Goal: Task Accomplishment & Management: Manage account settings

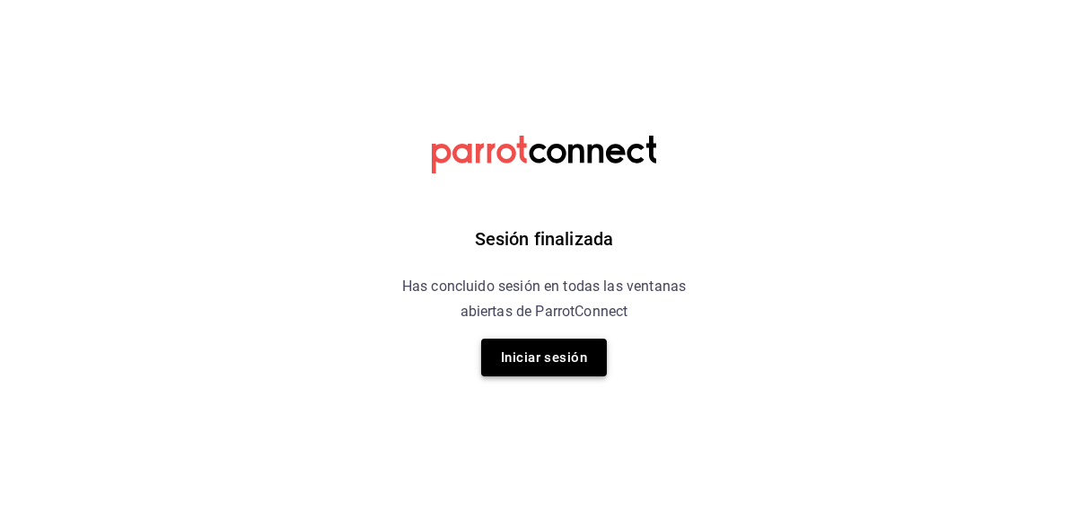
click at [511, 358] on button "Iniciar sesión" at bounding box center [544, 358] width 126 height 38
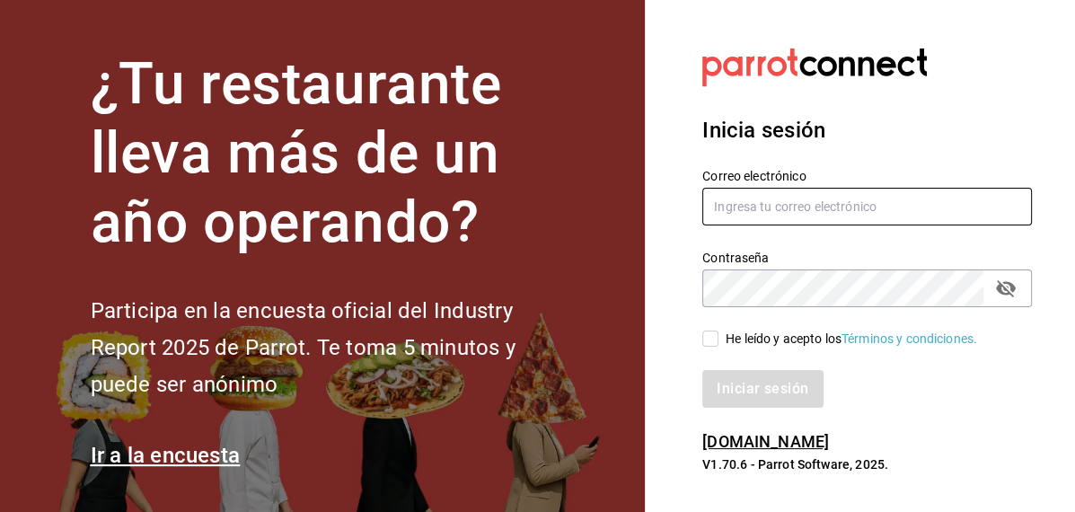
type input "inventarios@papizzas.com.mx"
click at [713, 342] on input "He leído y acepto los Términos y condiciones." at bounding box center [710, 338] width 16 height 16
checkbox input "true"
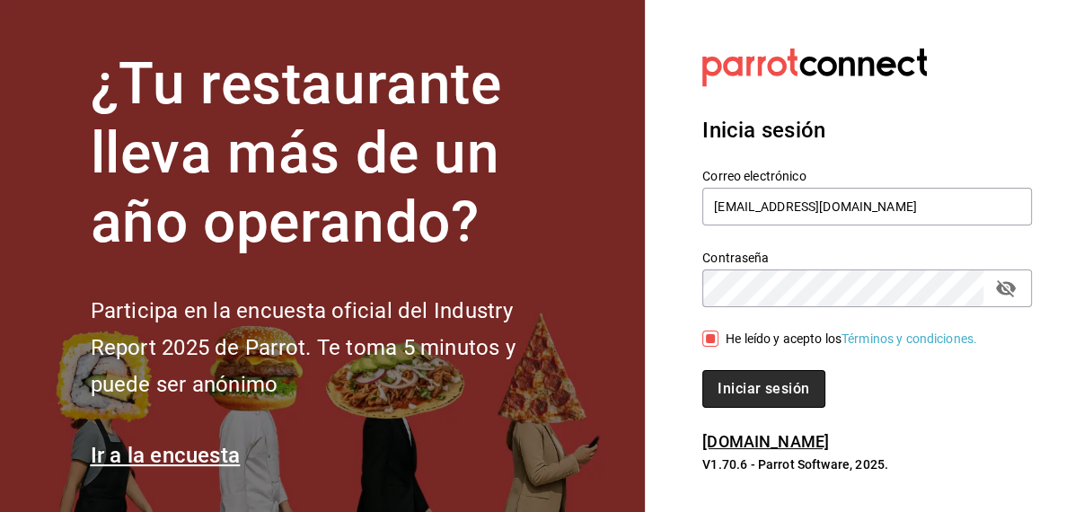
click at [733, 394] on button "Iniciar sesión" at bounding box center [763, 389] width 122 height 38
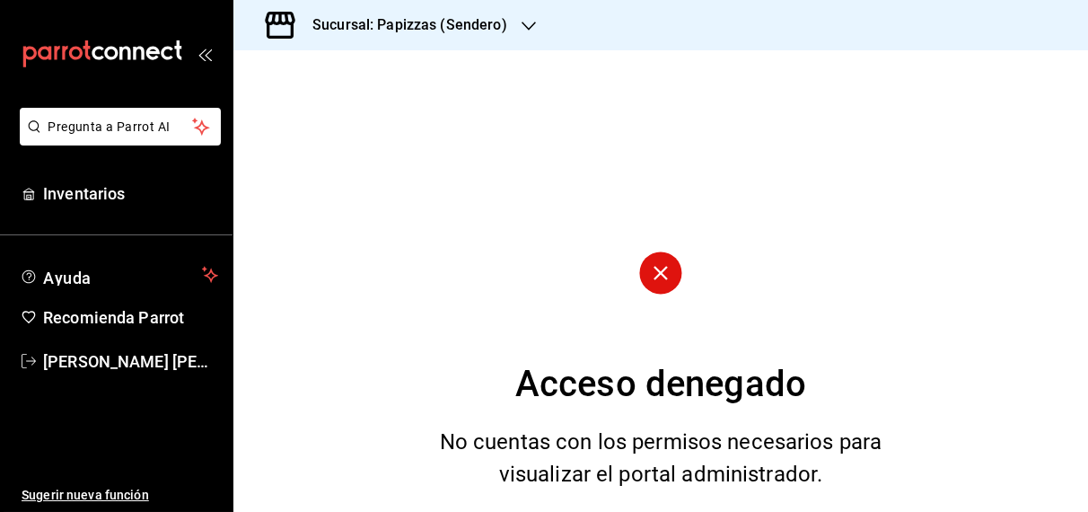
click at [394, 29] on h3 "Sucursal: Papizzas (Sendero)" at bounding box center [402, 25] width 209 height 22
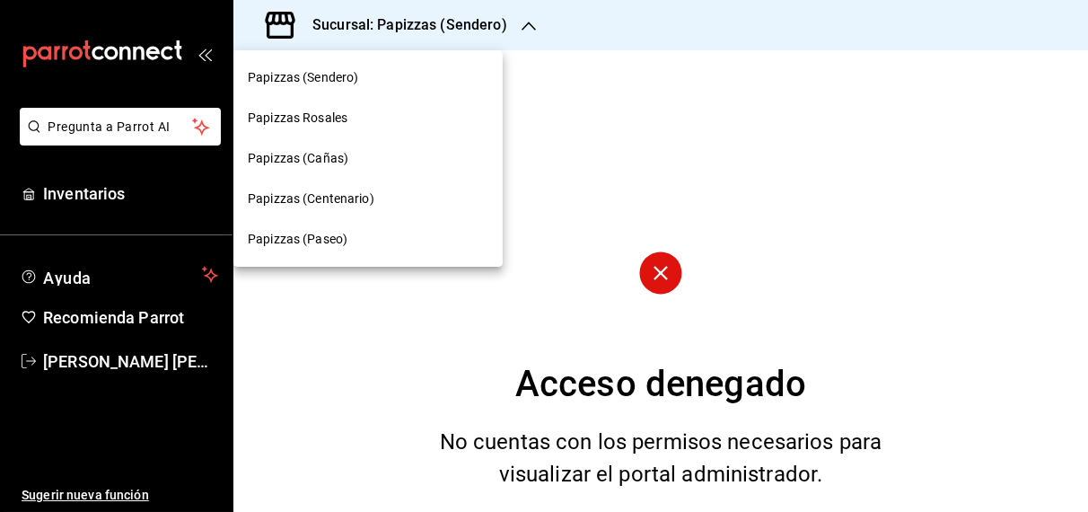
click at [347, 194] on span "Papizzas (Centenario)" at bounding box center [311, 198] width 127 height 19
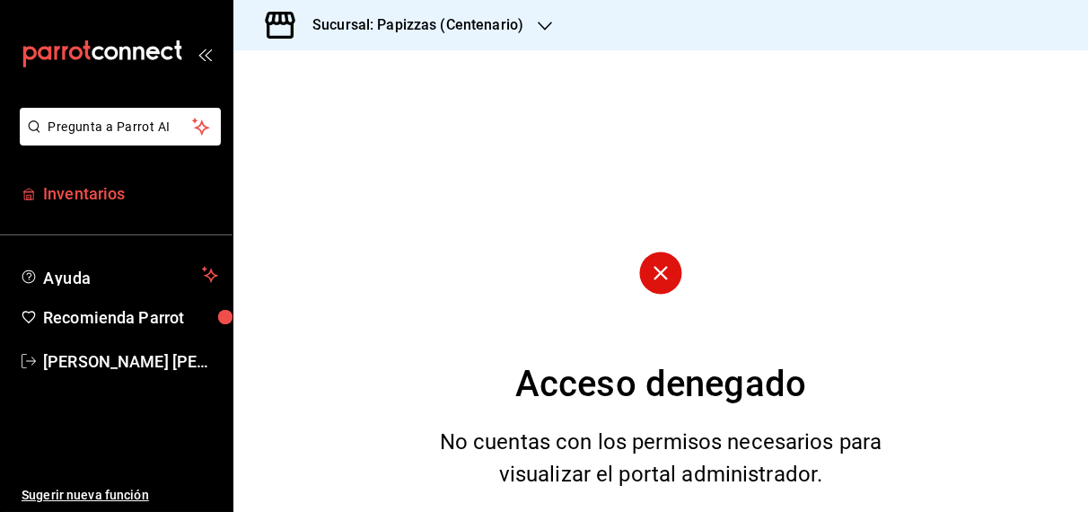
click at [109, 191] on span "Inventarios" at bounding box center [130, 193] width 175 height 24
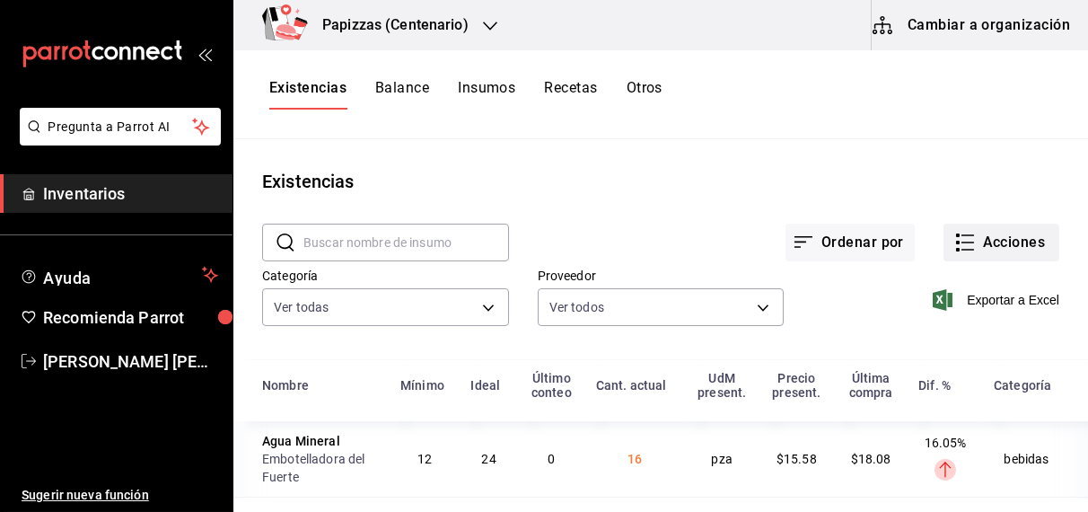
click at [1021, 245] on button "Acciones" at bounding box center [1002, 243] width 116 height 38
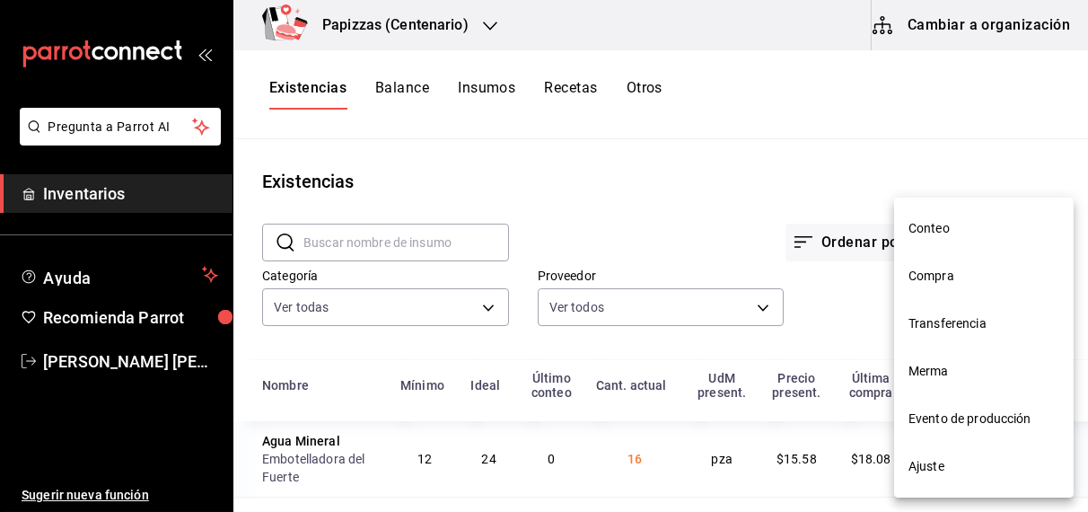
click at [932, 466] on span "Ajuste" at bounding box center [984, 466] width 151 height 19
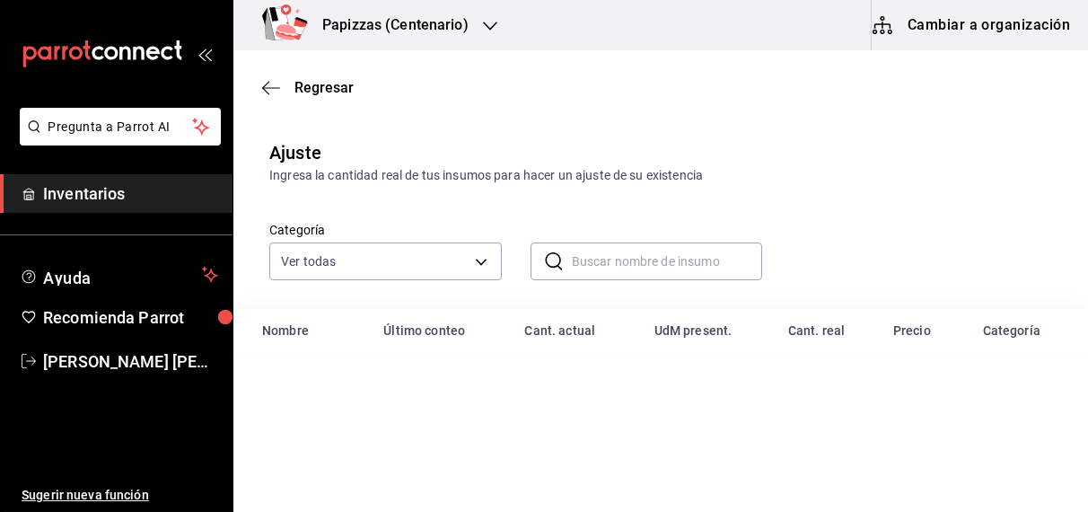
click at [621, 260] on input "text" at bounding box center [667, 261] width 191 height 36
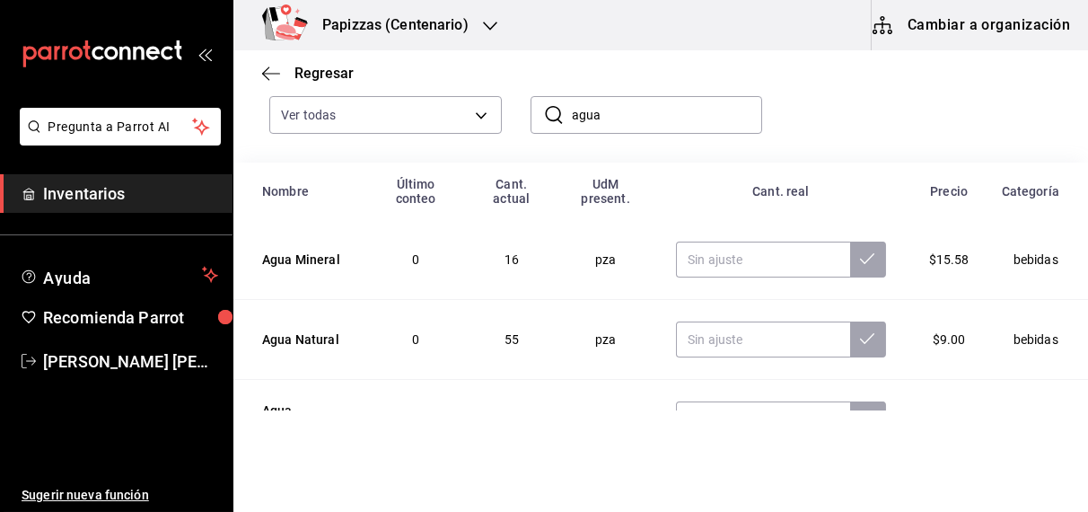
scroll to position [152, 0]
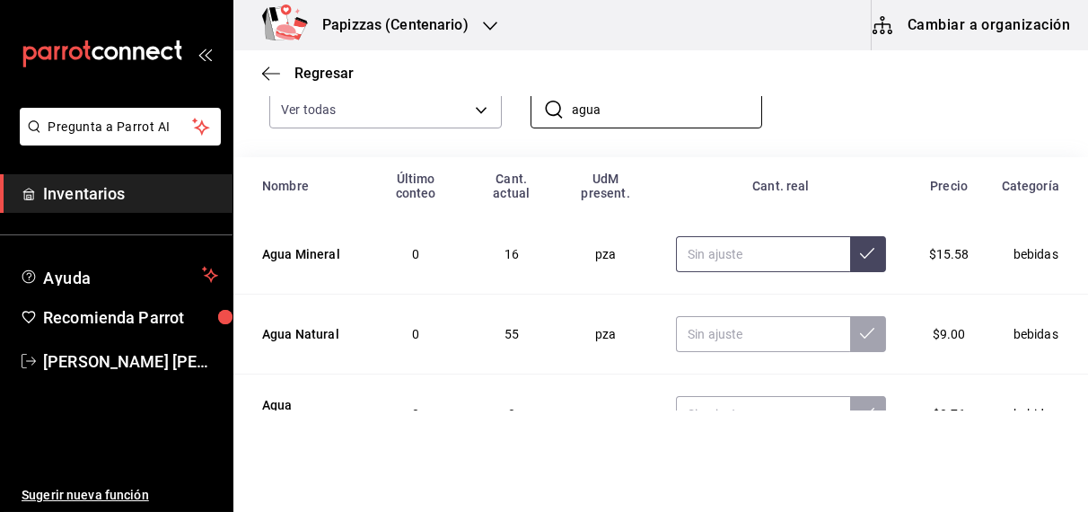
type input "agua"
click at [774, 261] on input "text" at bounding box center [763, 254] width 174 height 36
type input "16.00"
click at [742, 334] on input "text" at bounding box center [763, 334] width 174 height 36
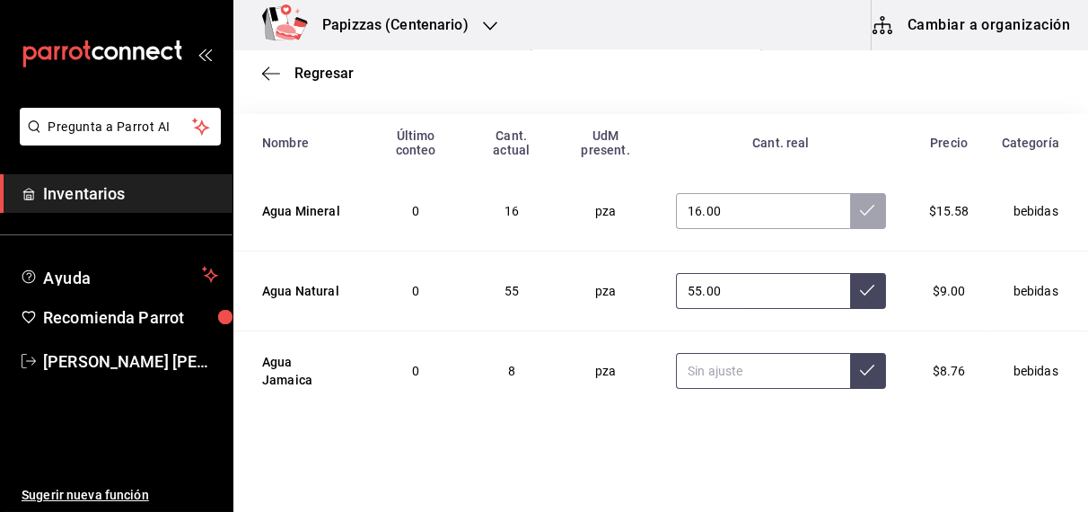
type input "55.00"
click at [746, 370] on input "text" at bounding box center [763, 371] width 174 height 36
type input "37.00"
click at [860, 204] on icon at bounding box center [867, 210] width 14 height 14
click at [863, 288] on icon at bounding box center [867, 290] width 14 height 14
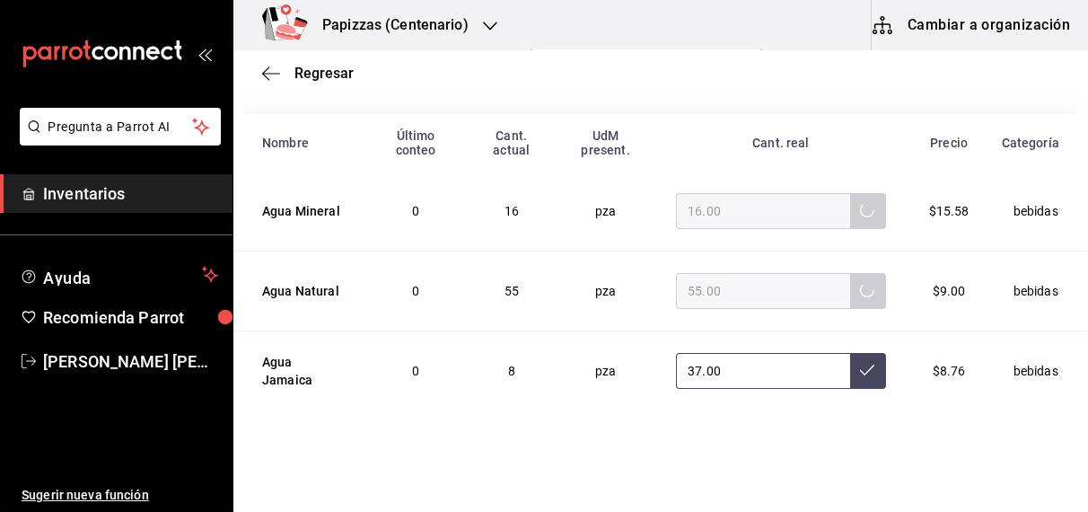
click at [860, 369] on icon at bounding box center [867, 370] width 14 height 14
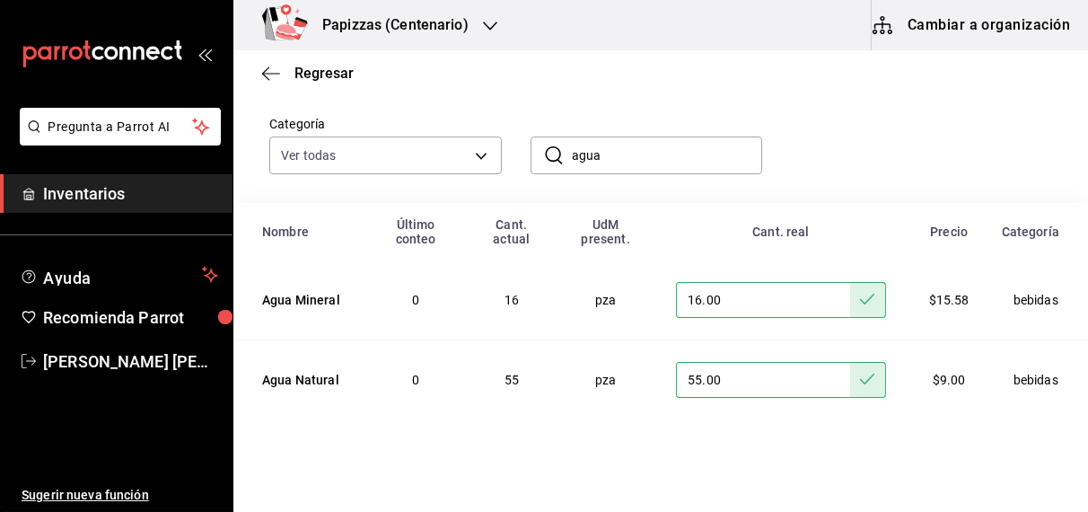
scroll to position [72, 0]
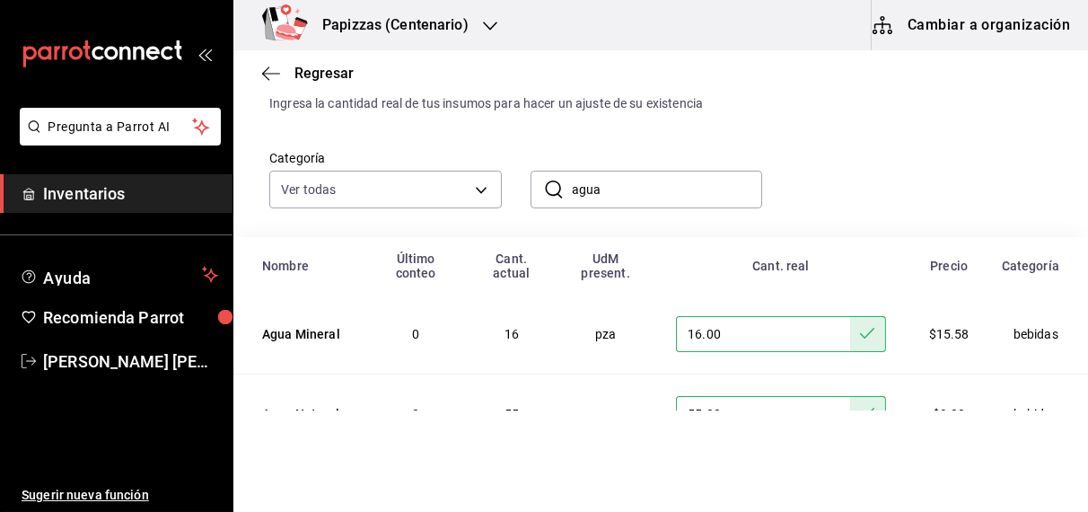
click at [643, 191] on input "agua" at bounding box center [667, 190] width 191 height 36
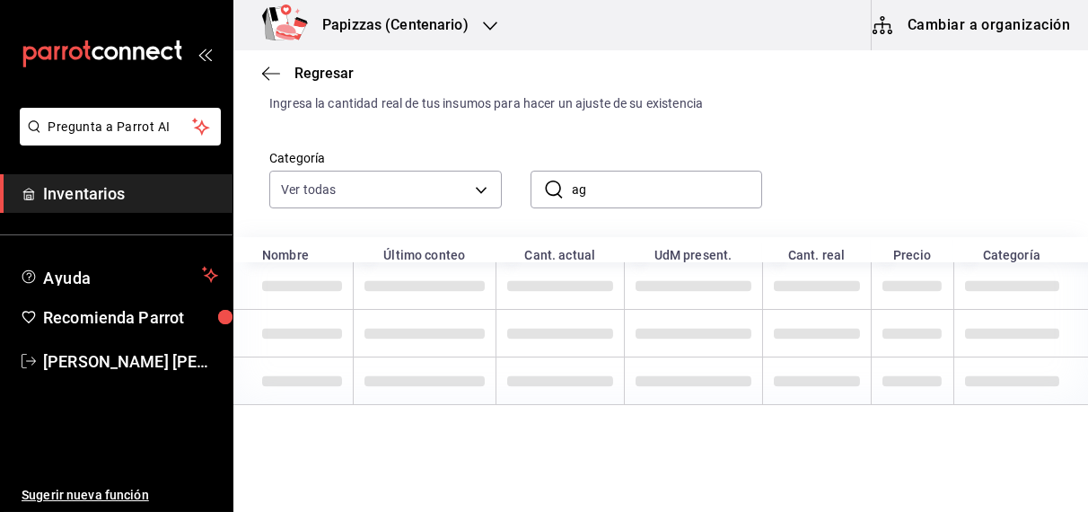
type input "a"
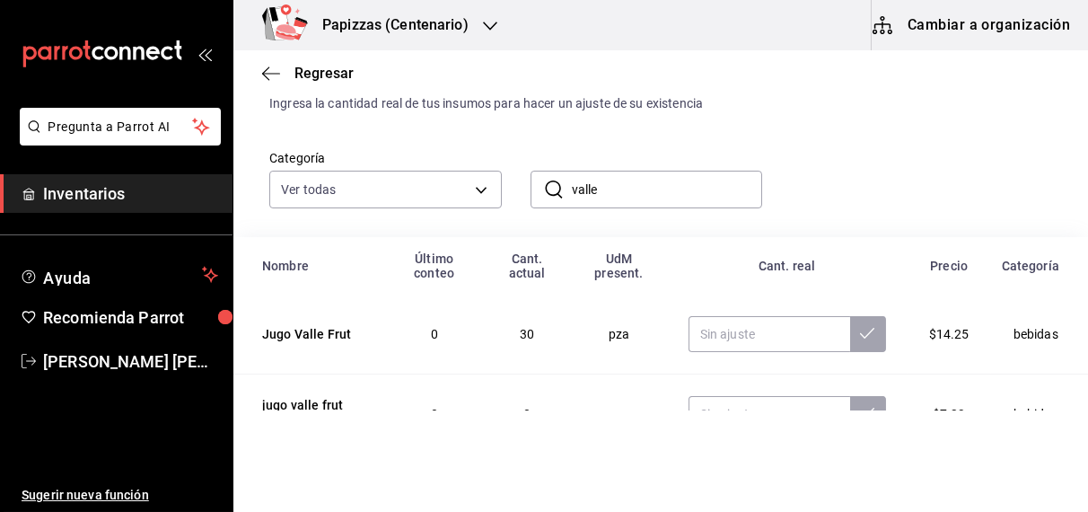
scroll to position [116, 0]
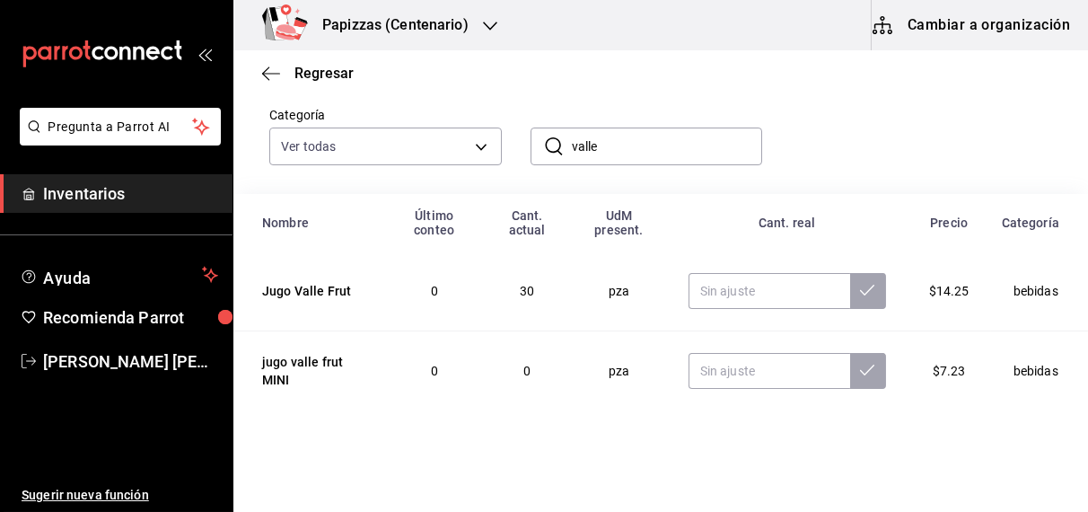
click at [671, 144] on input "valle" at bounding box center [667, 146] width 191 height 36
type input "v"
type input "valle"
click at [885, 158] on div "Categoría Ver todas fd04a9cd-a7e0-4706-9ed7-cb901d985c72,959cd0bc-59ff-44a1-961…" at bounding box center [632, 117] width 783 height 95
click at [763, 293] on input "text" at bounding box center [770, 291] width 162 height 36
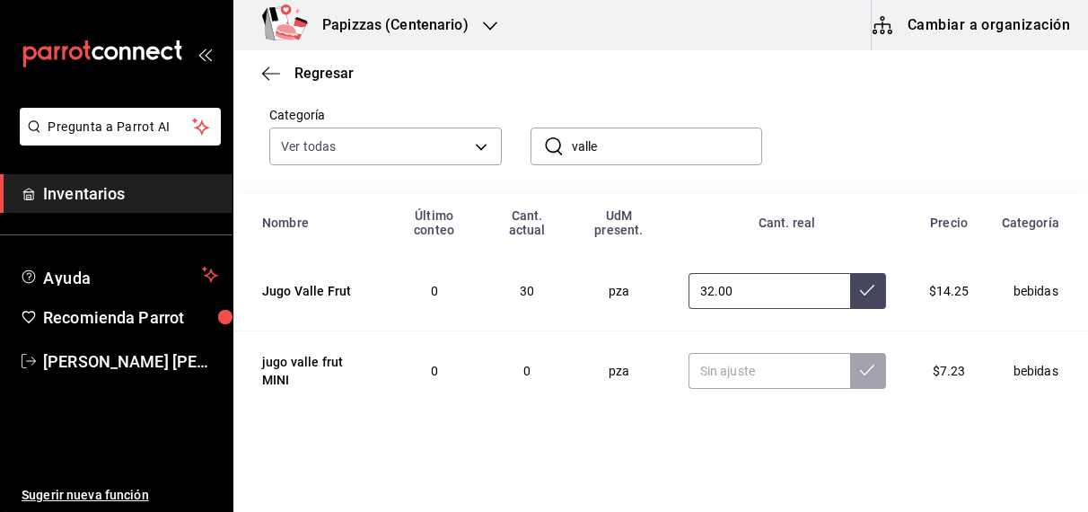
type input "32.00"
click at [860, 296] on icon at bounding box center [867, 290] width 14 height 14
click at [651, 147] on input "valle" at bounding box center [667, 146] width 191 height 36
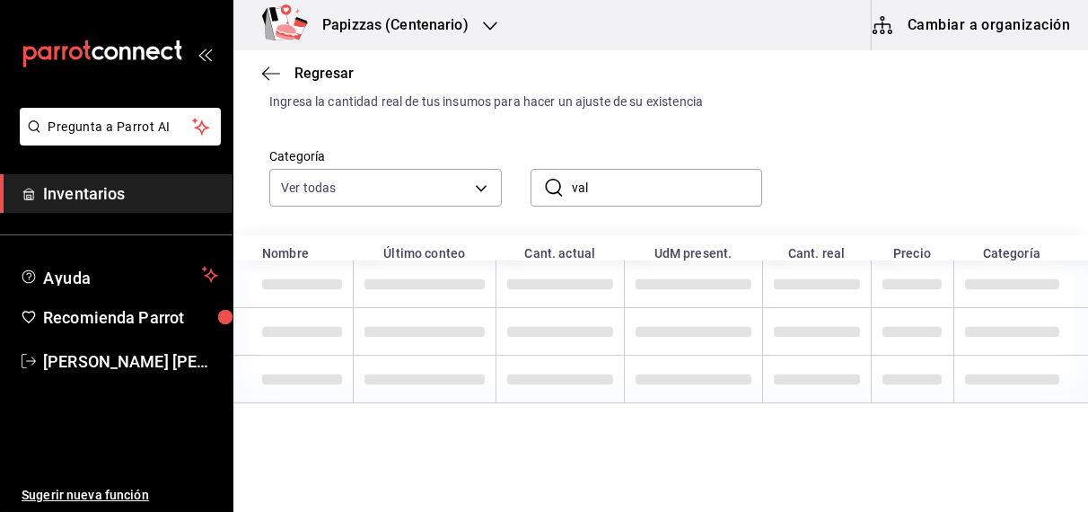
scroll to position [73, 0]
type input "v"
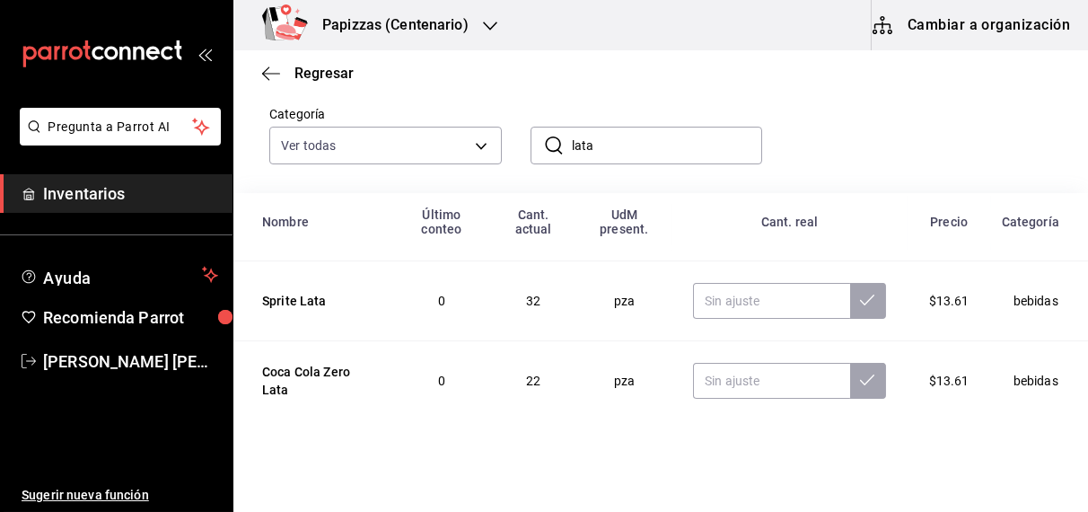
scroll to position [296, 0]
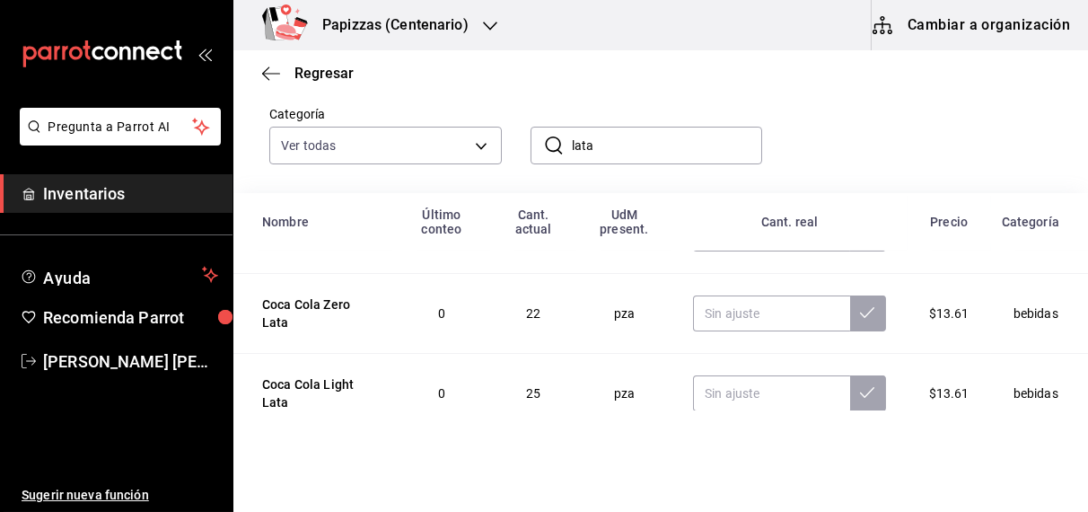
click at [702, 138] on input "lata" at bounding box center [667, 146] width 191 height 36
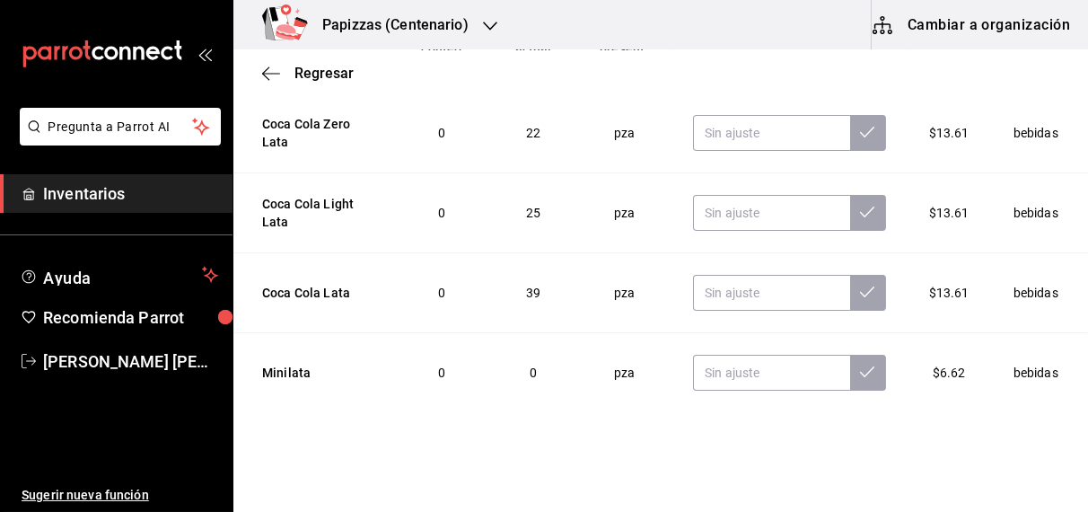
type input "lata"
click at [731, 298] on input "text" at bounding box center [771, 293] width 157 height 36
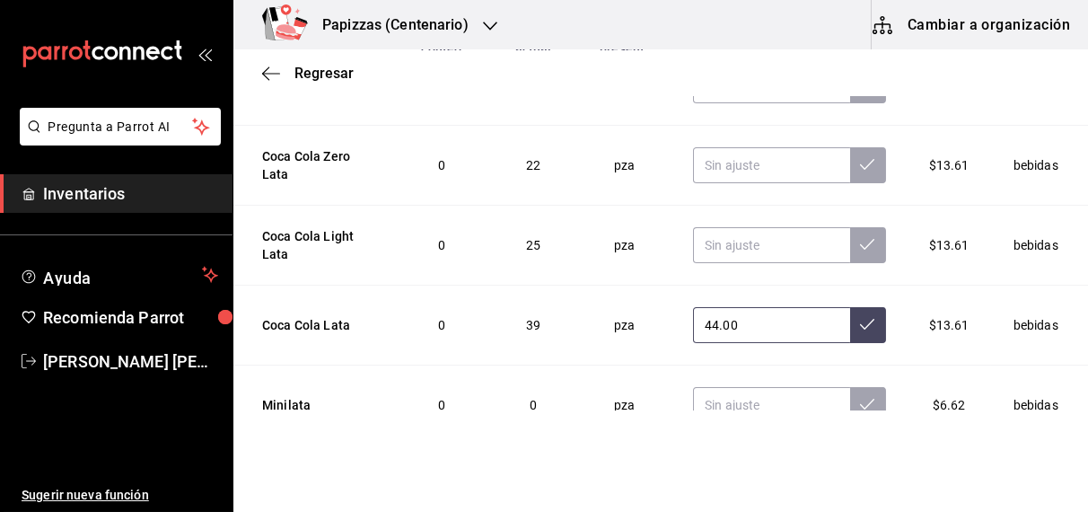
scroll to position [259, 0]
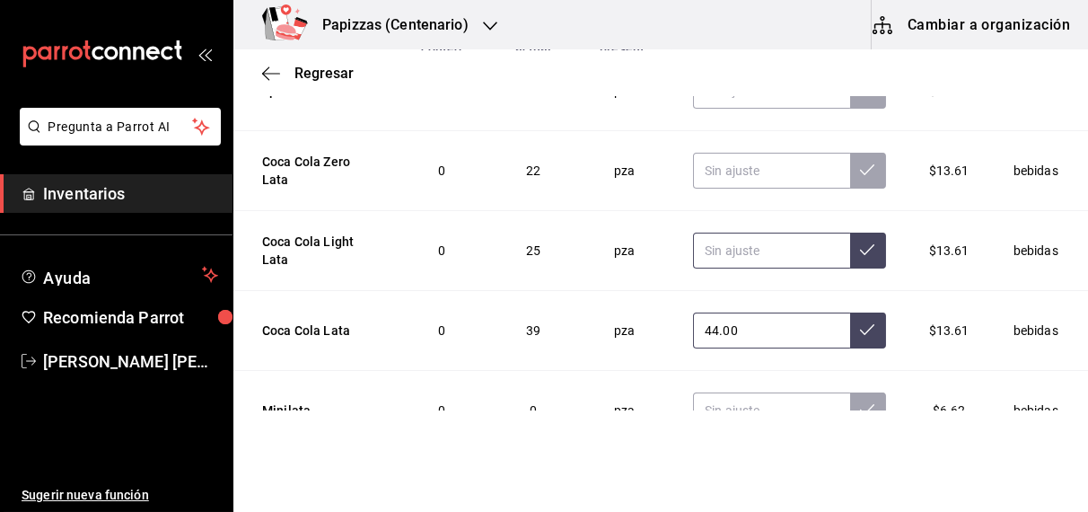
type input "44.00"
click at [763, 250] on input "text" at bounding box center [771, 251] width 157 height 36
type input "25.00"
click at [744, 172] on input "text" at bounding box center [771, 171] width 157 height 36
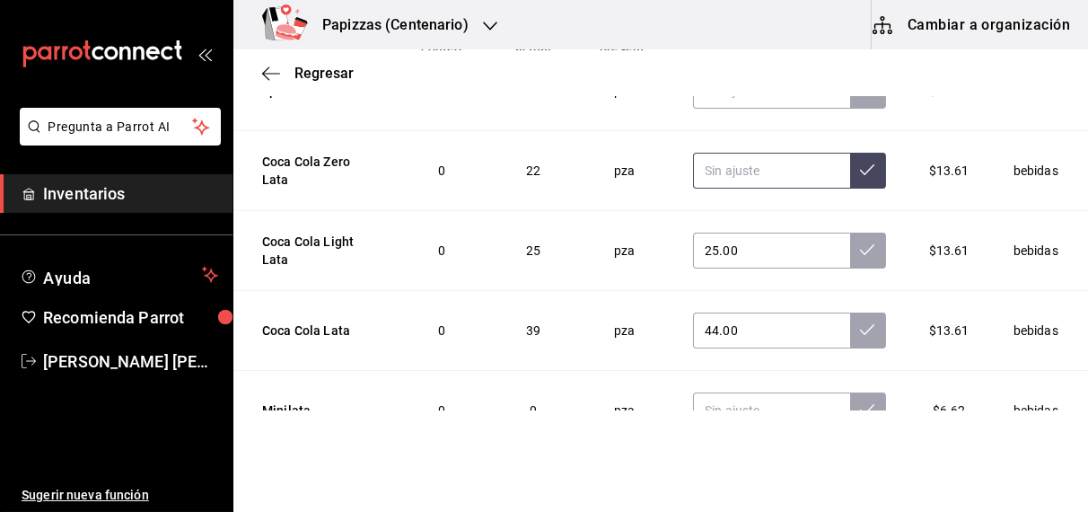
click at [704, 168] on input "text" at bounding box center [771, 171] width 157 height 36
click at [700, 174] on input "text" at bounding box center [771, 171] width 157 height 36
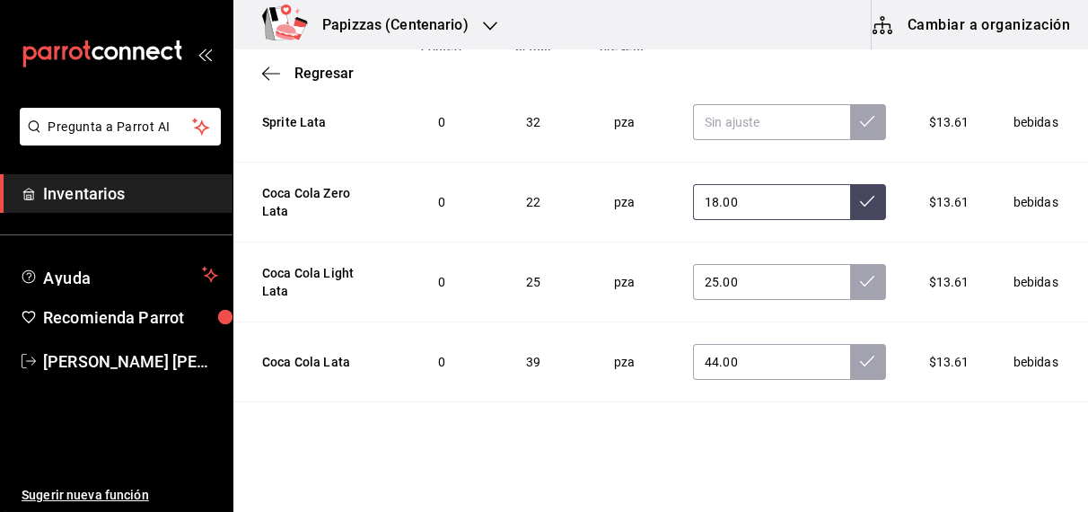
scroll to position [222, 0]
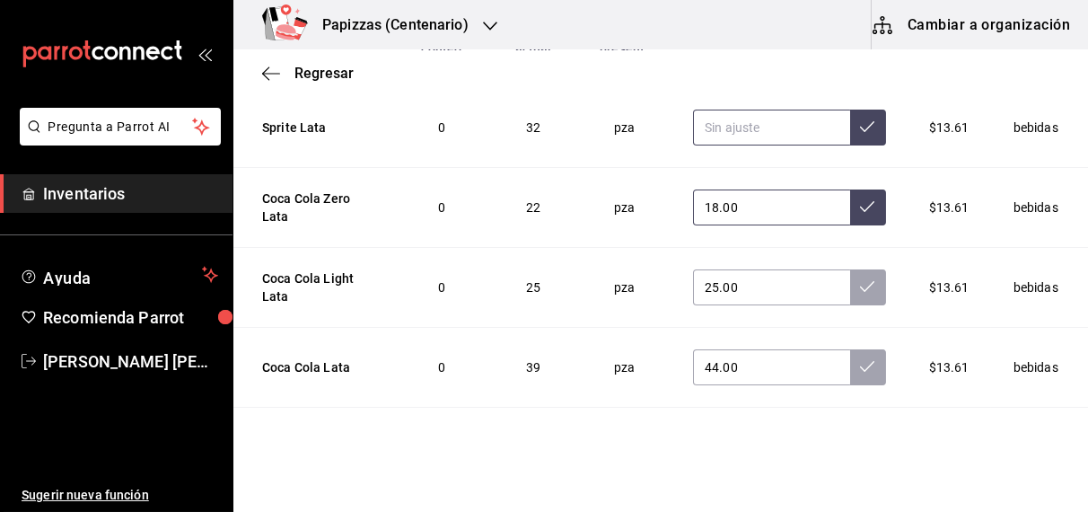
type input "18.00"
click at [775, 133] on input "text" at bounding box center [771, 128] width 157 height 36
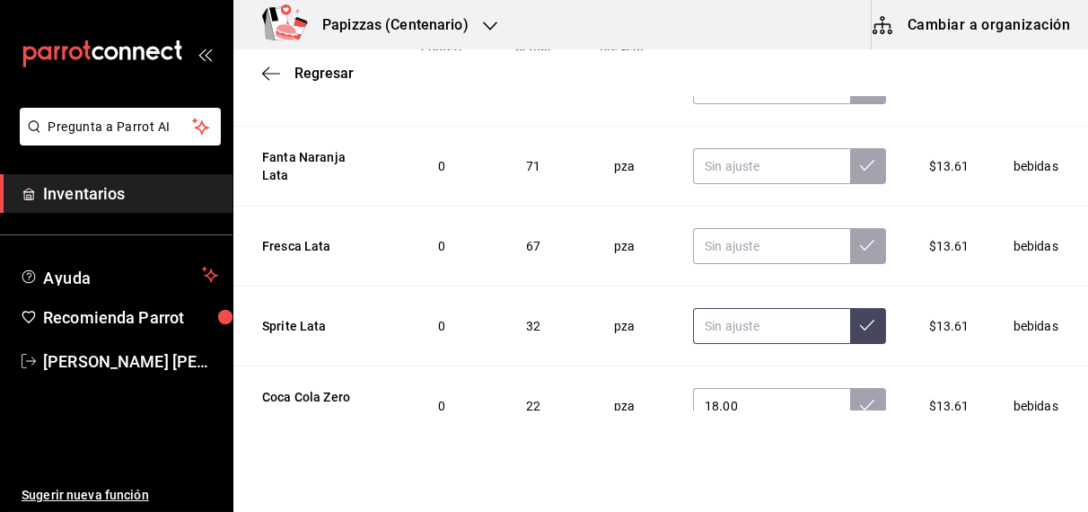
scroll to position [22, 0]
click at [736, 249] on input "text" at bounding box center [771, 247] width 157 height 36
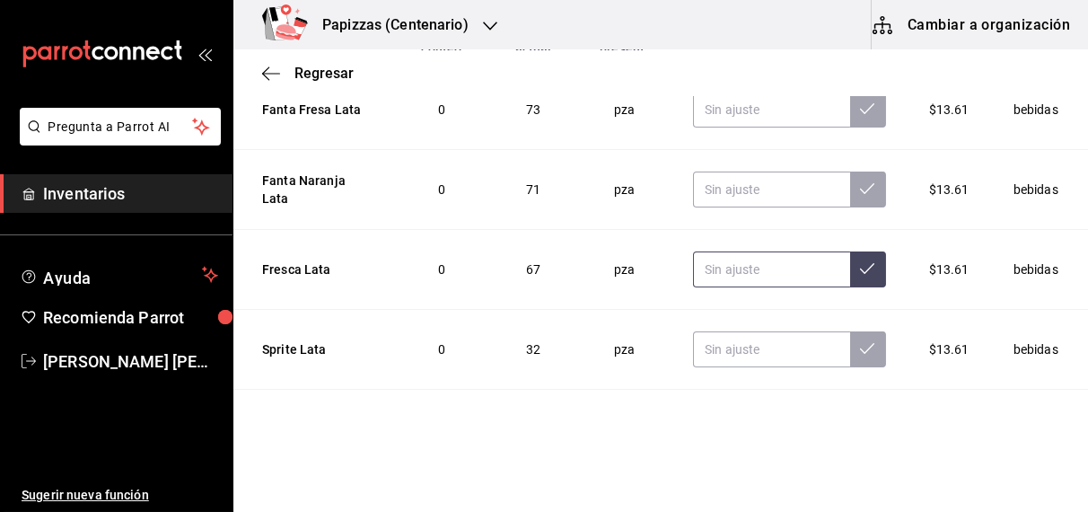
scroll to position [1, 0]
click at [744, 112] on input "text" at bounding box center [771, 109] width 157 height 36
type input "73.00"
click at [743, 183] on input "text" at bounding box center [771, 189] width 157 height 36
type input "68.00"
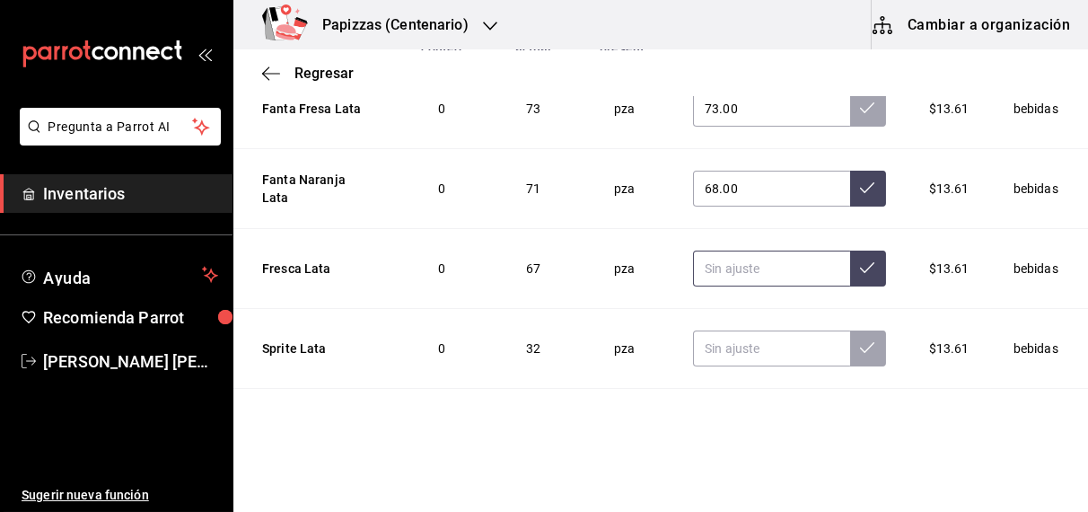
click at [717, 271] on input "text" at bounding box center [771, 269] width 157 height 36
type input "67.00"
click at [725, 349] on input "text" at bounding box center [771, 348] width 157 height 36
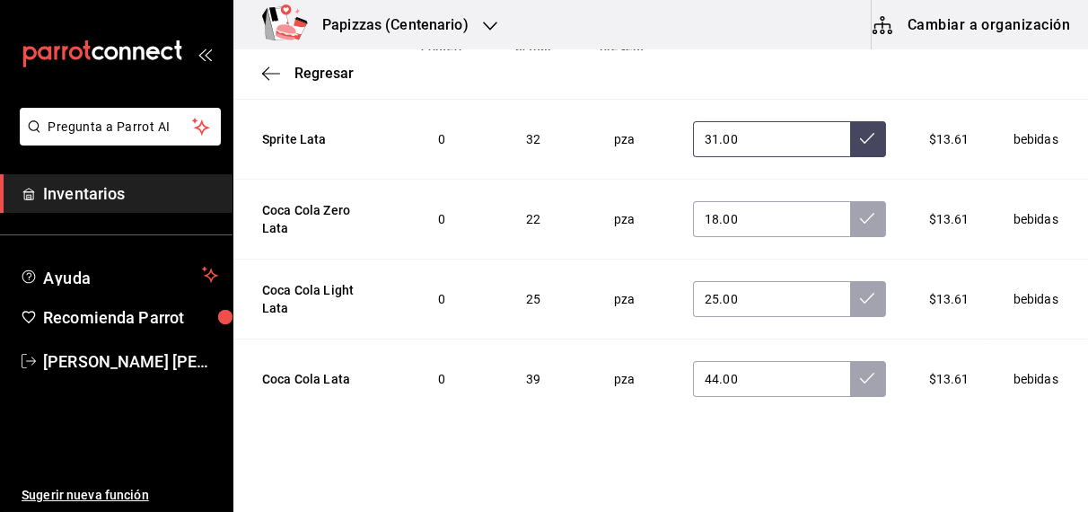
scroll to position [296, 0]
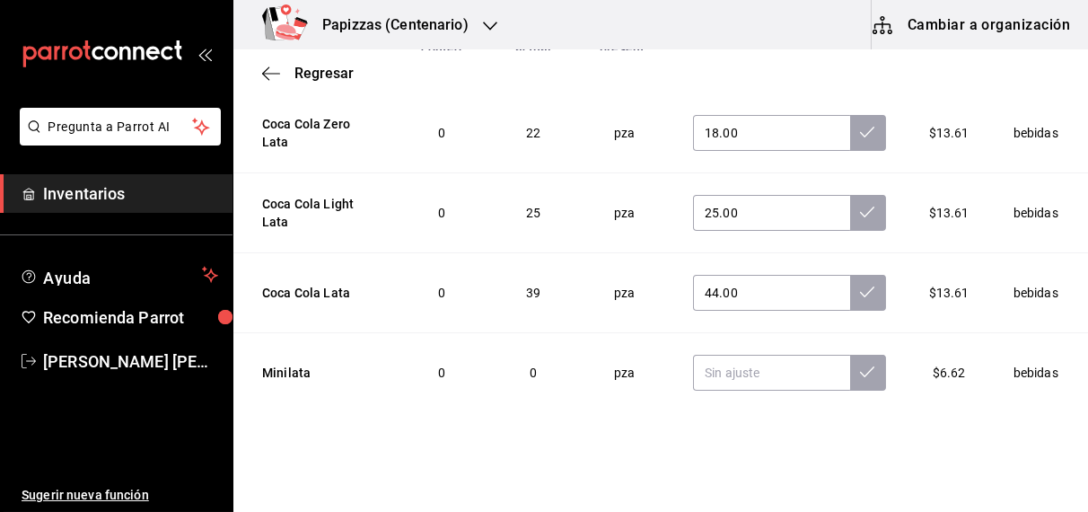
type input "31.00"
click at [860, 290] on icon at bounding box center [867, 292] width 14 height 14
click at [850, 225] on button at bounding box center [868, 213] width 36 height 36
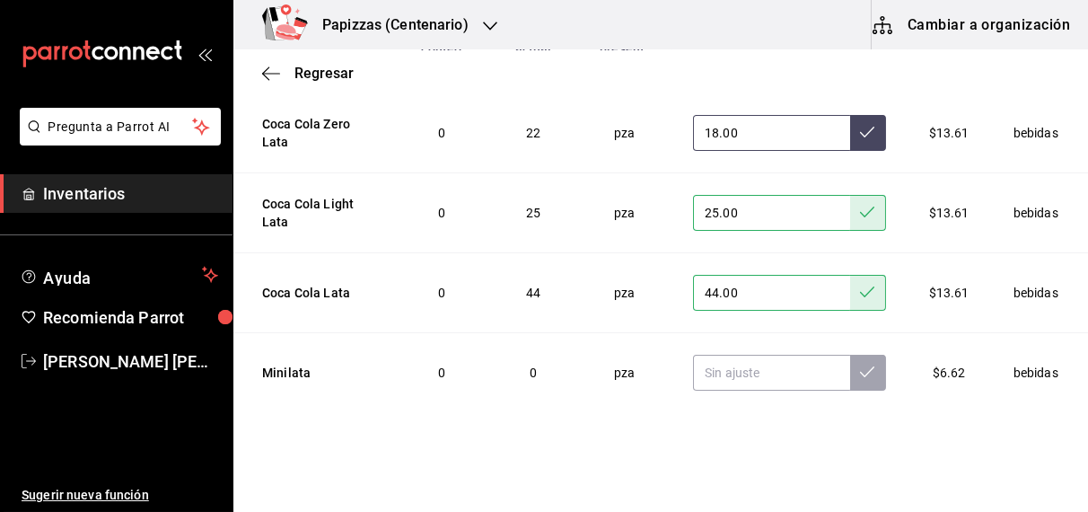
click at [850, 134] on button at bounding box center [868, 133] width 36 height 36
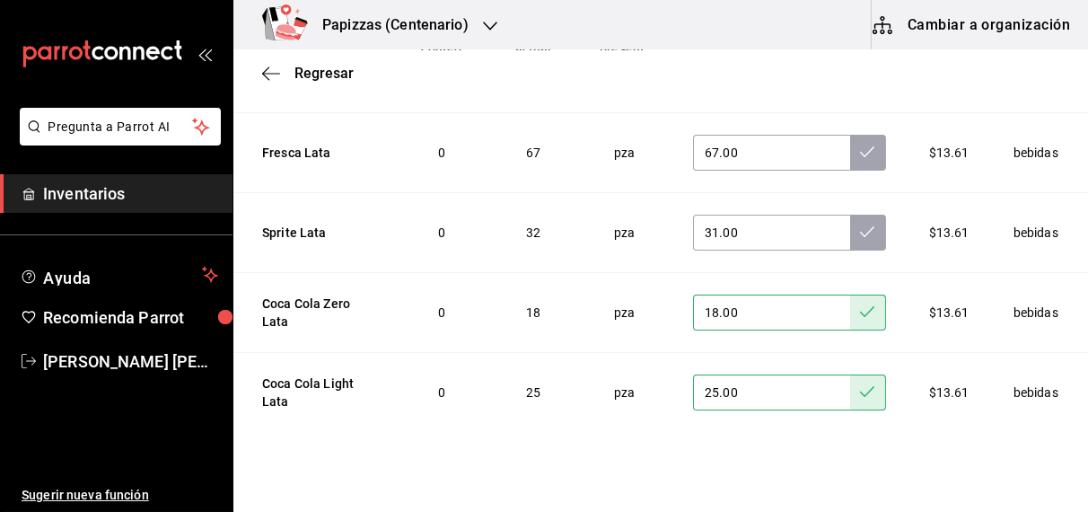
scroll to position [103, 0]
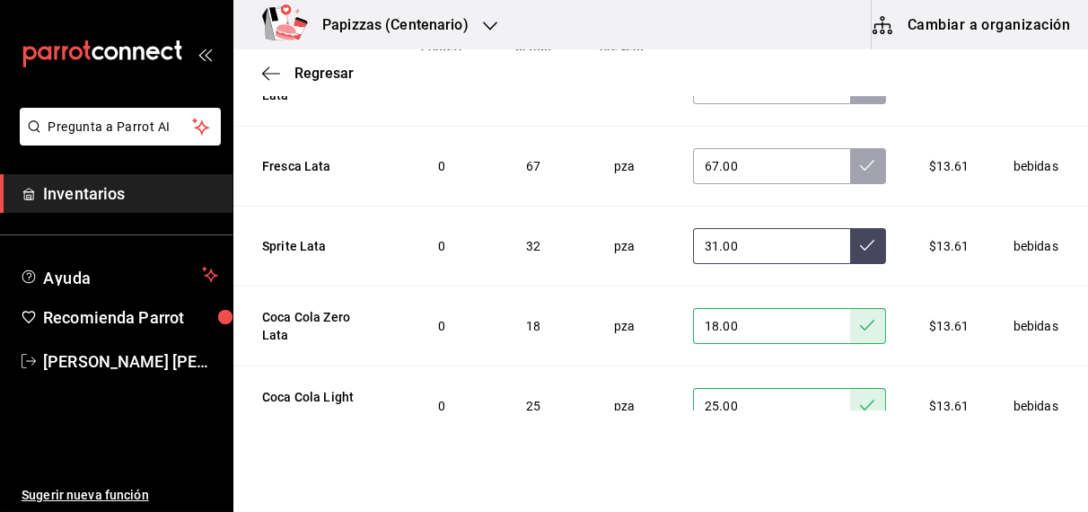
click at [850, 255] on button at bounding box center [868, 246] width 36 height 36
click at [850, 161] on button at bounding box center [868, 166] width 36 height 36
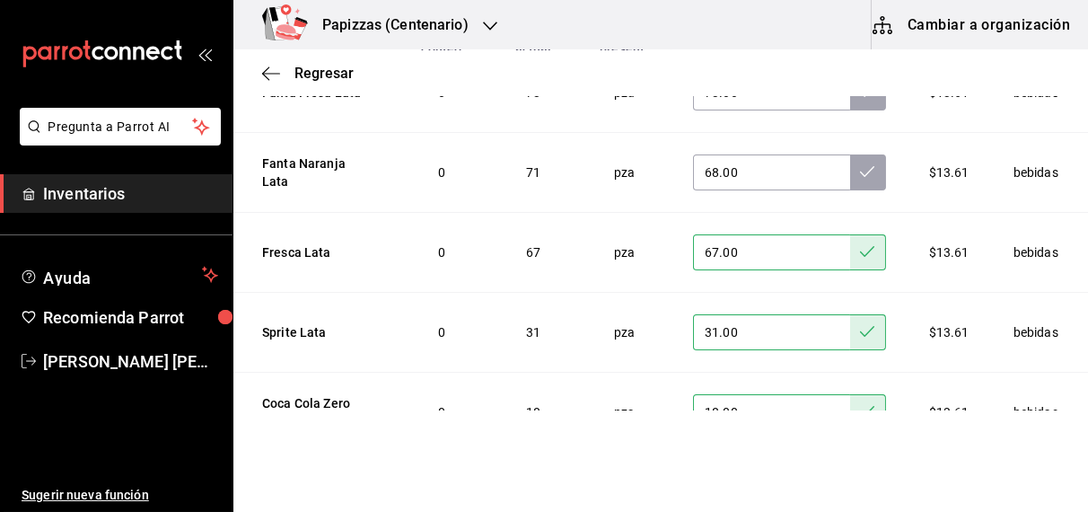
scroll to position [0, 0]
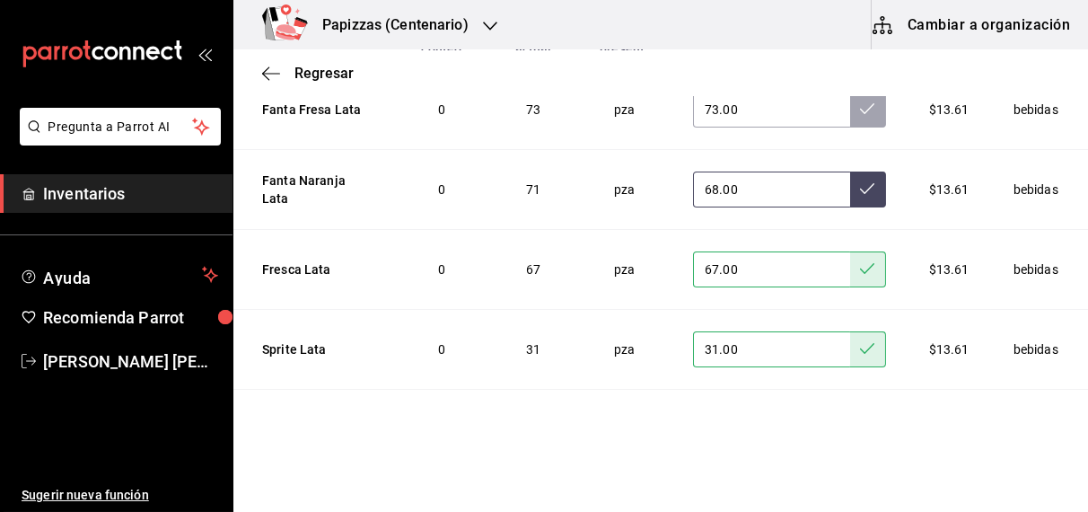
click at [860, 190] on icon at bounding box center [867, 188] width 14 height 11
click at [860, 110] on icon at bounding box center [867, 108] width 14 height 14
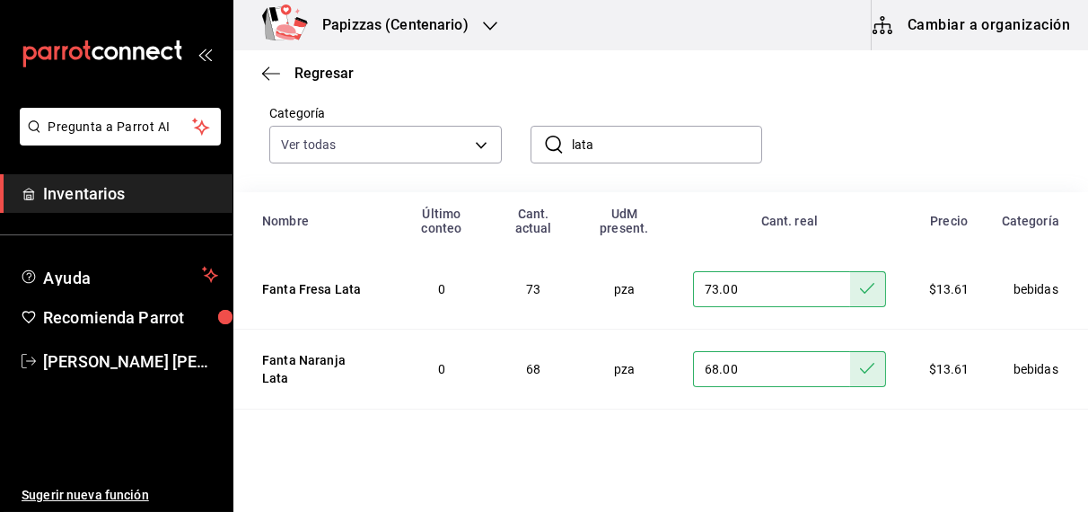
scroll to position [105, 0]
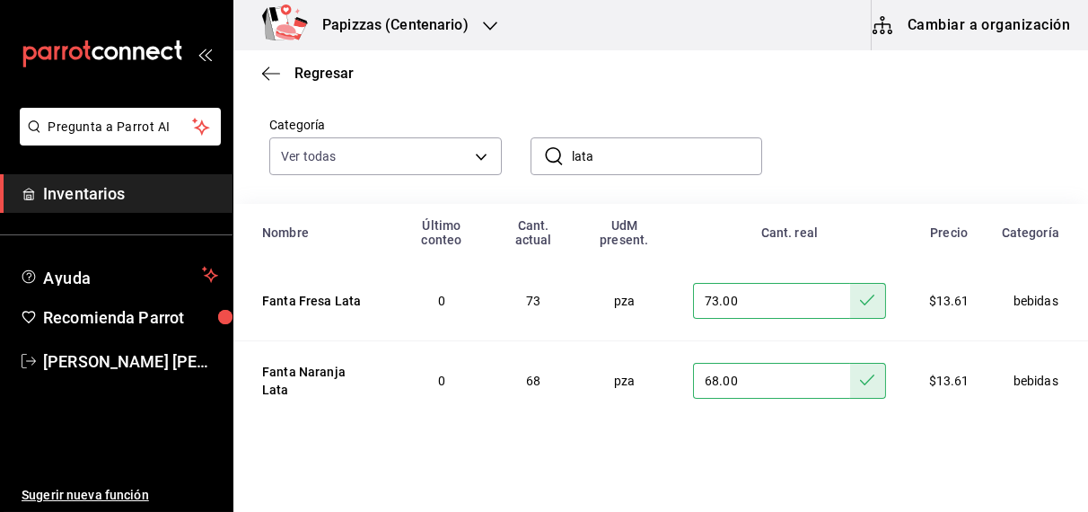
click at [690, 161] on input "lata" at bounding box center [667, 156] width 191 height 36
type input "l"
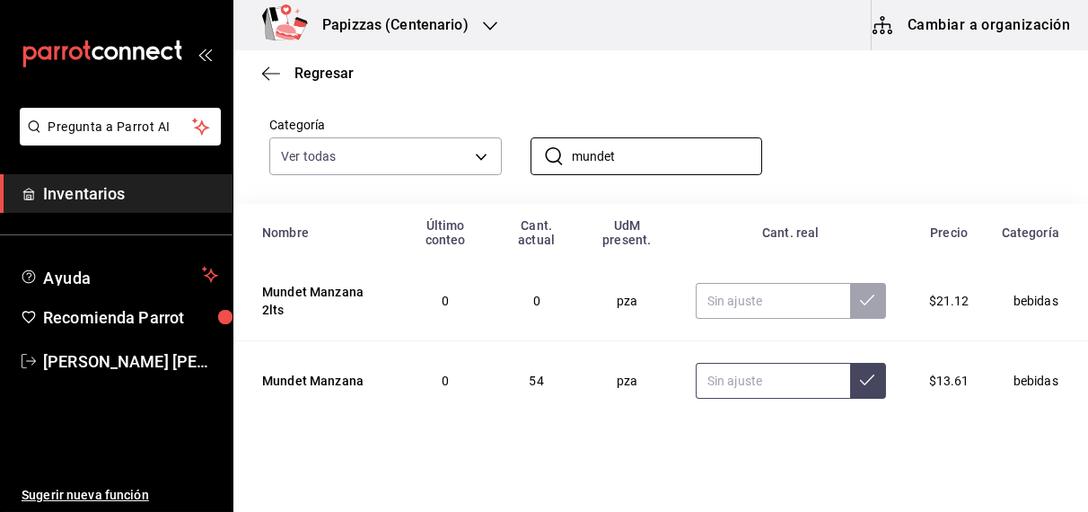
type input "mundet"
click at [754, 375] on input "text" at bounding box center [773, 381] width 154 height 36
type input "53.00"
click at [860, 380] on icon at bounding box center [867, 380] width 14 height 14
click at [654, 154] on input "mundet" at bounding box center [667, 156] width 191 height 36
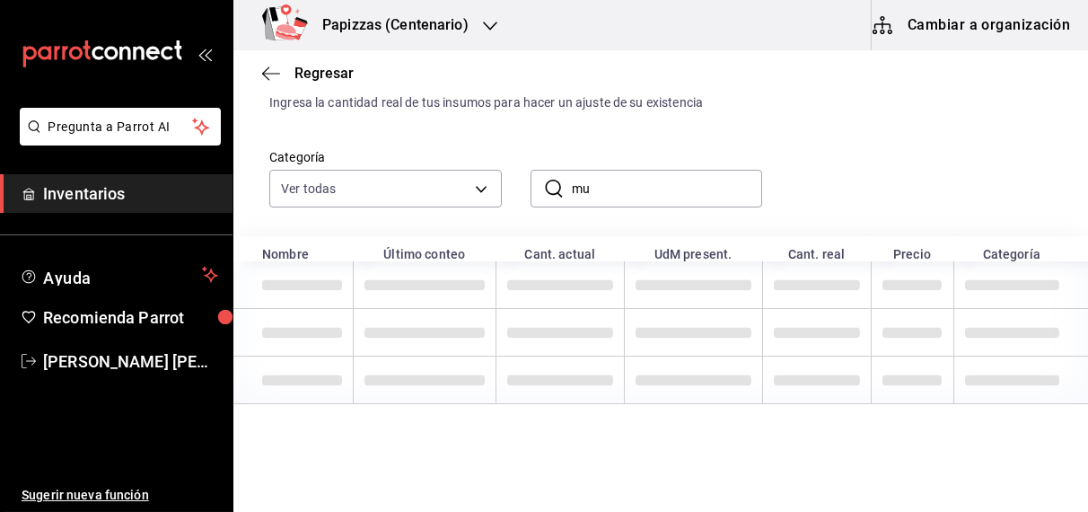
type input "m"
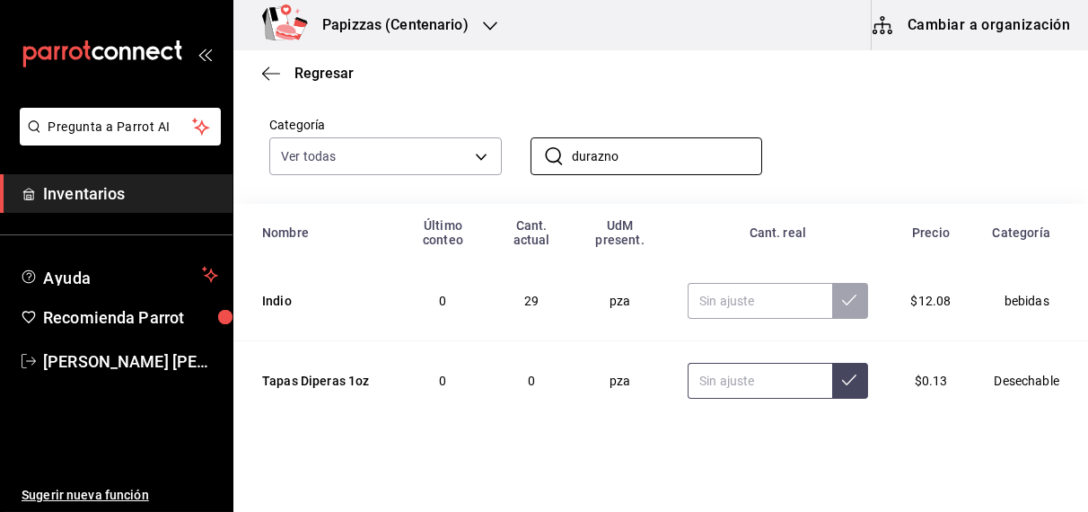
type input "durazno"
click at [743, 390] on input "text" at bounding box center [760, 381] width 144 height 36
click at [723, 300] on input "text" at bounding box center [760, 301] width 144 height 36
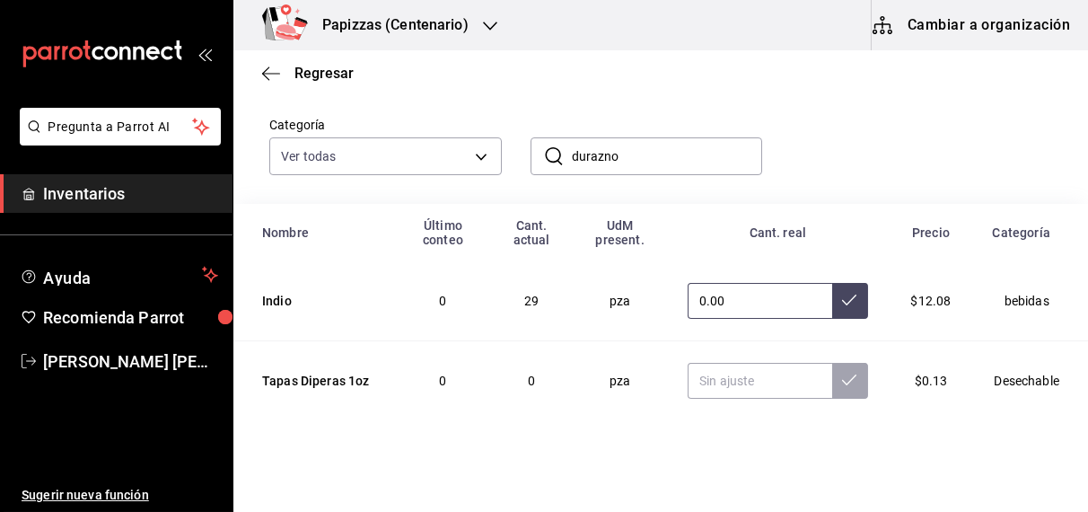
type input "0.00"
click at [661, 176] on div "Categoría Ver todas fd04a9cd-a7e0-4706-9ed7-cb901d985c72,959cd0bc-59ff-44a1-961…" at bounding box center [660, 142] width 855 height 124
click at [660, 175] on div "Categoría Ver todas fd04a9cd-a7e0-4706-9ed7-cb901d985c72,959cd0bc-59ff-44a1-961…" at bounding box center [660, 142] width 855 height 124
click at [656, 163] on input "durazno" at bounding box center [667, 156] width 191 height 36
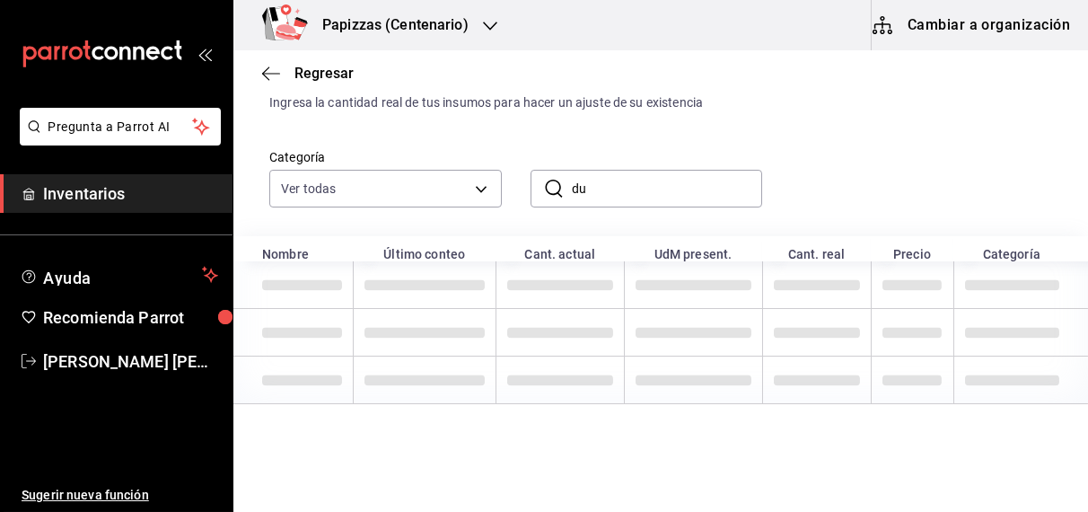
type input "d"
type input "durazno"
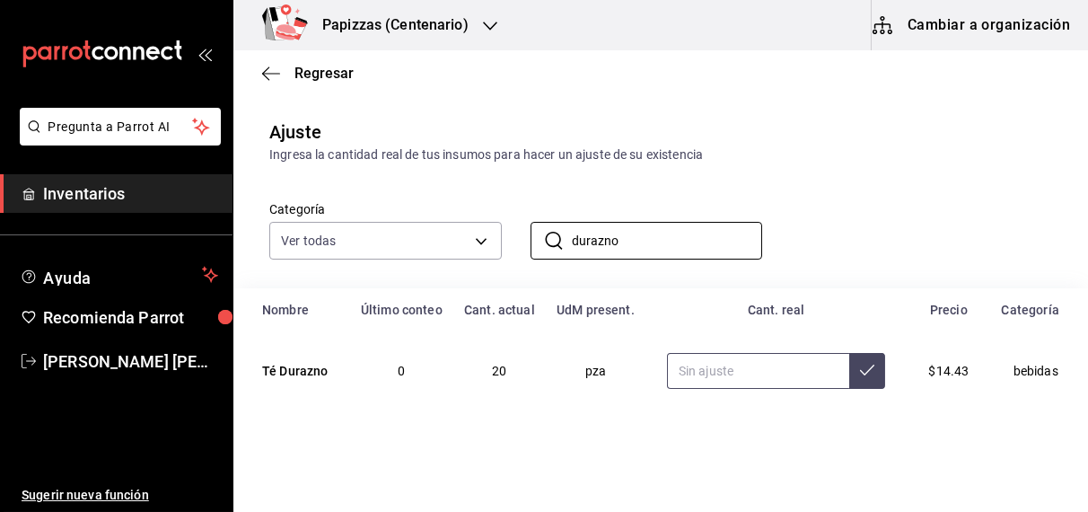
click at [733, 377] on input "text" at bounding box center [758, 371] width 183 height 36
type input "0.00"
click at [860, 370] on icon at bounding box center [867, 370] width 14 height 14
click at [693, 235] on input "durazno" at bounding box center [667, 241] width 191 height 36
type input "d"
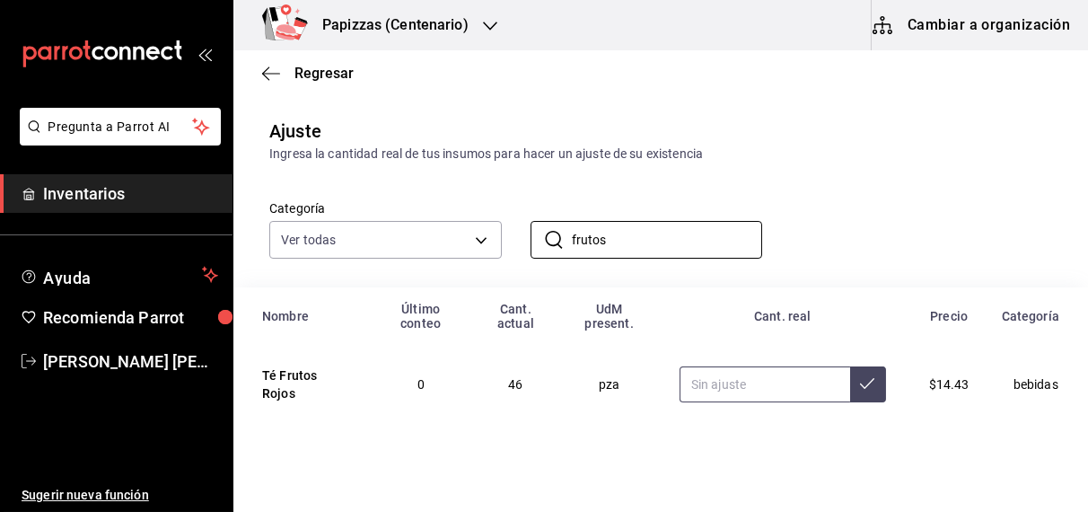
type input "frutos"
click at [711, 391] on input "text" at bounding box center [765, 384] width 171 height 36
type input "46.00"
click at [860, 382] on icon at bounding box center [867, 383] width 14 height 14
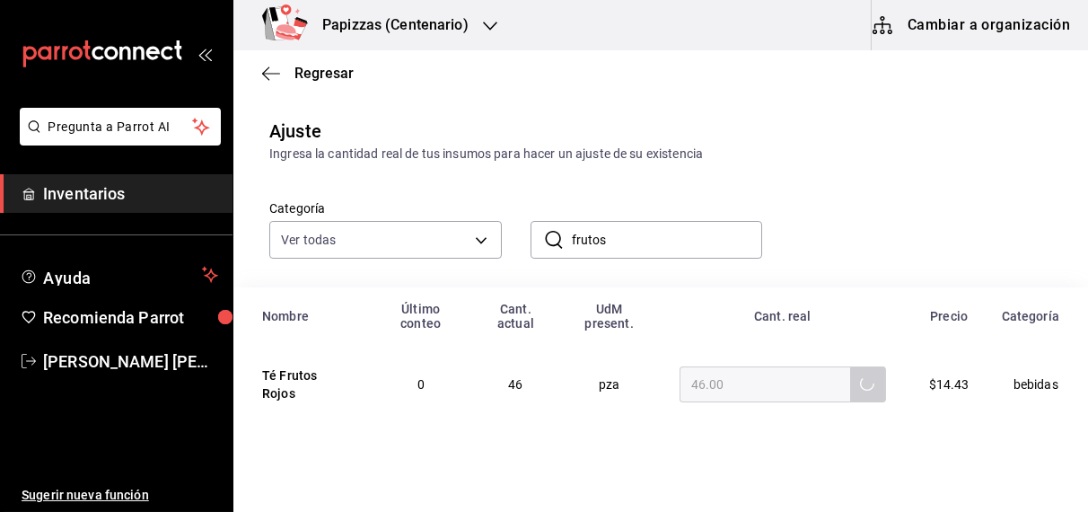
click at [692, 243] on input "frutos" at bounding box center [667, 240] width 191 height 36
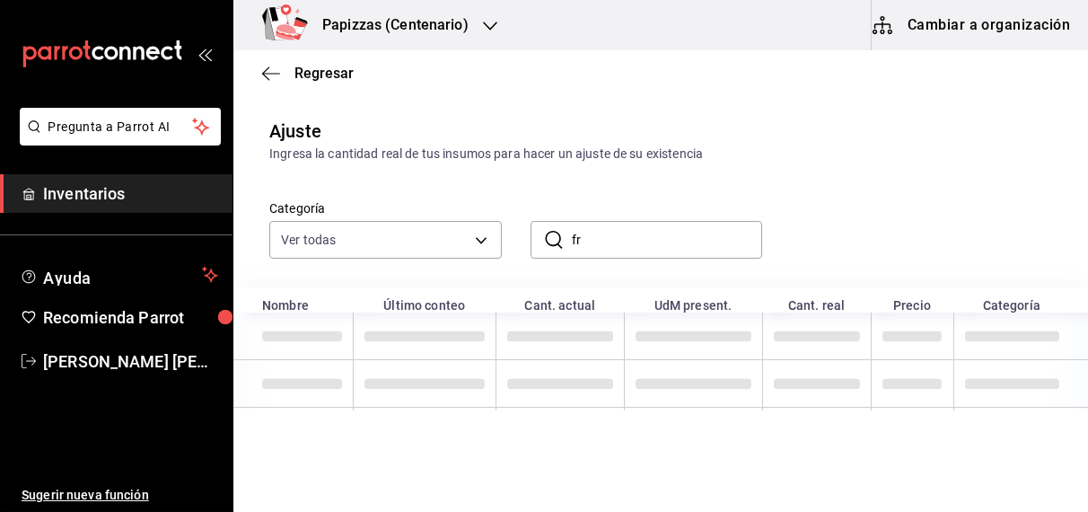
type input "f"
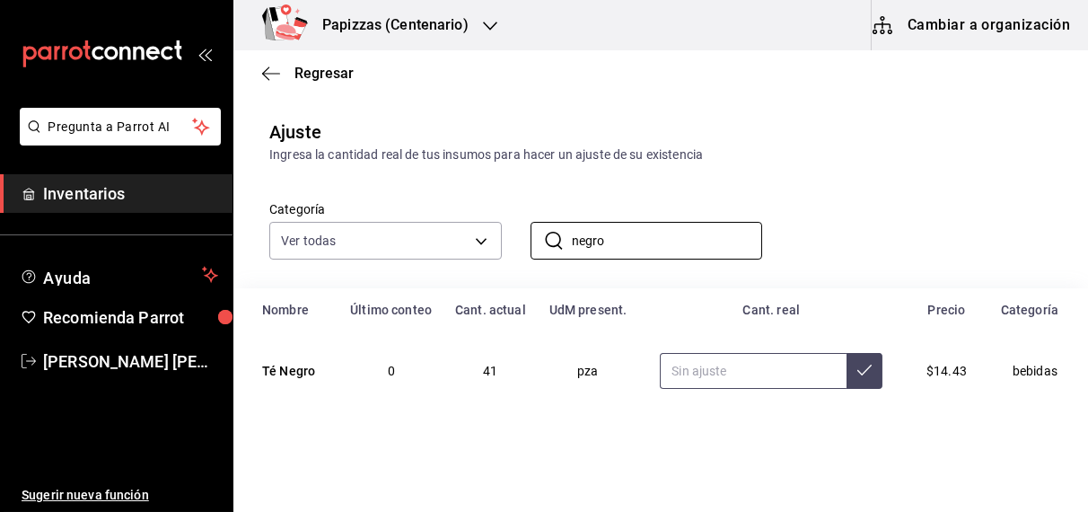
type input "negro"
click at [719, 375] on input "text" at bounding box center [753, 371] width 187 height 36
type input "52.00"
click at [858, 370] on icon at bounding box center [865, 370] width 14 height 14
click at [661, 239] on input "negro" at bounding box center [667, 241] width 191 height 36
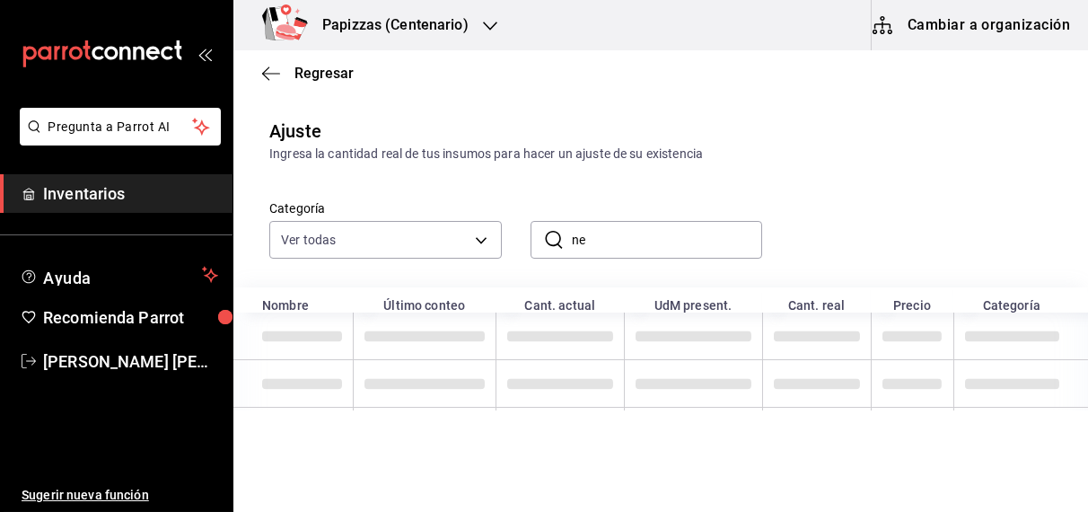
type input "n"
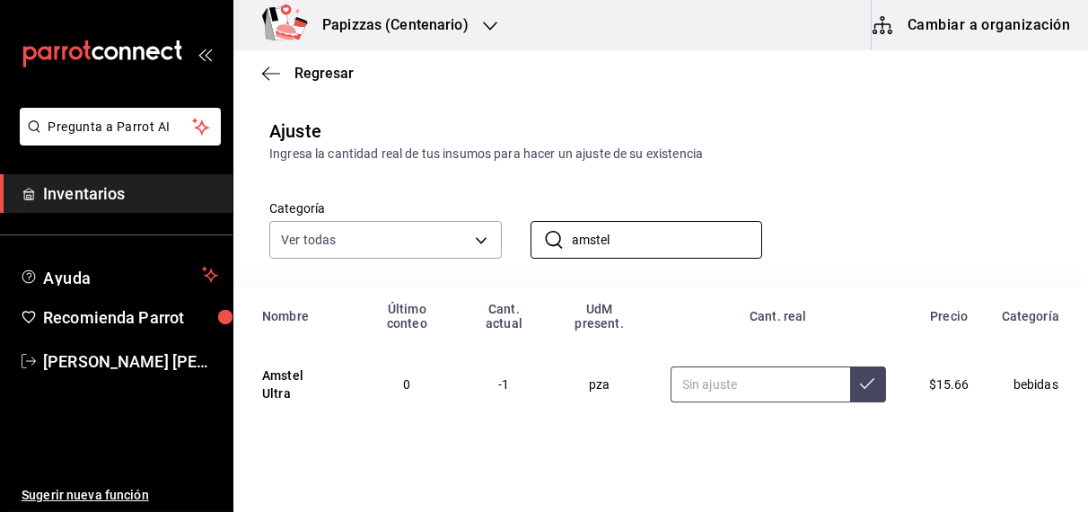
type input "amstel"
click at [700, 370] on input "text" at bounding box center [761, 384] width 180 height 36
type input "0.00"
click at [850, 373] on button at bounding box center [868, 384] width 36 height 36
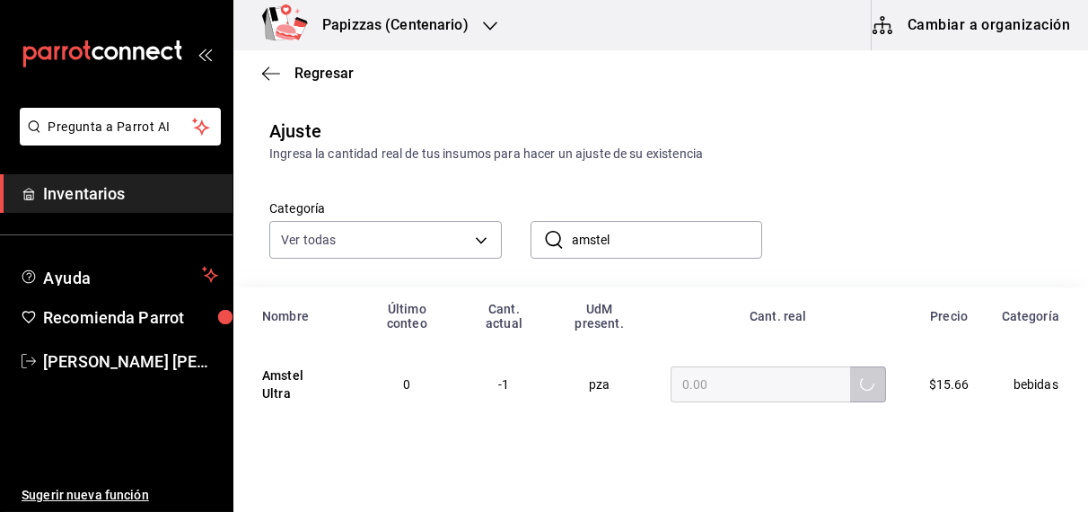
click at [685, 233] on input "amstel" at bounding box center [667, 240] width 191 height 36
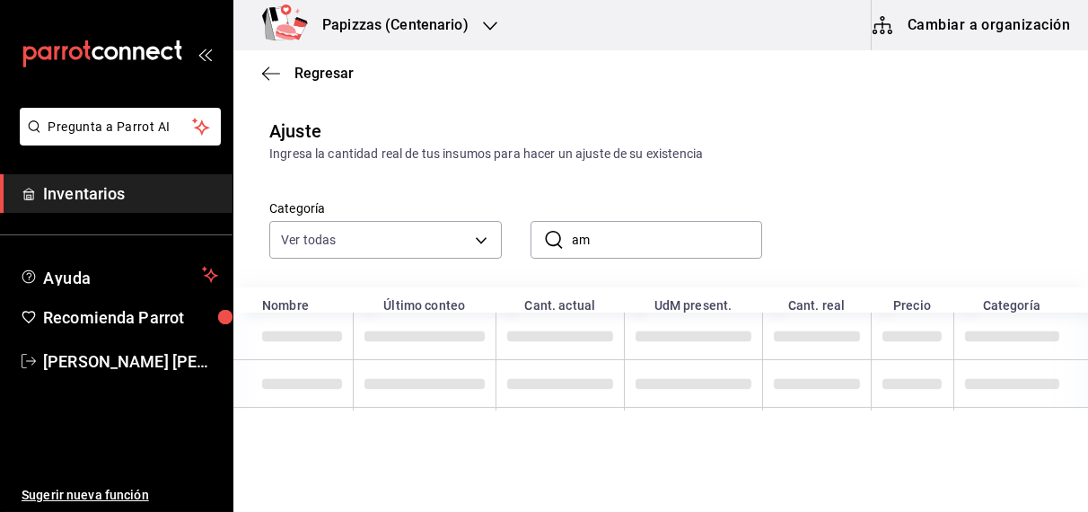
type input "a"
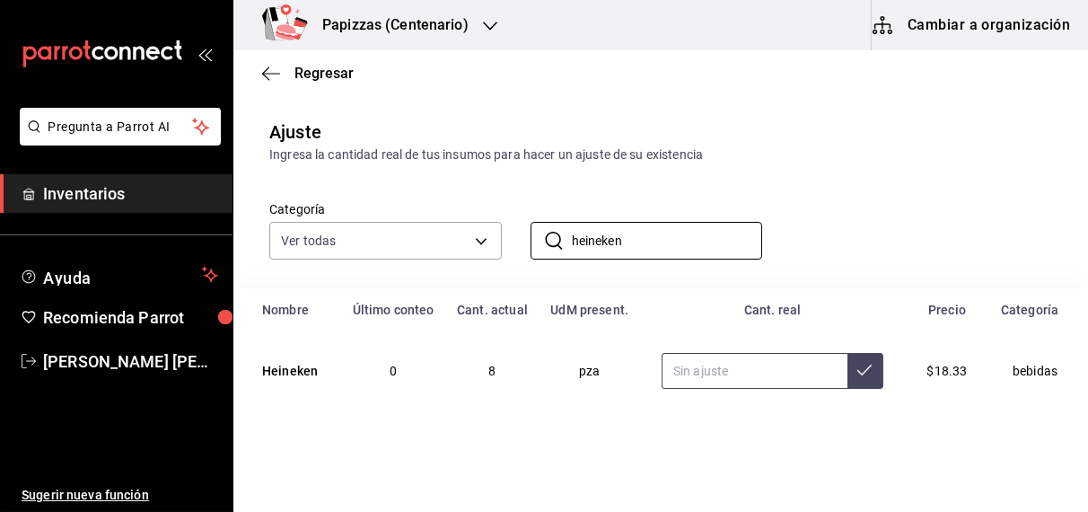
type input "heineken"
click at [699, 375] on input "text" at bounding box center [755, 371] width 186 height 36
type input "8.00"
click at [858, 372] on icon at bounding box center [865, 370] width 14 height 14
click at [706, 242] on input "heineken" at bounding box center [667, 241] width 191 height 36
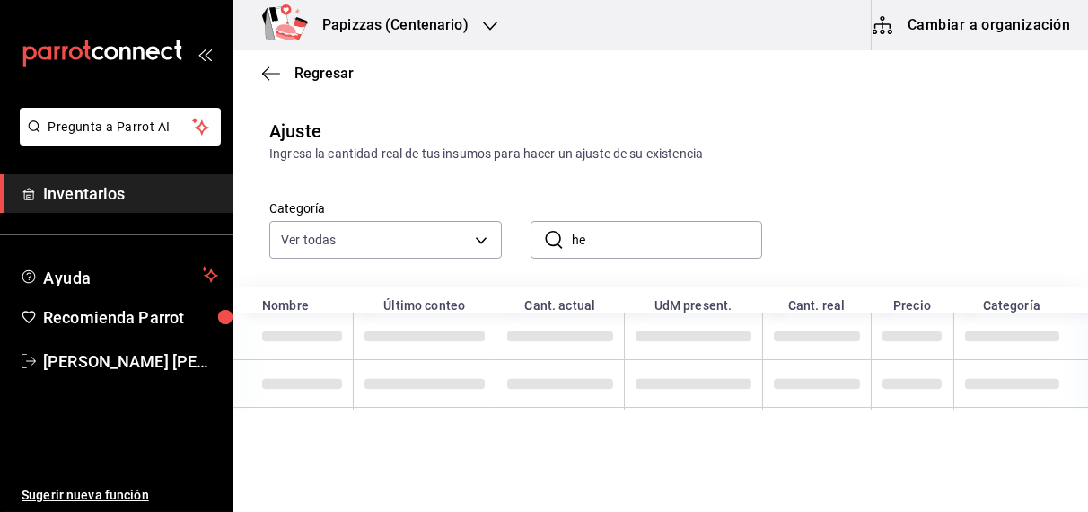
type input "h"
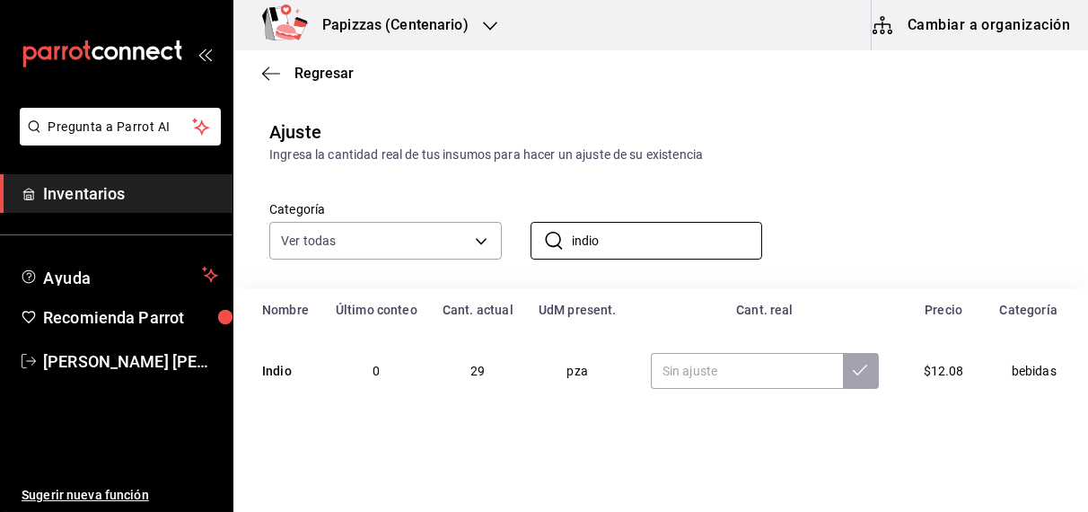
type input "indio"
click at [715, 371] on input "text" at bounding box center [747, 371] width 192 height 36
type input "28.00"
click at [853, 376] on icon at bounding box center [860, 370] width 14 height 14
click at [674, 241] on input "indio" at bounding box center [667, 241] width 191 height 36
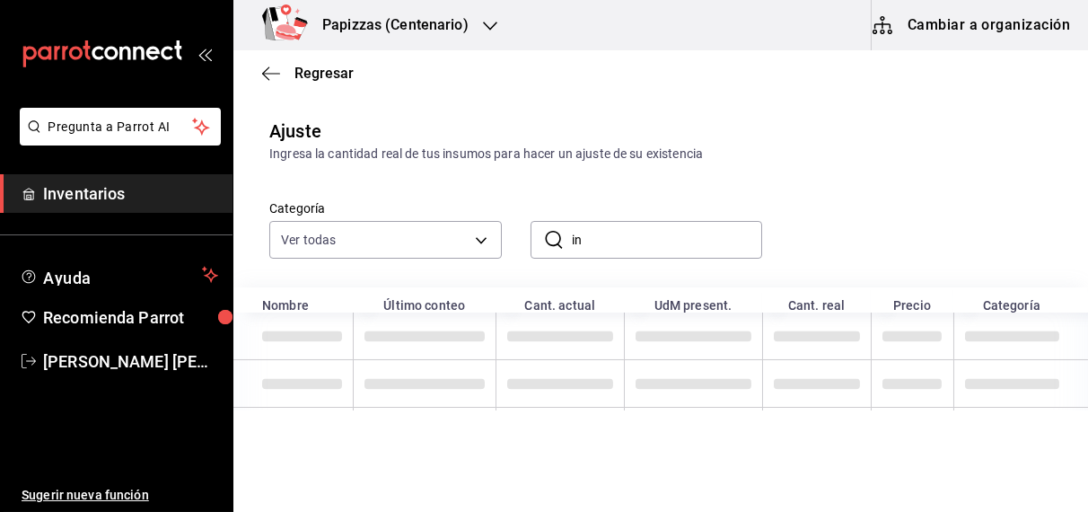
type input "i"
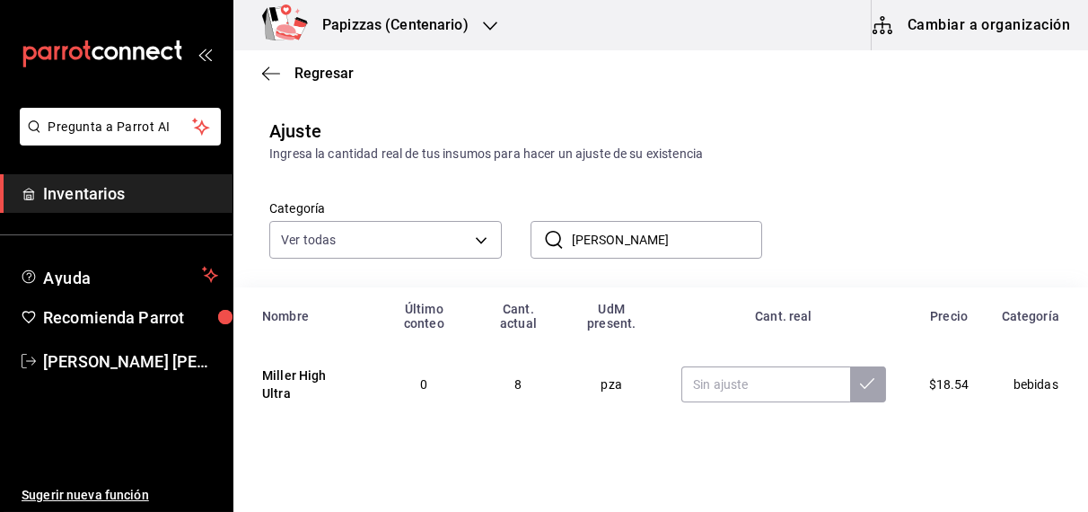
type input "miller"
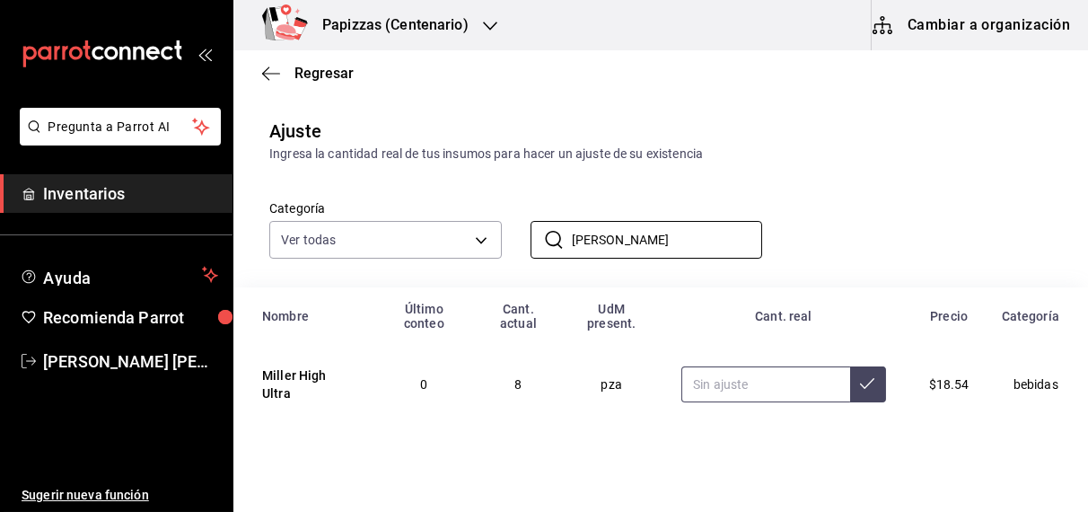
click at [751, 389] on input "text" at bounding box center [766, 384] width 169 height 36
type input "8.00"
click at [860, 384] on icon at bounding box center [867, 383] width 14 height 14
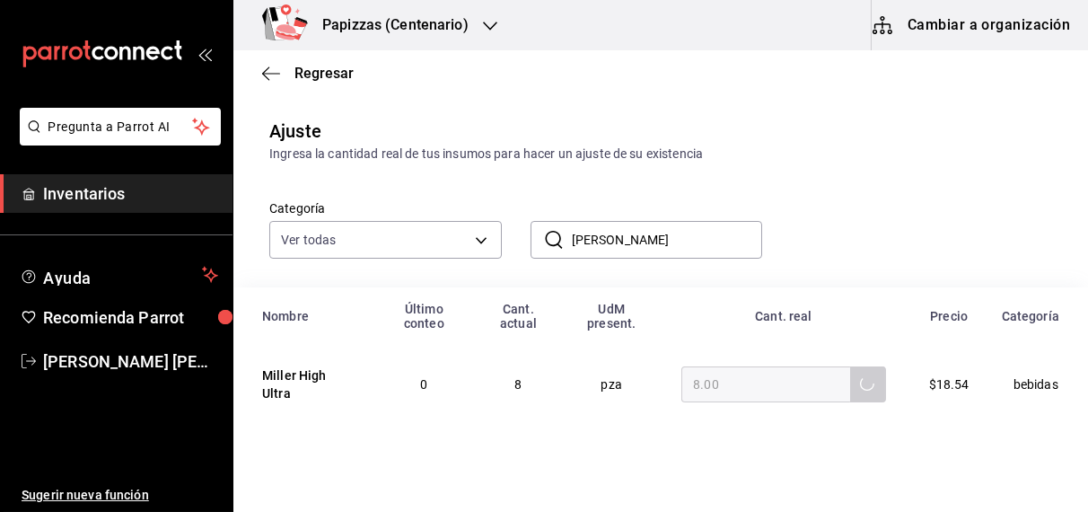
click at [680, 246] on input "miller" at bounding box center [667, 240] width 191 height 36
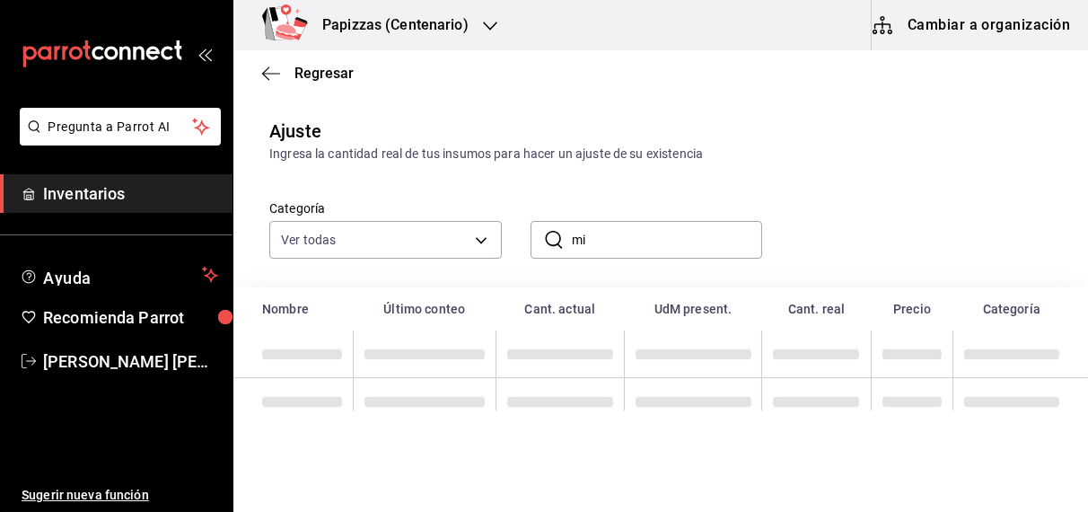
type input "m"
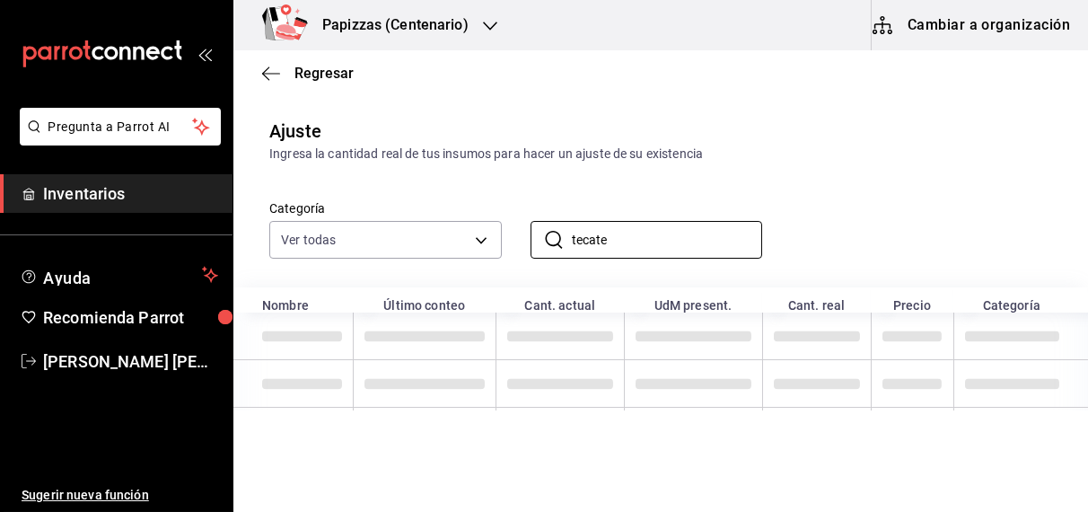
type input "tecate"
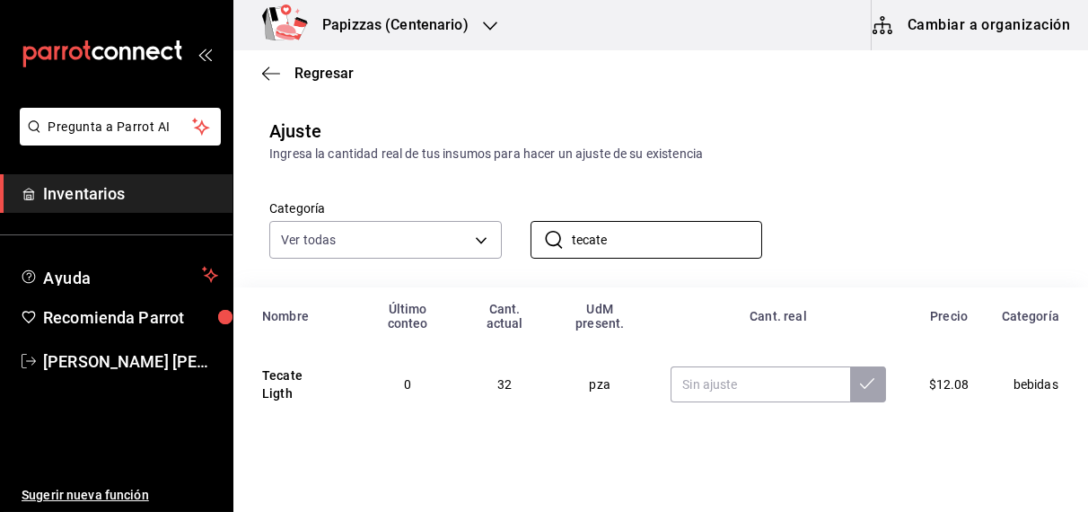
scroll to position [101, 0]
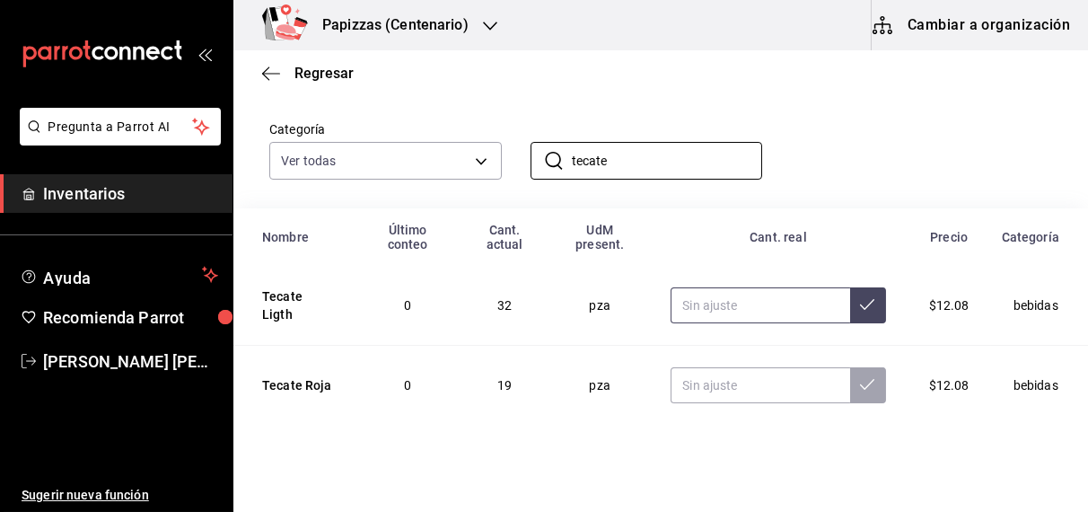
click at [746, 289] on input "text" at bounding box center [760, 305] width 179 height 36
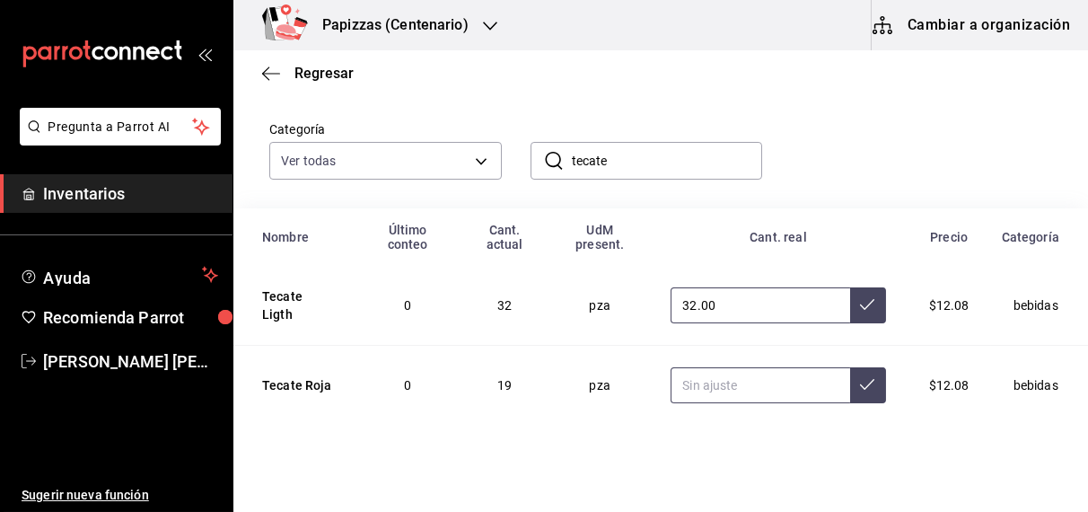
type input "32.00"
click at [730, 373] on input "text" at bounding box center [760, 385] width 179 height 36
type input "19.00"
click at [860, 377] on icon at bounding box center [867, 384] width 14 height 14
click at [860, 297] on icon at bounding box center [867, 304] width 14 height 14
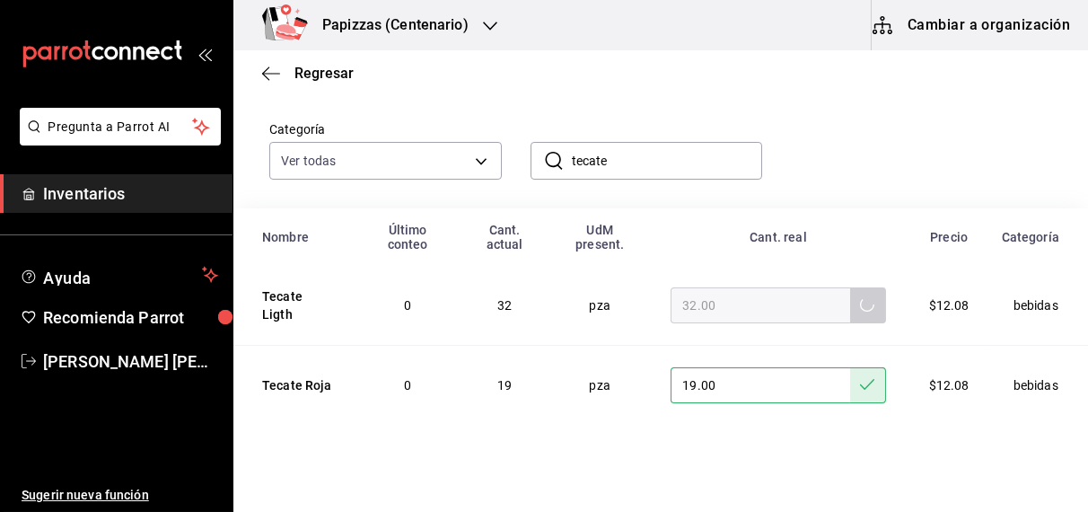
click at [662, 157] on input "tecate" at bounding box center [667, 161] width 191 height 36
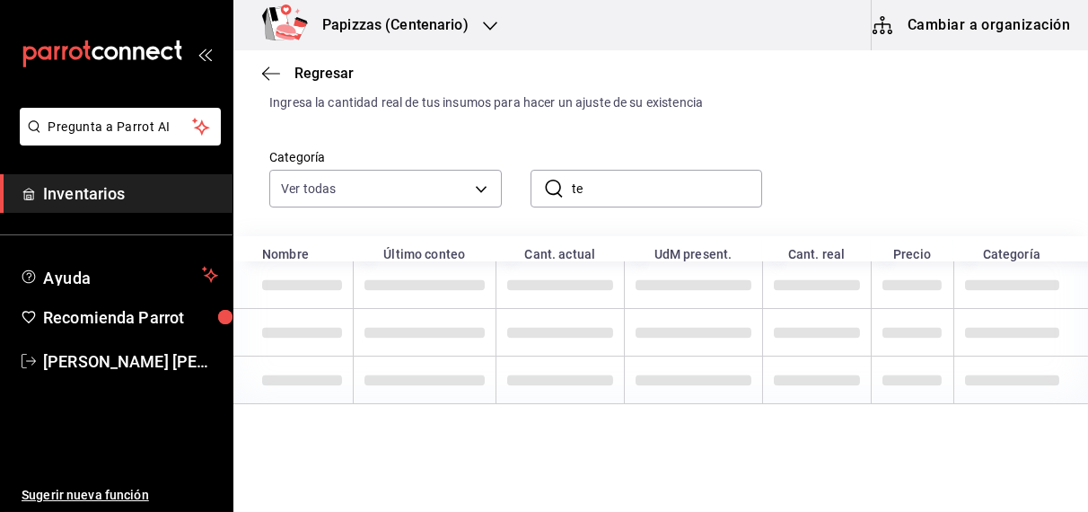
type input "t"
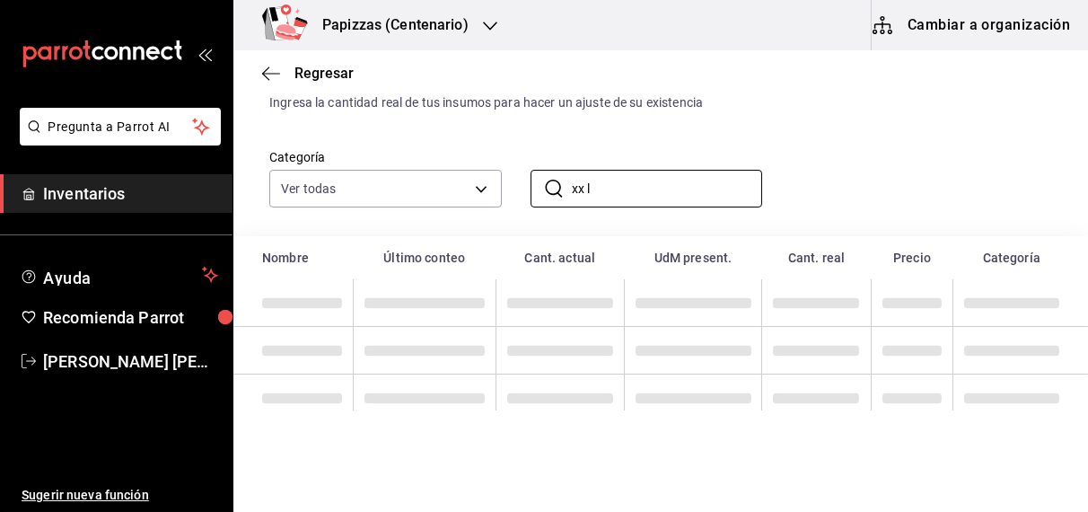
scroll to position [22, 0]
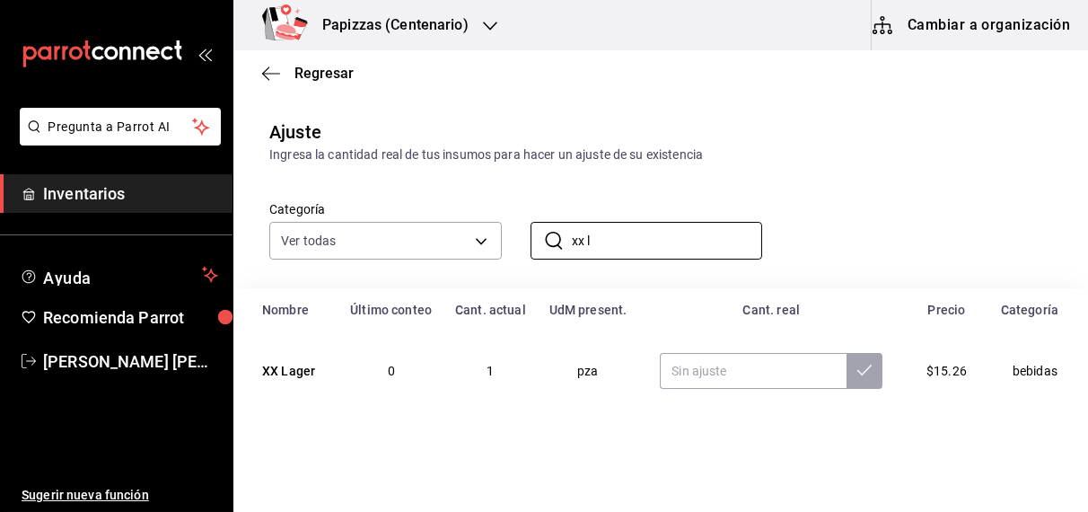
type input "xx l"
click at [736, 366] on input "text" at bounding box center [753, 371] width 187 height 36
type input "1.00"
click at [858, 366] on icon at bounding box center [865, 370] width 14 height 14
click at [669, 233] on input "xx l" at bounding box center [667, 241] width 191 height 36
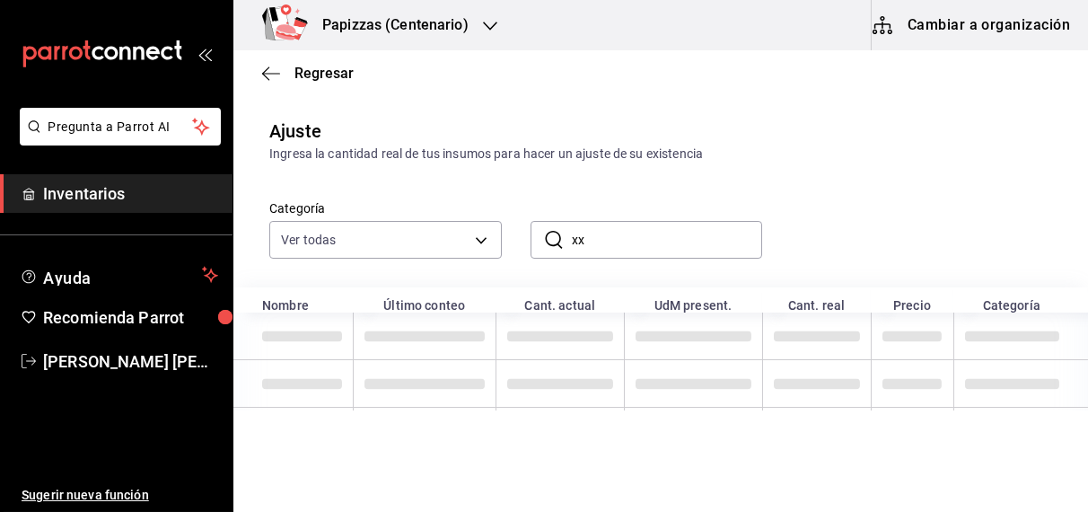
type input "x"
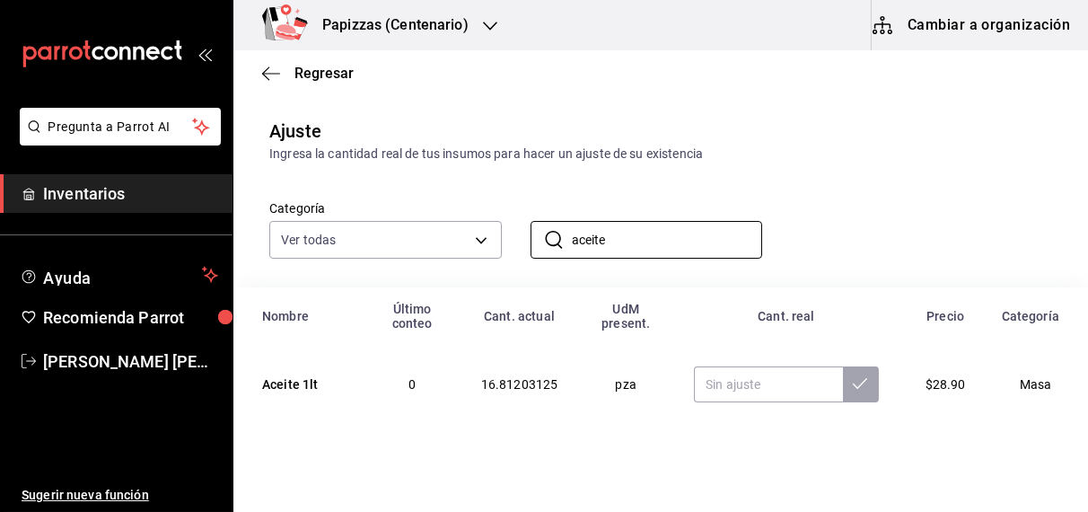
type input "aceite"
click at [725, 389] on input "text" at bounding box center [768, 384] width 148 height 36
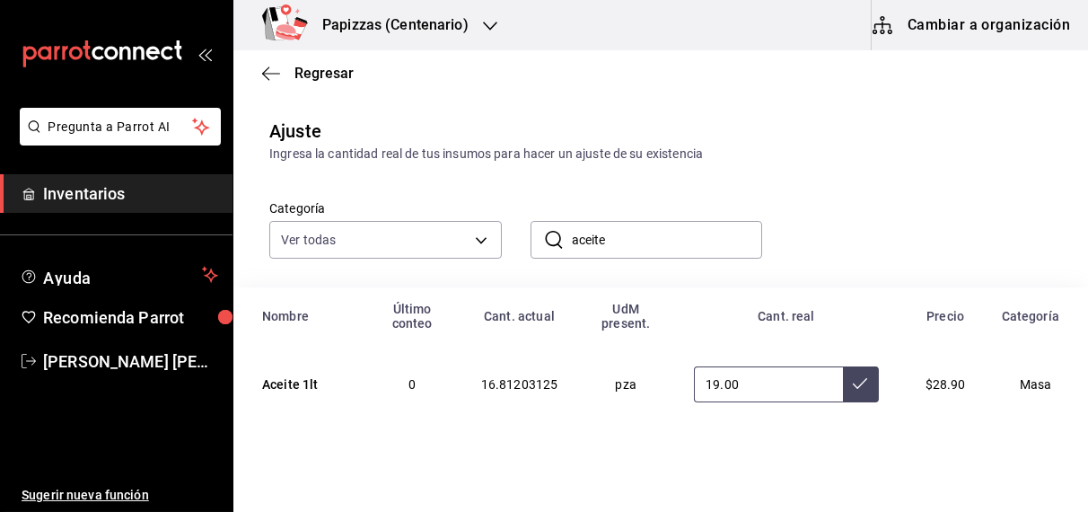
type input "19.00"
click at [853, 383] on icon at bounding box center [860, 383] width 14 height 14
click at [683, 236] on input "aceite" at bounding box center [667, 240] width 191 height 36
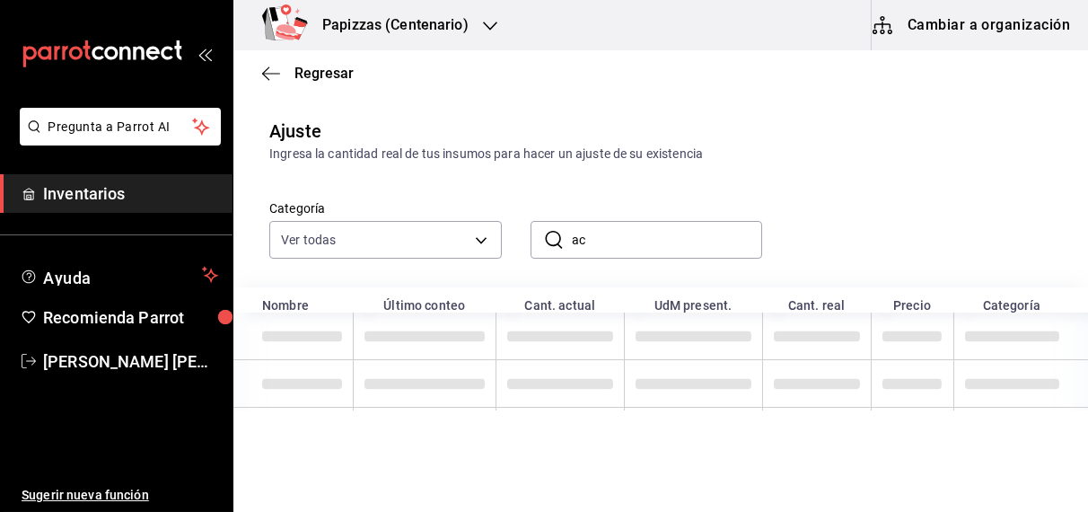
type input "a"
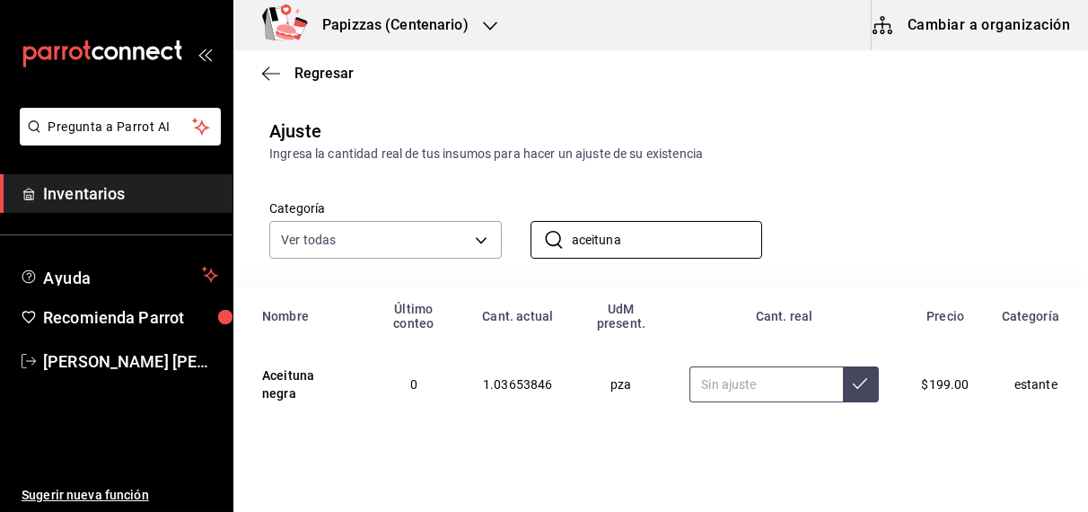
type input "aceituna"
click at [718, 390] on input "text" at bounding box center [766, 384] width 153 height 36
type input "0.00"
type input "1.00"
click at [843, 390] on button at bounding box center [861, 384] width 36 height 36
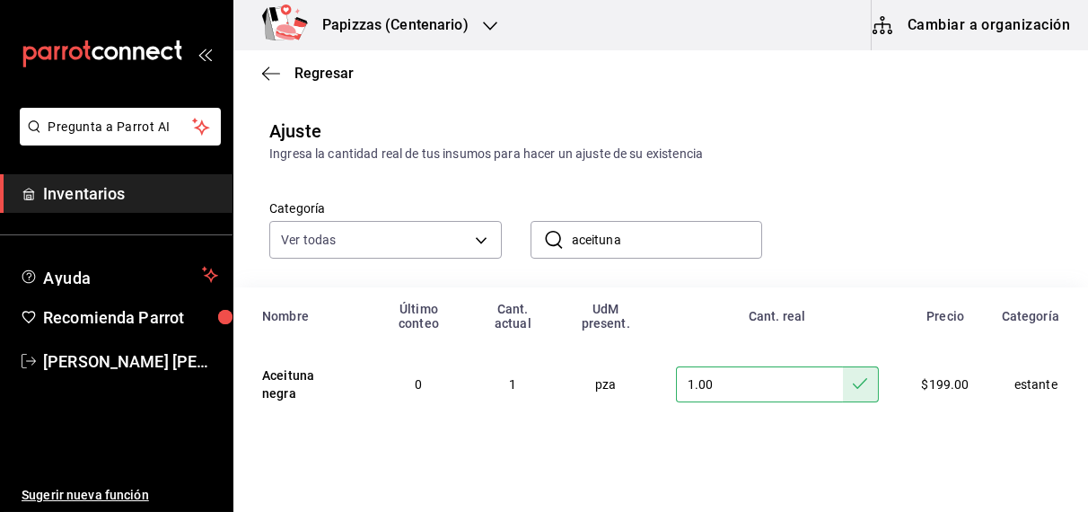
click at [650, 244] on input "aceituna" at bounding box center [667, 240] width 191 height 36
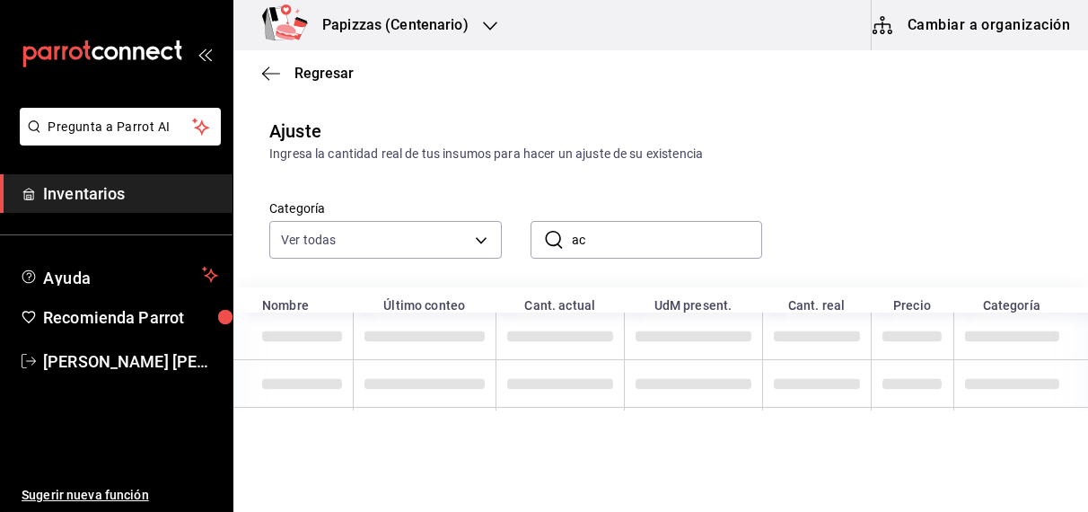
type input "a"
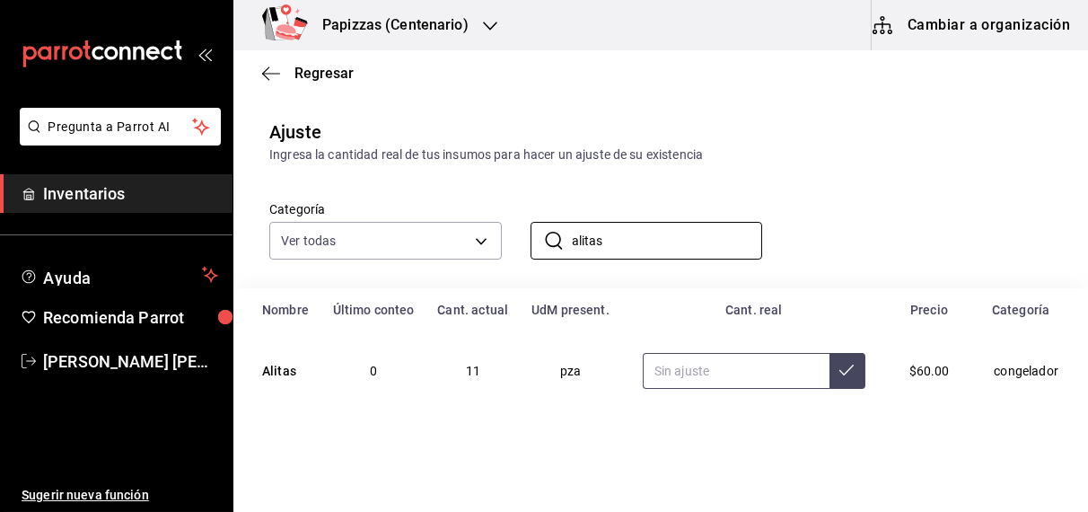
type input "alitas"
click at [720, 378] on input "text" at bounding box center [736, 371] width 187 height 36
type input "9.00"
click at [830, 366] on button at bounding box center [848, 371] width 36 height 36
click at [679, 242] on input "alitas" at bounding box center [667, 241] width 191 height 36
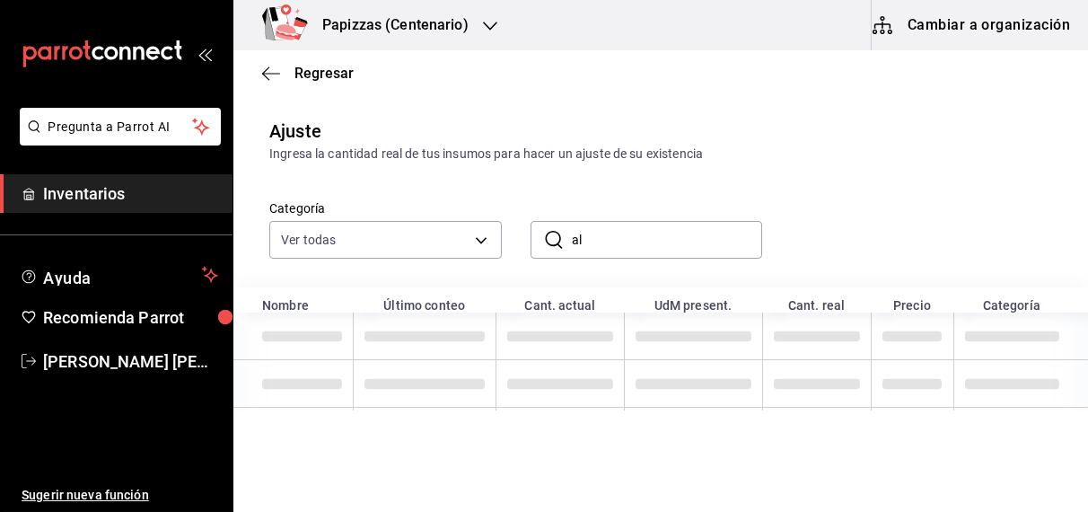
type input "a"
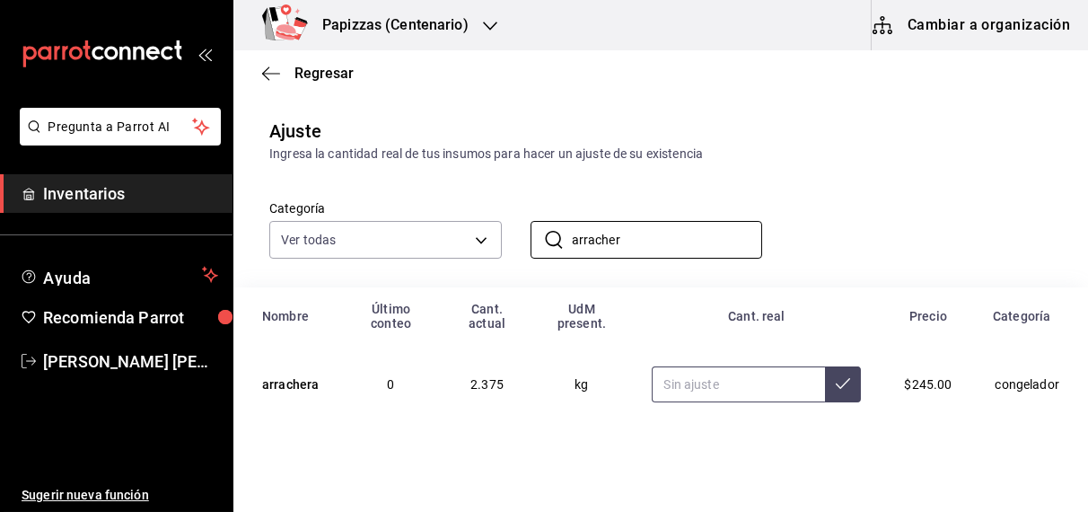
type input "arracher"
click at [763, 375] on input "text" at bounding box center [738, 384] width 173 height 36
type input "5.60"
click at [825, 398] on button at bounding box center [843, 384] width 36 height 36
click at [682, 245] on input "arracher" at bounding box center [667, 240] width 191 height 36
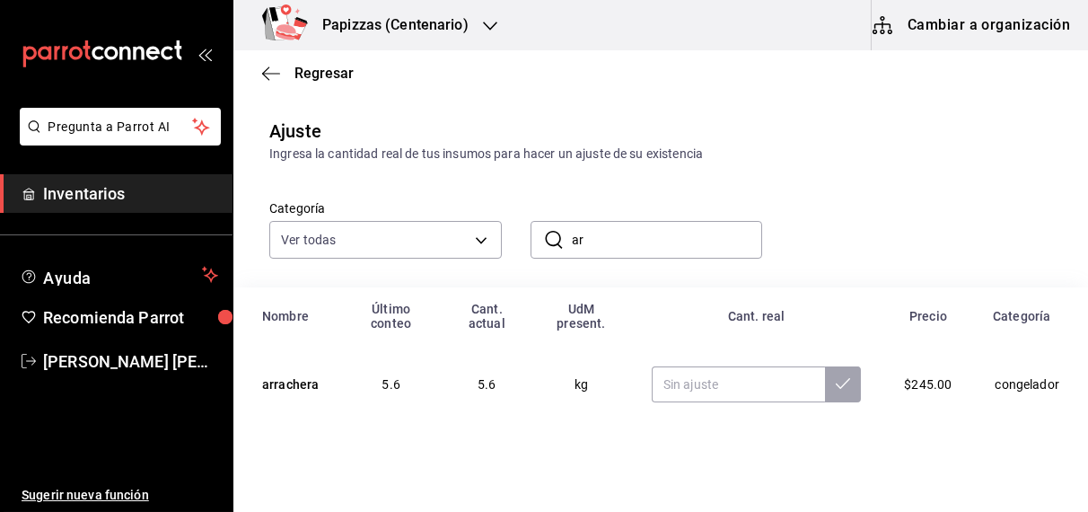
type input "a"
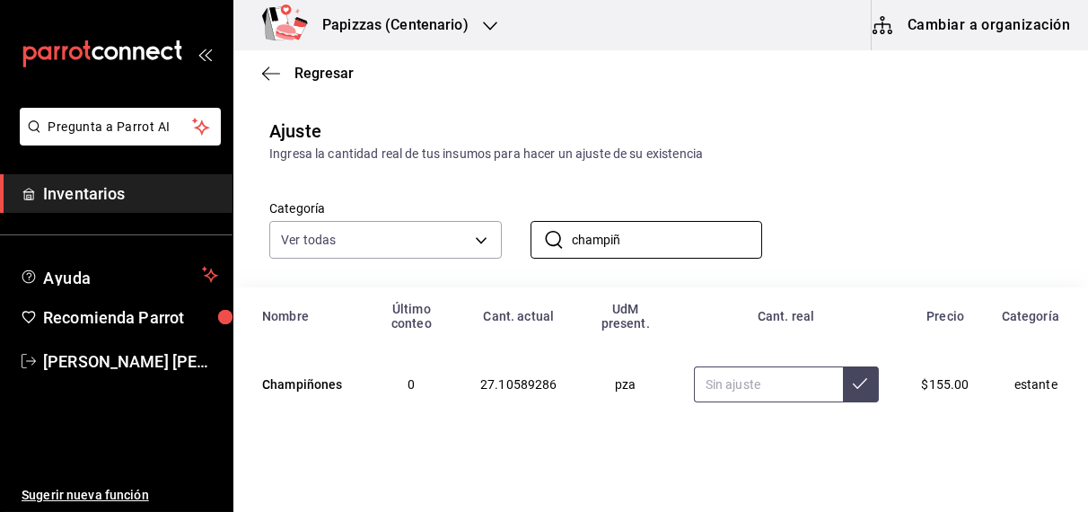
type input "champiñ"
click at [704, 384] on input "text" at bounding box center [768, 384] width 149 height 36
type input "11.21"
click at [853, 383] on icon at bounding box center [860, 383] width 14 height 14
click at [689, 243] on input "champiñ" at bounding box center [667, 240] width 191 height 36
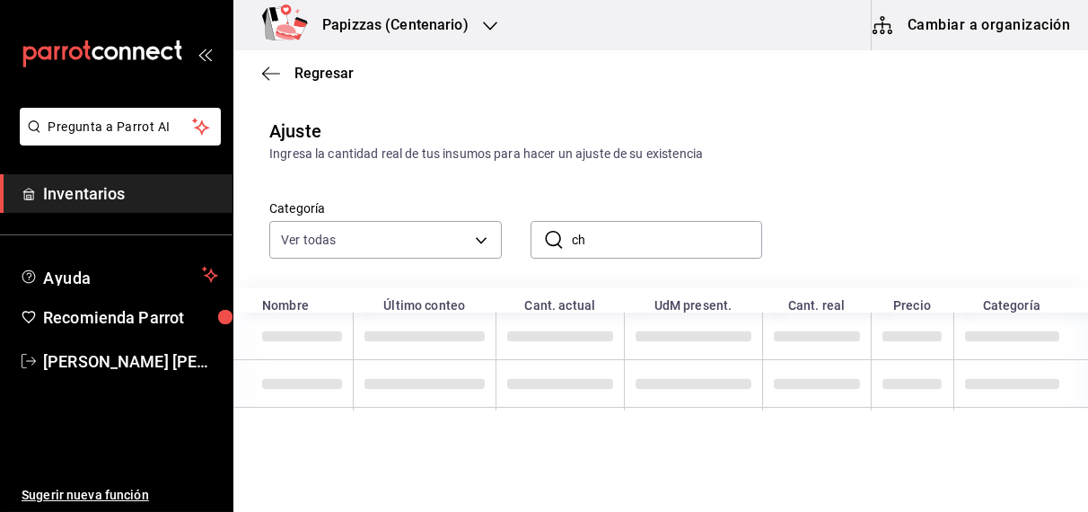
type input "c"
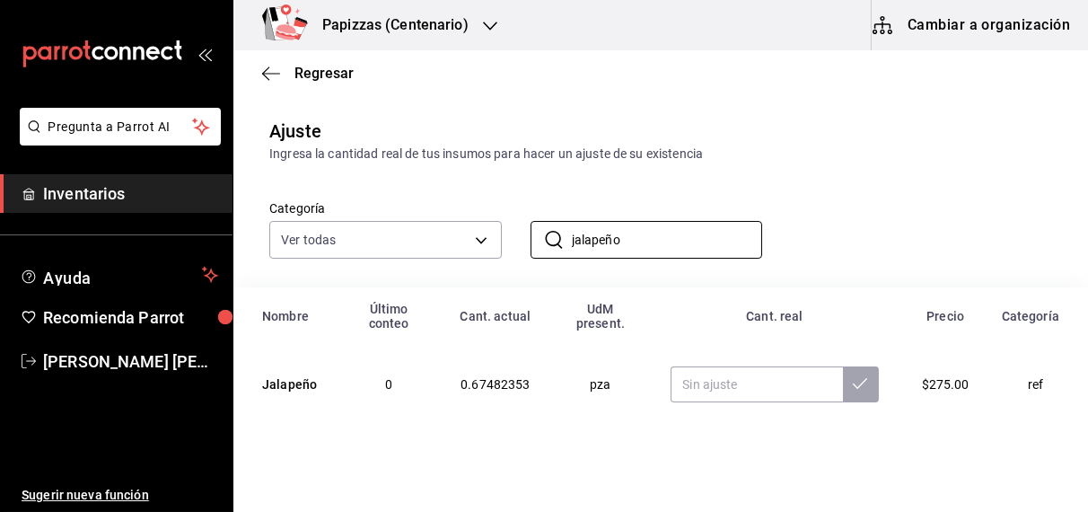
type input "jalapeño"
click at [710, 384] on input "text" at bounding box center [757, 384] width 172 height 36
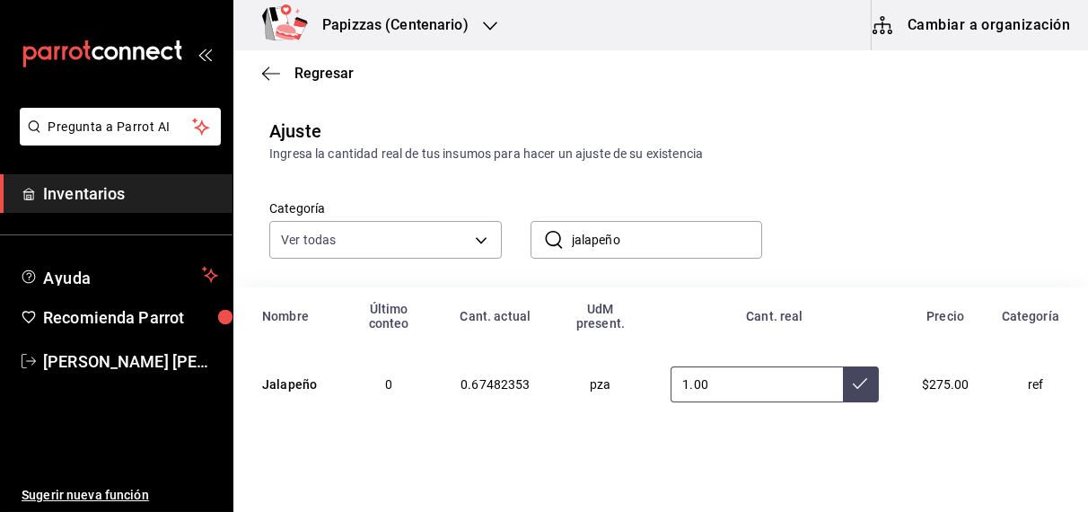
type input "1.00"
click at [852, 398] on button at bounding box center [861, 384] width 36 height 36
click at [694, 241] on input "jalapeño" at bounding box center [667, 240] width 191 height 36
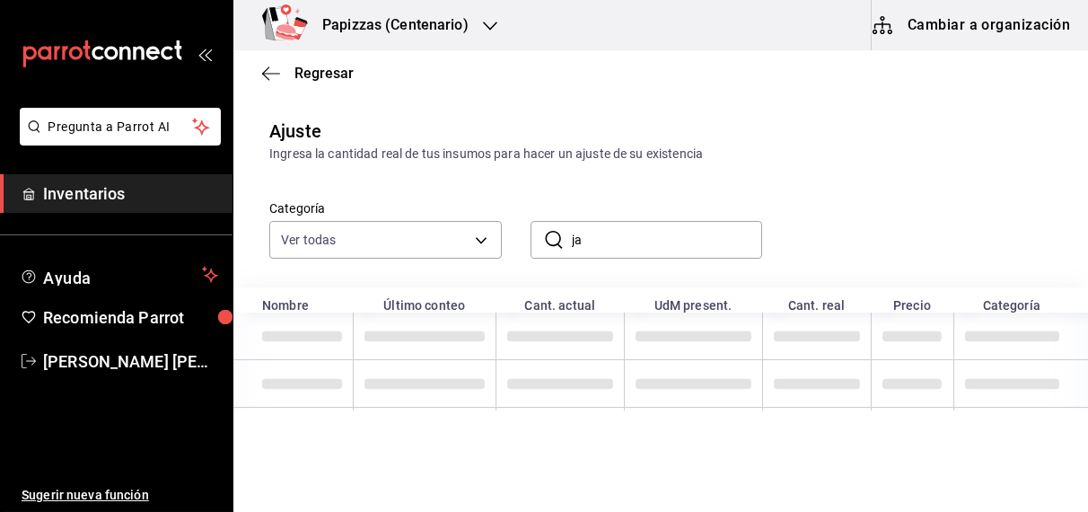
type input "j"
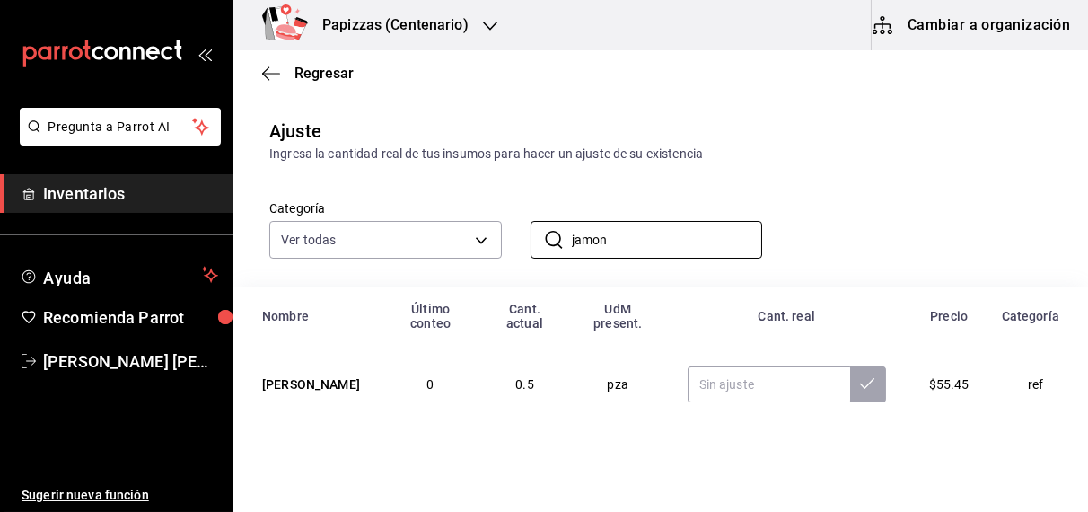
scroll to position [116, 0]
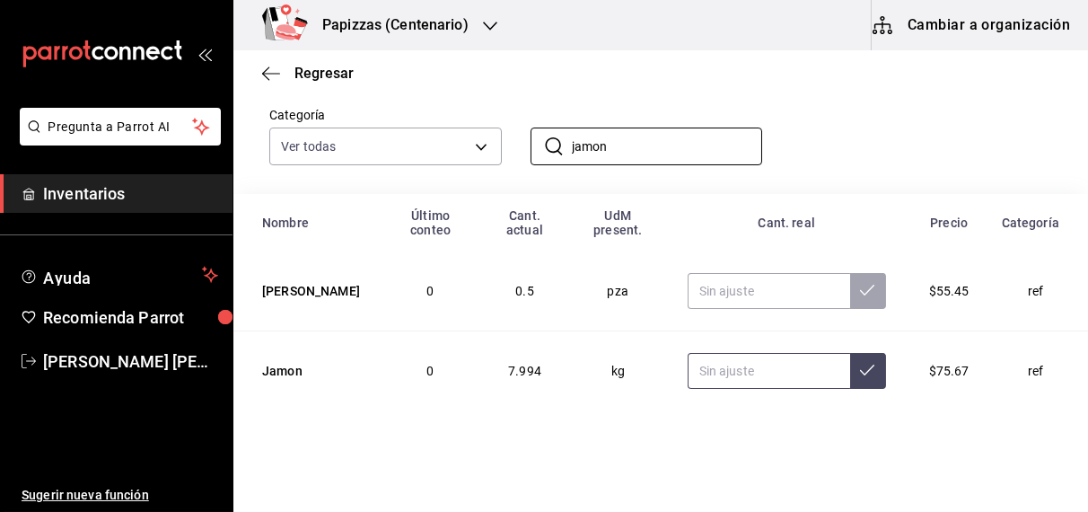
type input "jamon"
click at [733, 368] on input "text" at bounding box center [769, 371] width 163 height 36
type input "5.96"
click at [850, 383] on button at bounding box center [868, 371] width 36 height 36
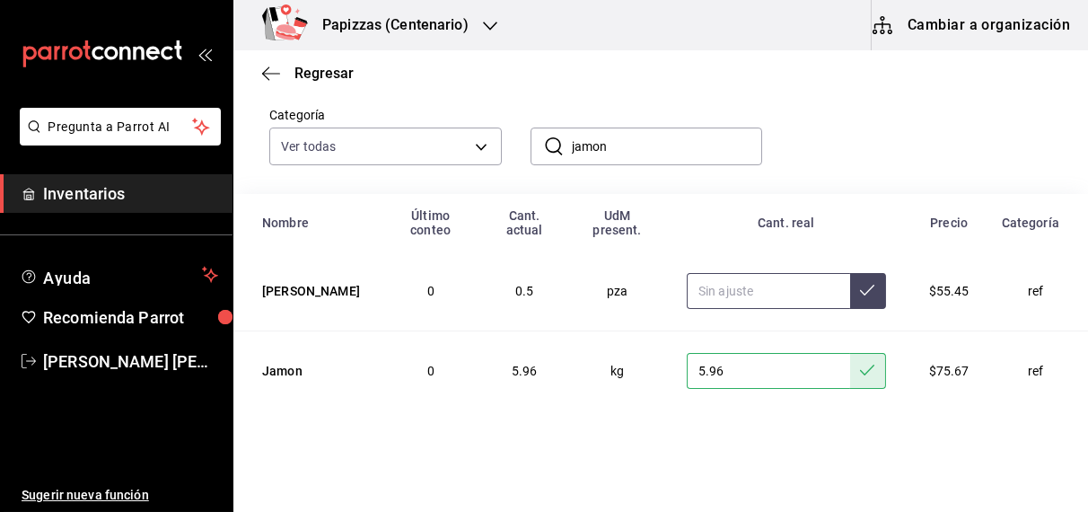
click at [745, 296] on input "text" at bounding box center [768, 291] width 163 height 36
click at [870, 289] on button at bounding box center [868, 291] width 36 height 36
type input "0.66"
click at [670, 142] on input "jamon" at bounding box center [667, 146] width 191 height 36
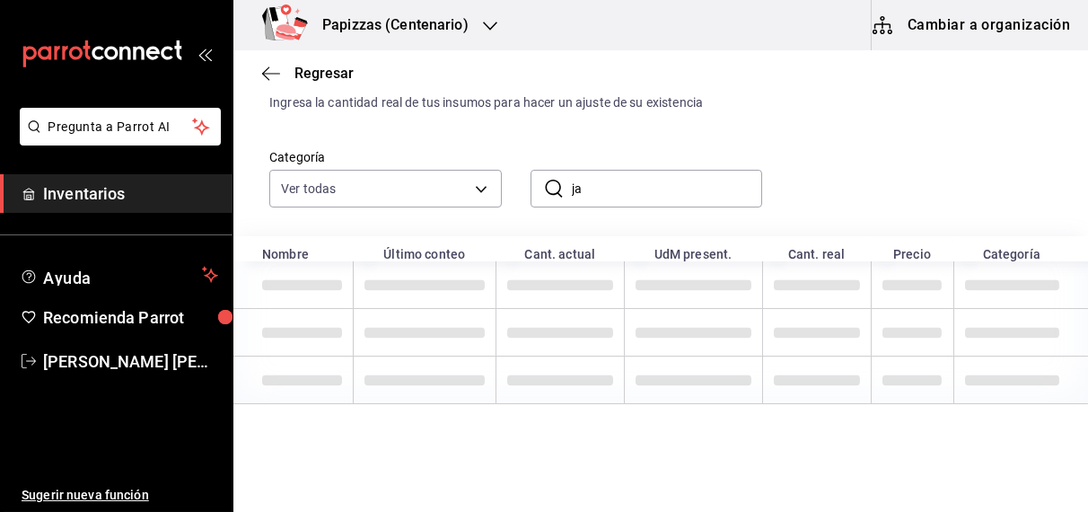
type input "j"
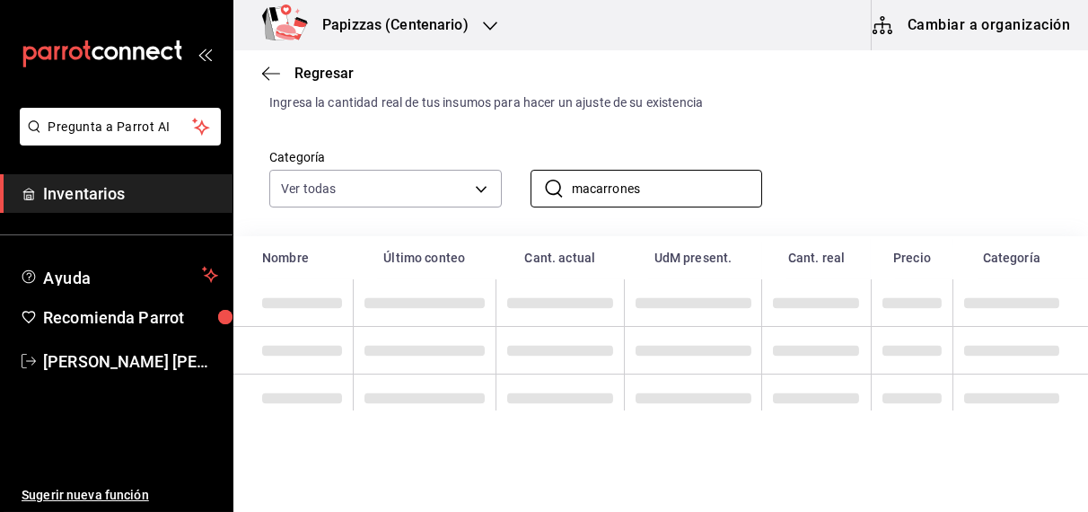
scroll to position [22, 0]
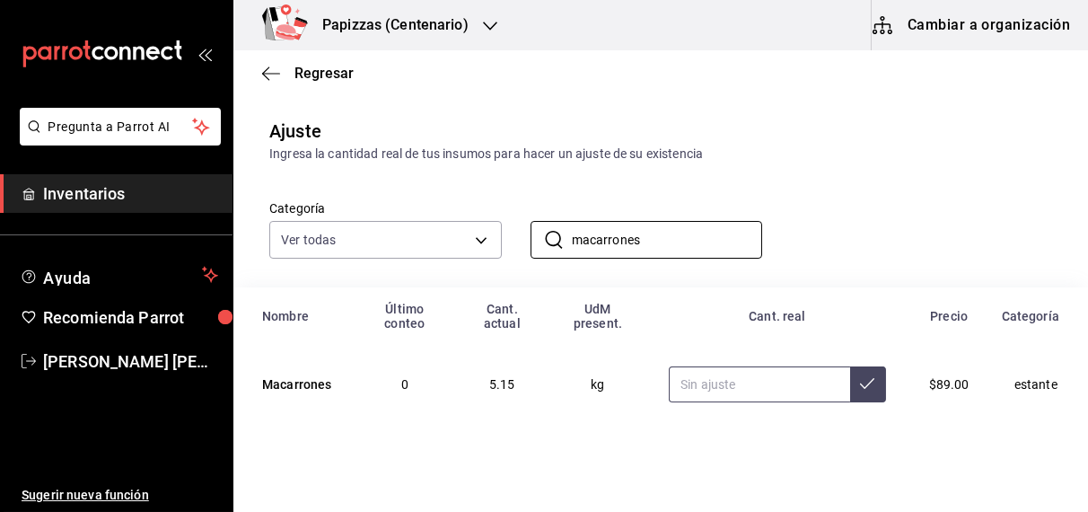
type input "macarrones"
click at [724, 369] on input "text" at bounding box center [759, 384] width 181 height 36
click at [820, 371] on input "5.79" at bounding box center [759, 384] width 181 height 36
type input "5.79"
click at [666, 233] on input "macarrones" at bounding box center [667, 240] width 191 height 36
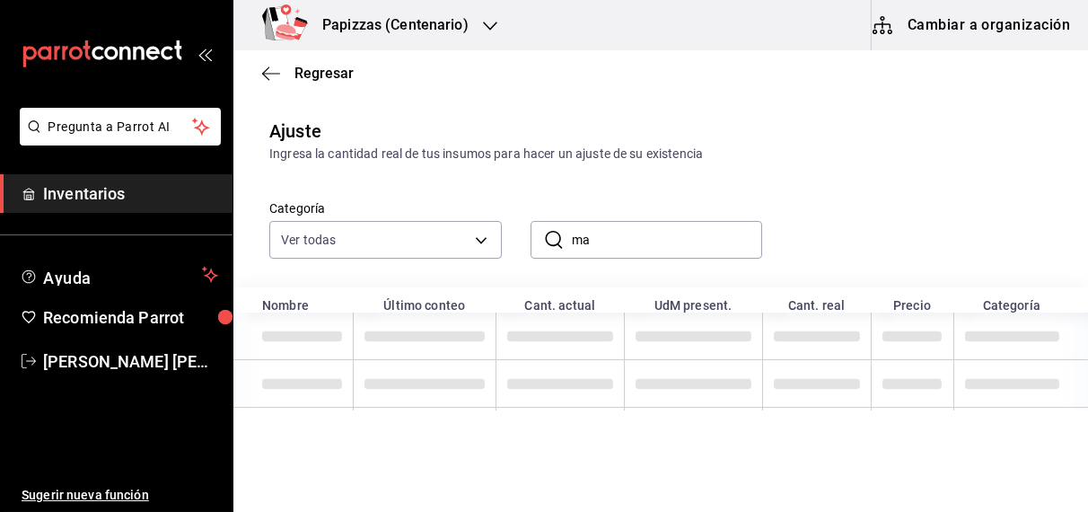
type input "m"
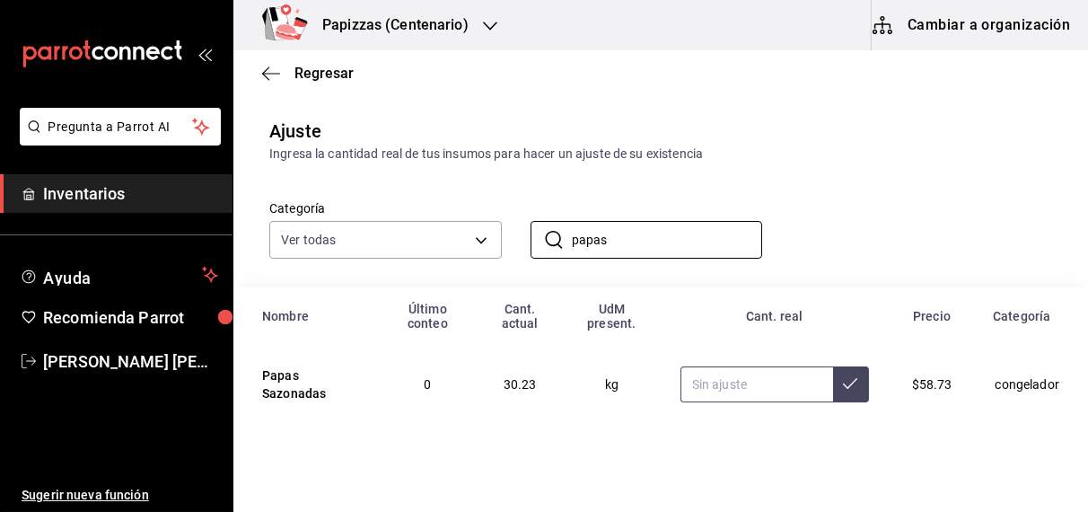
type input "papas"
click at [750, 384] on input "text" at bounding box center [757, 384] width 153 height 36
click at [742, 382] on input "text" at bounding box center [757, 384] width 153 height 36
type input "28.61"
click at [843, 384] on icon at bounding box center [850, 383] width 14 height 14
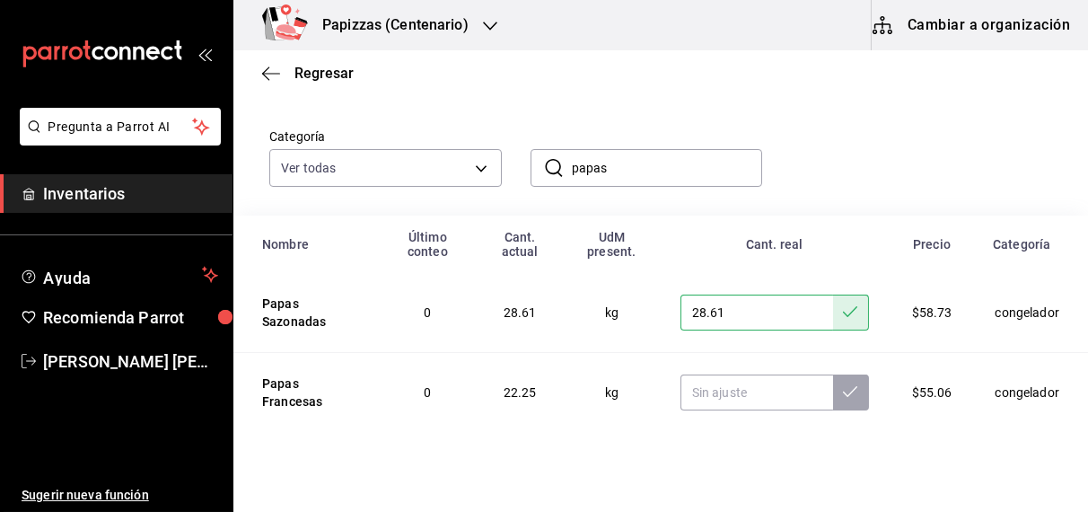
scroll to position [116, 0]
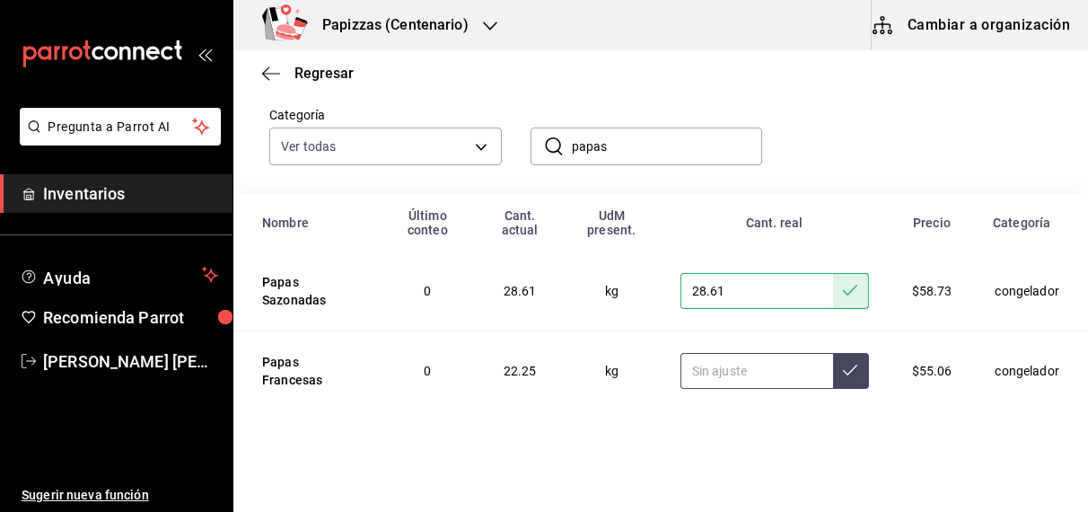
click at [743, 373] on input "text" at bounding box center [757, 371] width 153 height 36
type input "20.09"
click at [843, 373] on icon at bounding box center [850, 370] width 14 height 14
click at [679, 151] on input "papas" at bounding box center [667, 146] width 191 height 36
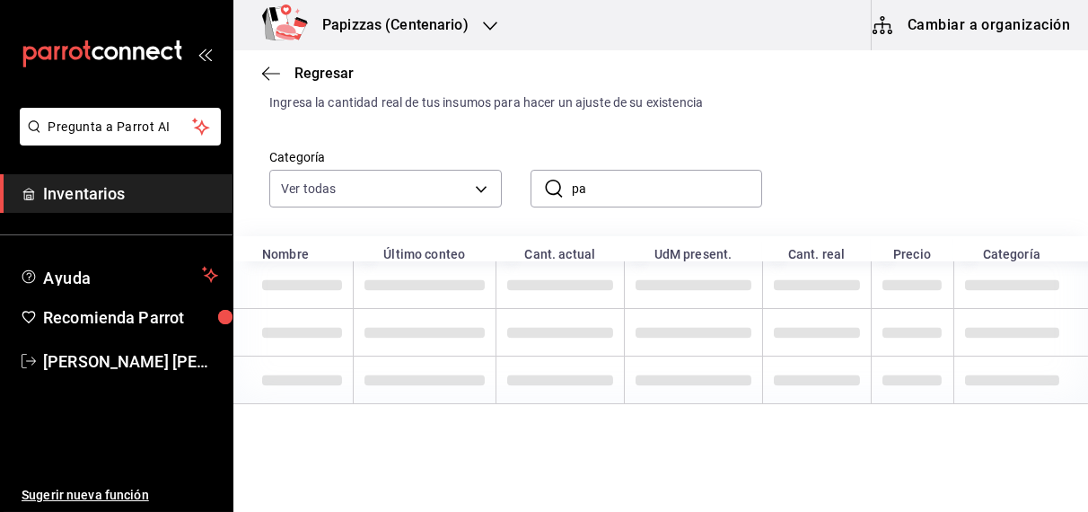
type input "p"
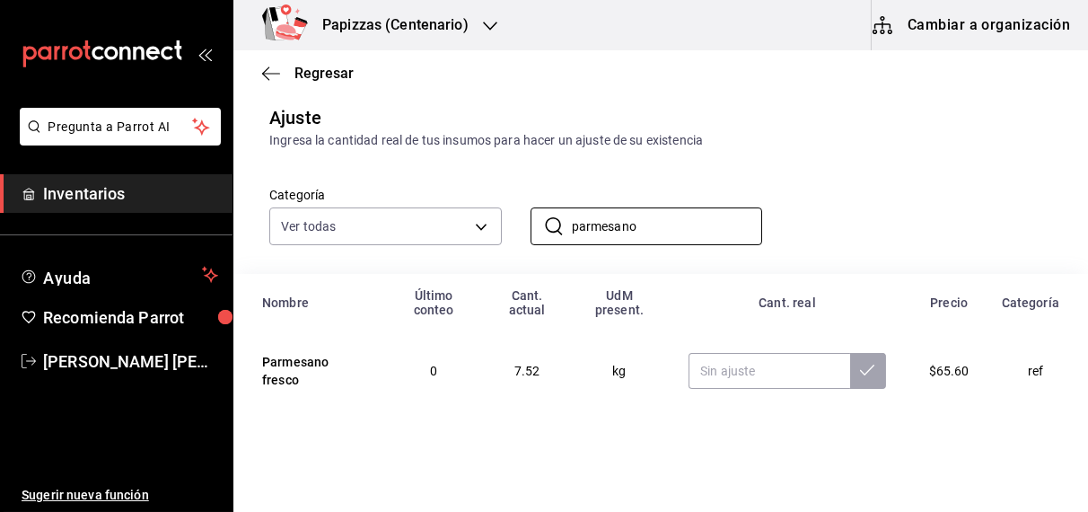
scroll to position [37, 0]
type input "parmesano"
click at [762, 366] on input "text" at bounding box center [769, 371] width 161 height 36
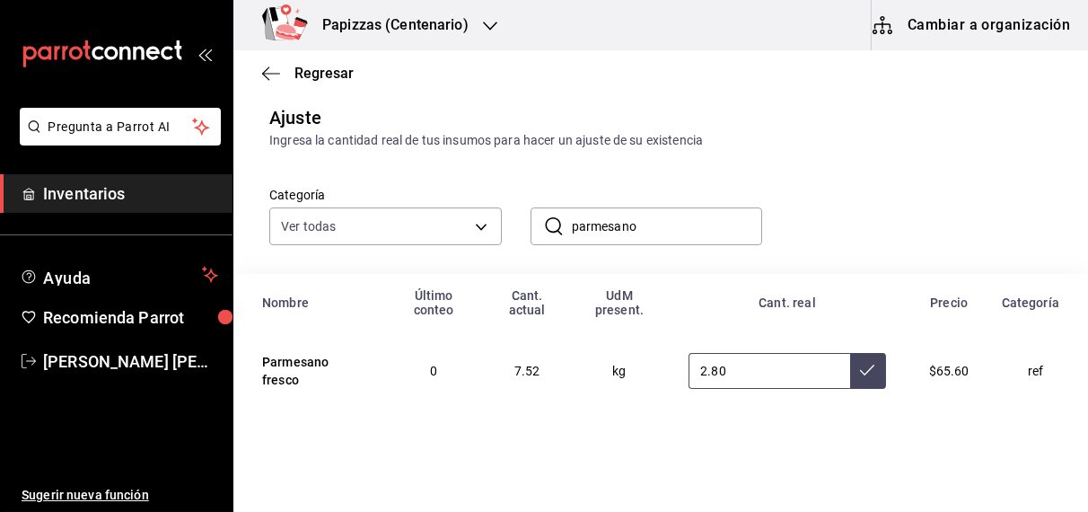
type input "2.80"
click at [860, 369] on icon at bounding box center [867, 370] width 14 height 14
click at [691, 225] on input "parmesano" at bounding box center [667, 226] width 191 height 36
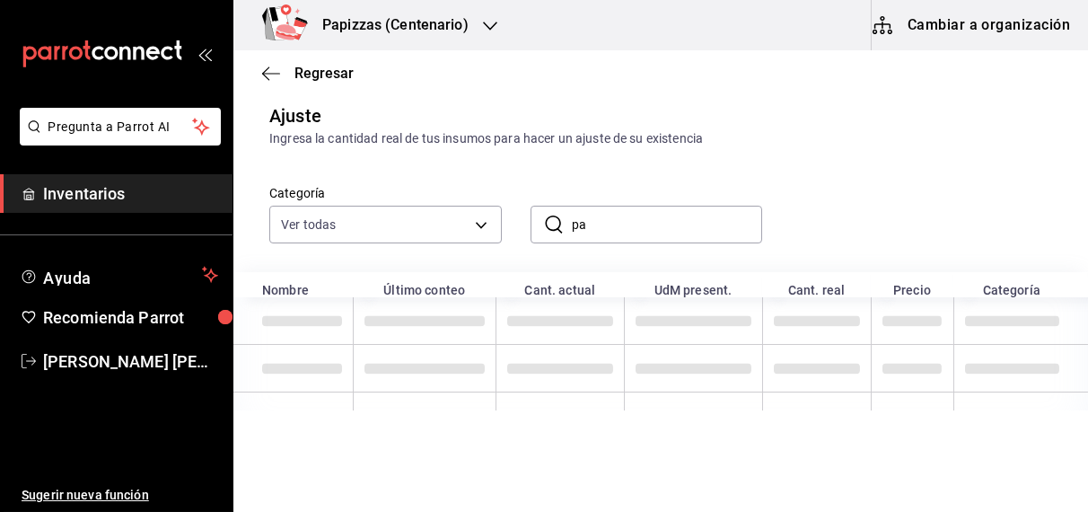
type input "p"
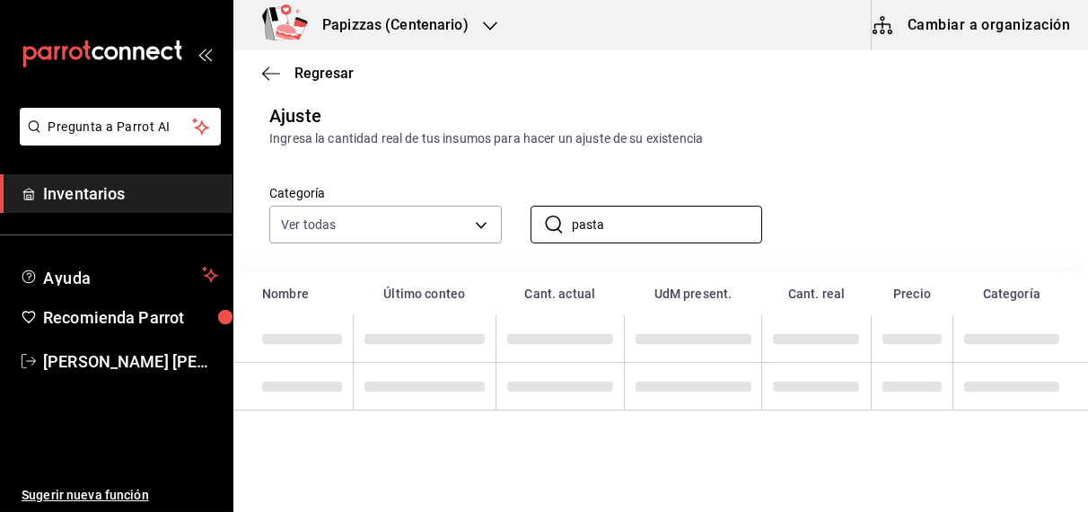
scroll to position [22, 0]
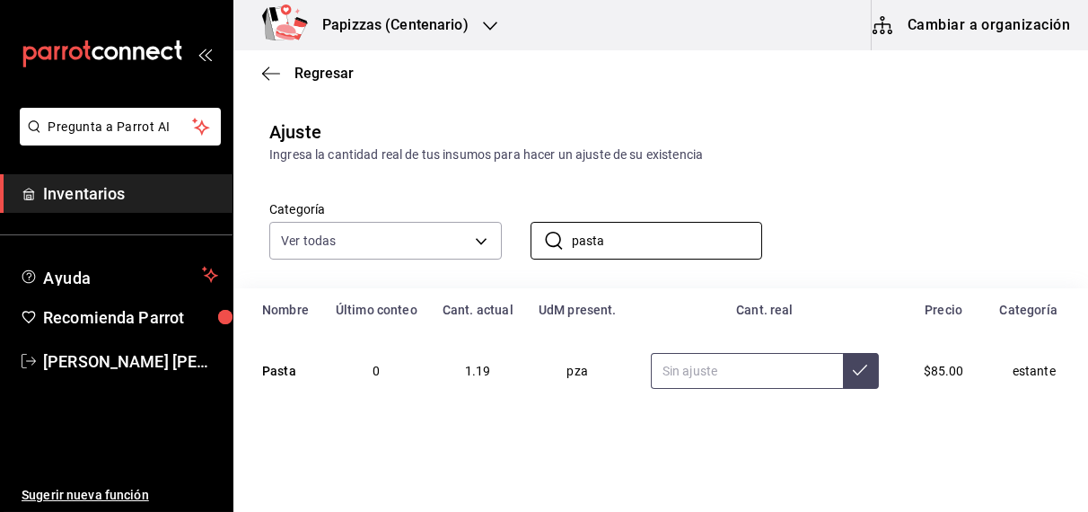
type input "pasta"
click at [745, 365] on input "text" at bounding box center [747, 371] width 192 height 36
type input "1.83"
click at [854, 381] on button at bounding box center [861, 371] width 36 height 36
click at [678, 233] on input "pasta" at bounding box center [667, 241] width 191 height 36
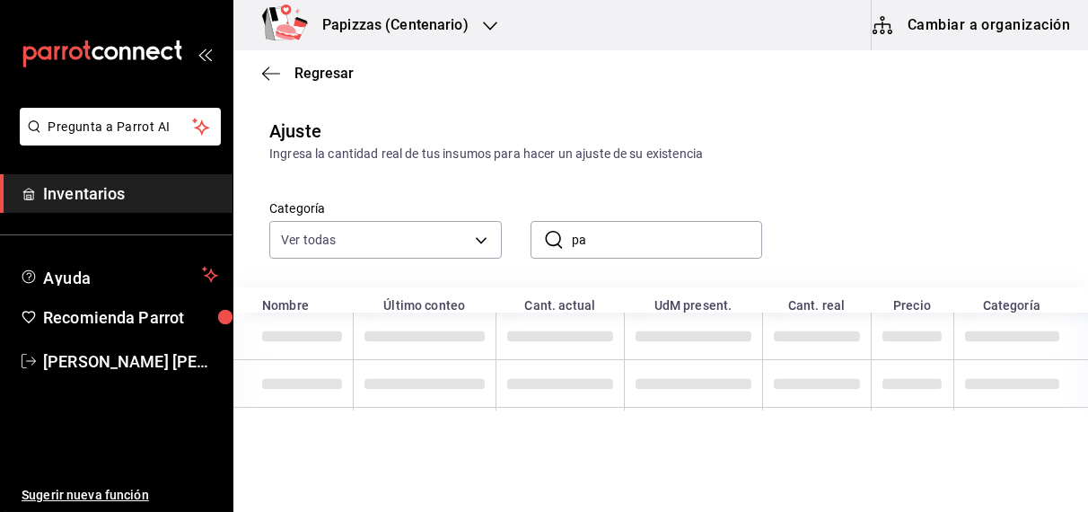
type input "p"
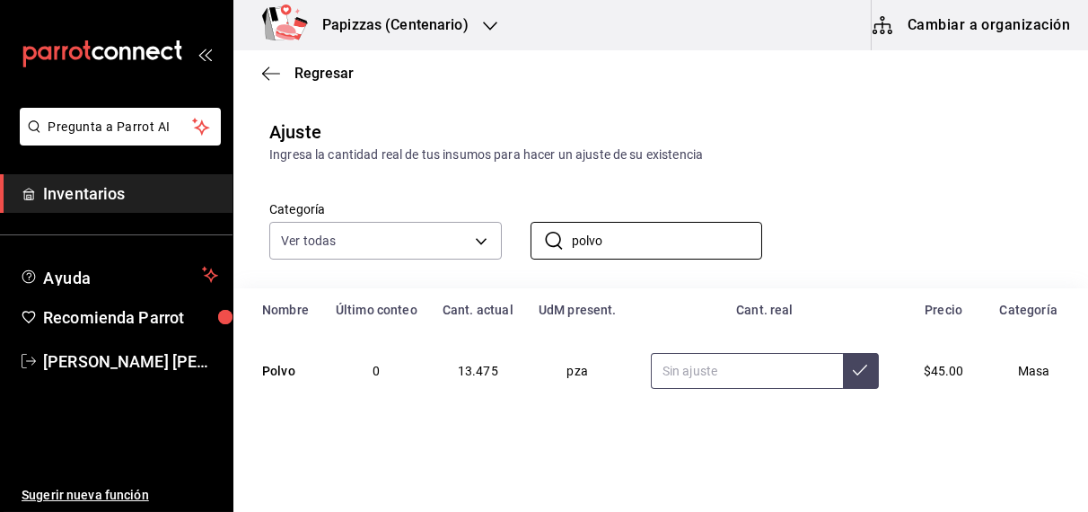
type input "polvo"
click at [745, 365] on input "text" at bounding box center [747, 371] width 192 height 36
click at [730, 376] on input "text" at bounding box center [747, 371] width 192 height 36
type input "15.19"
click at [847, 381] on button at bounding box center [861, 371] width 36 height 36
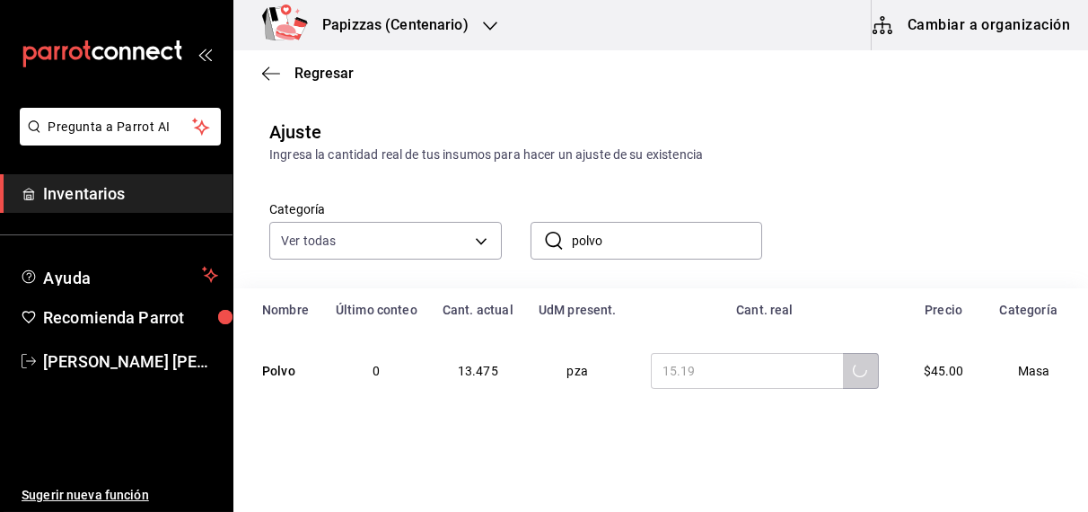
click at [658, 239] on input "polvo" at bounding box center [667, 241] width 191 height 36
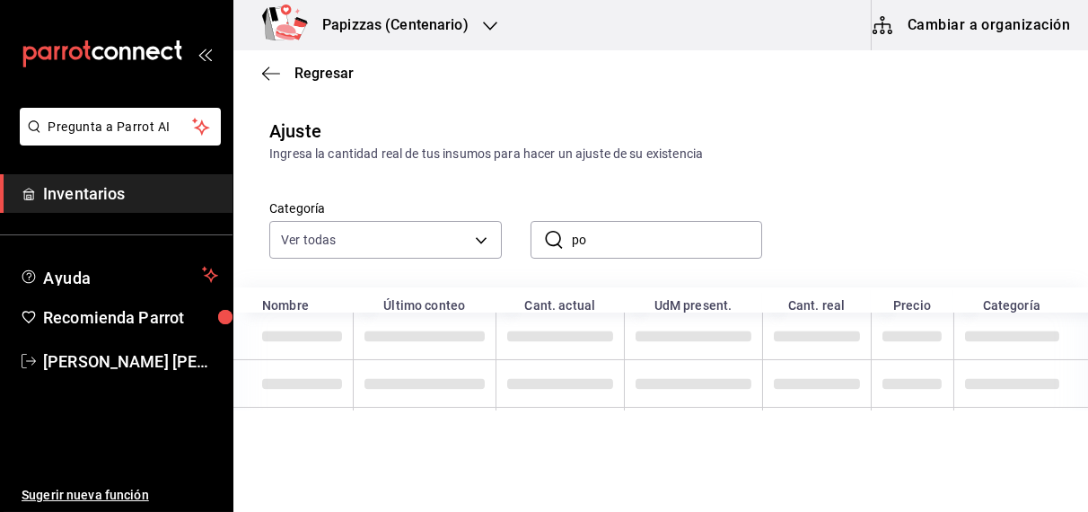
type input "p"
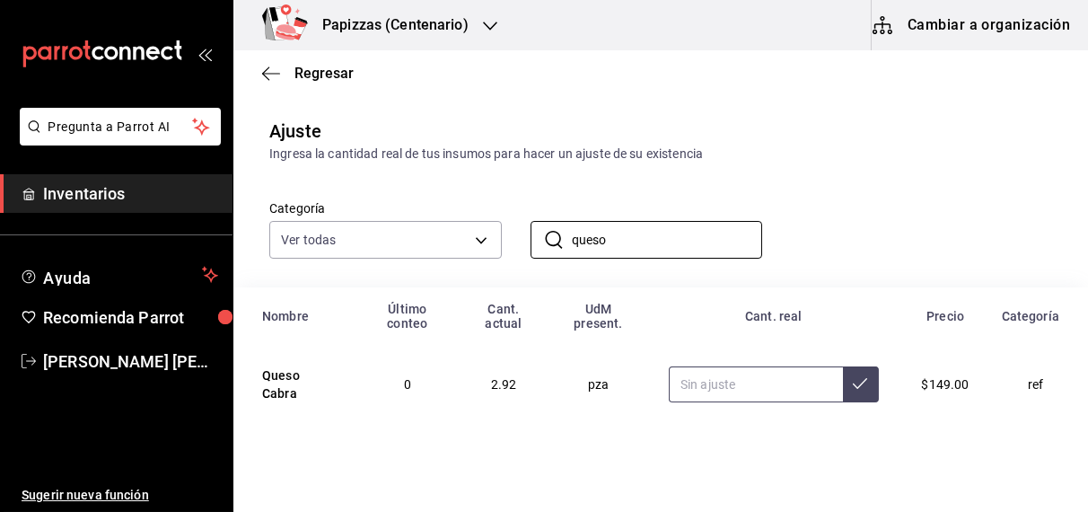
type input "queso"
click at [730, 384] on input "text" at bounding box center [756, 384] width 174 height 36
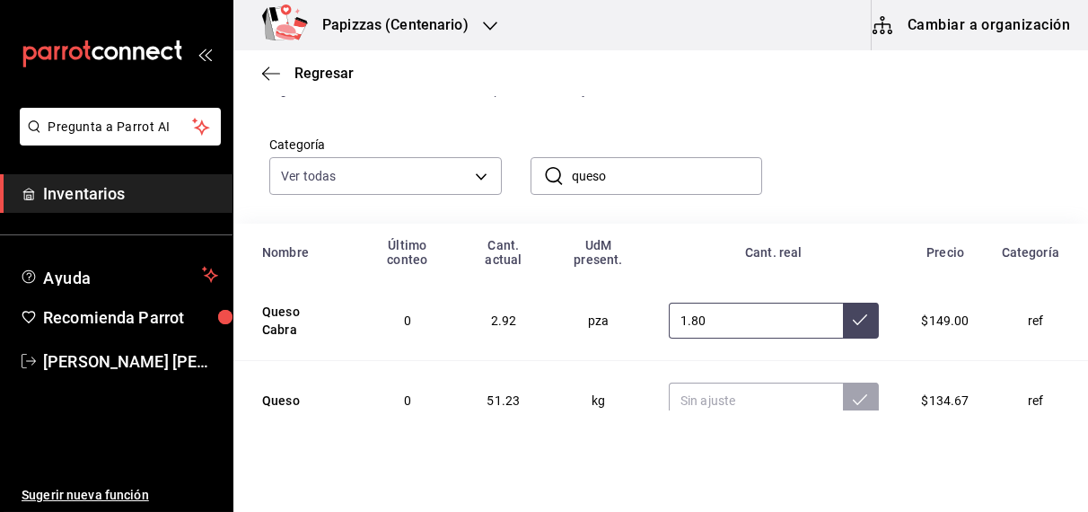
scroll to position [116, 0]
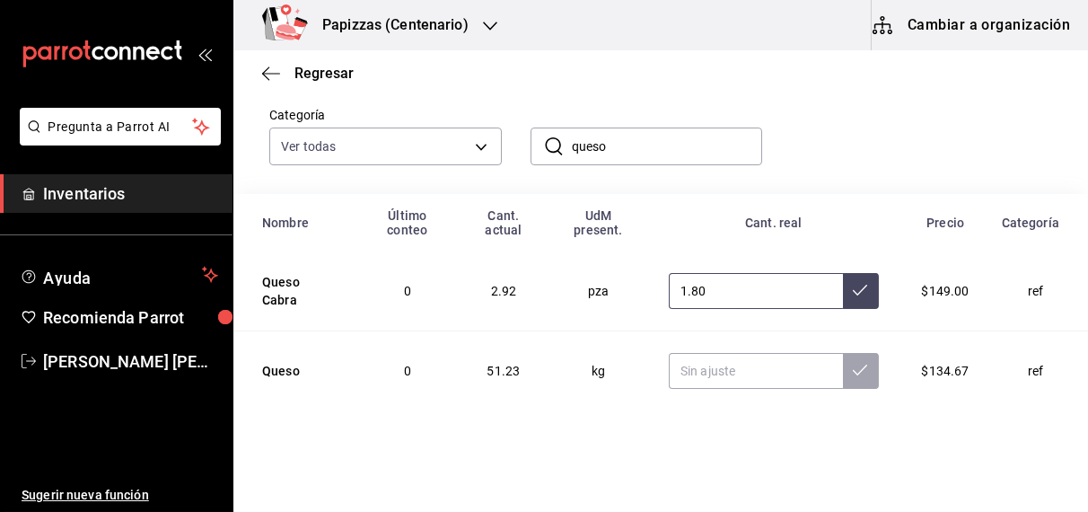
type input "1.80"
click at [712, 374] on input "text" at bounding box center [756, 371] width 174 height 36
type input "51.23"
click at [861, 369] on button at bounding box center [861, 371] width 36 height 36
click at [651, 146] on input "queso" at bounding box center [667, 146] width 191 height 36
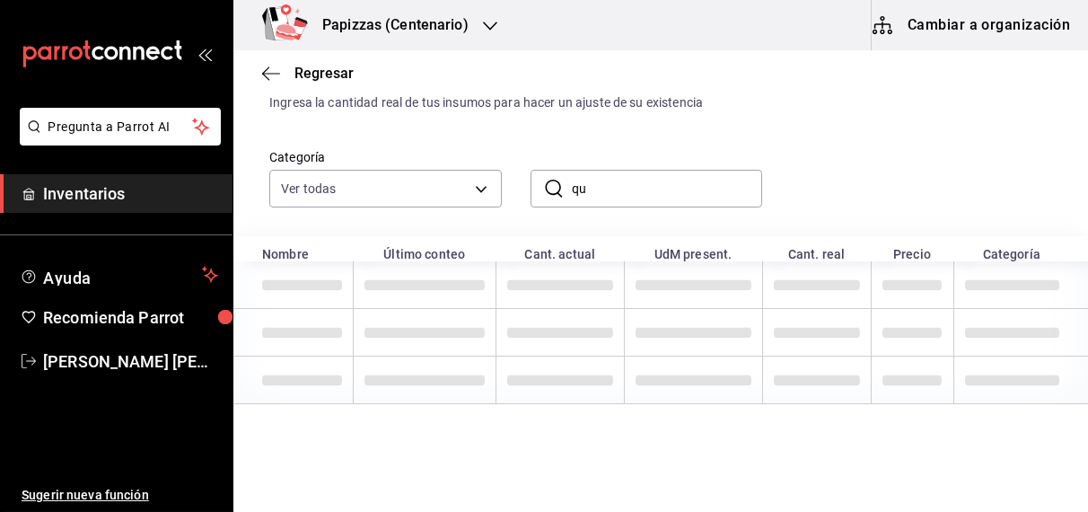
type input "q"
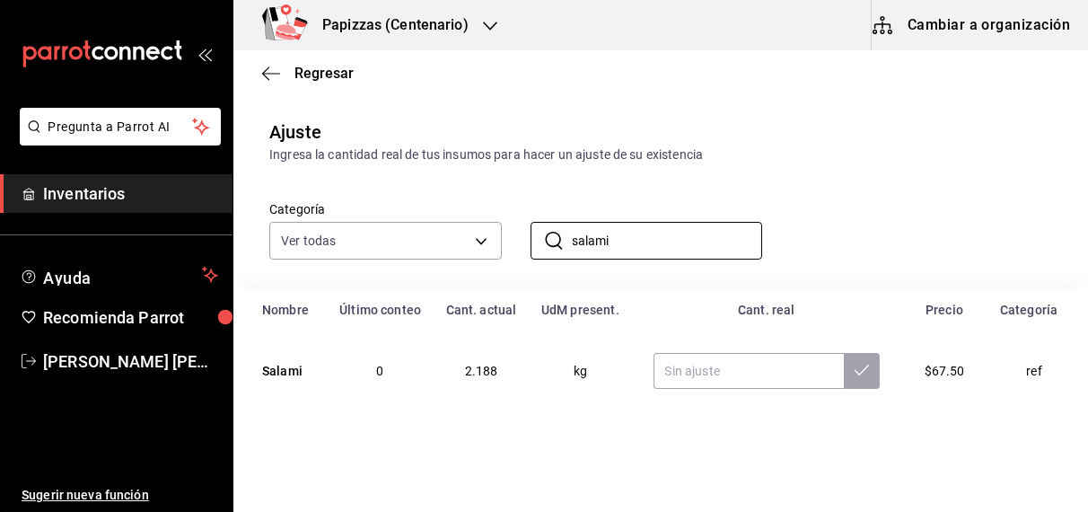
scroll to position [22, 0]
type input "salami"
click at [764, 366] on input "text" at bounding box center [749, 371] width 191 height 36
click at [857, 382] on button at bounding box center [862, 371] width 36 height 36
type input "0.82"
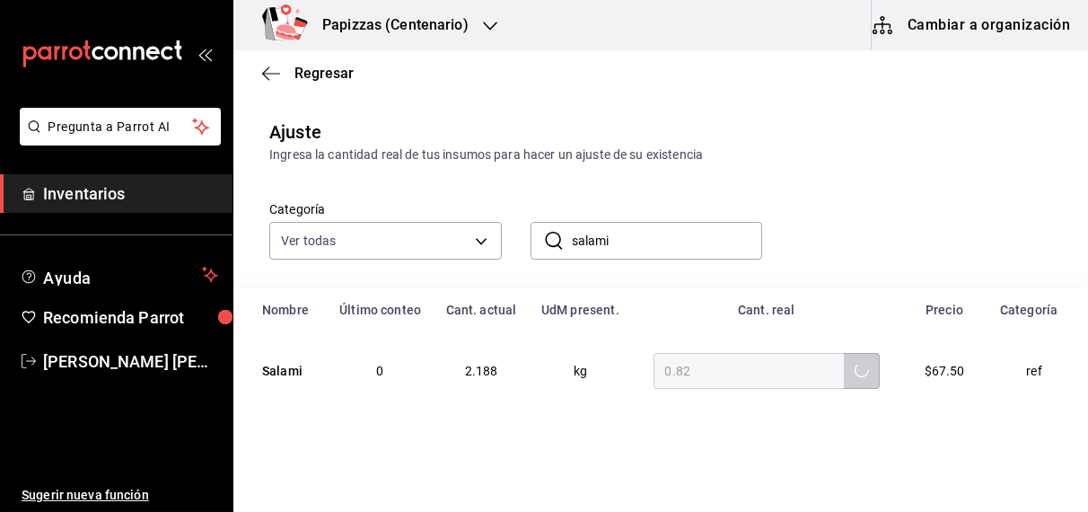
click at [707, 234] on input "salami" at bounding box center [667, 241] width 191 height 36
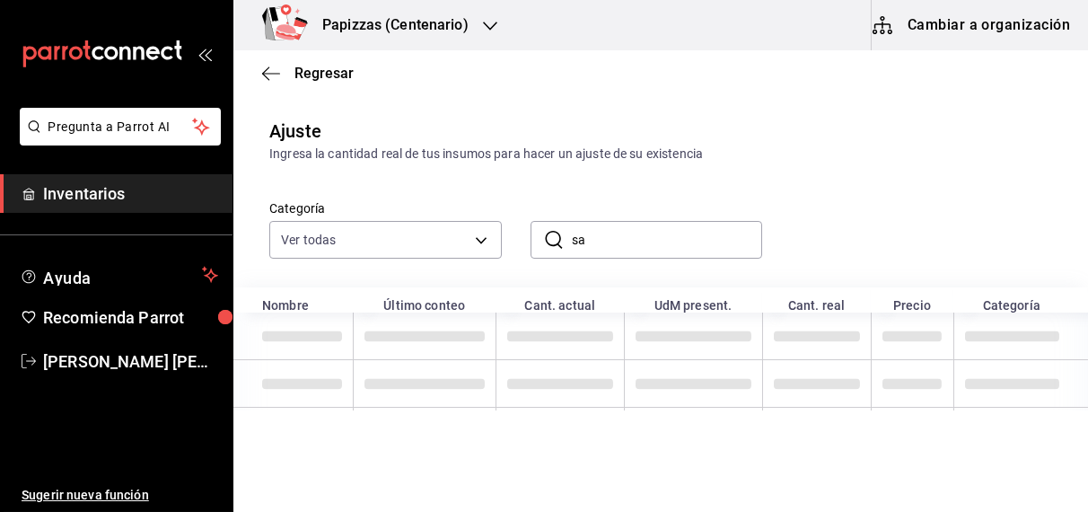
type input "s"
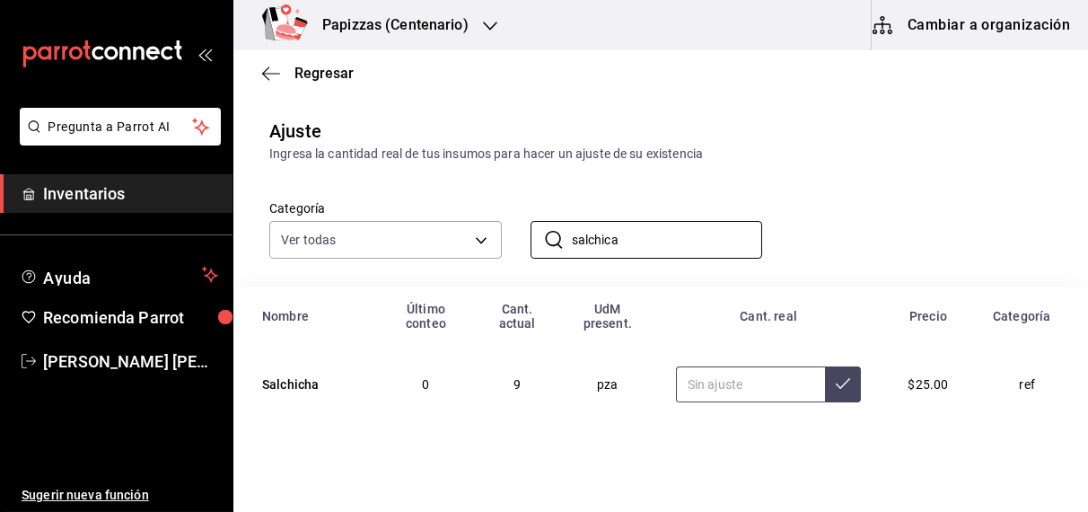
type input "salchica"
click at [753, 393] on input "text" at bounding box center [751, 384] width 150 height 36
type input "5.00"
click at [836, 384] on icon at bounding box center [843, 383] width 14 height 14
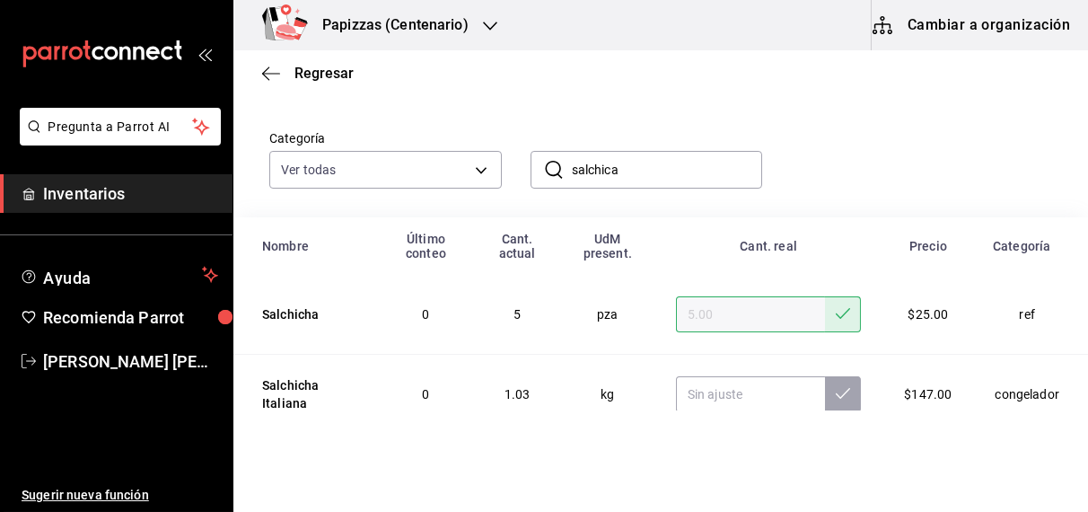
scroll to position [116, 0]
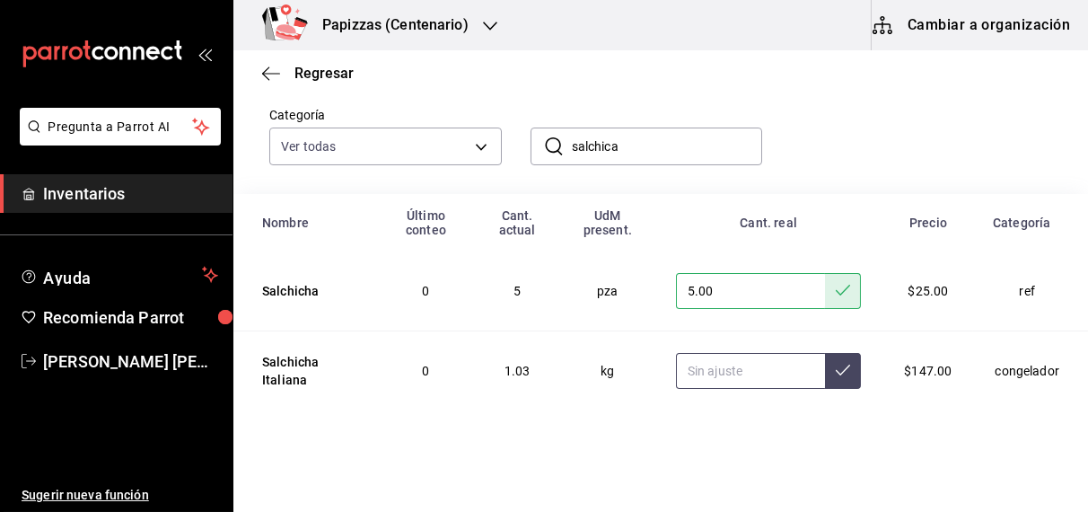
click at [744, 374] on input "text" at bounding box center [751, 371] width 150 height 36
type input "3.44"
click at [836, 369] on icon at bounding box center [843, 370] width 14 height 14
click at [687, 138] on input "salchica" at bounding box center [667, 146] width 191 height 36
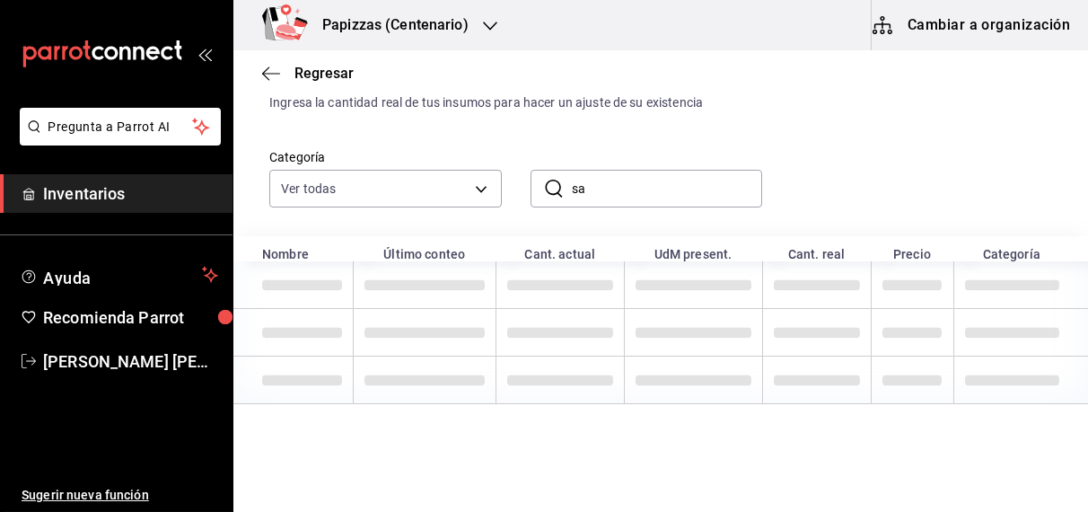
type input "s"
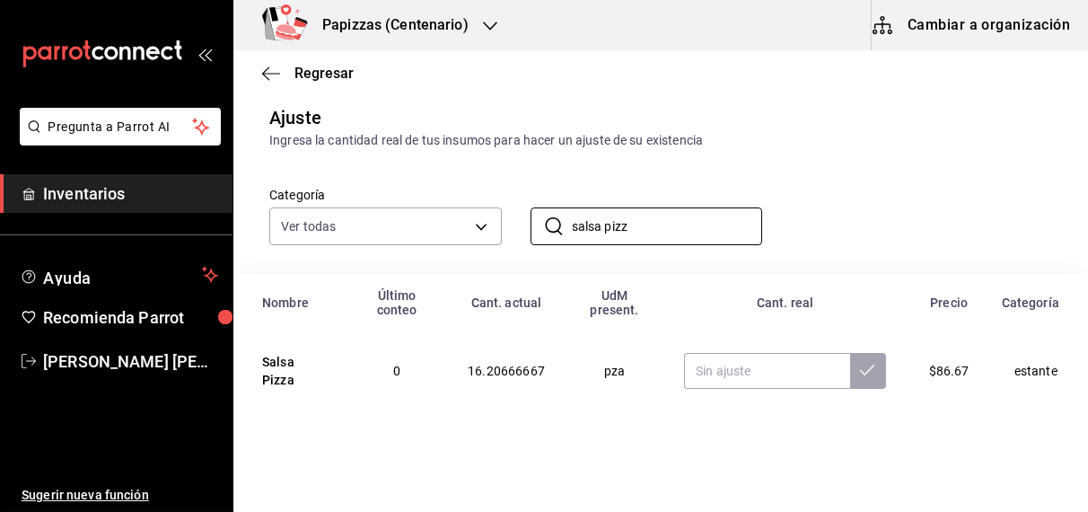
scroll to position [37, 0]
type input "salsa pizz"
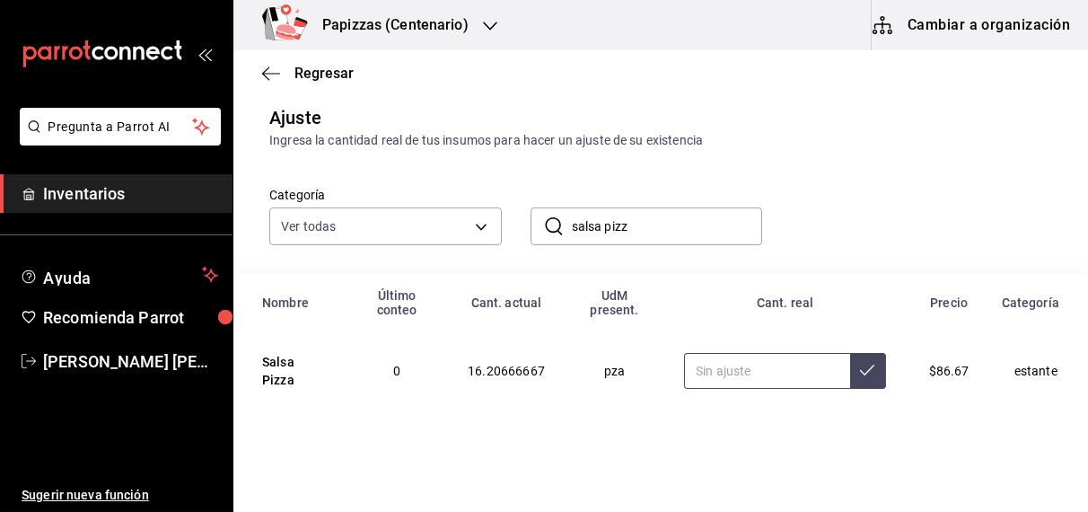
click at [762, 369] on input "text" at bounding box center [766, 371] width 165 height 36
click at [721, 374] on input "text" at bounding box center [766, 371] width 165 height 36
type input "15.69"
click at [860, 371] on icon at bounding box center [867, 370] width 14 height 11
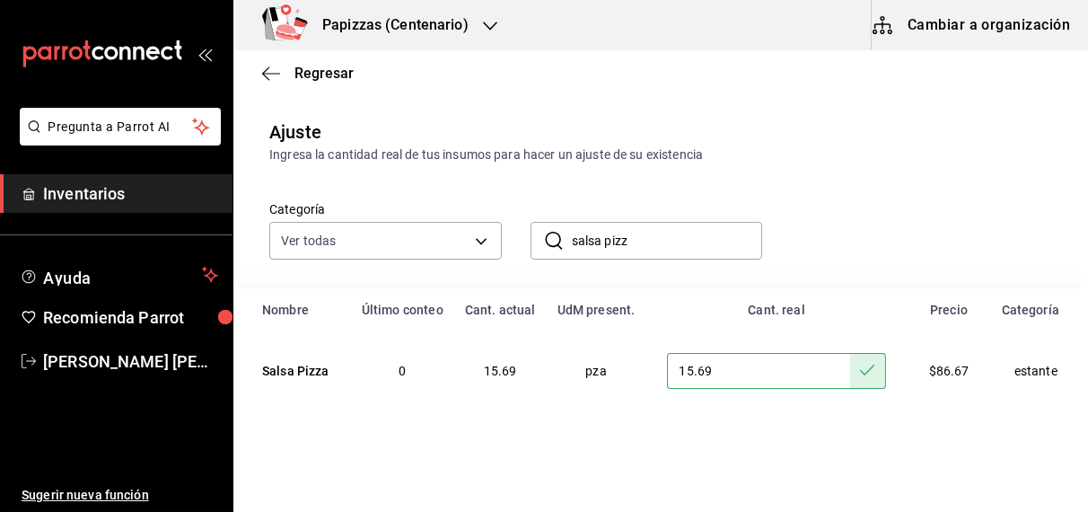
click at [707, 249] on input "salsa pizz" at bounding box center [667, 241] width 191 height 36
type input "s"
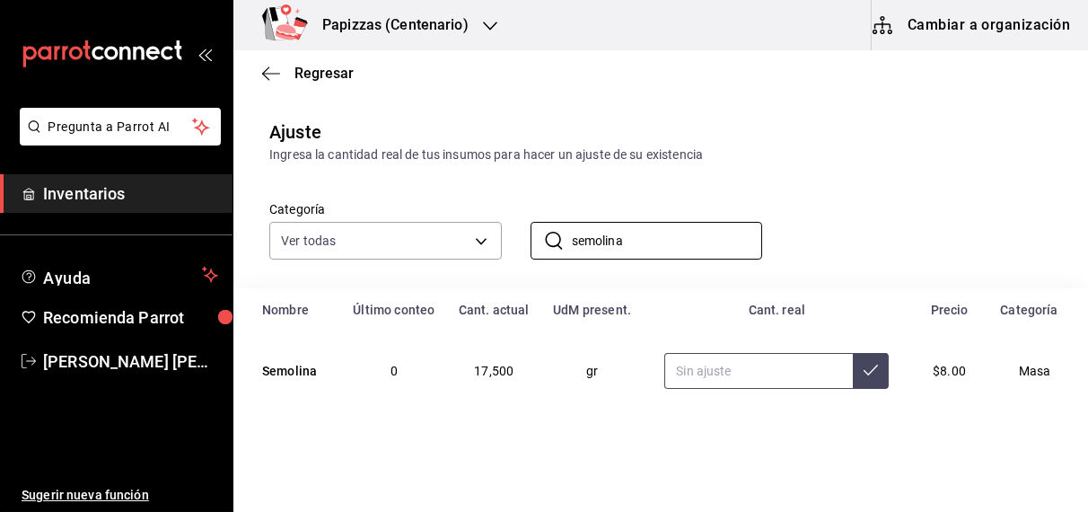
type input "semolina"
click at [724, 375] on input "text" at bounding box center [759, 371] width 189 height 36
type input "9000.00"
click at [662, 249] on input "semolina" at bounding box center [667, 241] width 191 height 36
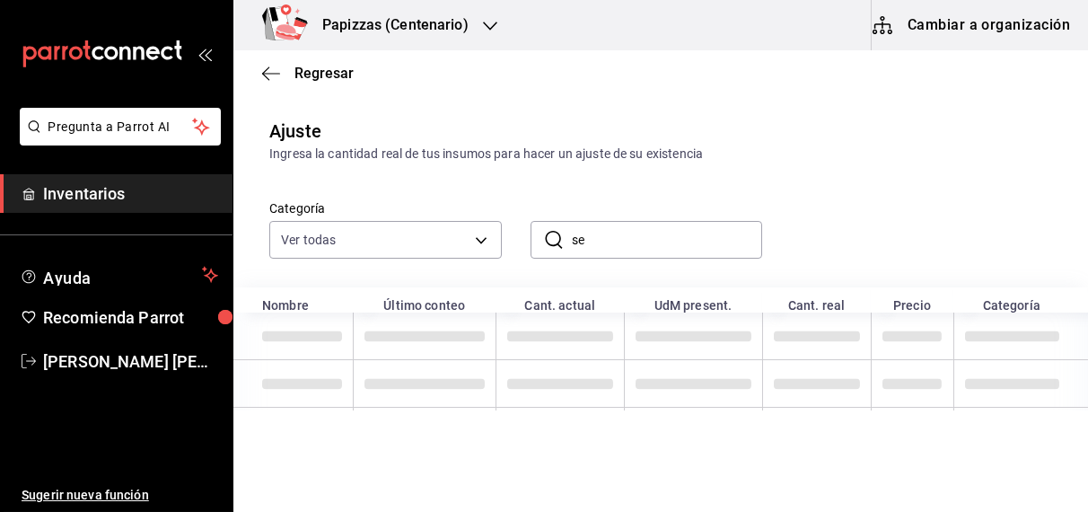
type input "s"
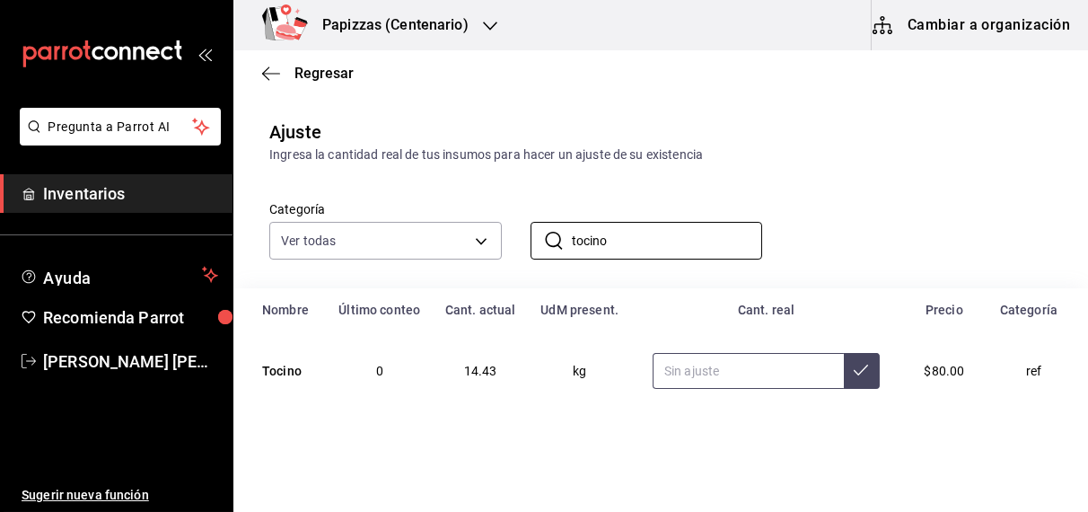
type input "tocino"
click at [704, 380] on input "text" at bounding box center [748, 371] width 191 height 36
type input "3.43"
click at [854, 369] on icon at bounding box center [861, 370] width 14 height 14
click at [667, 242] on input "tocino" at bounding box center [667, 241] width 191 height 36
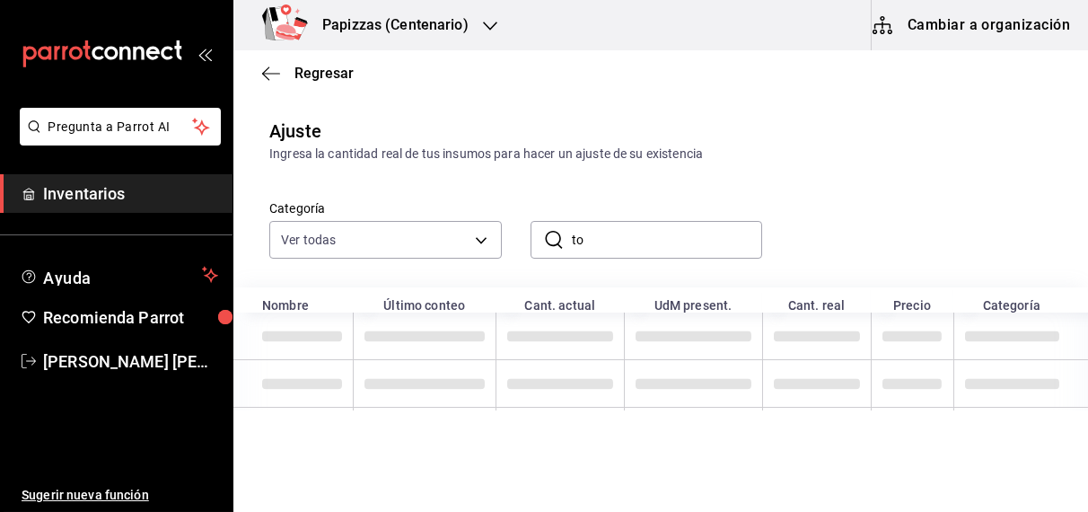
type input "t"
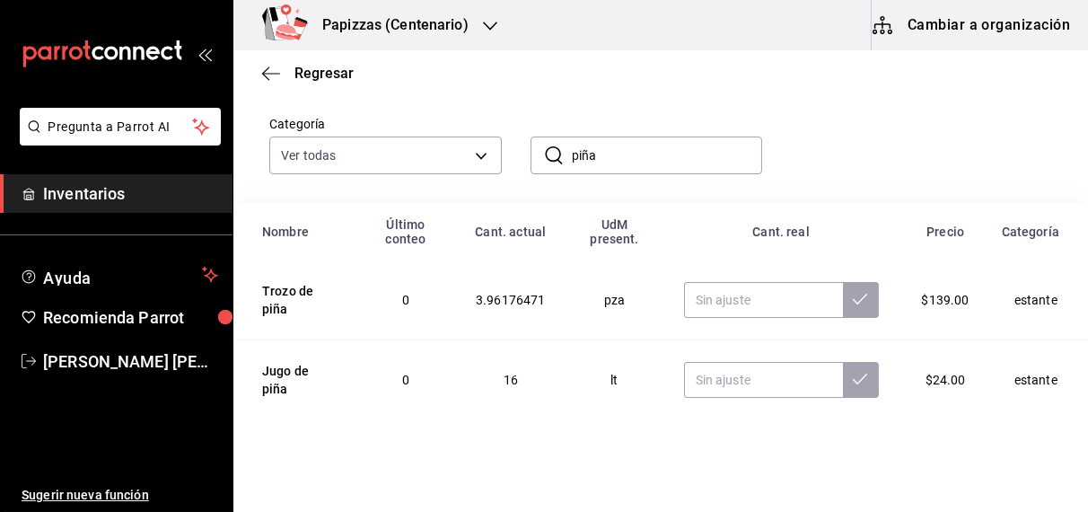
scroll to position [116, 0]
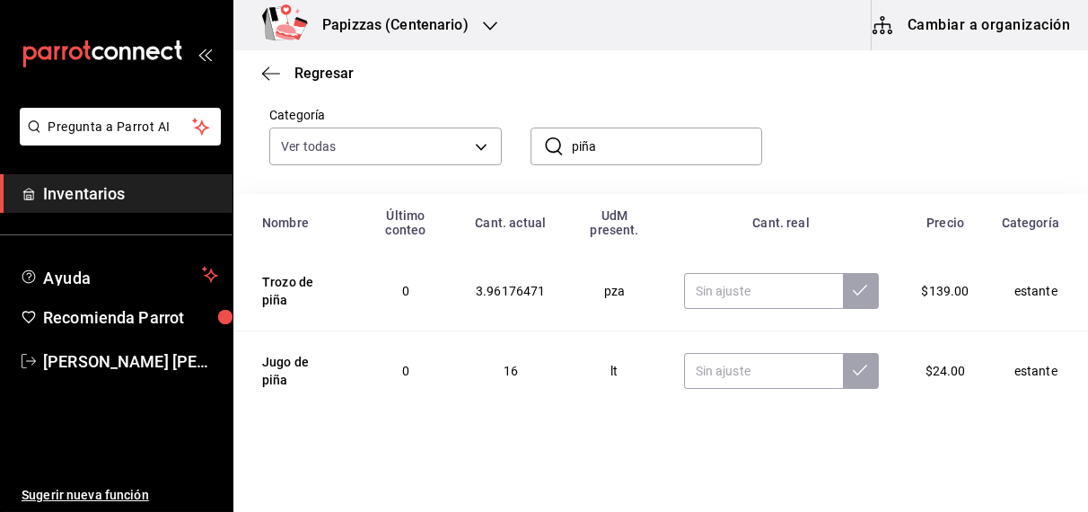
type input "piña"
click at [741, 293] on input "text" at bounding box center [763, 291] width 159 height 36
type input "1.70"
click at [853, 290] on icon at bounding box center [860, 290] width 14 height 11
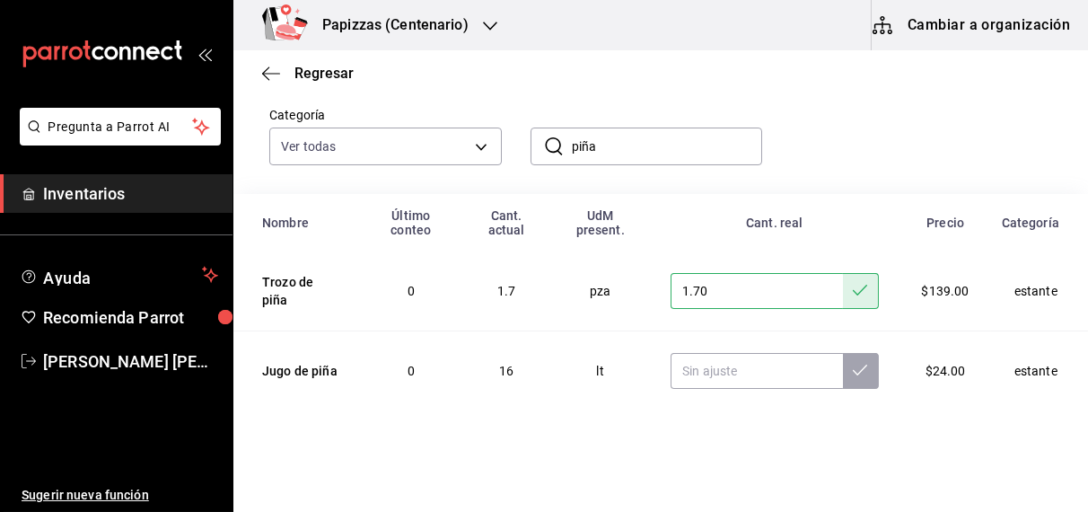
click at [604, 149] on input "piña" at bounding box center [667, 146] width 191 height 36
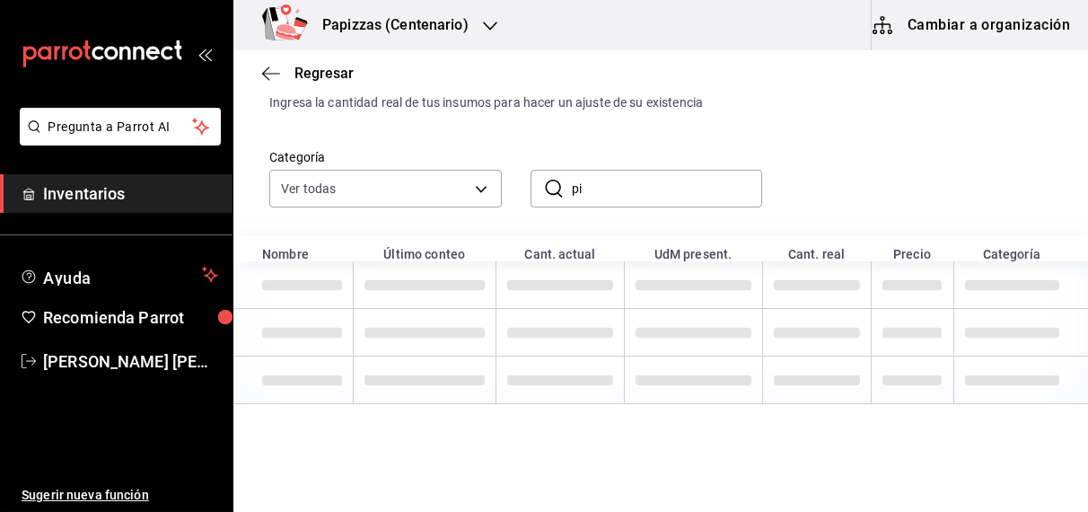
type input "p"
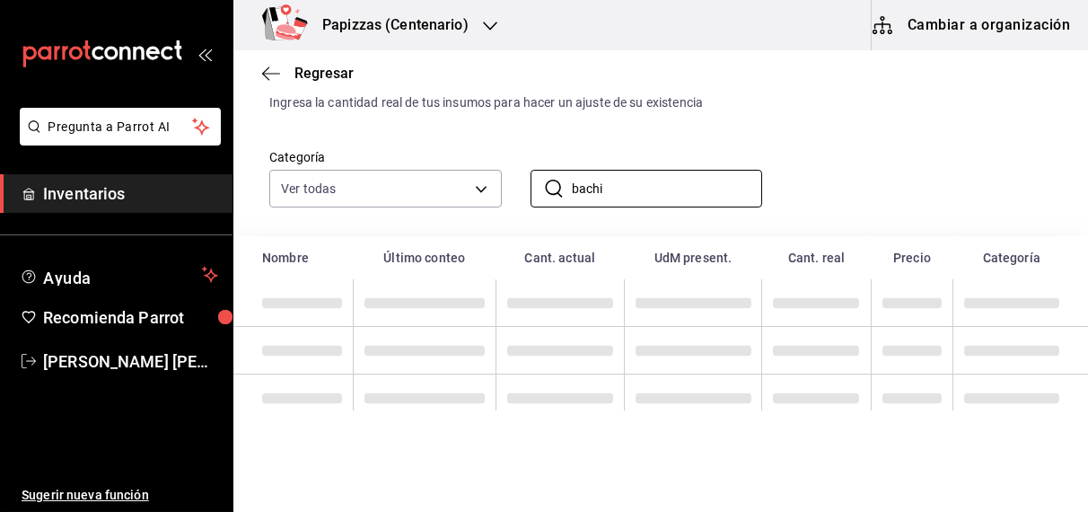
scroll to position [22, 0]
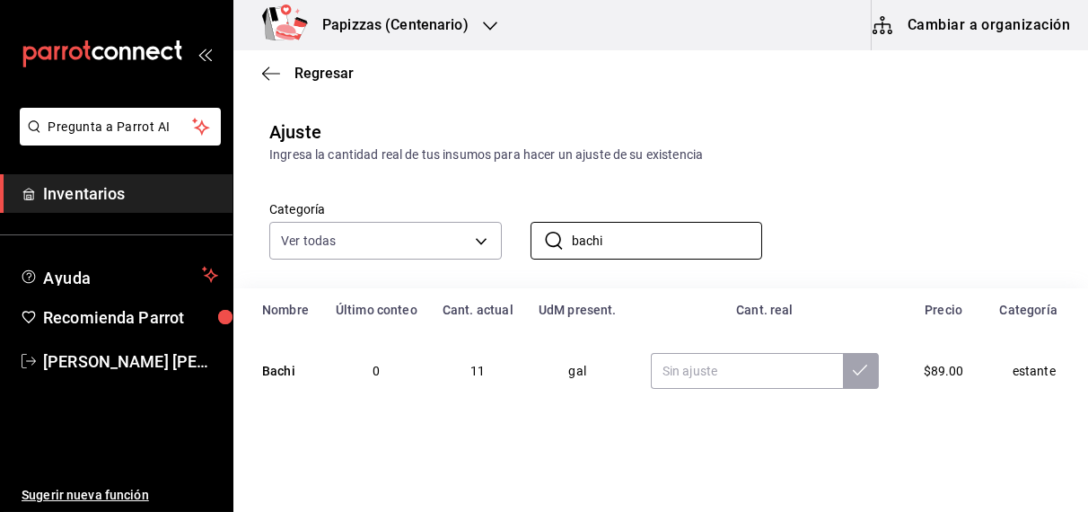
type input "bachi"
click at [726, 368] on input "text" at bounding box center [747, 371] width 192 height 36
type input "4.00"
click at [853, 369] on icon at bounding box center [860, 370] width 14 height 14
click at [730, 242] on input "bachi" at bounding box center [667, 241] width 191 height 36
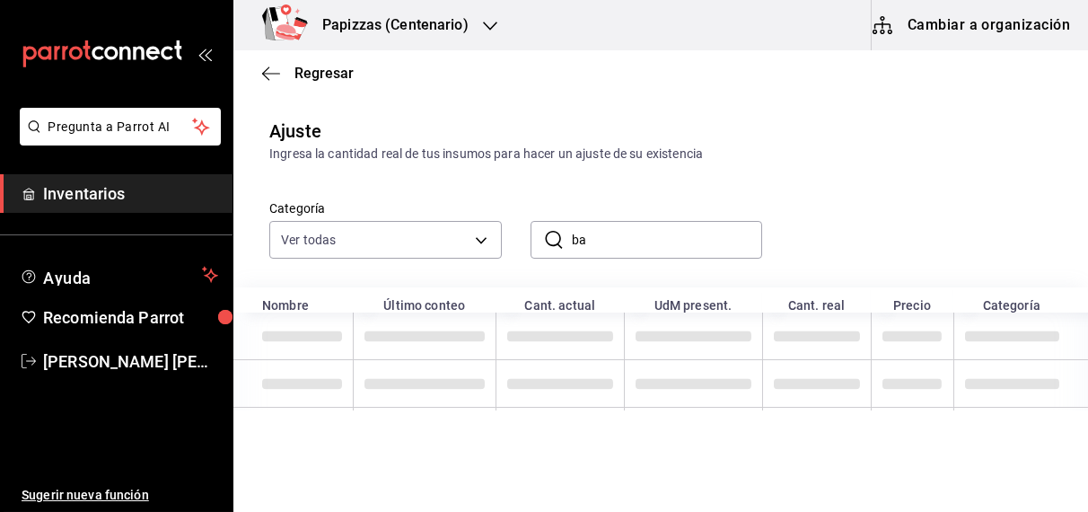
type input "b"
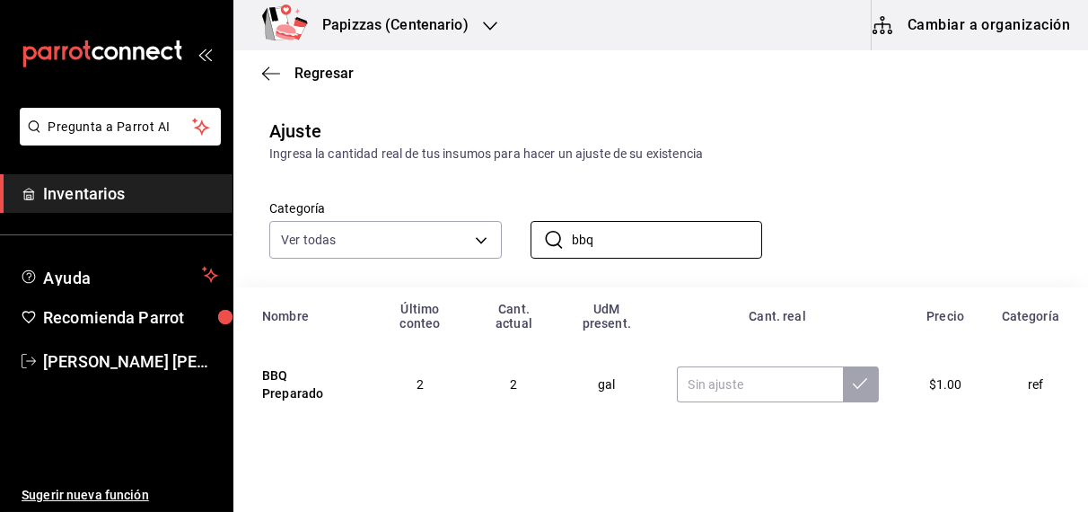
type input "bbq"
click at [757, 383] on input "text" at bounding box center [760, 384] width 166 height 36
click at [656, 299] on th "Cant. real" at bounding box center [778, 315] width 245 height 57
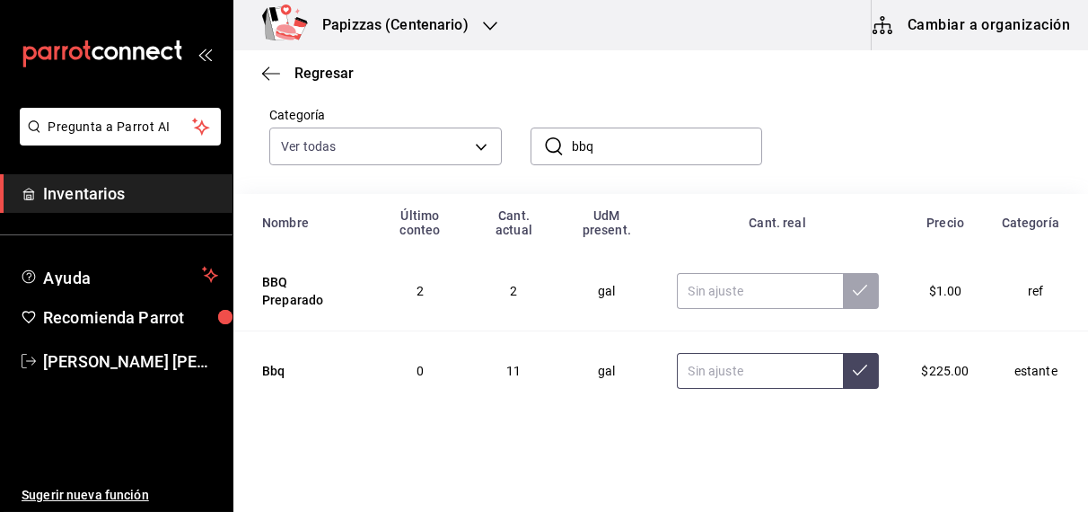
click at [738, 369] on input "text" at bounding box center [760, 371] width 166 height 36
type input "4.00"
click at [853, 369] on icon at bounding box center [860, 370] width 14 height 14
click at [670, 143] on input "bbq" at bounding box center [667, 146] width 191 height 36
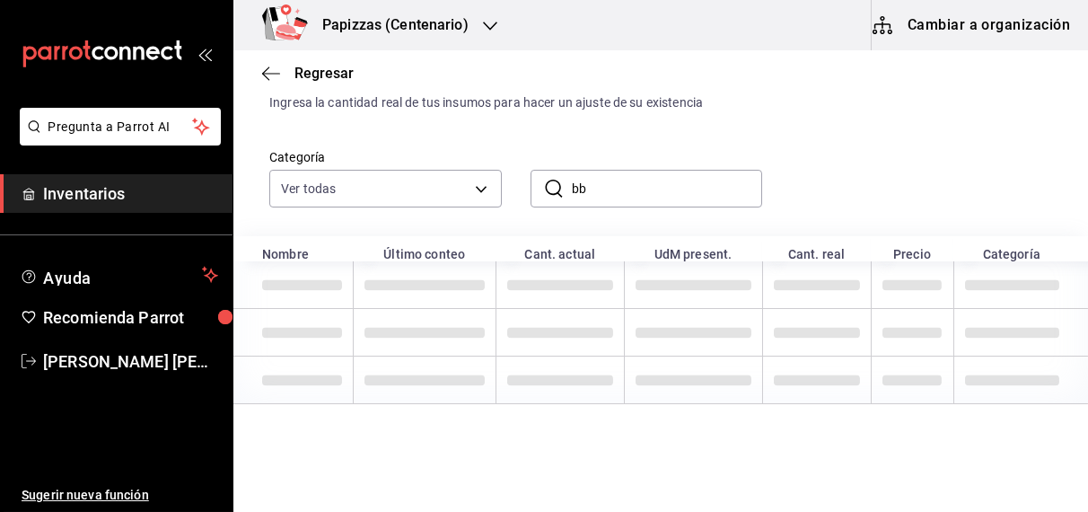
type input "b"
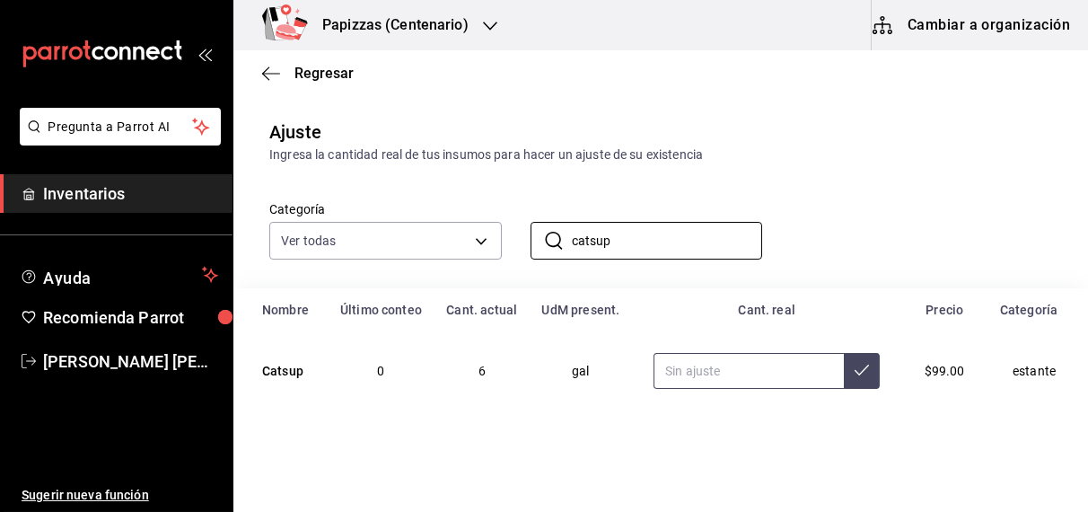
type input "catsup"
click at [718, 367] on input "text" at bounding box center [749, 371] width 190 height 36
type input "2.00"
click at [855, 375] on icon at bounding box center [862, 370] width 14 height 14
click at [694, 233] on input "catsup" at bounding box center [667, 241] width 191 height 36
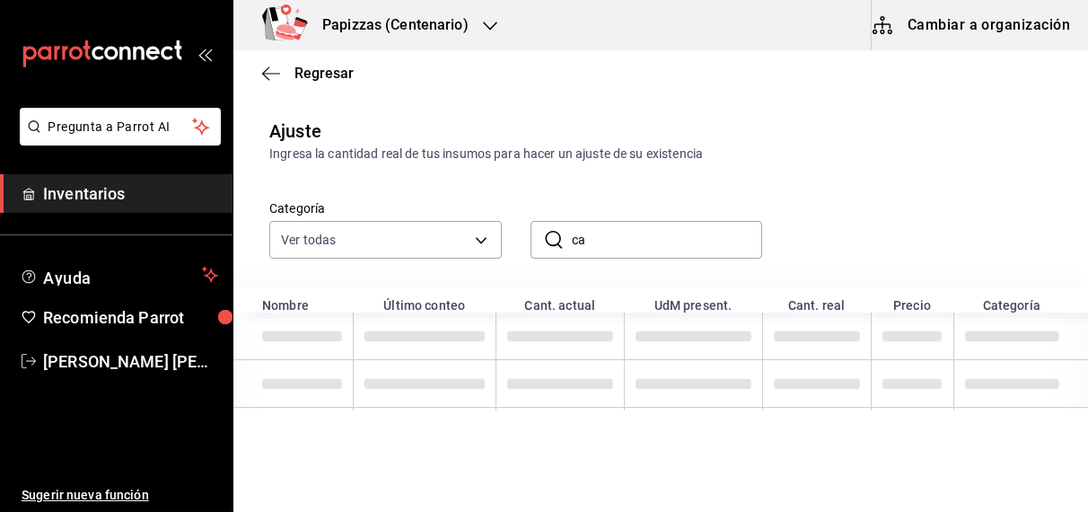
type input "c"
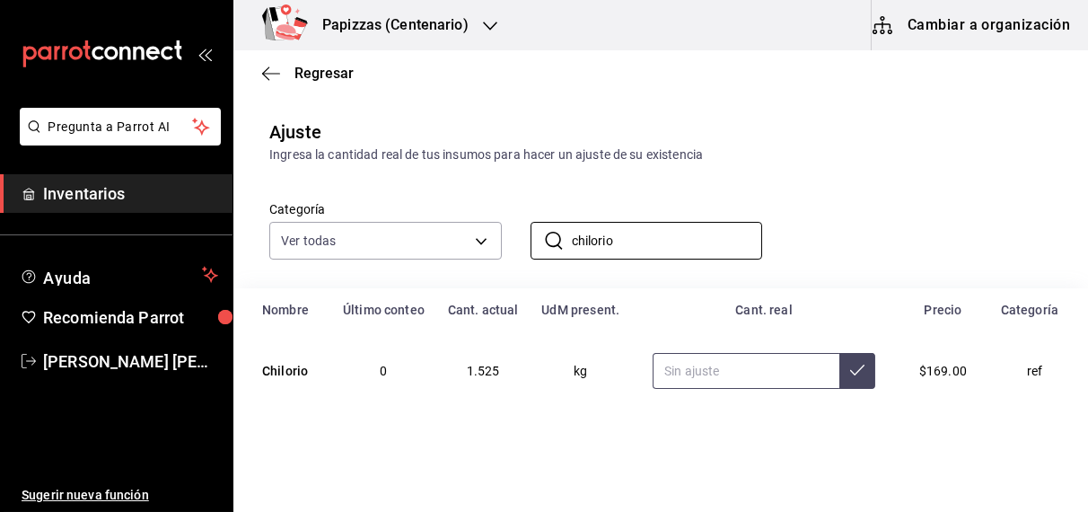
type input "chilorio"
click at [713, 372] on input "text" at bounding box center [746, 371] width 187 height 36
type input "1.47"
click at [850, 369] on icon at bounding box center [857, 370] width 14 height 14
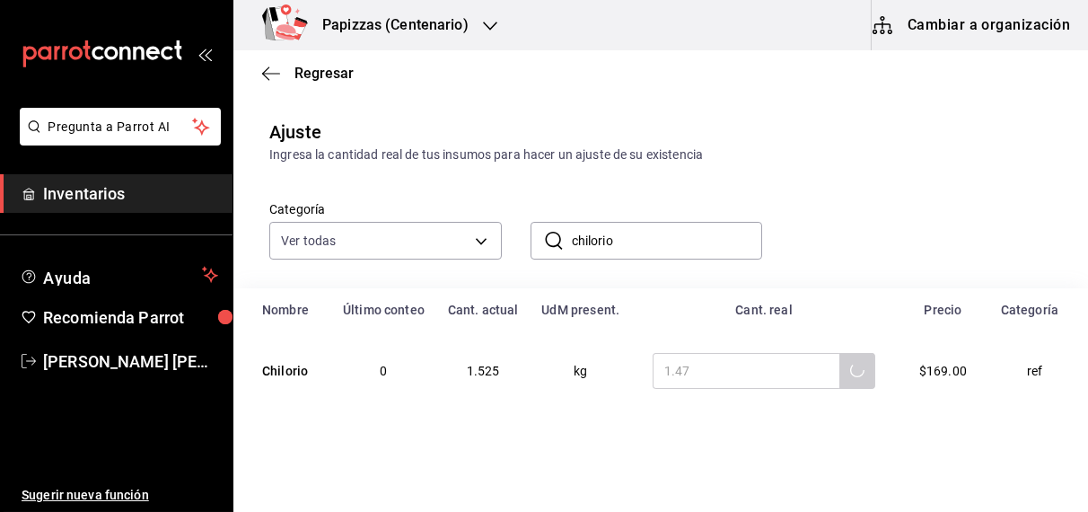
click at [692, 237] on input "chilorio" at bounding box center [667, 241] width 191 height 36
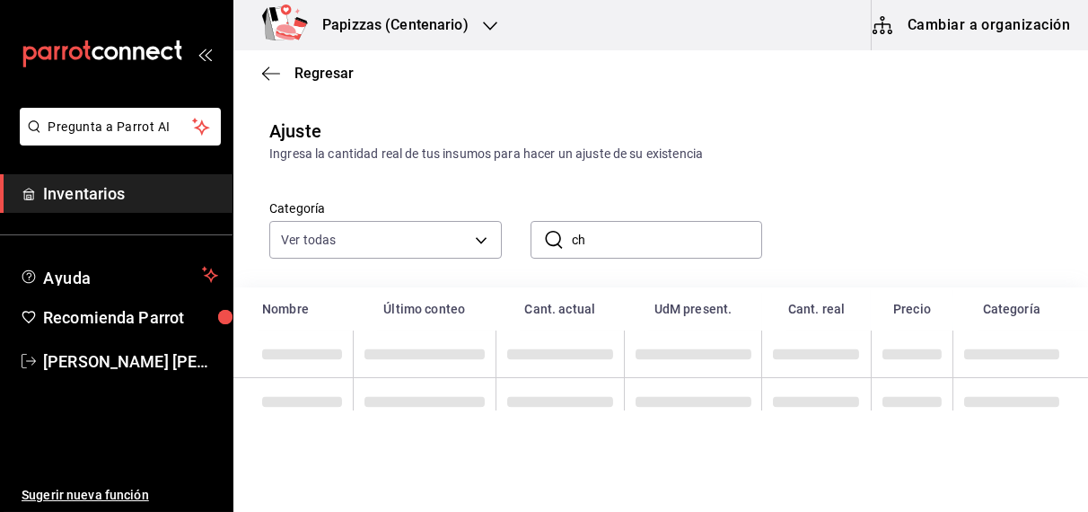
type input "c"
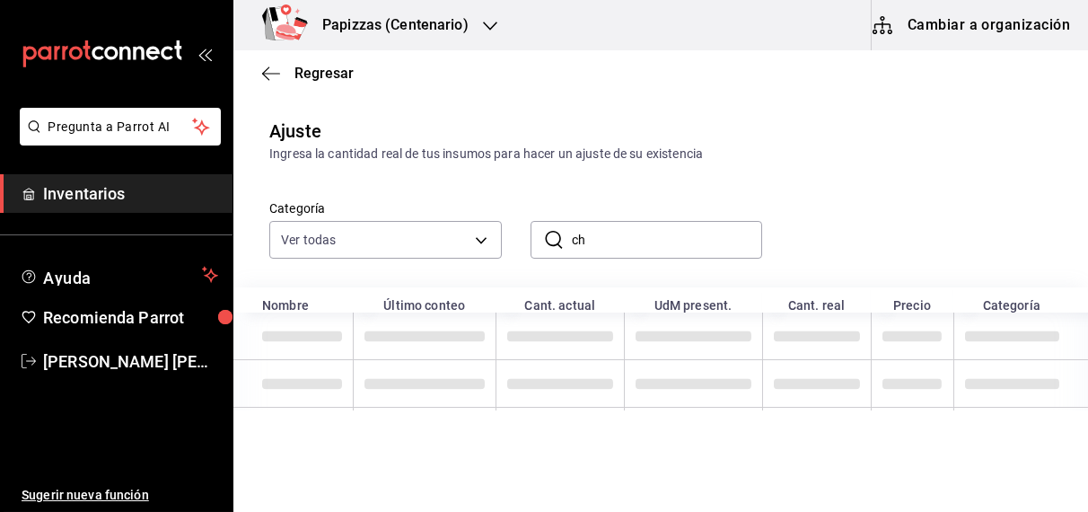
type input "c"
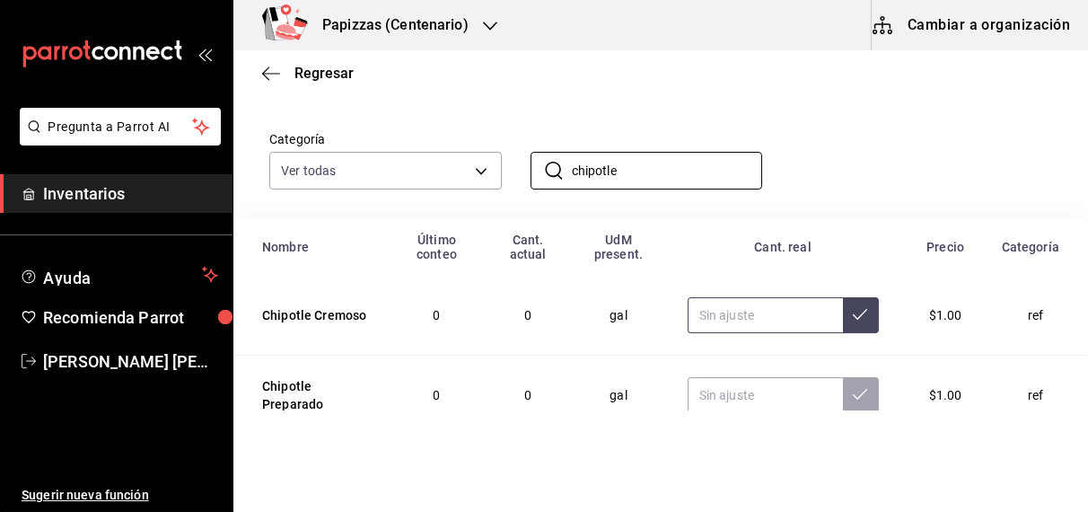
scroll to position [196, 0]
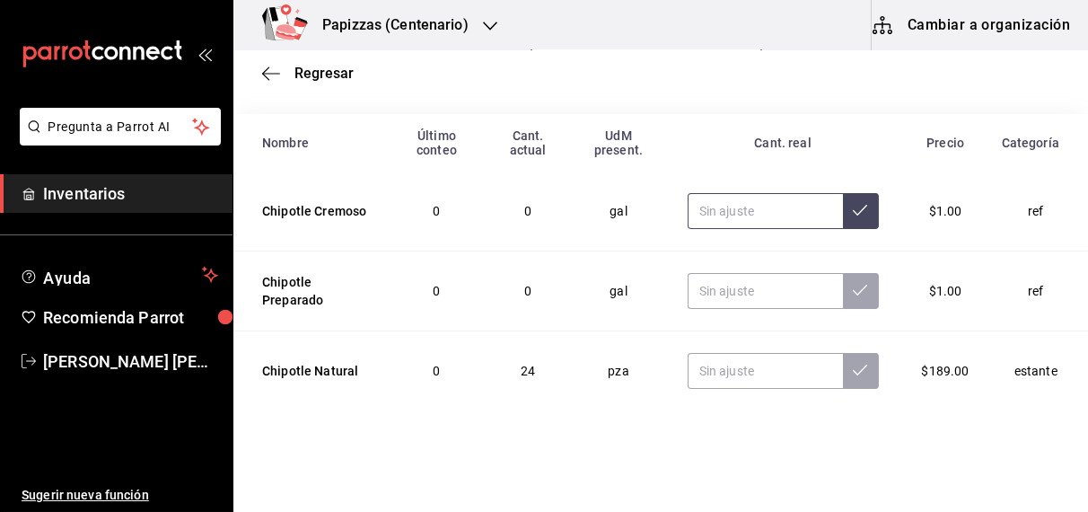
type input "chipotle"
click at [744, 368] on input "text" at bounding box center [765, 371] width 155 height 36
type input "9.00"
click at [853, 369] on icon at bounding box center [860, 370] width 14 height 14
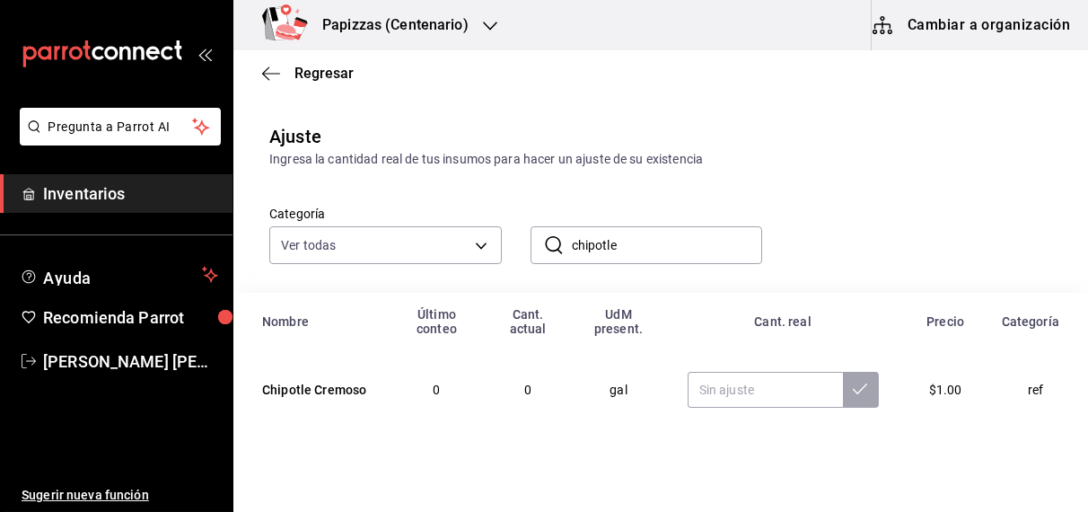
scroll to position [0, 0]
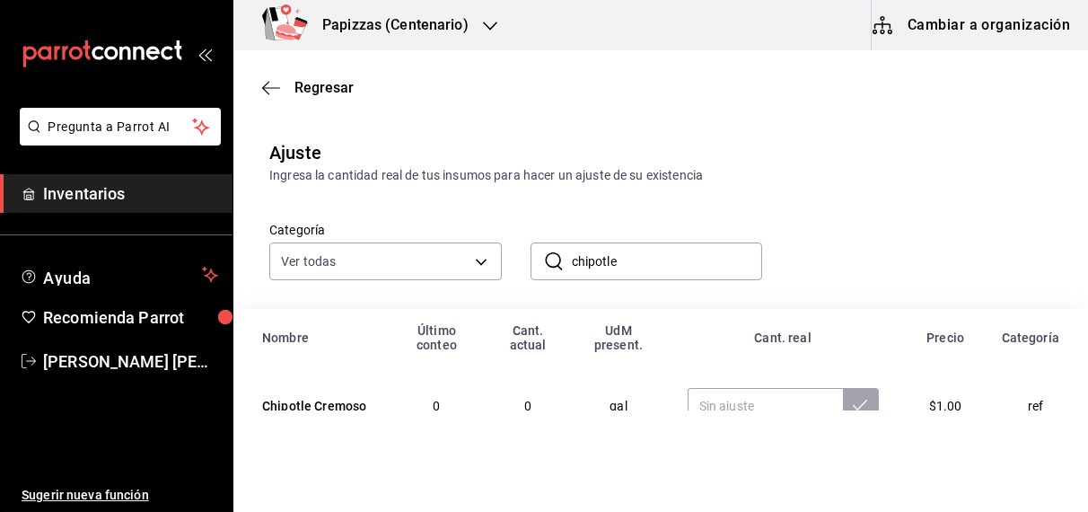
click at [649, 262] on input "chipotle" at bounding box center [667, 261] width 191 height 36
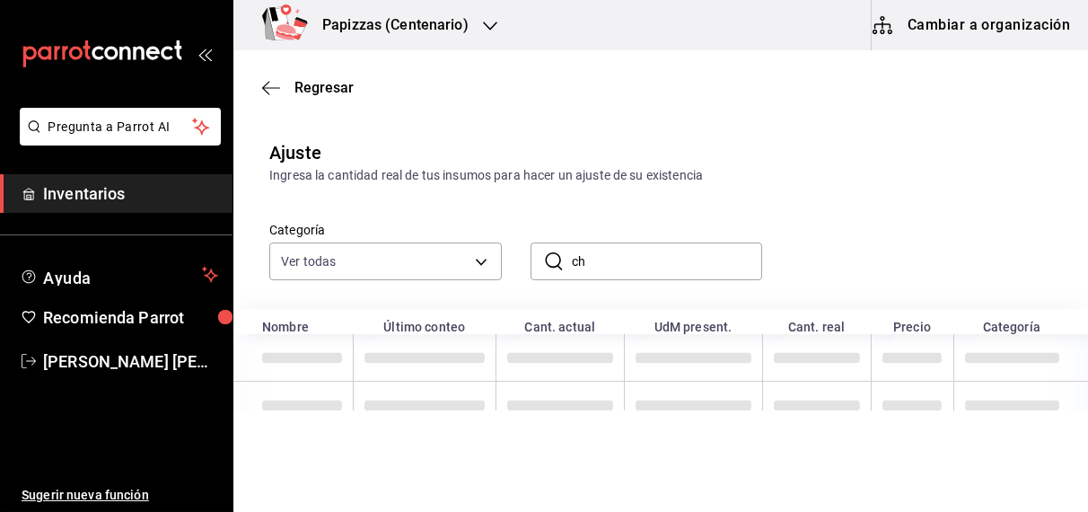
type input "c"
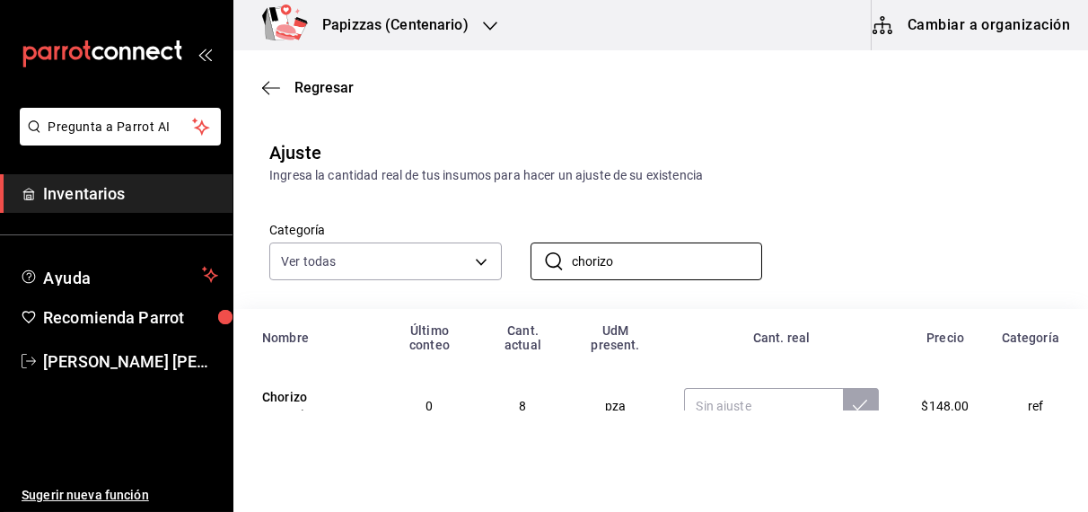
scroll to position [116, 0]
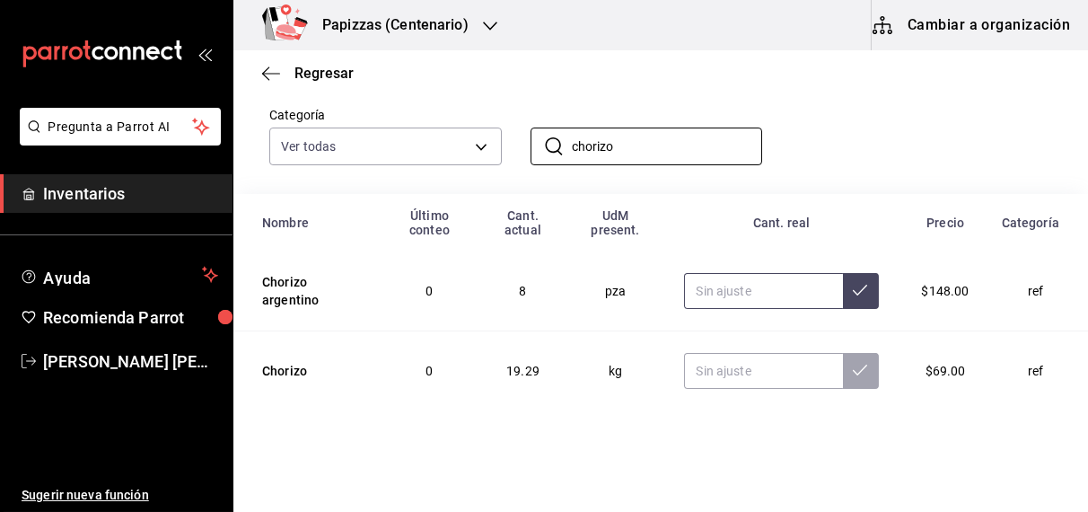
type input "chorizo"
click at [767, 297] on input "text" at bounding box center [763, 291] width 158 height 36
type input "10.00"
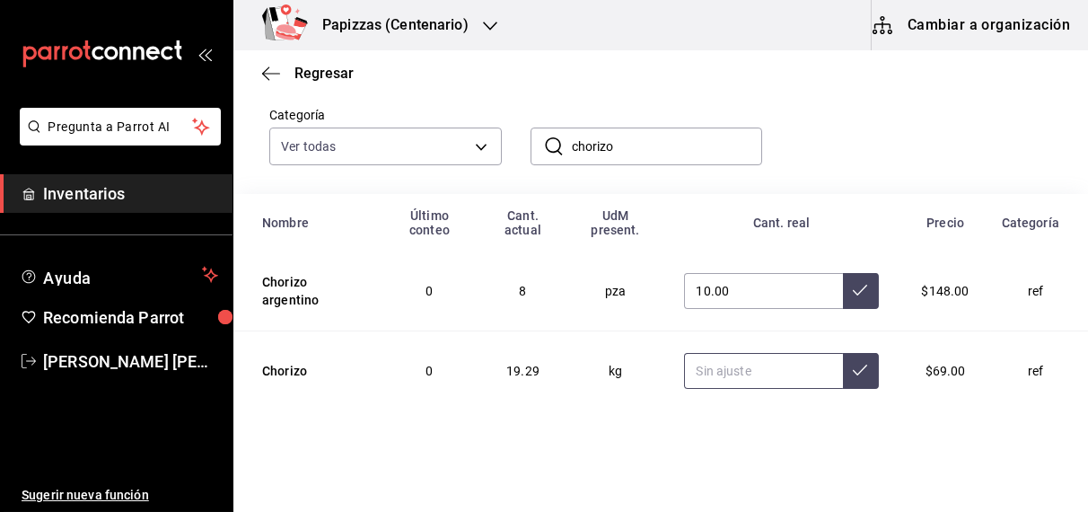
click at [751, 373] on input "text" at bounding box center [763, 371] width 158 height 36
type input "7.71"
click at [855, 365] on icon at bounding box center [860, 370] width 14 height 11
click at [853, 283] on icon at bounding box center [860, 290] width 14 height 14
click at [691, 147] on input "chorizo" at bounding box center [667, 146] width 191 height 36
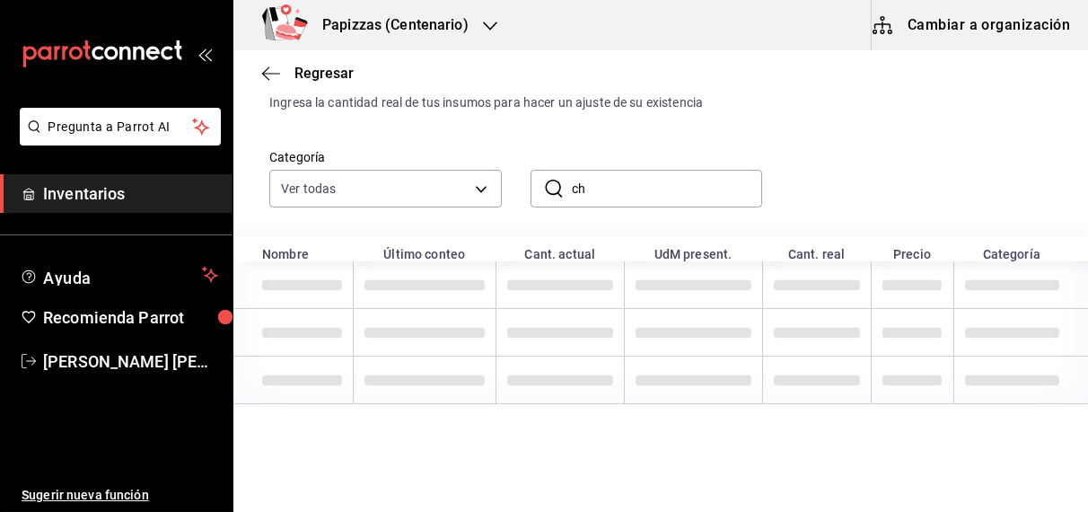
type input "c"
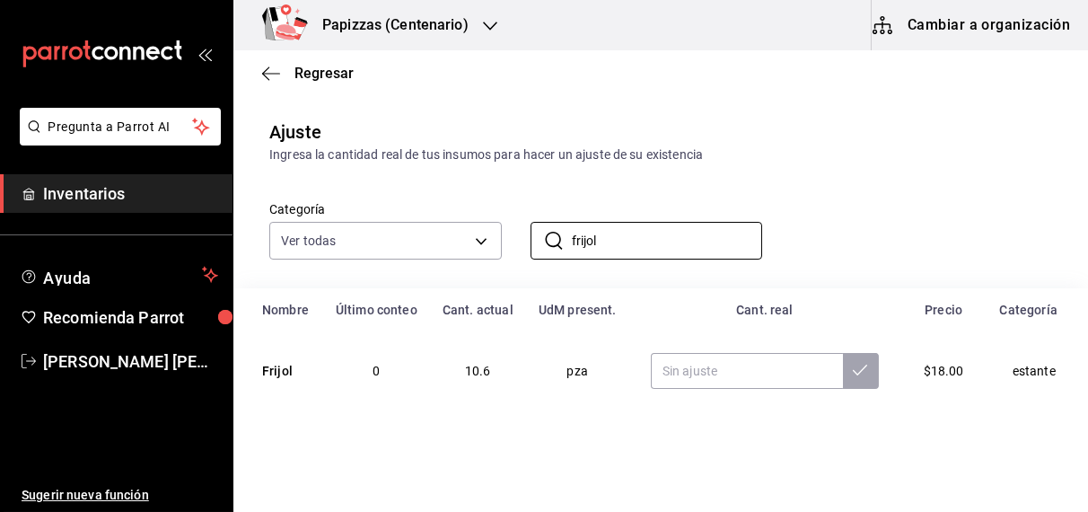
scroll to position [22, 0]
type input "frijol"
click at [728, 369] on input "text" at bounding box center [747, 371] width 192 height 36
type input "10.00"
click at [860, 376] on button at bounding box center [861, 371] width 36 height 36
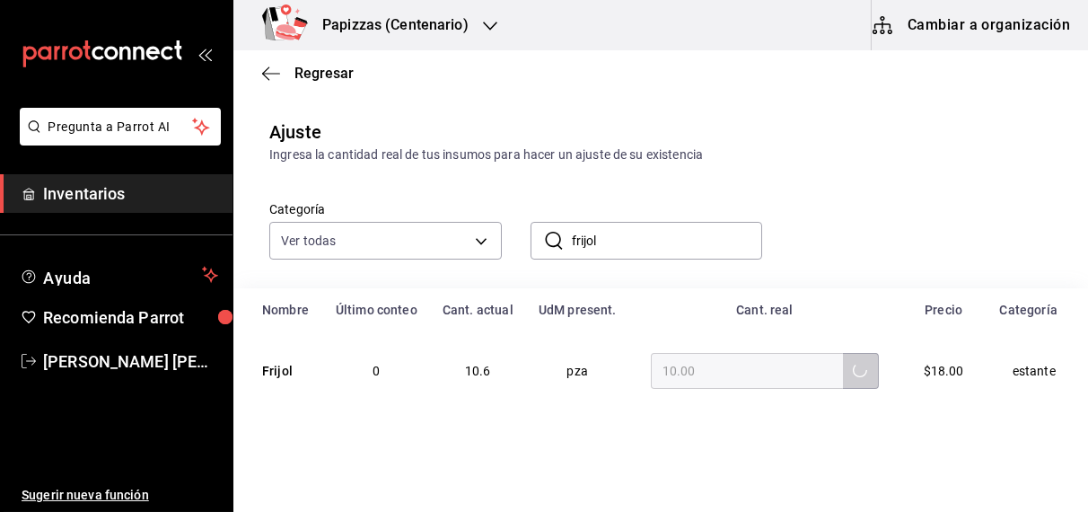
click at [696, 235] on input "frijol" at bounding box center [667, 241] width 191 height 36
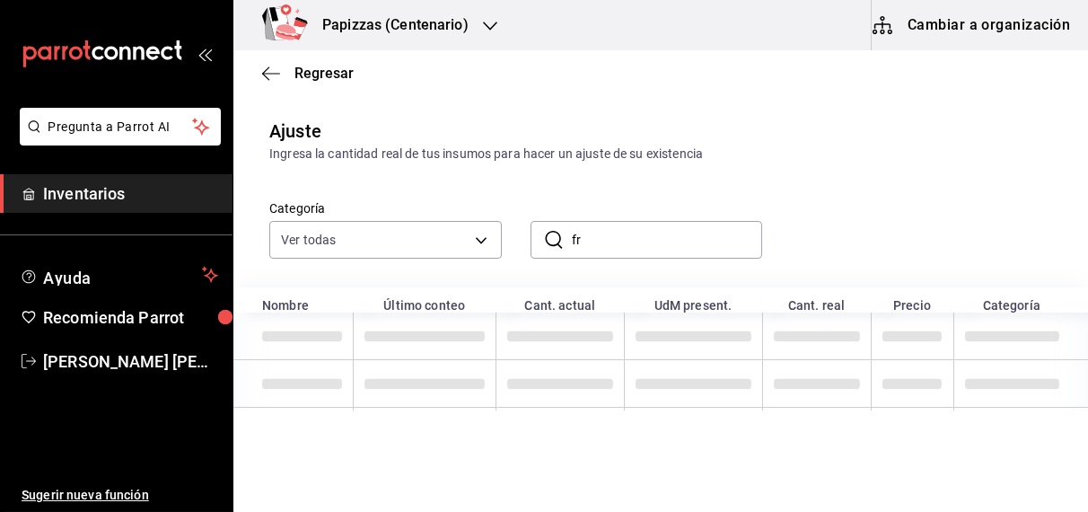
type input "f"
type input "p"
type input "jugo"
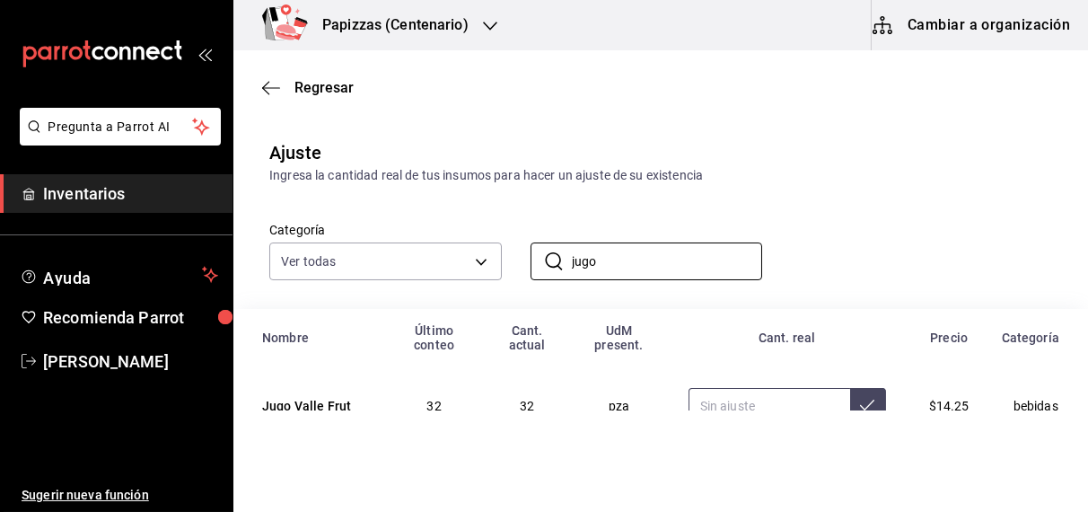
type input "jugo"
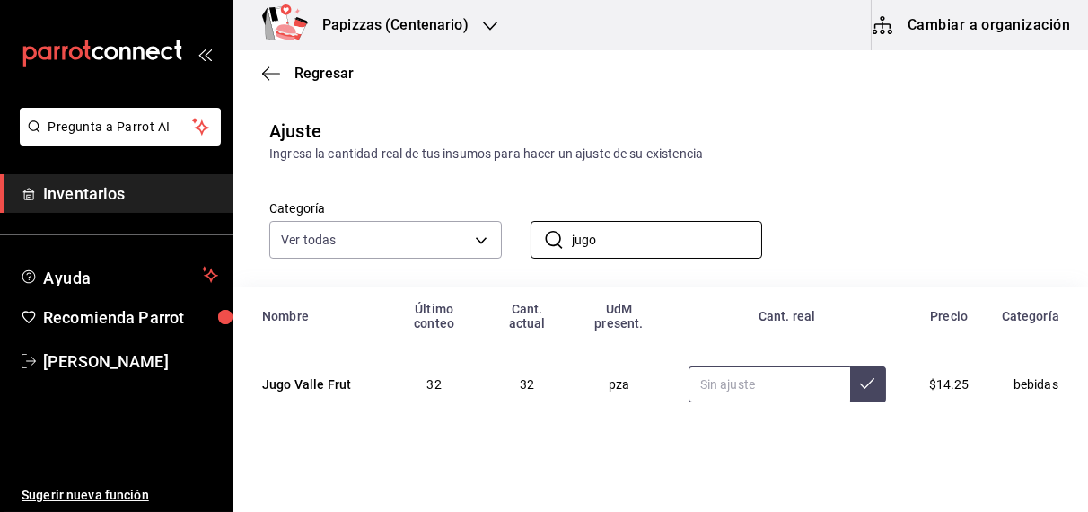
click at [760, 391] on input "text" at bounding box center [770, 384] width 162 height 36
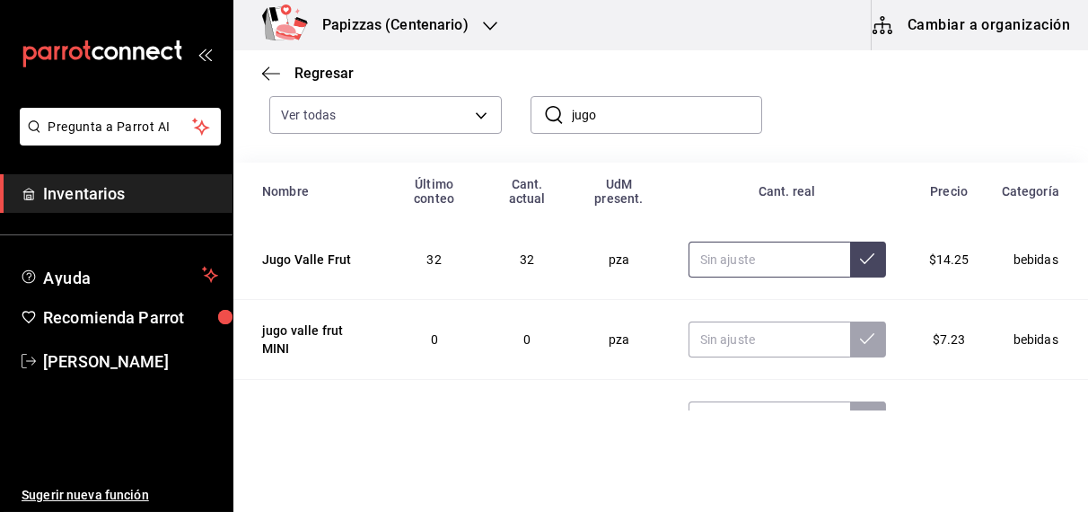
scroll to position [196, 0]
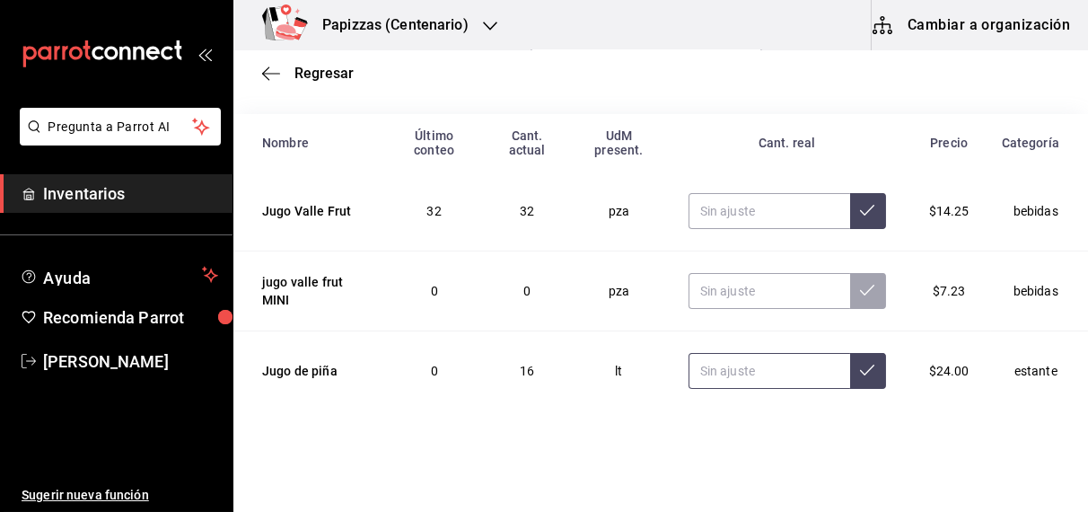
click at [732, 371] on input "text" at bounding box center [770, 371] width 162 height 36
type input "8.00"
click at [860, 369] on icon at bounding box center [867, 370] width 14 height 14
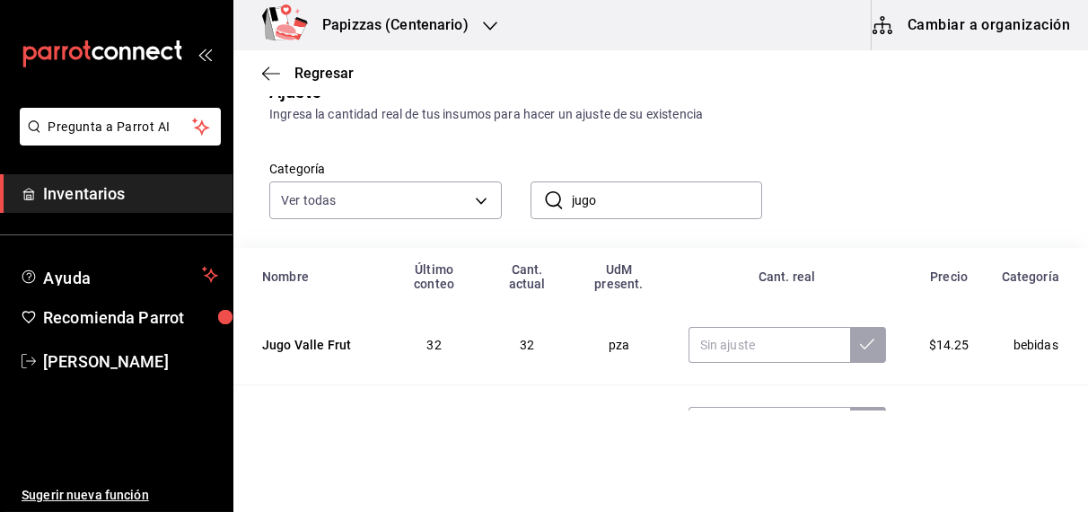
scroll to position [0, 0]
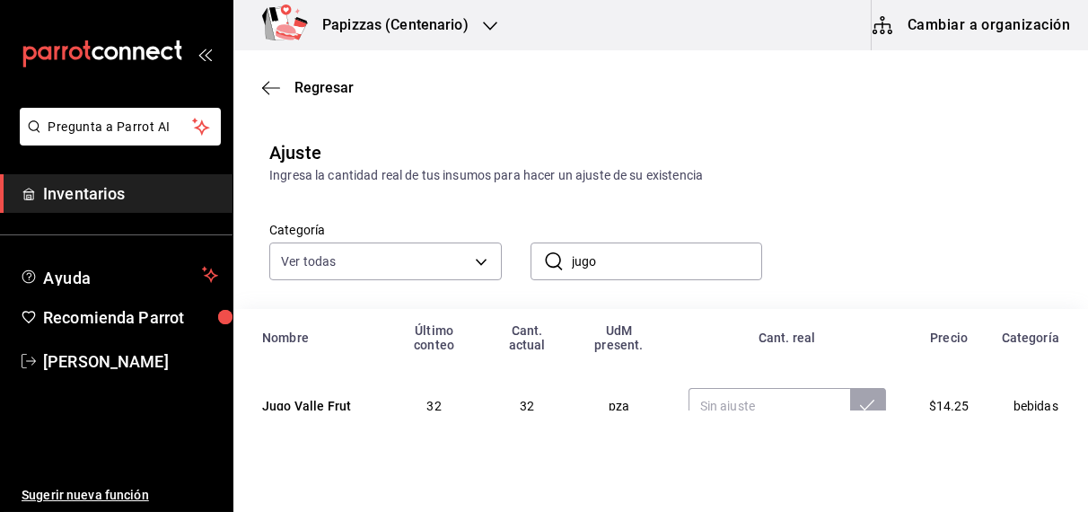
click at [647, 264] on input "jugo" at bounding box center [667, 261] width 191 height 36
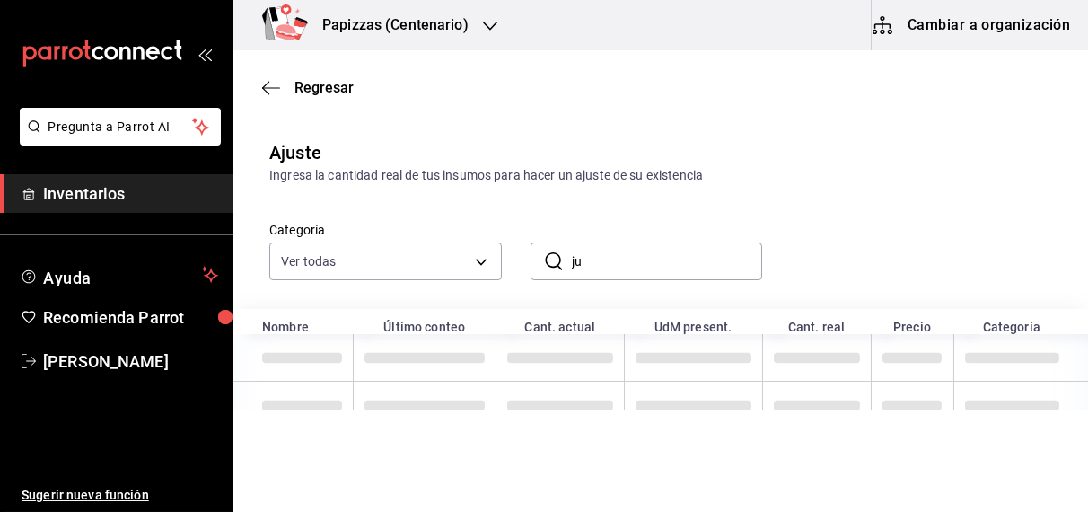
type input "j"
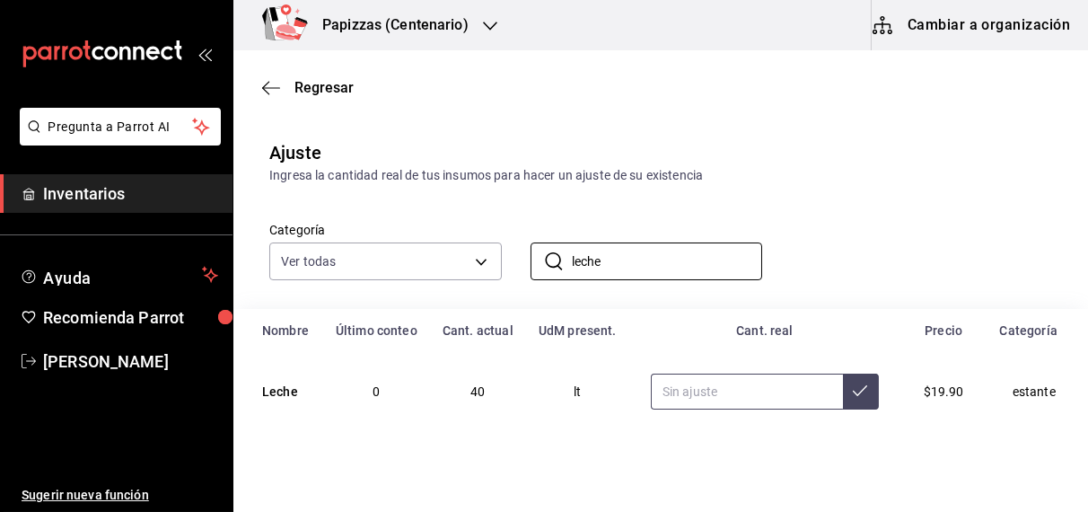
type input "leche"
click at [749, 397] on input "text" at bounding box center [747, 392] width 192 height 36
type input "12.00"
click at [853, 394] on icon at bounding box center [860, 390] width 14 height 14
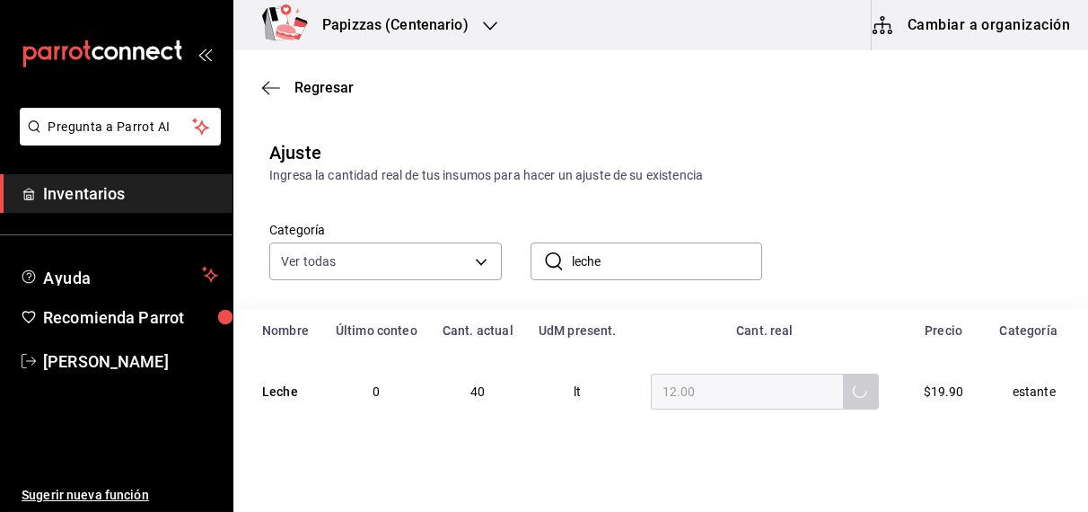
click at [685, 267] on input "leche" at bounding box center [667, 261] width 191 height 36
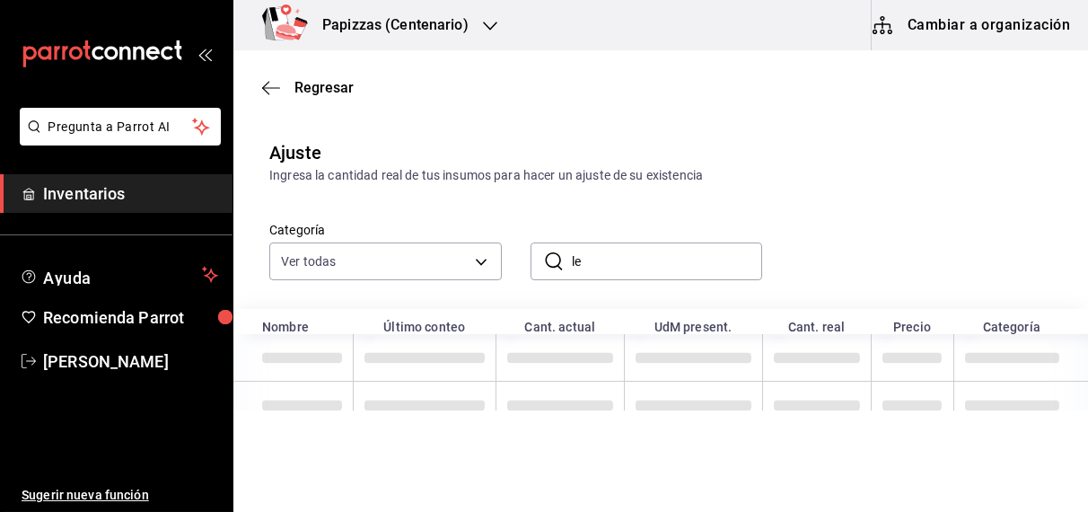
type input "l"
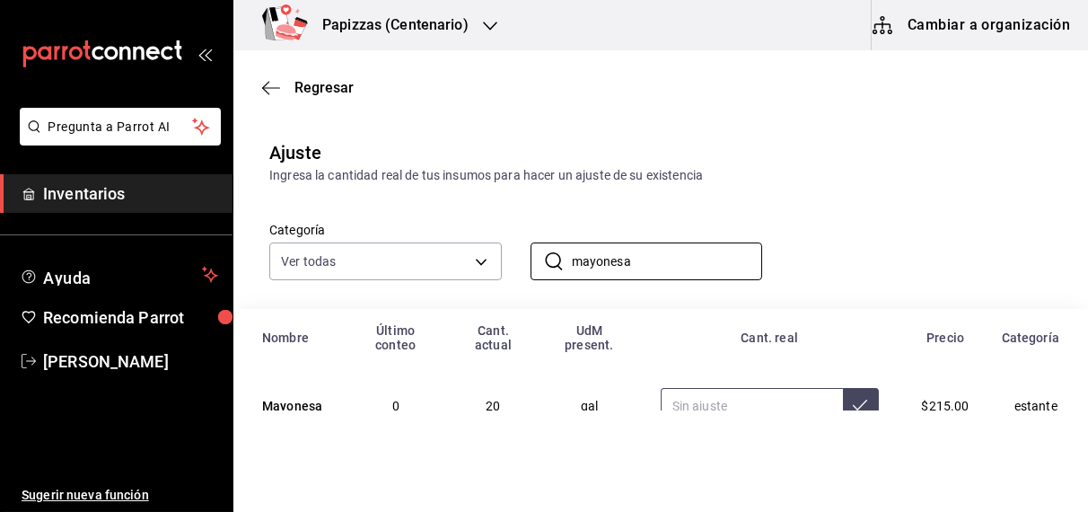
type input "mayonesa"
click at [743, 388] on input "text" at bounding box center [752, 406] width 182 height 36
type input "5.00"
click at [853, 398] on icon at bounding box center [860, 405] width 14 height 14
click at [673, 254] on input "mayonesa" at bounding box center [667, 261] width 191 height 36
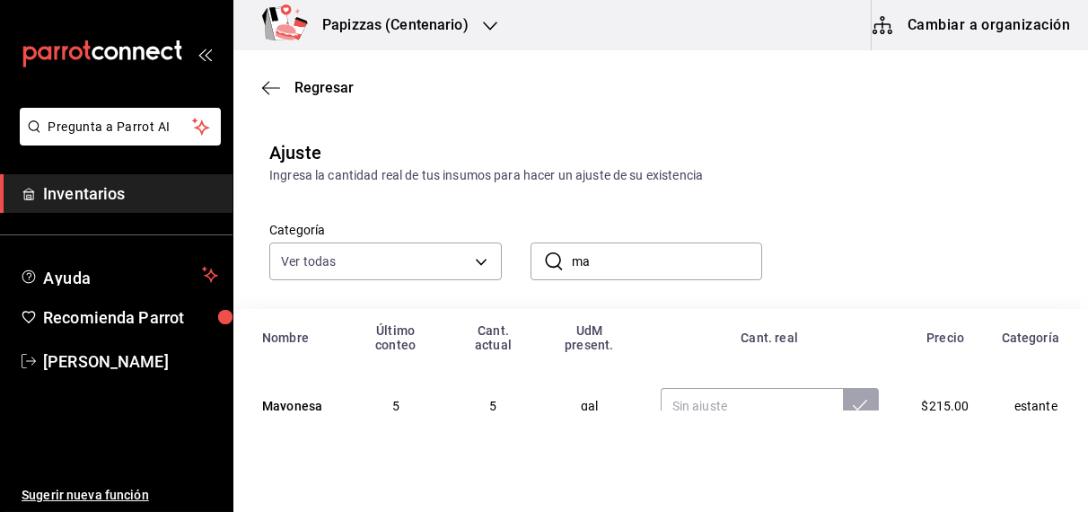
type input "m"
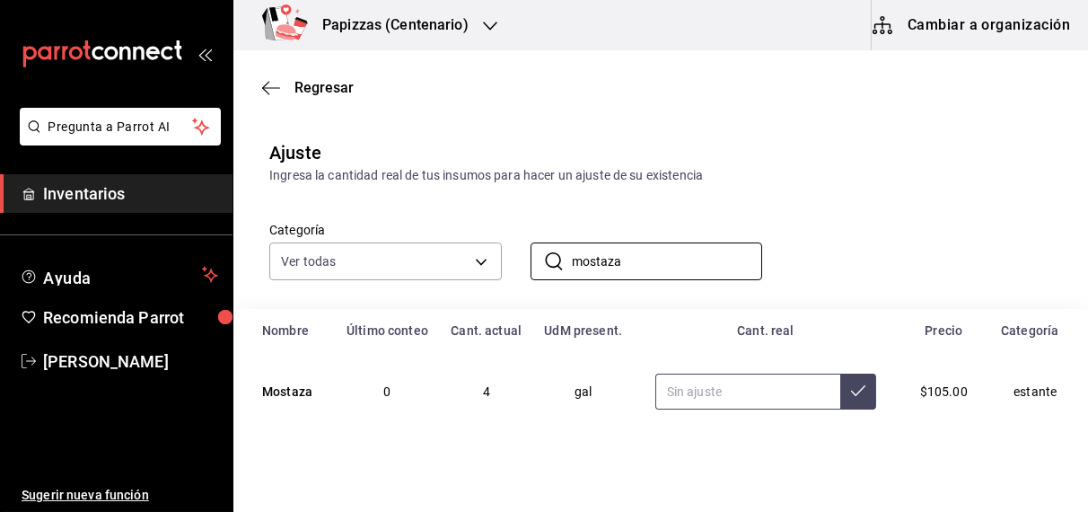
type input "mostaza"
click at [735, 389] on input "text" at bounding box center [748, 392] width 185 height 36
type input "3.00"
click at [851, 391] on icon at bounding box center [858, 390] width 14 height 14
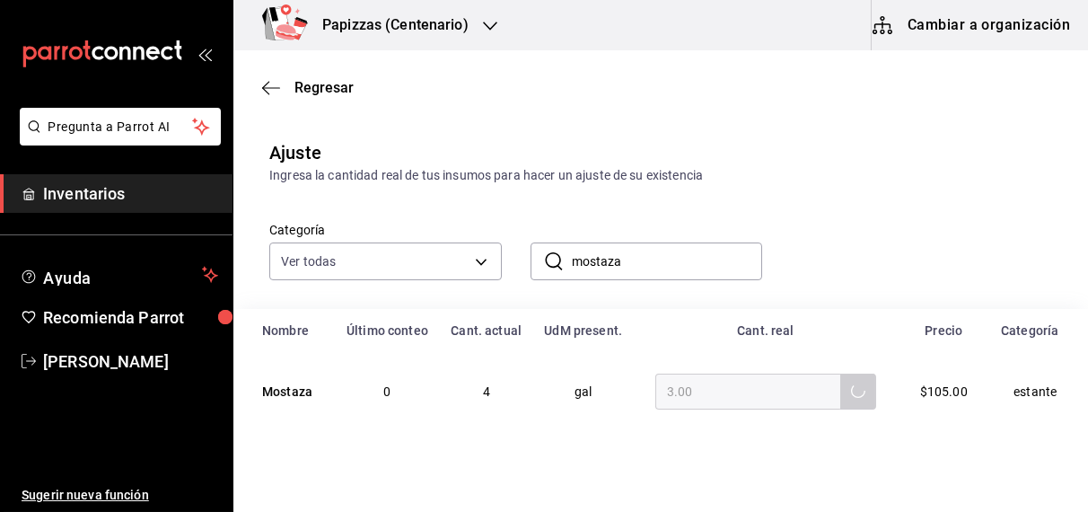
click at [676, 261] on input "mostaza" at bounding box center [667, 261] width 191 height 36
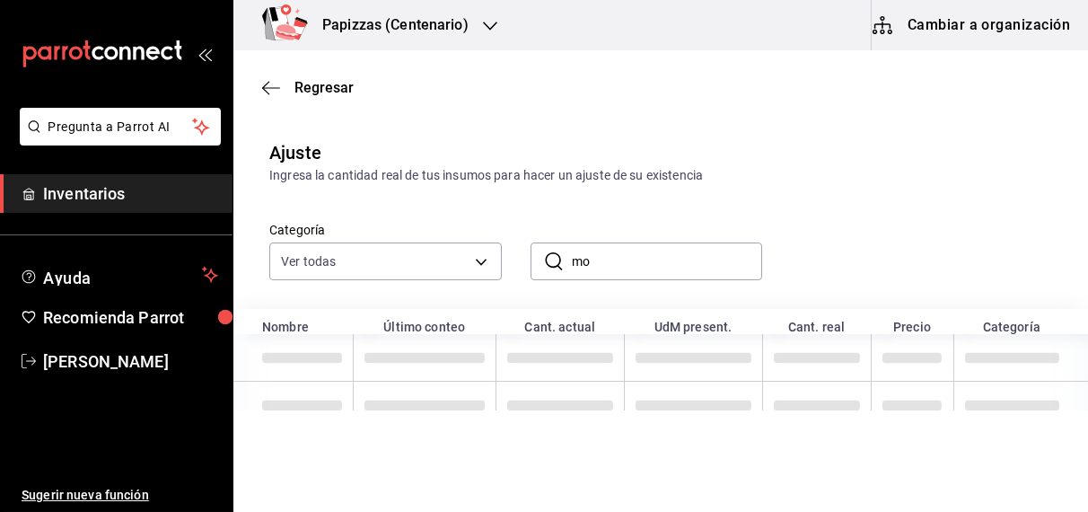
type input "m"
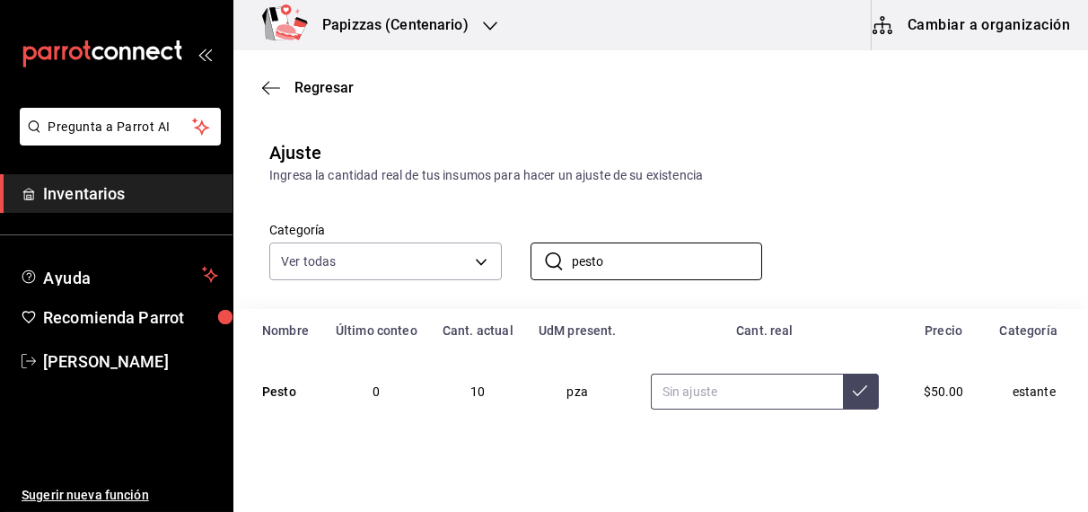
type input "pesto"
click at [694, 401] on input "text" at bounding box center [747, 392] width 192 height 36
type input "5.00"
click at [853, 391] on icon at bounding box center [860, 390] width 14 height 14
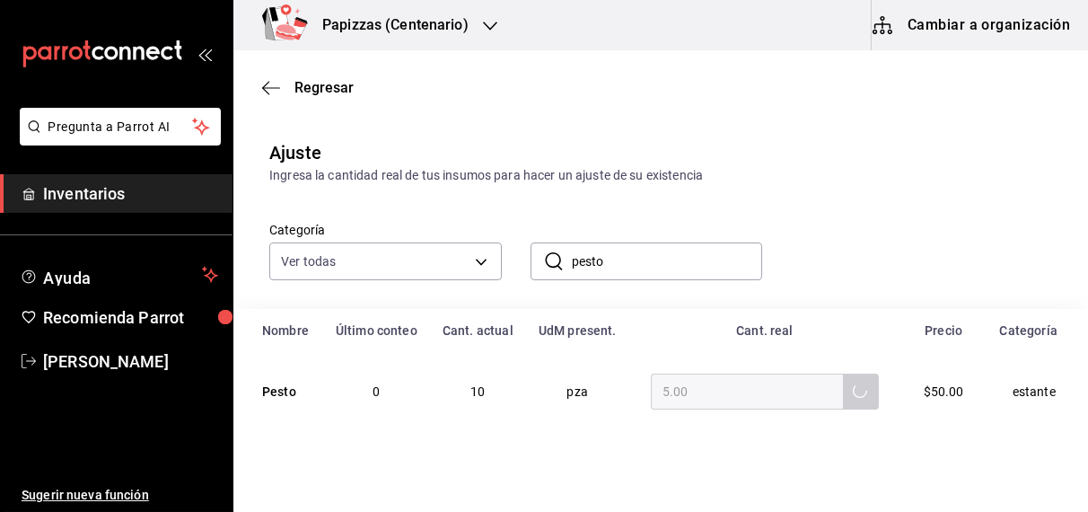
click at [688, 260] on input "pesto" at bounding box center [667, 261] width 191 height 36
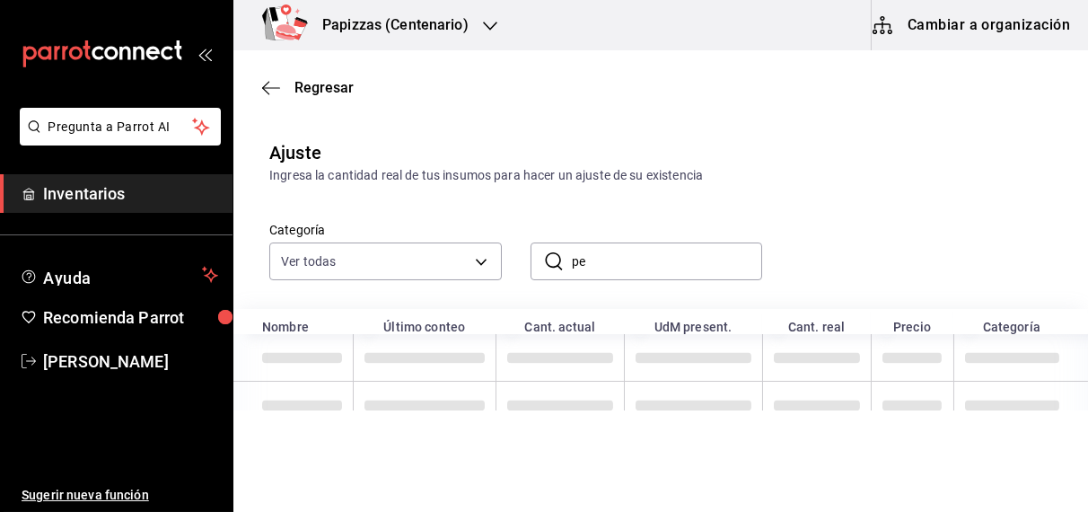
type input "p"
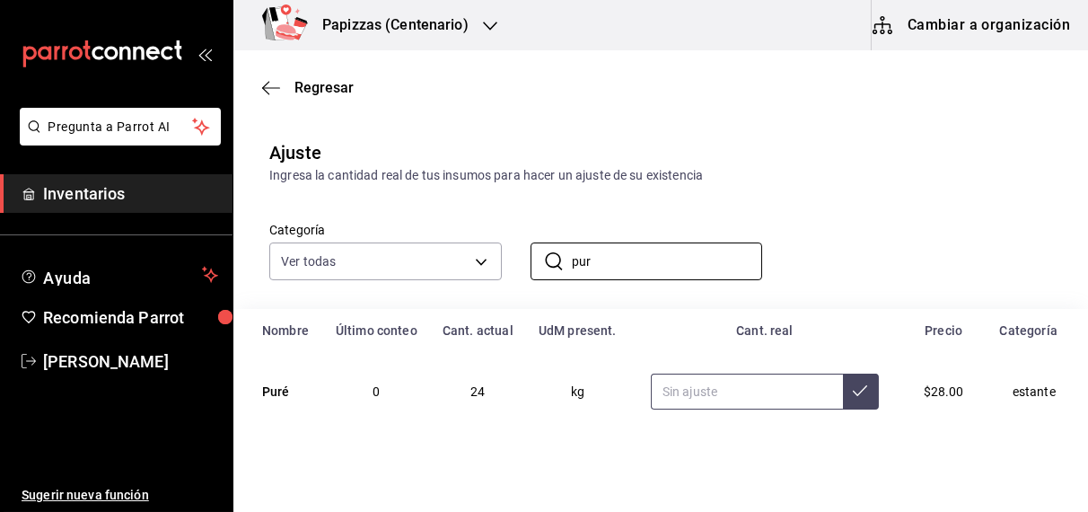
type input "pur"
click at [768, 393] on input "text" at bounding box center [747, 392] width 192 height 36
type input "9.00"
click at [853, 392] on icon at bounding box center [860, 390] width 14 height 14
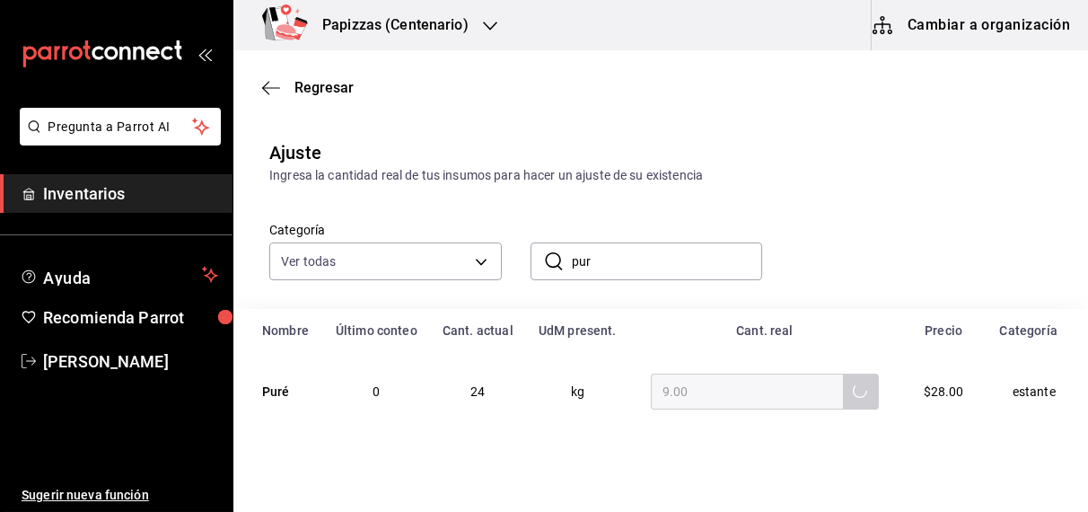
click at [685, 255] on input "pur" at bounding box center [667, 261] width 191 height 36
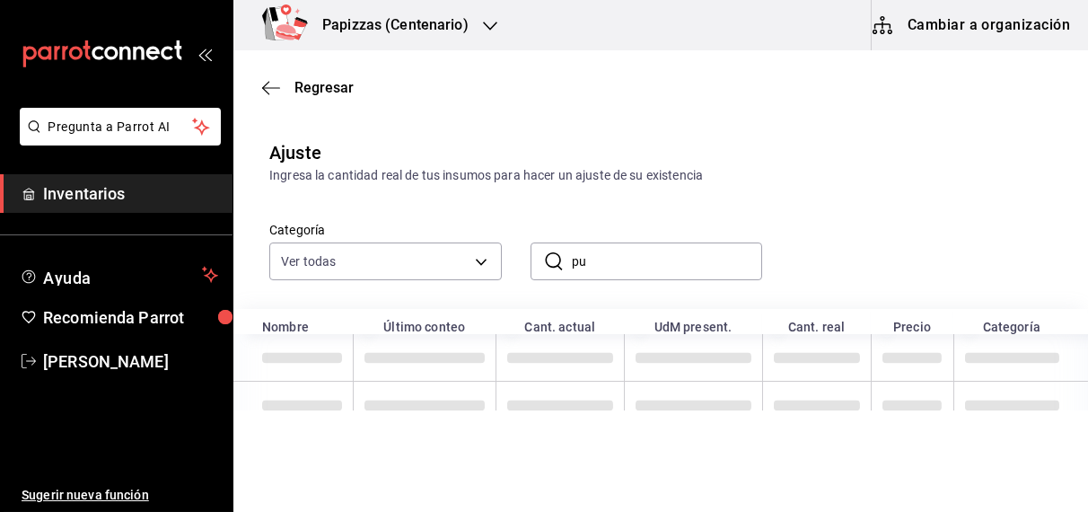
type input "p"
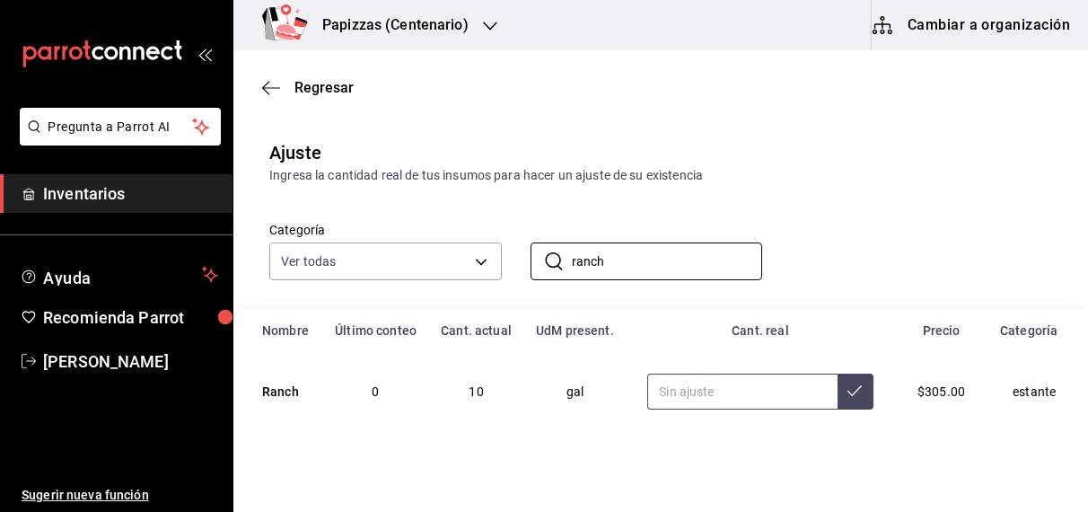
type input "ranch"
click at [719, 404] on input "text" at bounding box center [741, 392] width 189 height 36
type input "4.00"
click at [846, 406] on button at bounding box center [856, 392] width 36 height 36
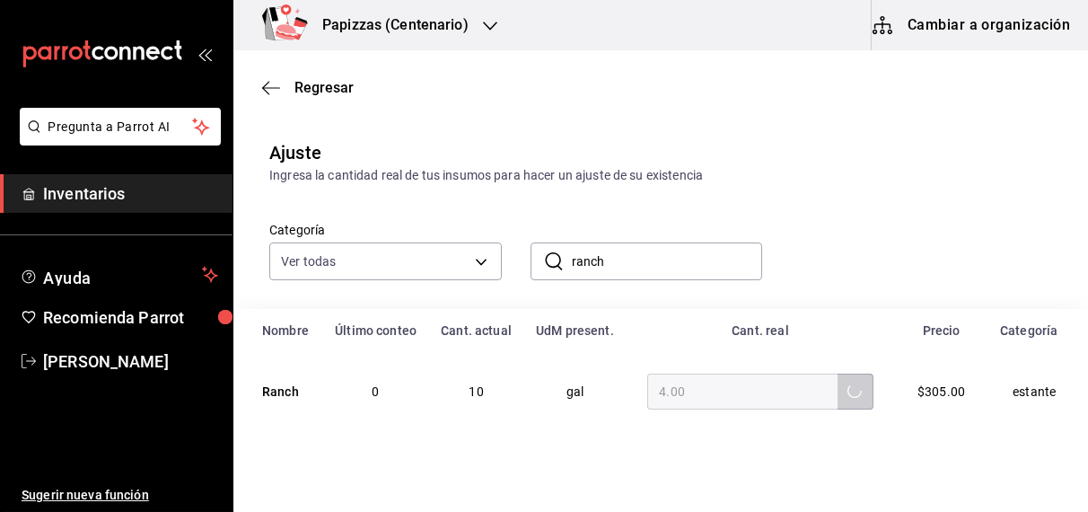
click at [707, 265] on input "ranch" at bounding box center [667, 261] width 191 height 36
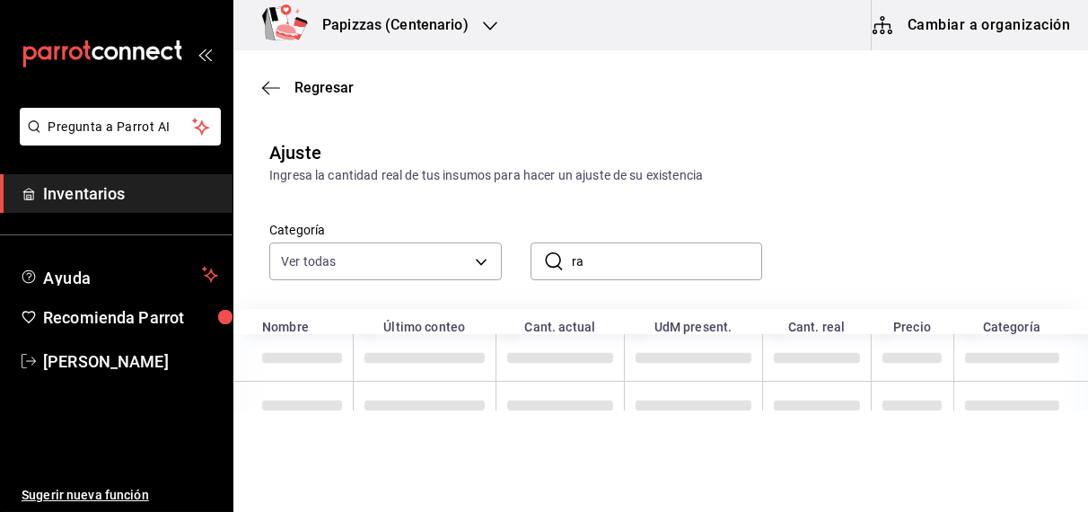
type input "r"
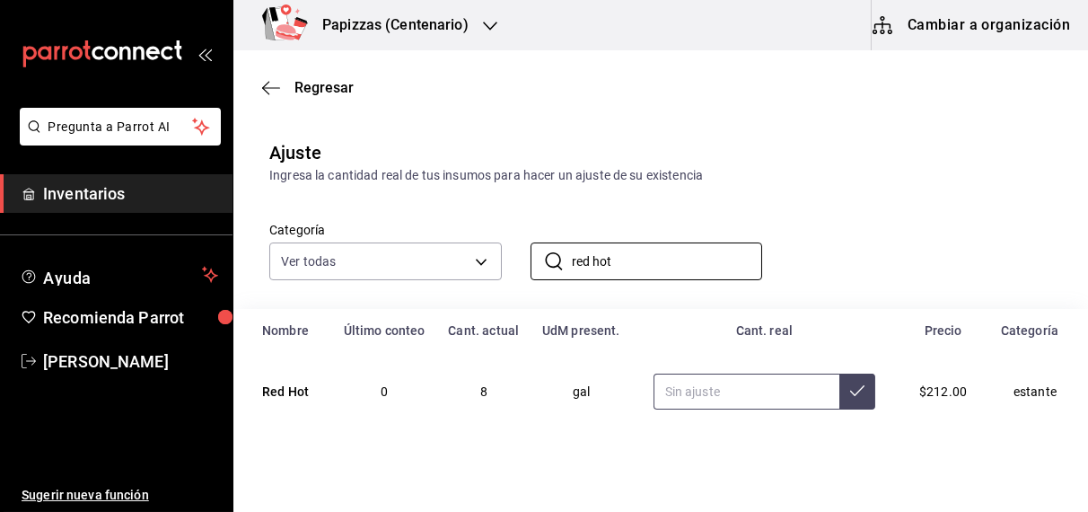
type input "red hot"
click at [707, 395] on input "text" at bounding box center [747, 392] width 187 height 36
type input "3.00"
click at [850, 395] on icon at bounding box center [857, 390] width 14 height 14
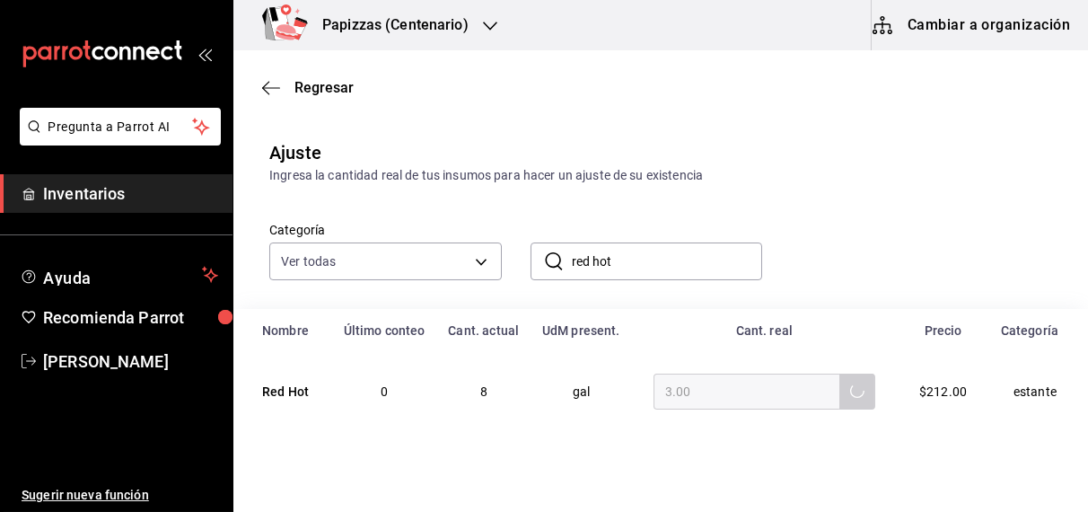
click at [690, 257] on input "red hot" at bounding box center [667, 261] width 191 height 36
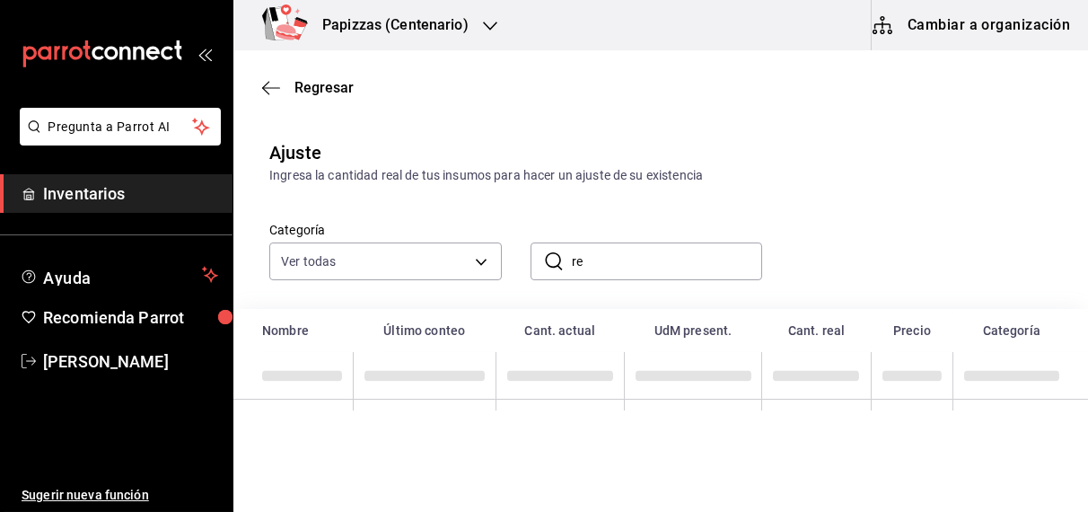
type input "r"
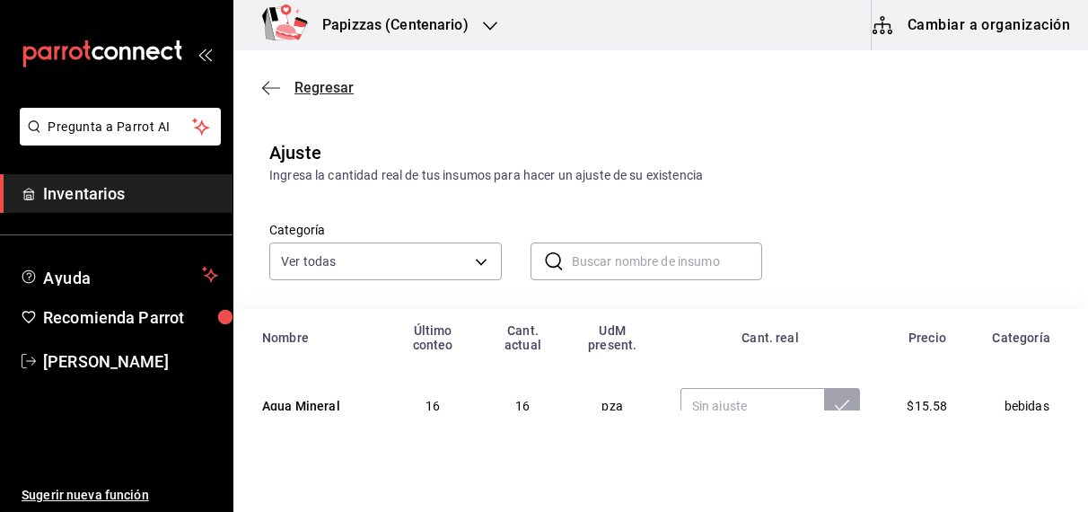
click at [322, 86] on span "Regresar" at bounding box center [324, 87] width 59 height 17
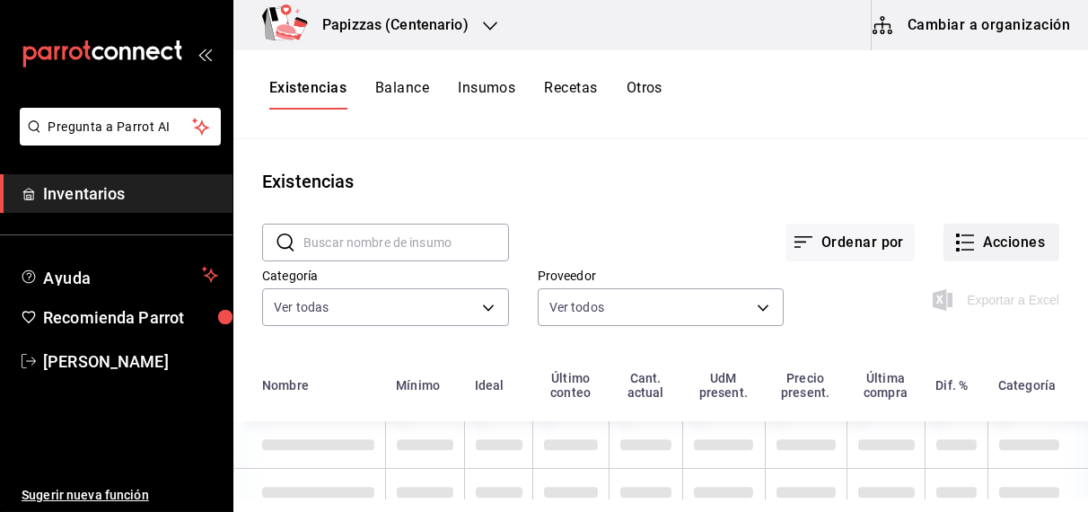
click at [1023, 236] on button "Acciones" at bounding box center [1002, 243] width 116 height 38
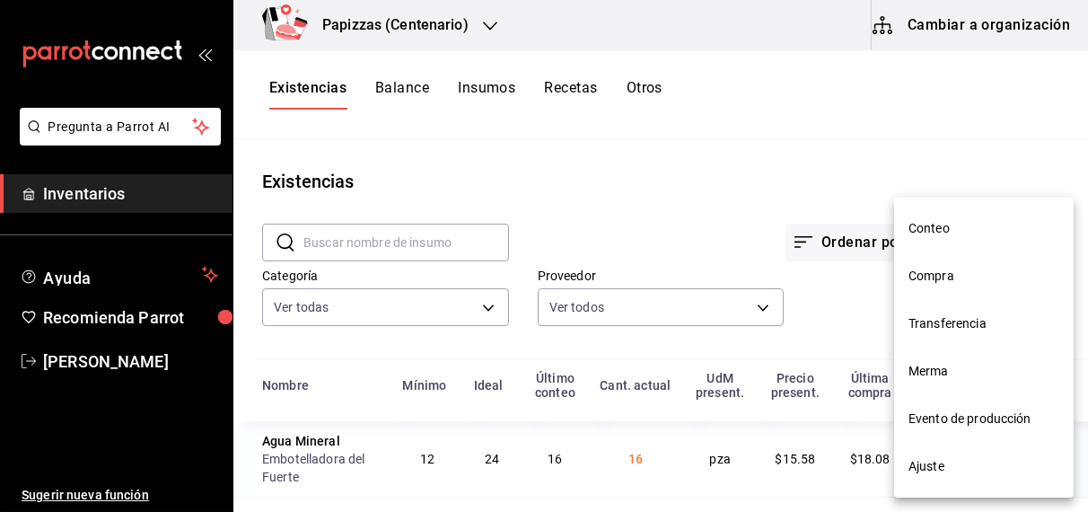
click at [934, 372] on span "Merma" at bounding box center [984, 371] width 151 height 19
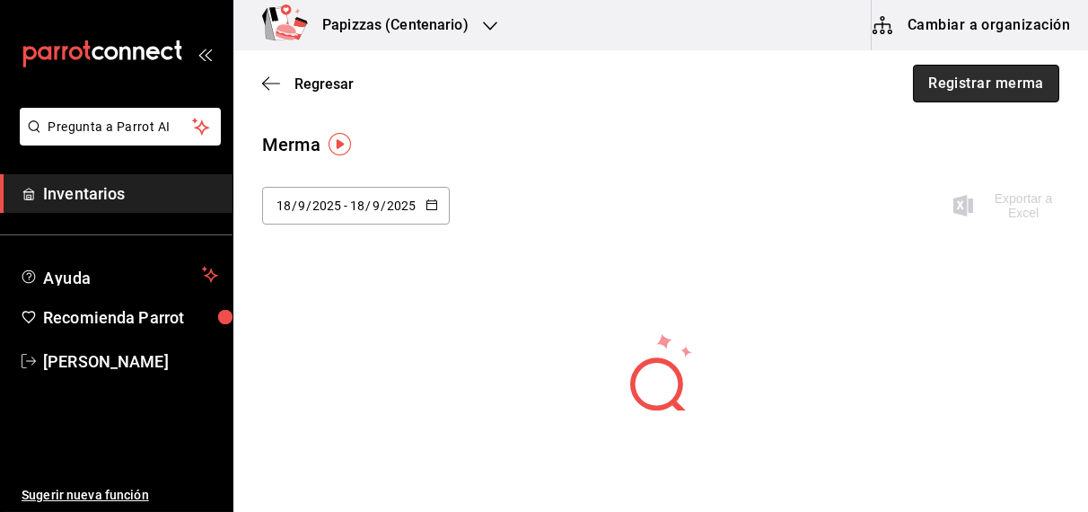
click at [942, 84] on button "Registrar merma" at bounding box center [986, 84] width 146 height 38
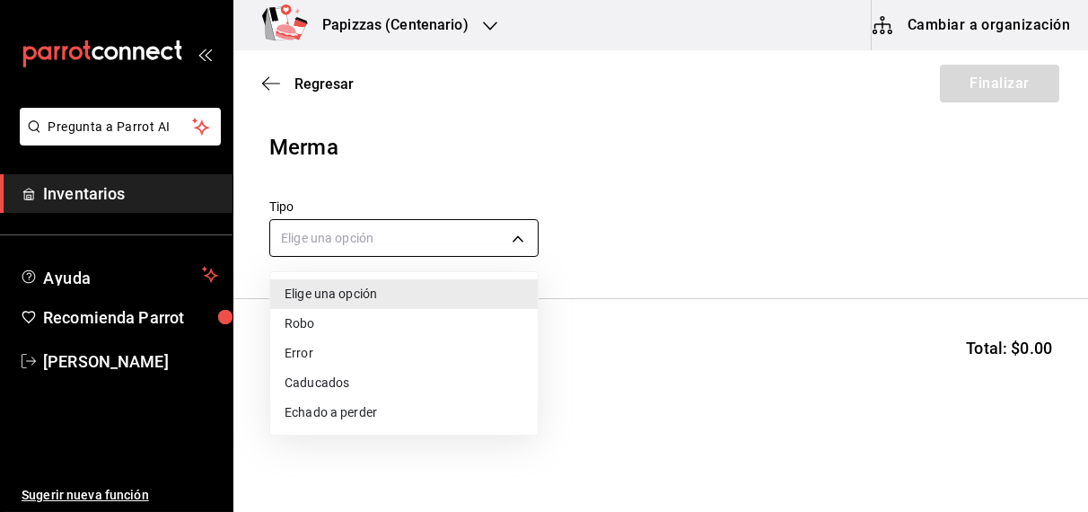
click at [462, 222] on body "Pregunta a Parrot AI Inventarios Ayuda Recomienda Parrot OBDULIA JANNETH CASTRO…" at bounding box center [544, 205] width 1088 height 410
click at [311, 418] on li "Echado a perder" at bounding box center [404, 413] width 268 height 30
type input "SPOILED"
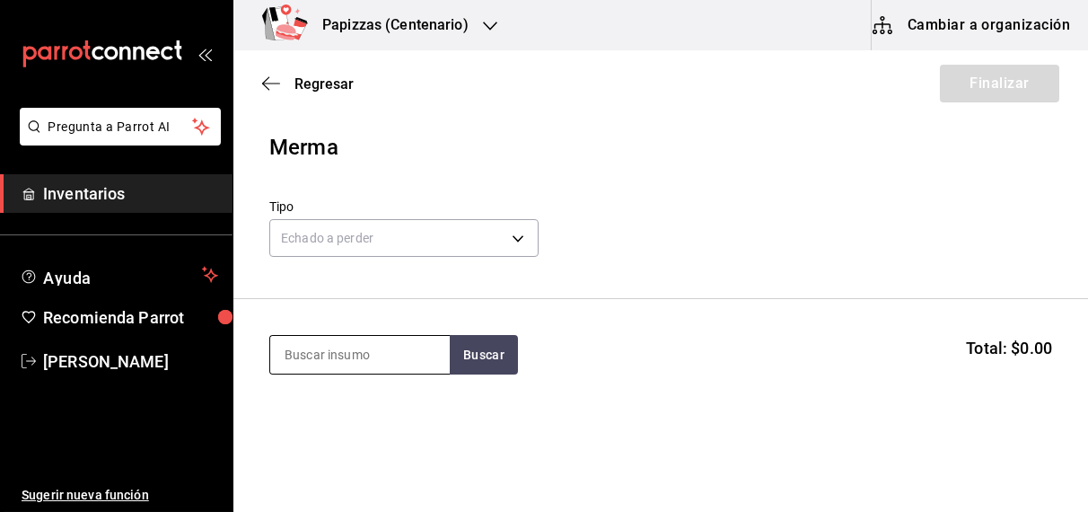
click at [327, 364] on input at bounding box center [360, 355] width 180 height 38
type input "harina"
click at [481, 351] on button "Buscar" at bounding box center [484, 355] width 68 height 40
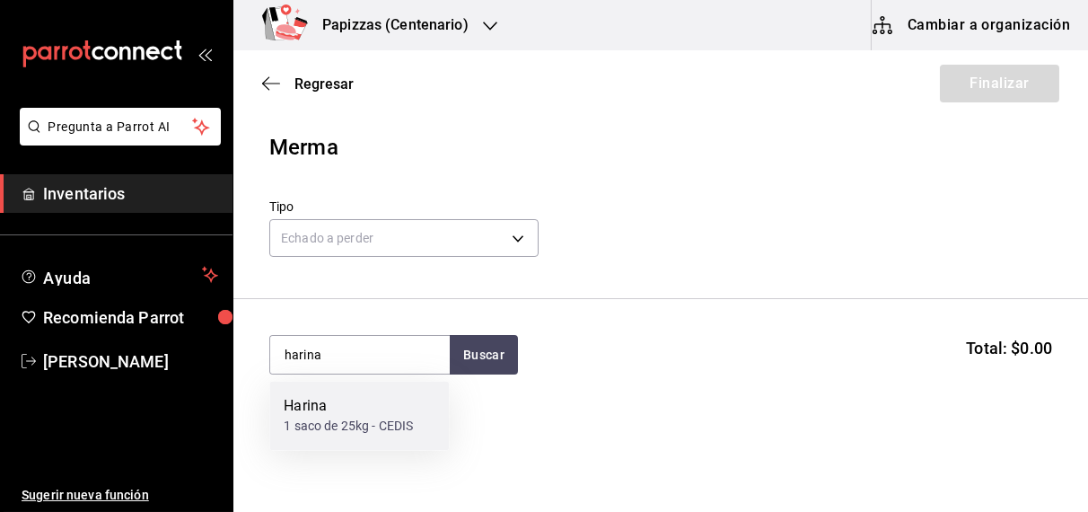
click at [342, 401] on div "Harina" at bounding box center [348, 407] width 129 height 22
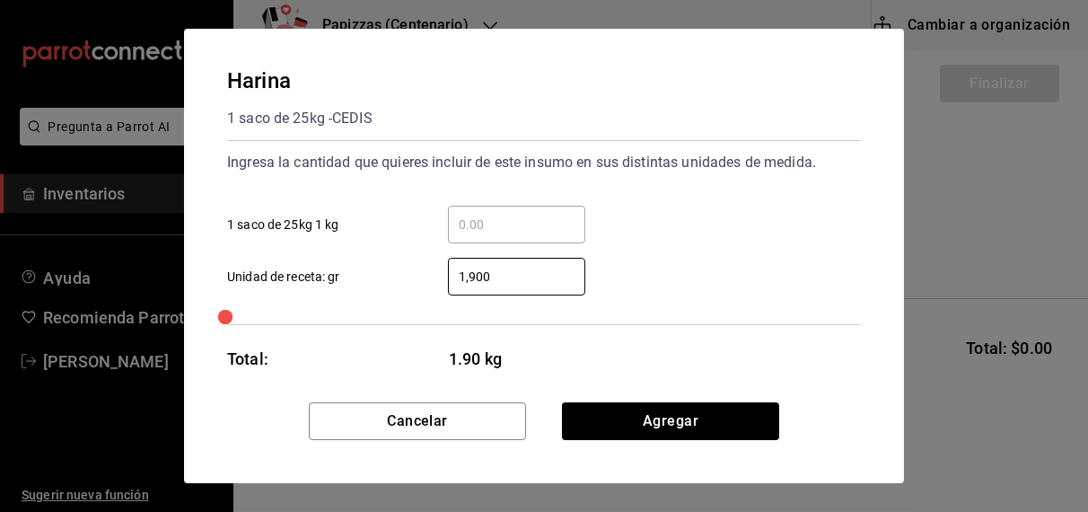
type input "19,000"
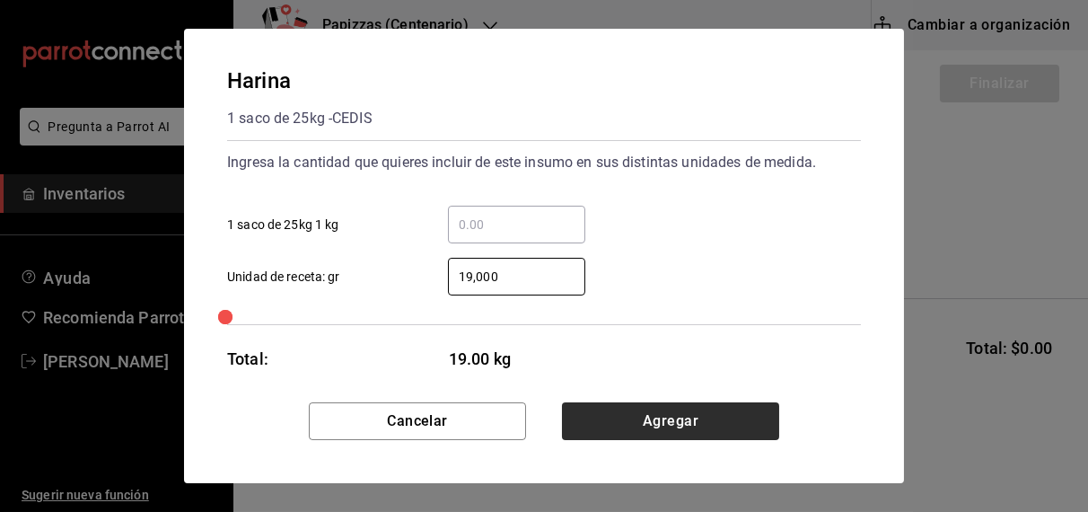
click at [673, 419] on button "Agregar" at bounding box center [670, 421] width 217 height 38
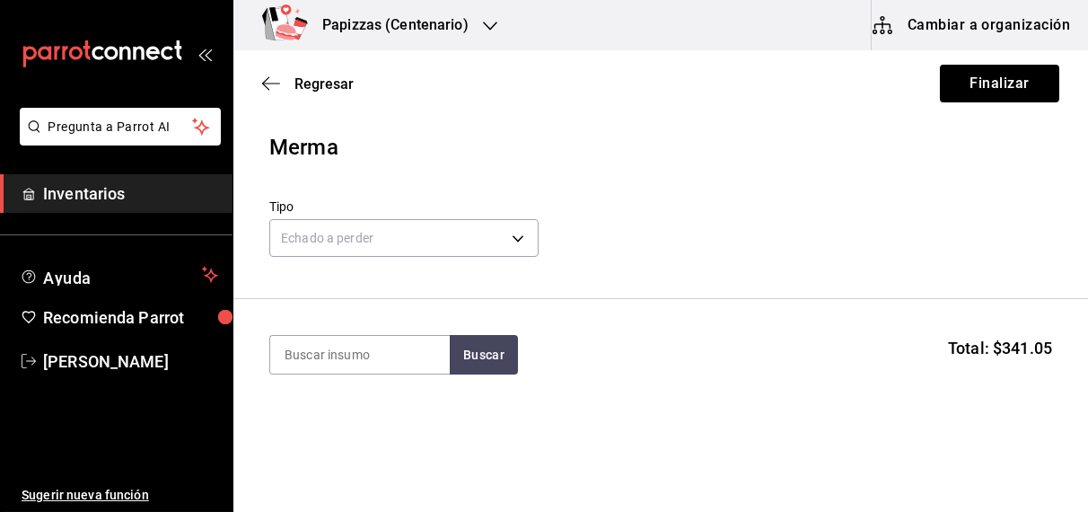
scroll to position [145, 0]
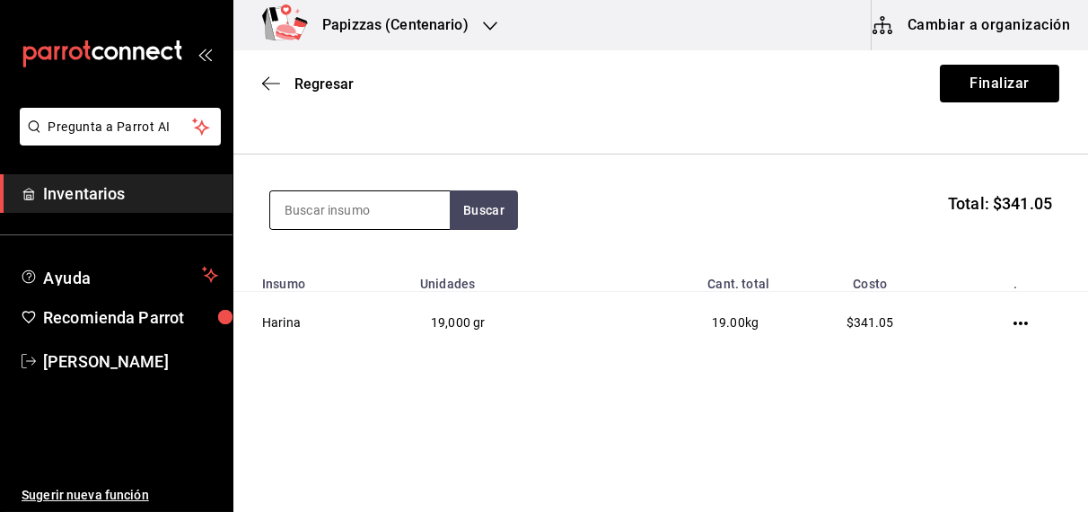
click at [360, 204] on input at bounding box center [360, 210] width 180 height 38
type input "a"
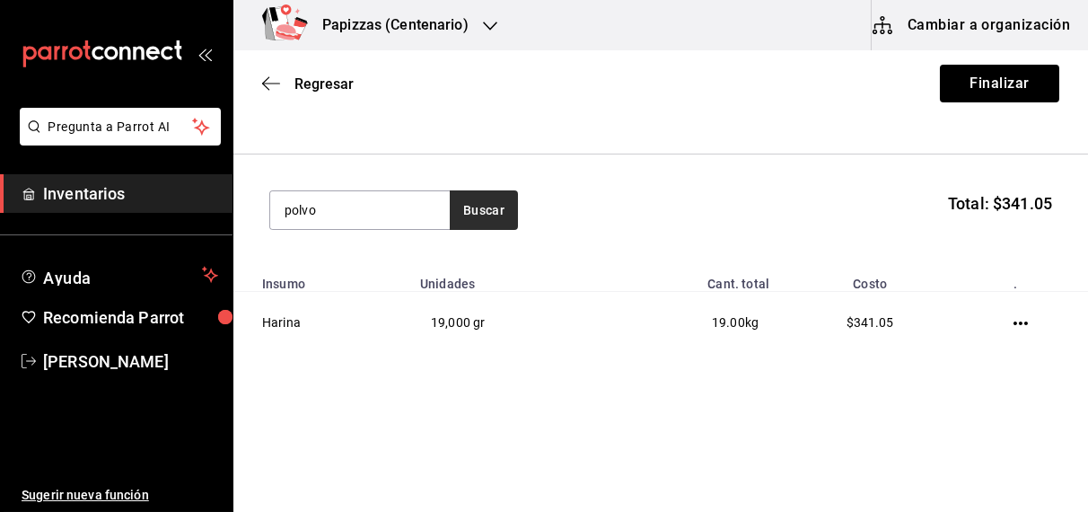
type input "polvo"
click at [477, 207] on button "Buscar" at bounding box center [484, 210] width 68 height 40
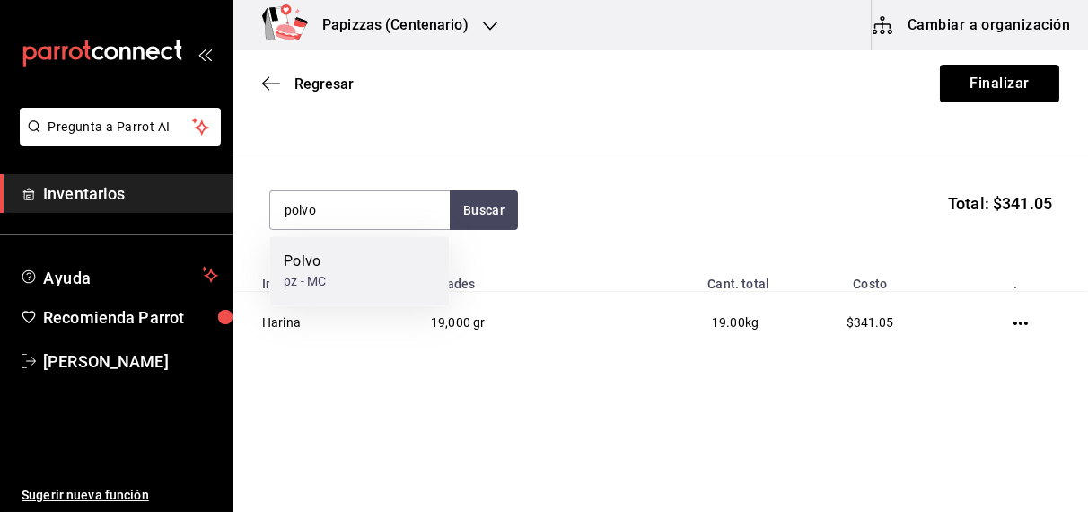
click at [325, 273] on div "pz - MC" at bounding box center [305, 281] width 42 height 19
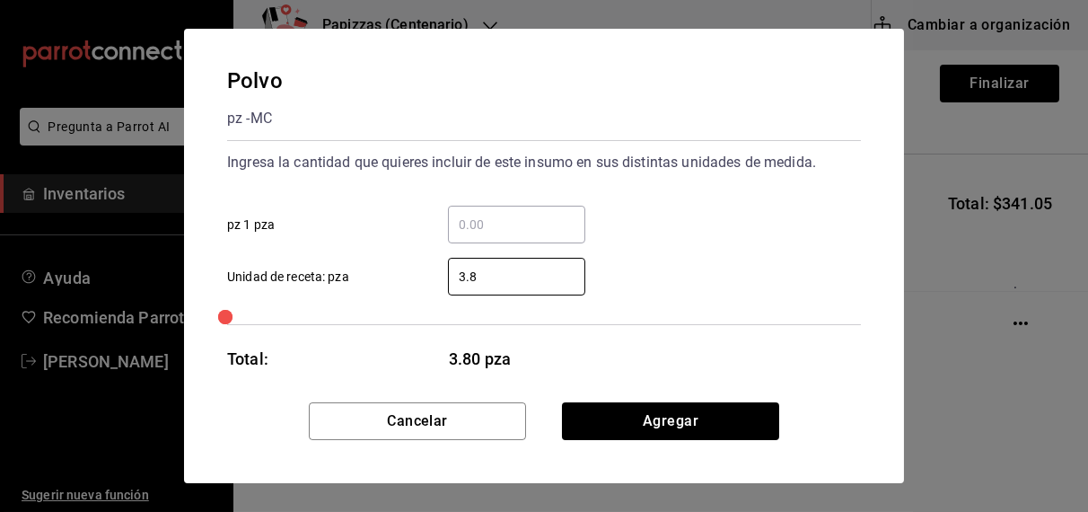
type input "3.80"
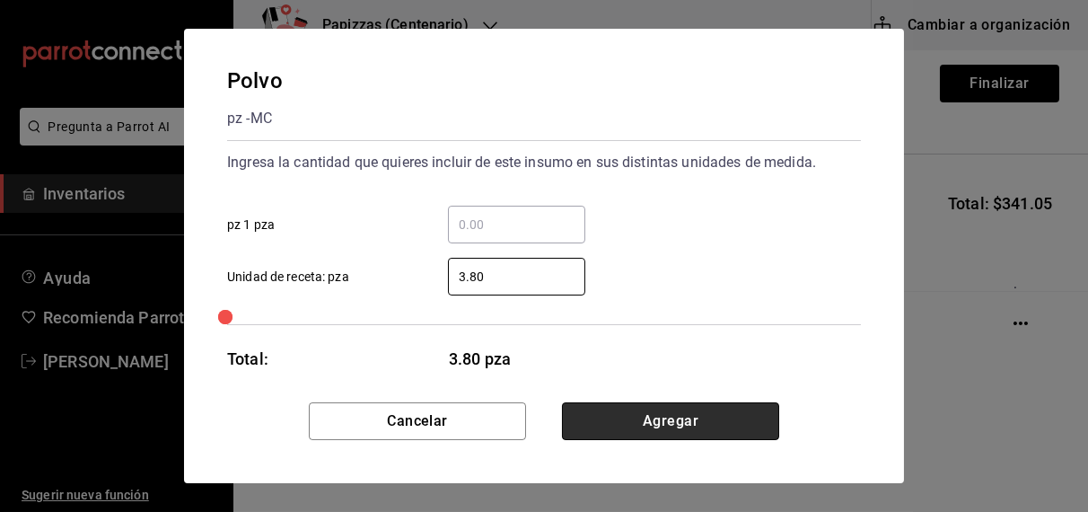
click at [630, 427] on button "Agregar" at bounding box center [670, 421] width 217 height 38
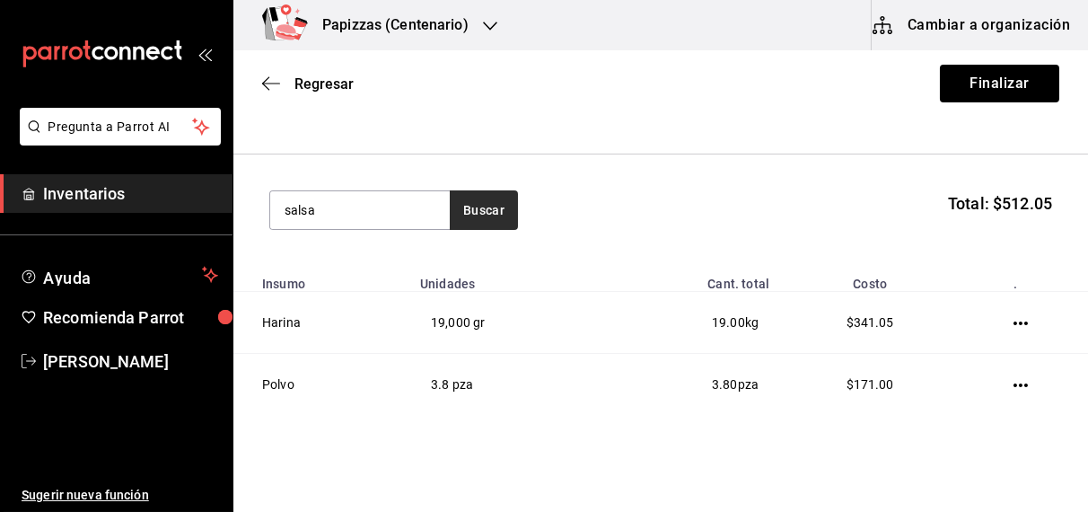
type input "salsa"
click at [487, 216] on button "Buscar" at bounding box center [484, 210] width 68 height 40
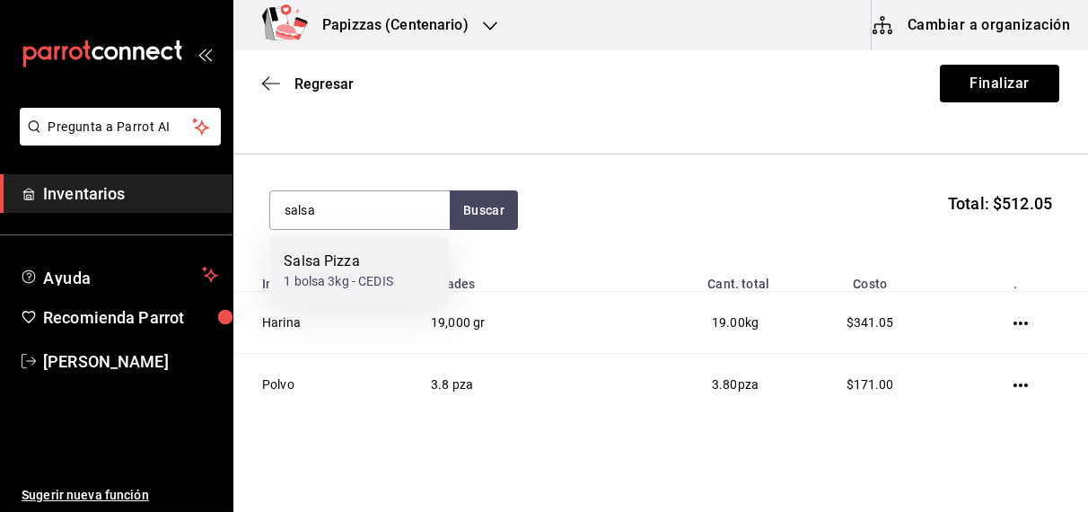
click at [347, 284] on div "1 bolsa 3kg - CEDIS" at bounding box center [339, 281] width 110 height 19
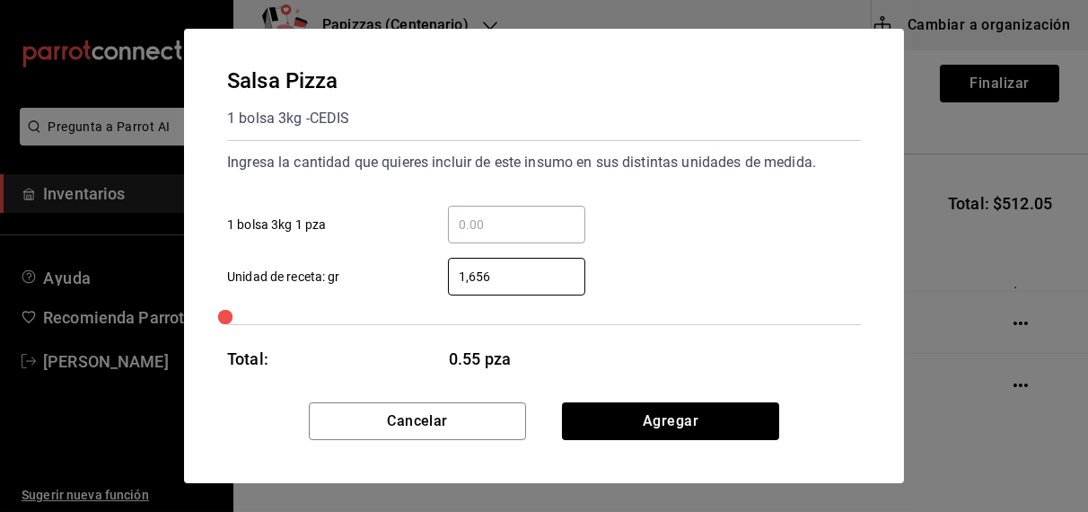
type input "16,560"
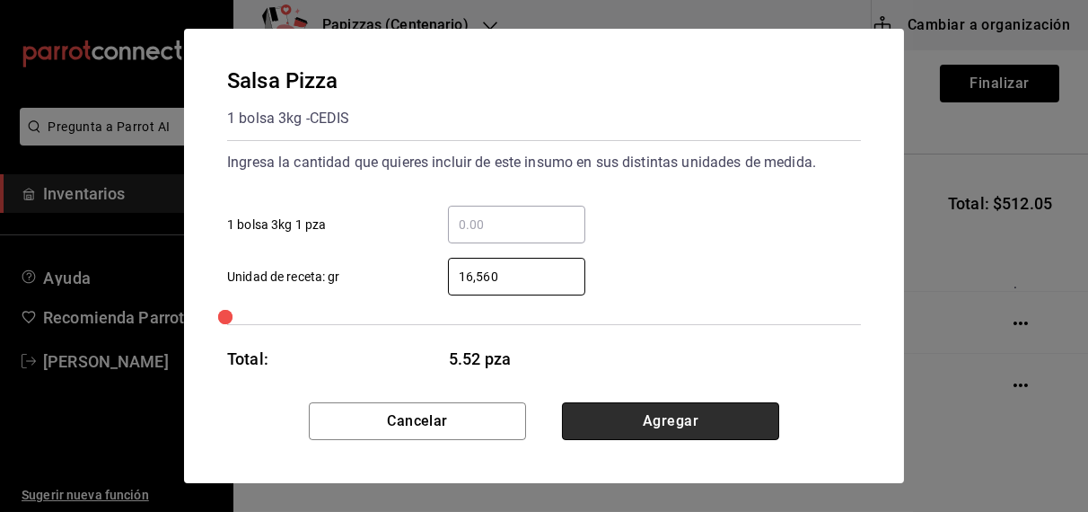
click at [652, 411] on button "Agregar" at bounding box center [670, 421] width 217 height 38
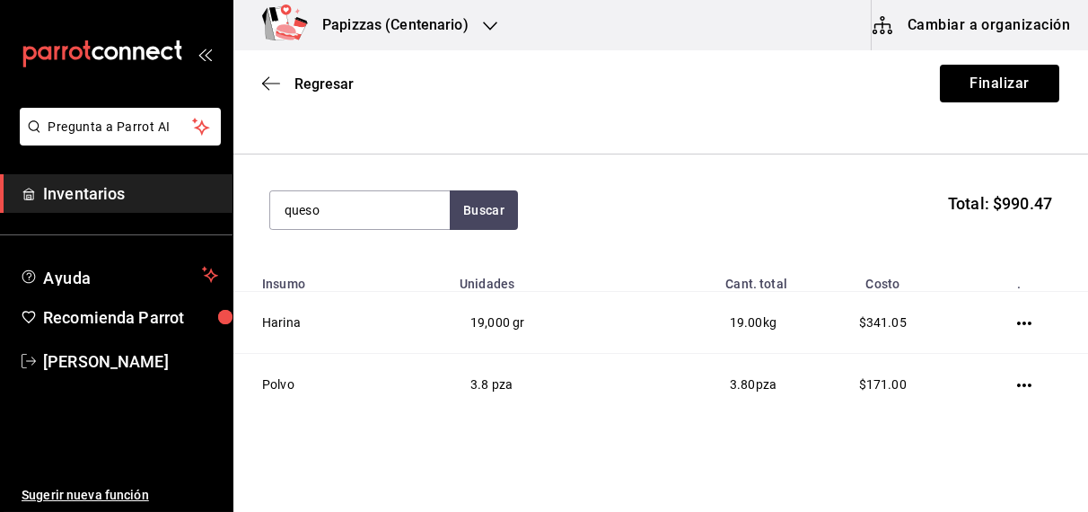
type input "queso"
click at [489, 207] on button "Buscar" at bounding box center [484, 210] width 68 height 40
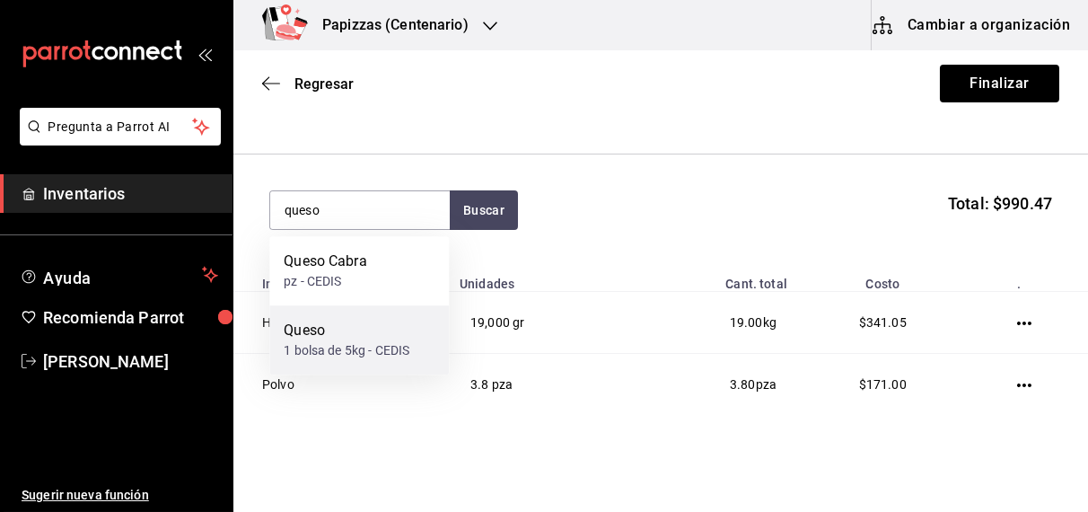
click at [338, 349] on div "1 bolsa de 5kg - CEDIS" at bounding box center [347, 350] width 126 height 19
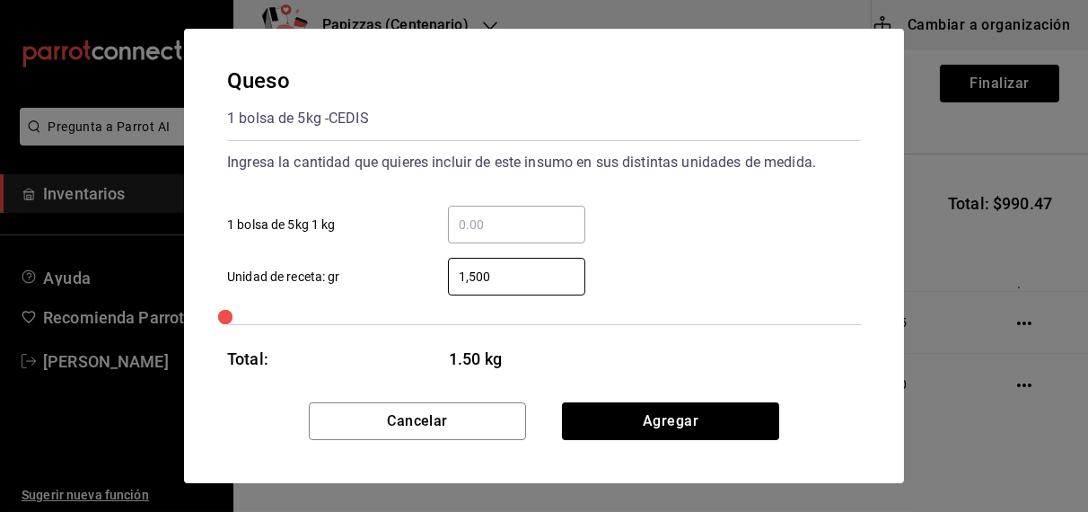
type input "1,500"
click button "Agregar" at bounding box center [670, 421] width 217 height 38
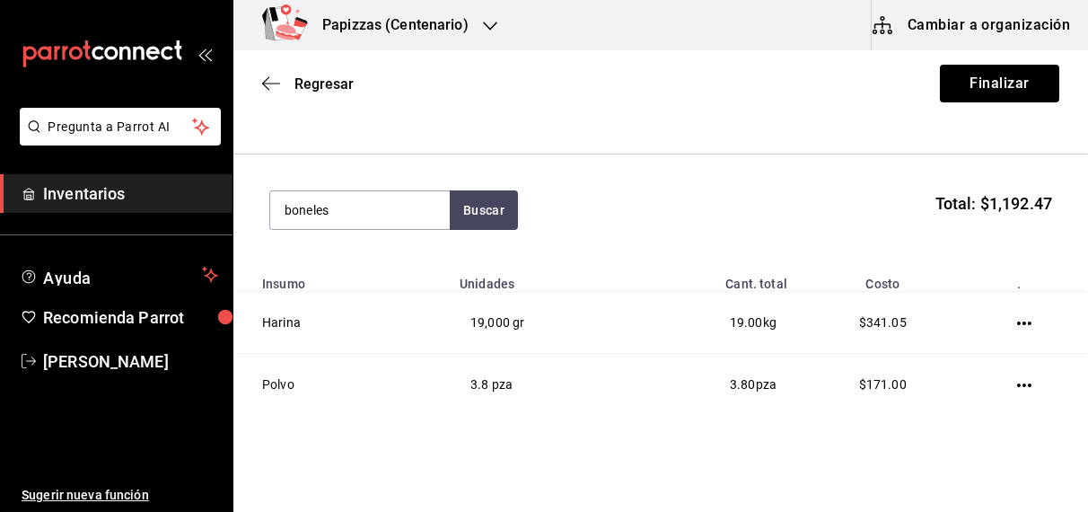
type input "boneles"
click at [488, 207] on button "Buscar" at bounding box center [484, 210] width 68 height 40
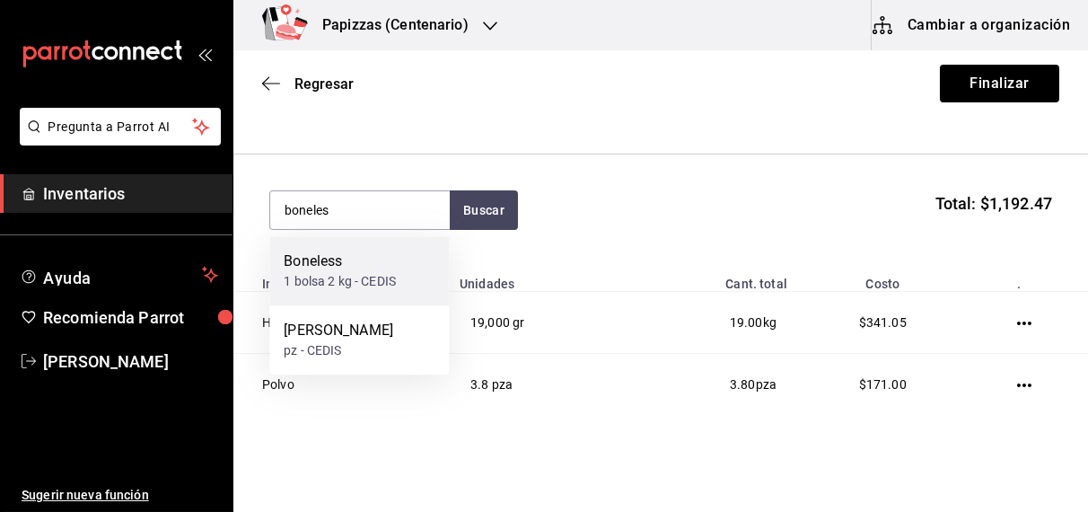
click at [353, 277] on div "1 bolsa 2 kg - CEDIS" at bounding box center [340, 281] width 112 height 19
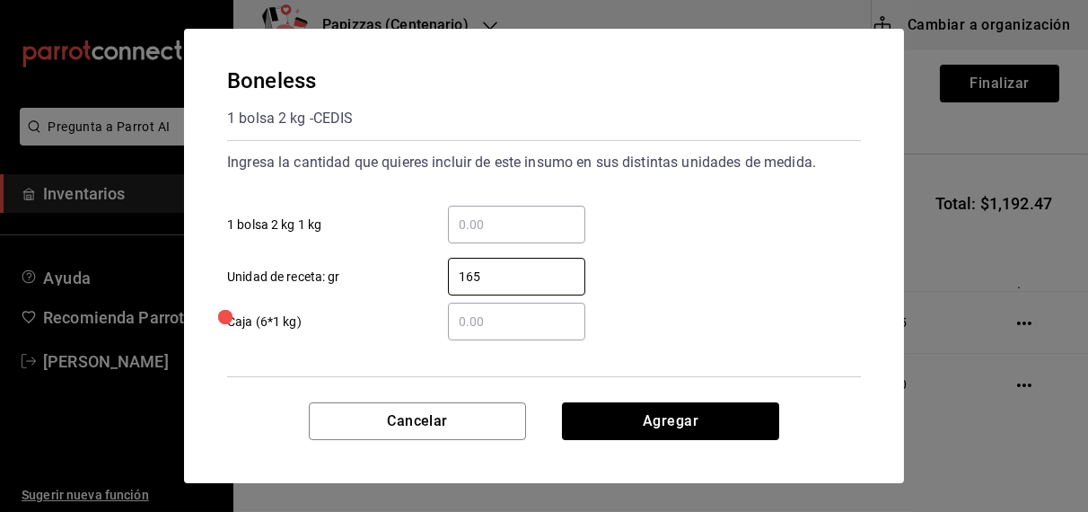
type input "1,650"
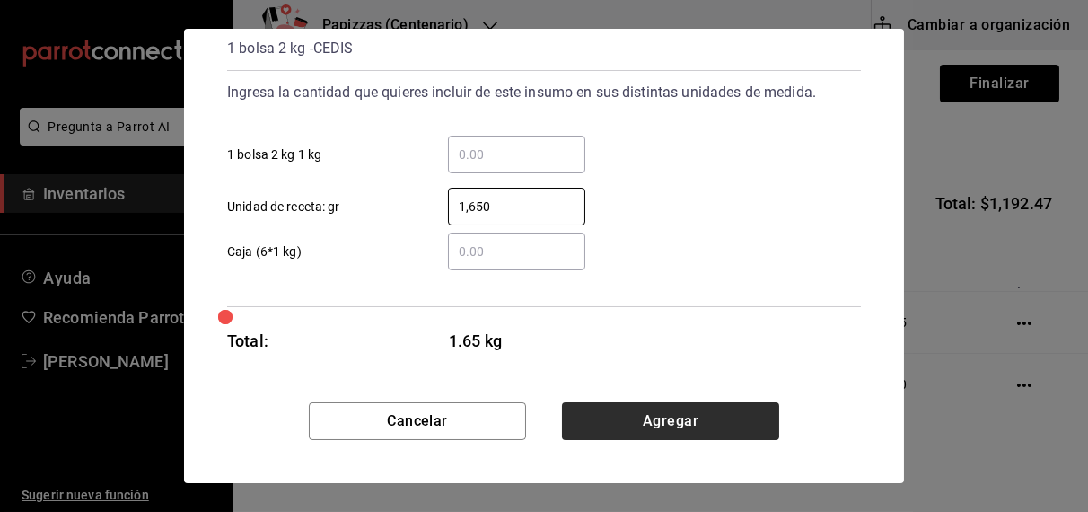
click at [641, 426] on button "Agregar" at bounding box center [670, 421] width 217 height 38
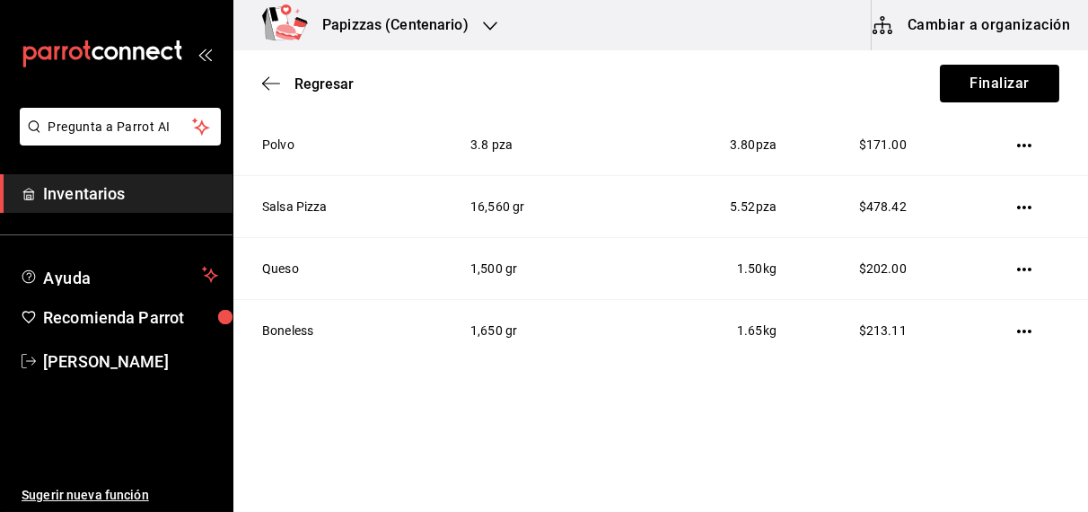
scroll to position [391, 0]
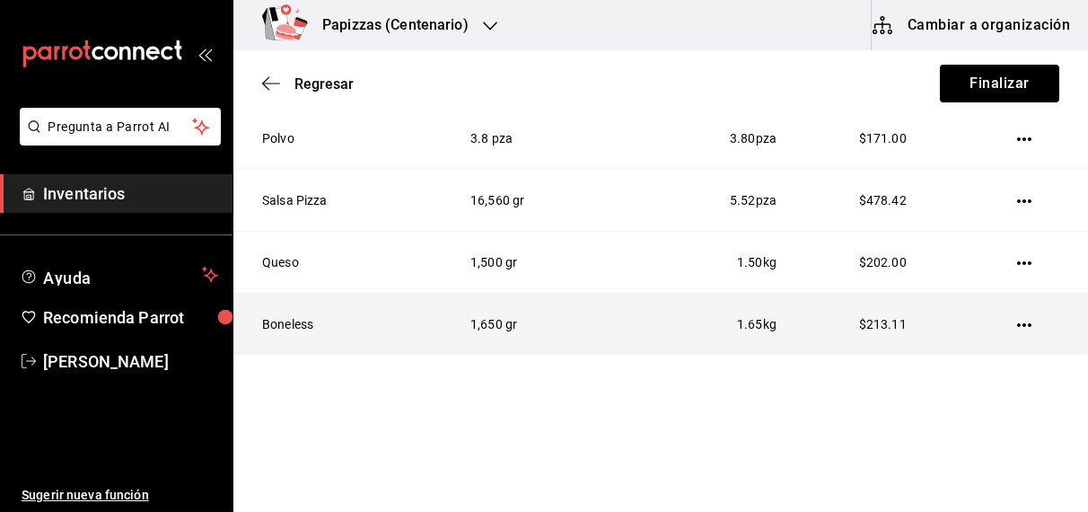
click at [1017, 323] on icon "button" at bounding box center [1024, 325] width 14 height 4
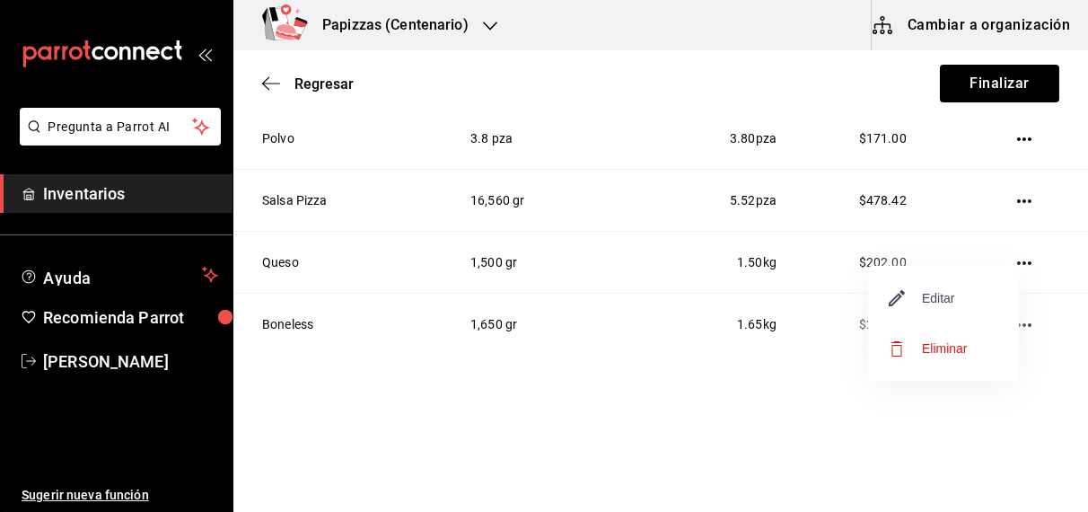
click at [952, 297] on span "Editar" at bounding box center [923, 298] width 66 height 22
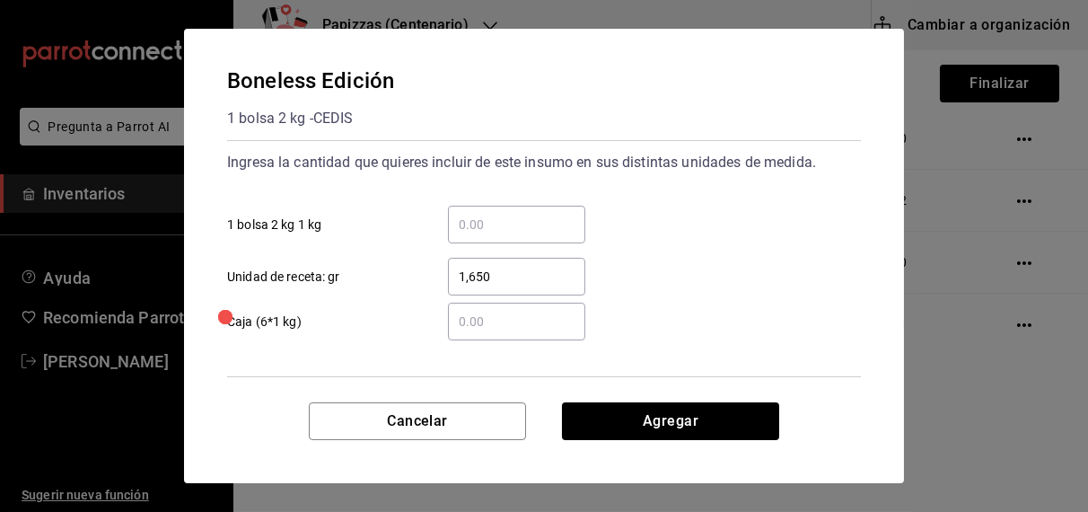
click at [569, 277] on input "1,650" at bounding box center [516, 277] width 137 height 22
type input "1,445"
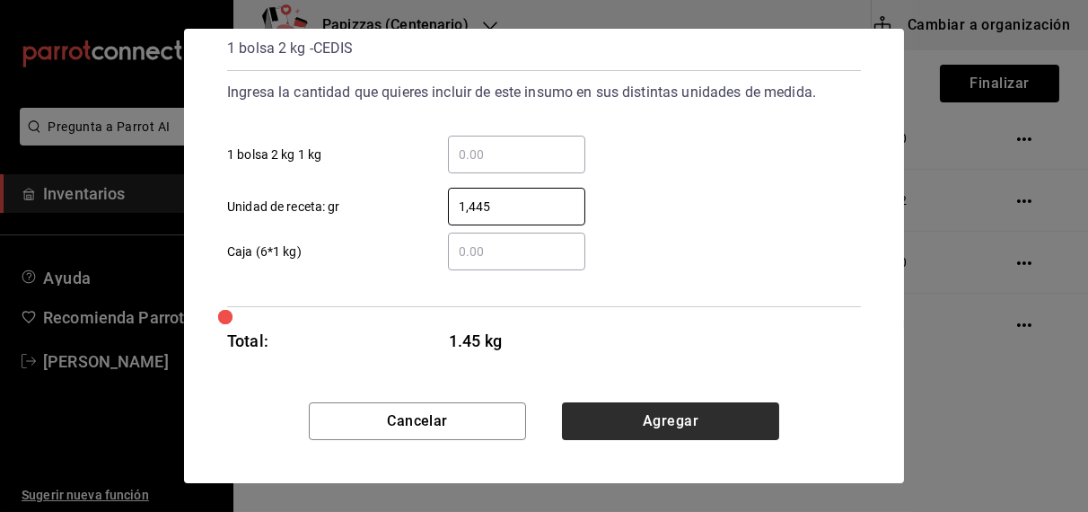
click at [624, 426] on button "Agregar" at bounding box center [670, 421] width 217 height 38
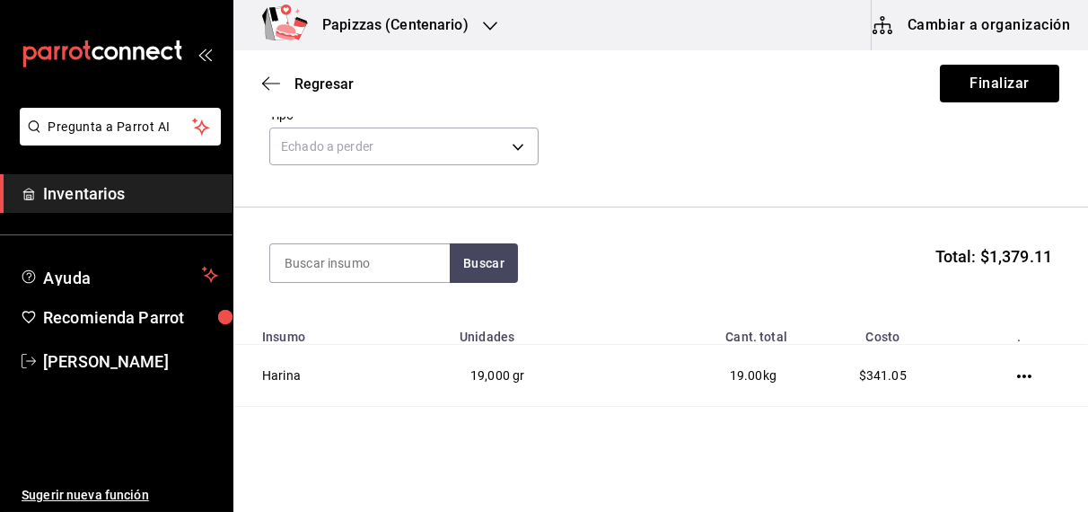
scroll to position [0, 0]
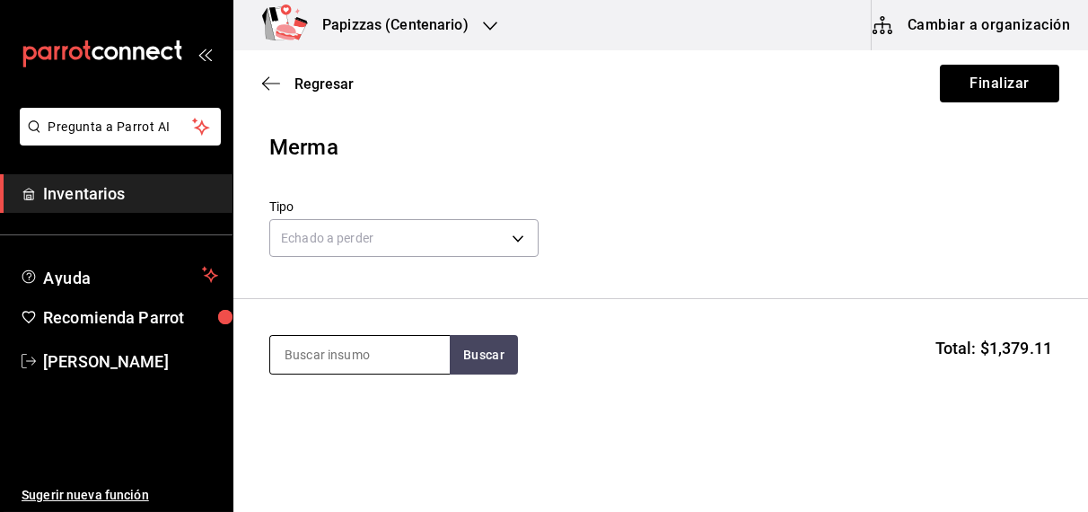
click at [332, 351] on input at bounding box center [360, 355] width 180 height 38
type input "s"
type input "francesa"
click at [361, 418] on div "1 bolsa de 2.27kg - CEDIS" at bounding box center [356, 427] width 144 height 19
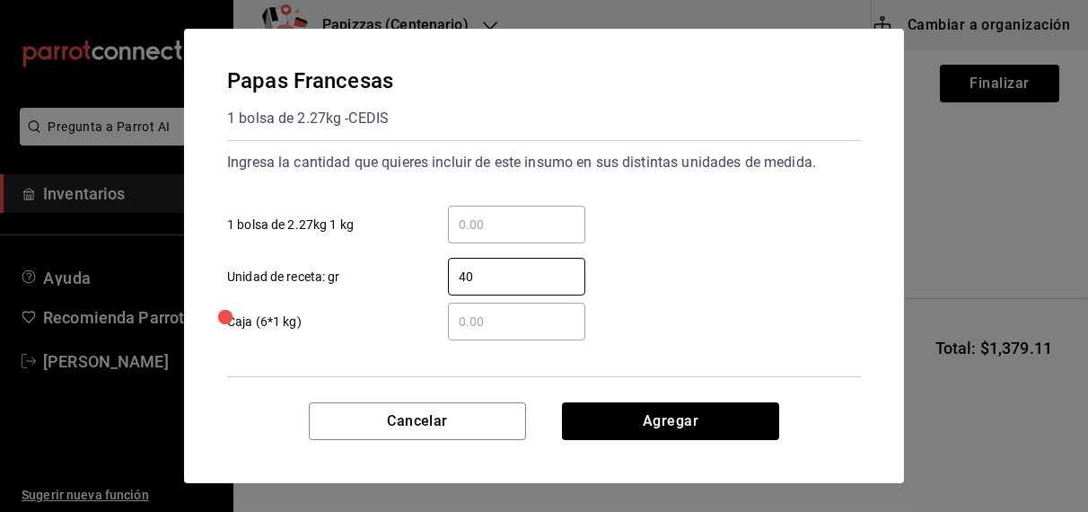
type input "400"
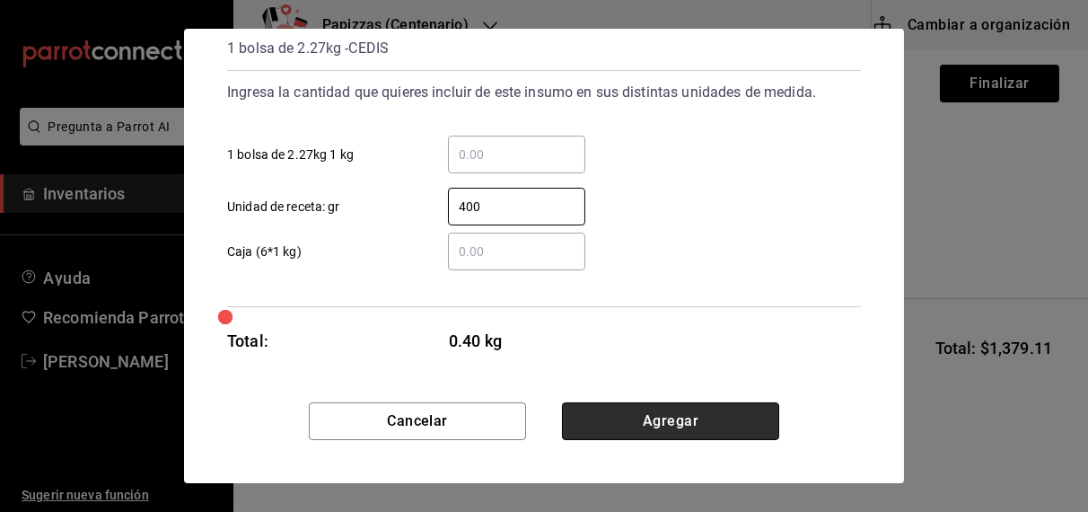
click at [652, 433] on button "Agregar" at bounding box center [670, 421] width 217 height 38
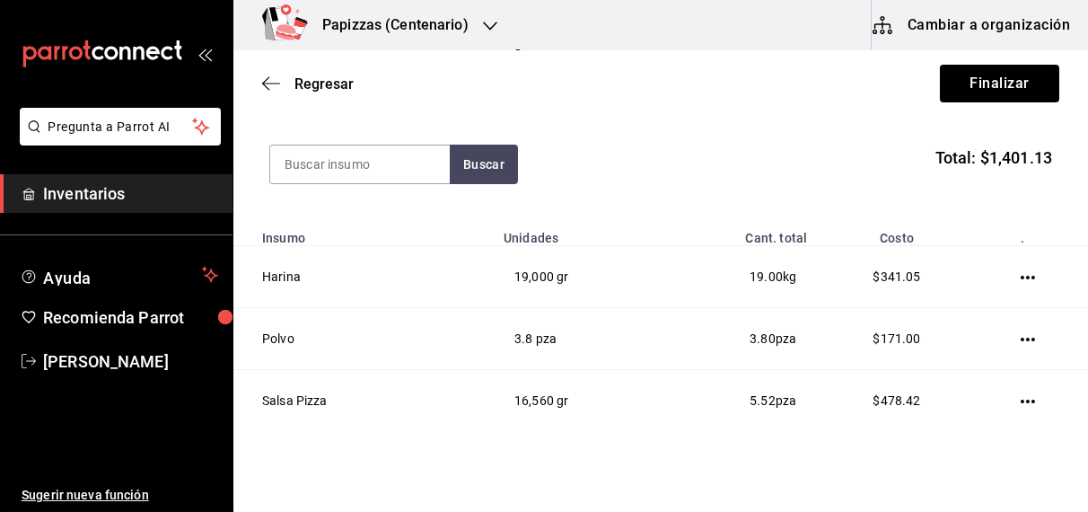
scroll to position [0, 0]
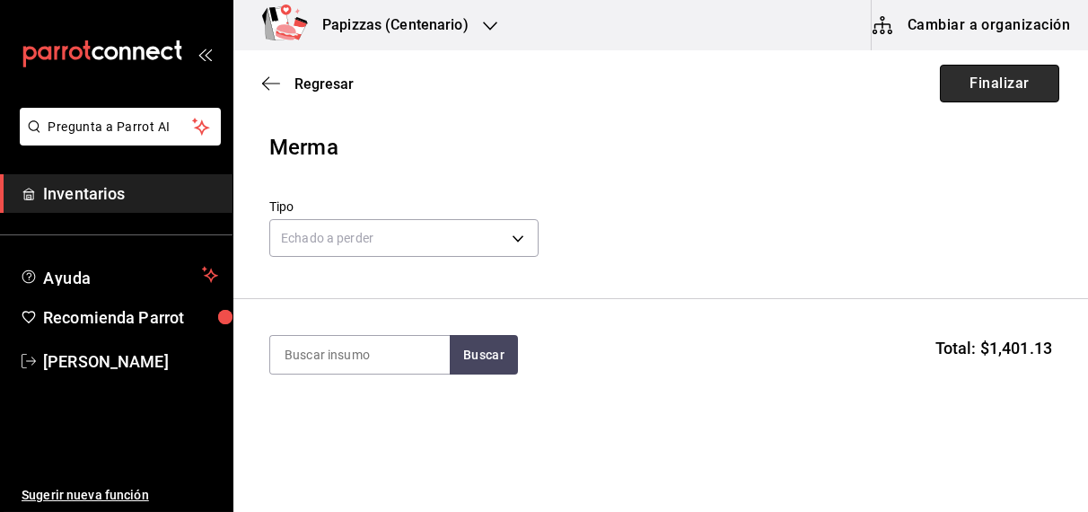
click at [992, 75] on button "Finalizar" at bounding box center [999, 84] width 119 height 38
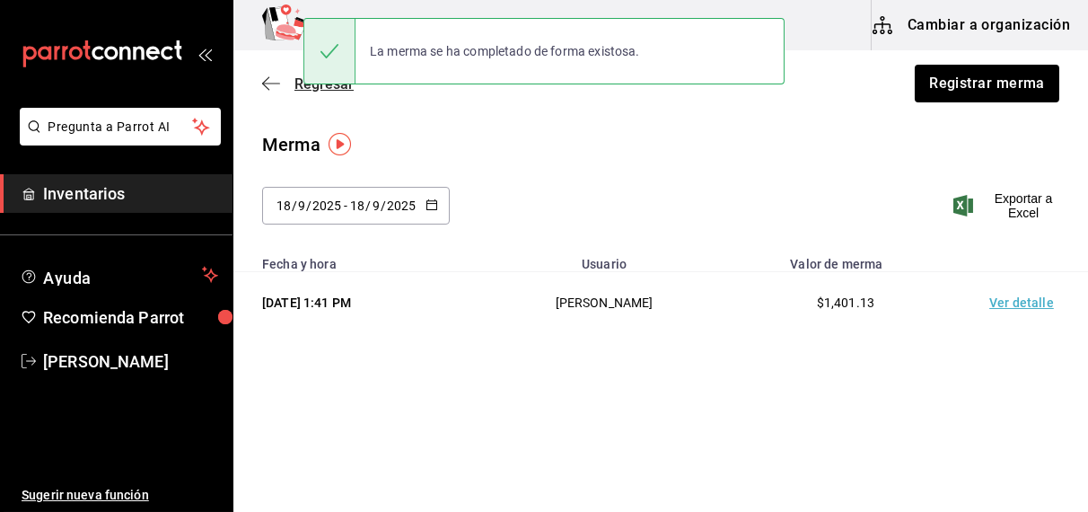
click at [286, 85] on span "Regresar" at bounding box center [308, 83] width 92 height 17
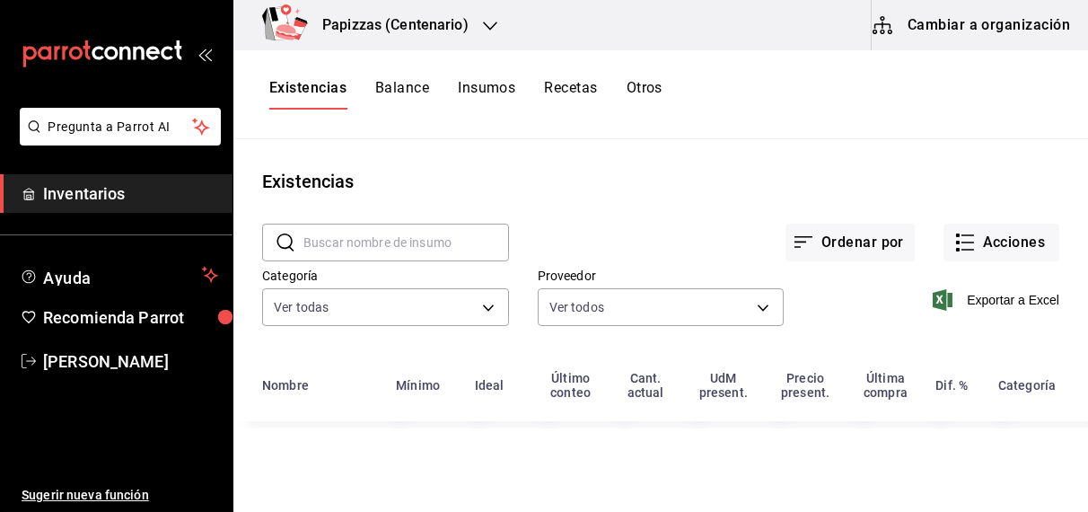
click at [324, 90] on button "Existencias" at bounding box center [307, 94] width 77 height 31
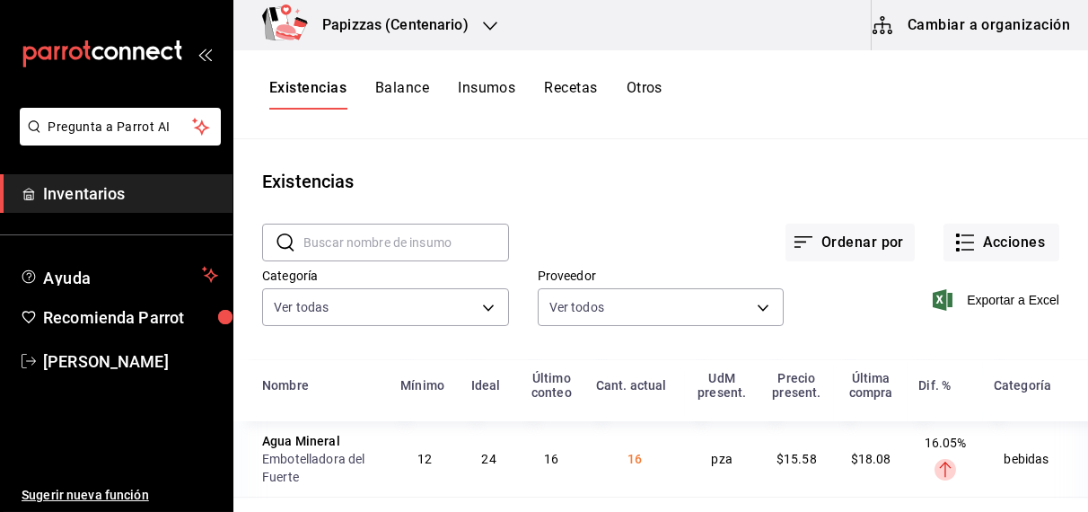
click at [436, 31] on h3 "Papizzas (Centenario)" at bounding box center [388, 25] width 161 height 22
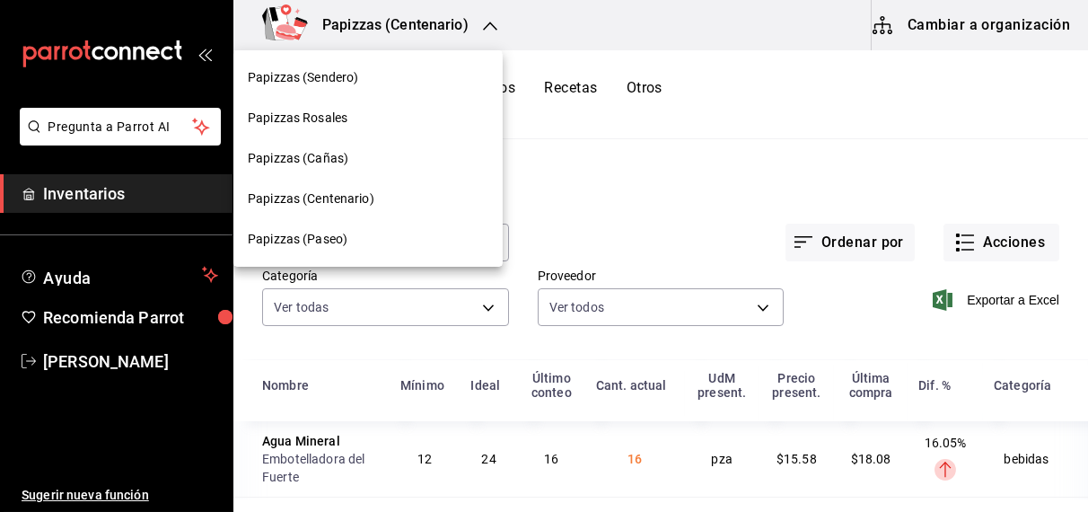
click at [311, 246] on span "Papizzas (Paseo)" at bounding box center [298, 239] width 100 height 19
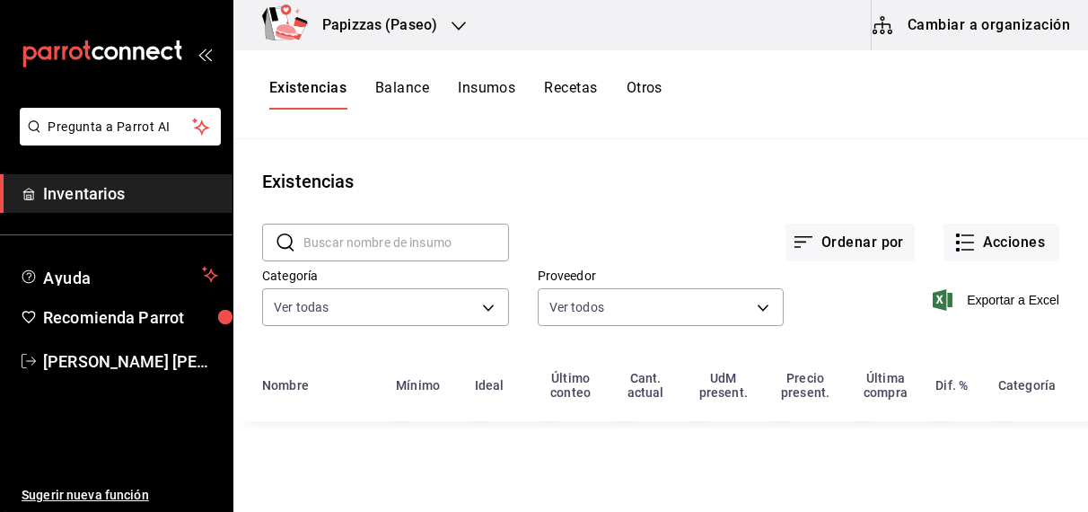
click at [410, 90] on button "Balance" at bounding box center [402, 94] width 54 height 31
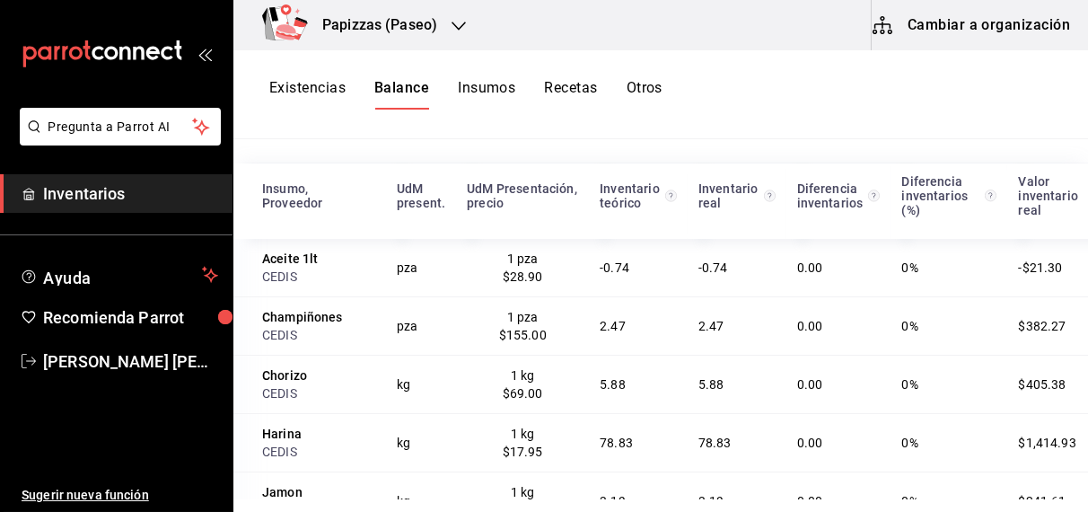
click at [644, 86] on button "Otros" at bounding box center [645, 94] width 36 height 31
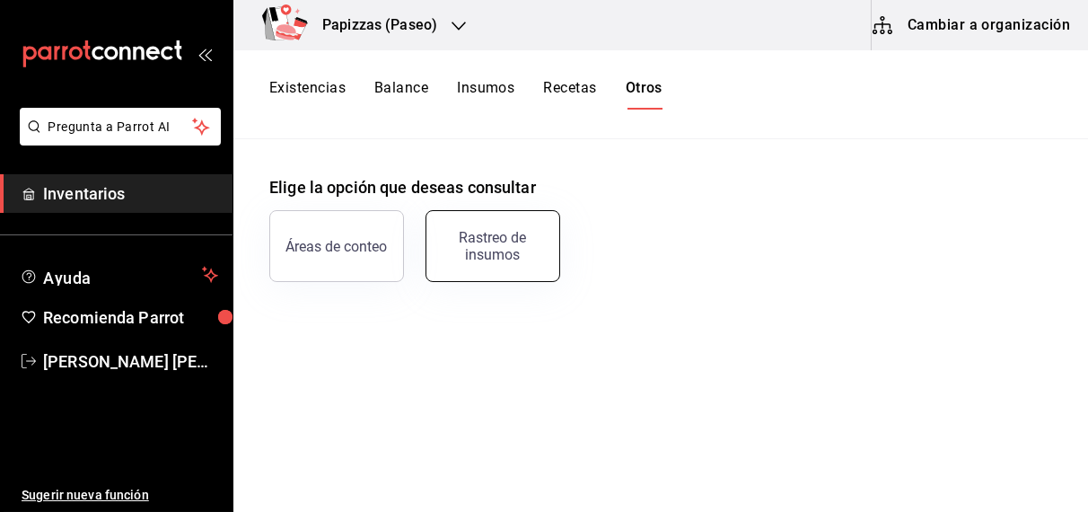
click at [505, 248] on div "Rastreo de insumos" at bounding box center [492, 246] width 111 height 34
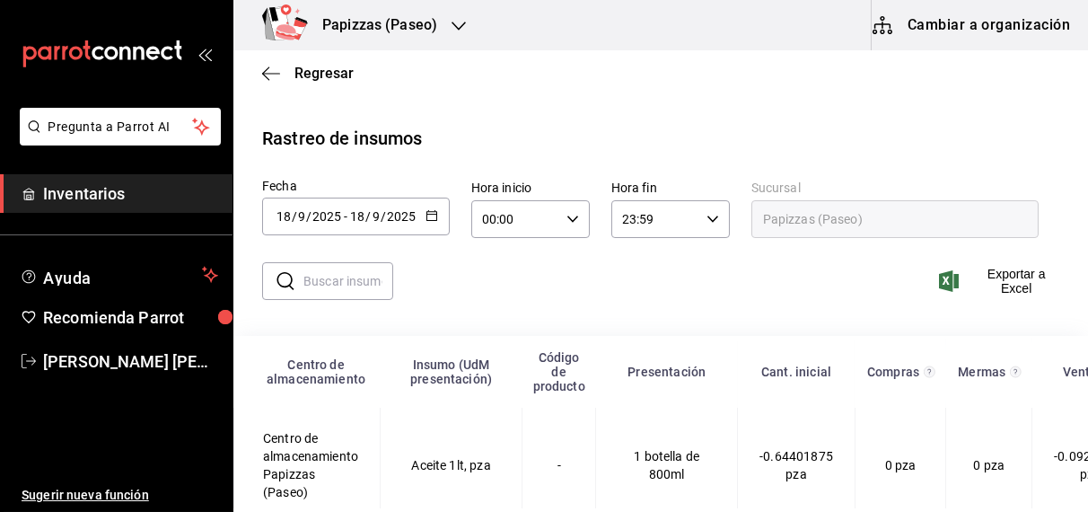
click at [364, 283] on input "text" at bounding box center [349, 281] width 90 height 36
type input "harina"
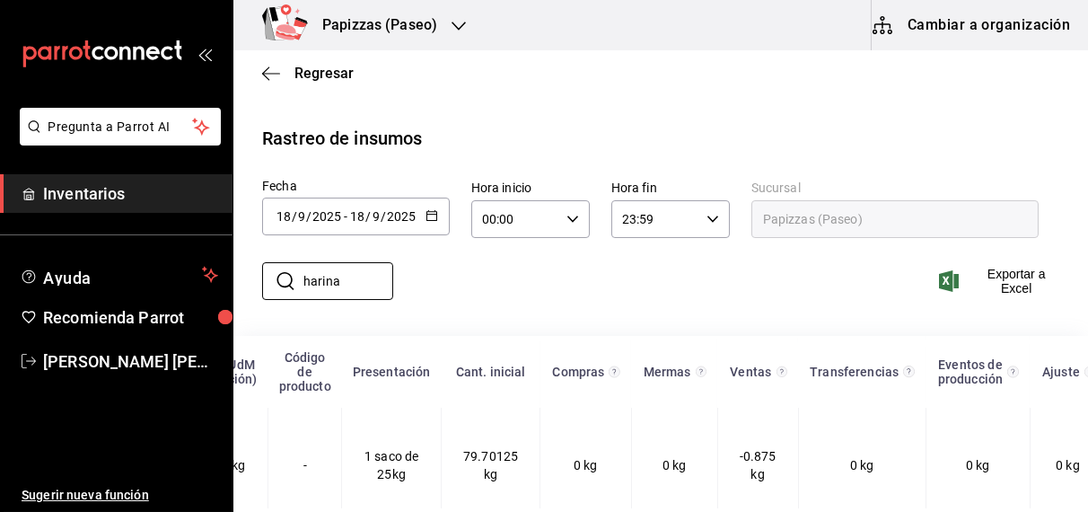
scroll to position [0, 216]
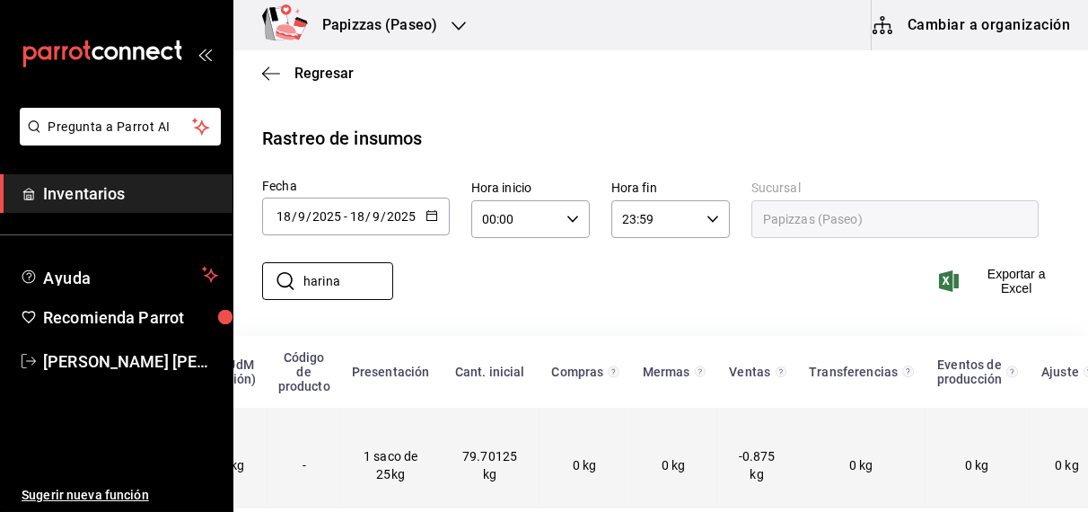
click at [738, 472] on td "-0.875 kg" at bounding box center [757, 465] width 81 height 115
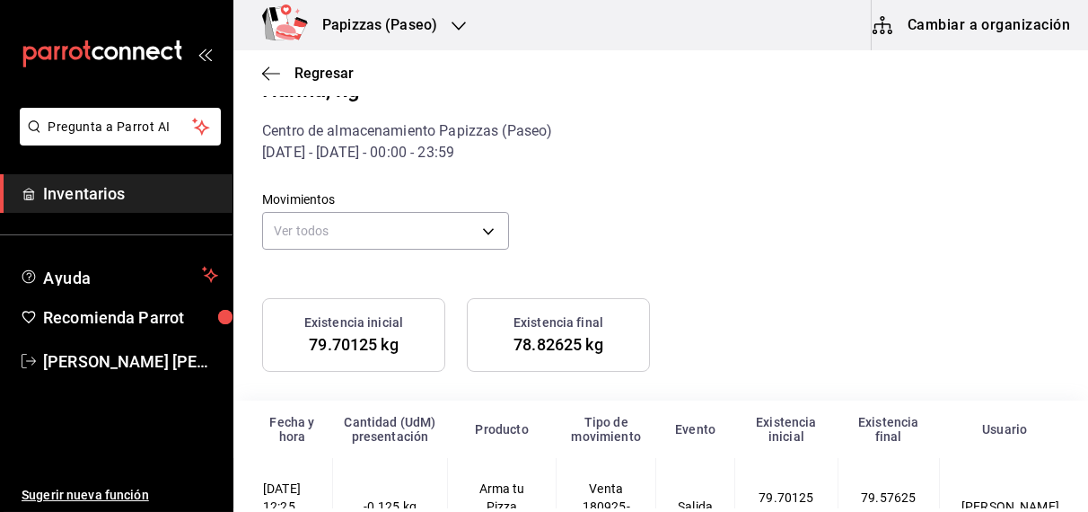
scroll to position [34, 0]
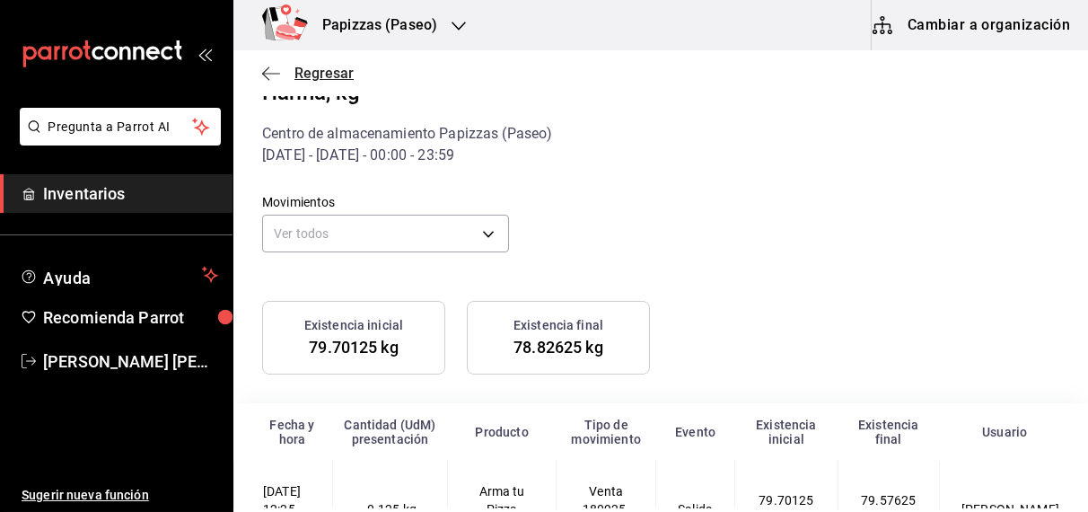
click at [319, 72] on span "Regresar" at bounding box center [324, 73] width 59 height 17
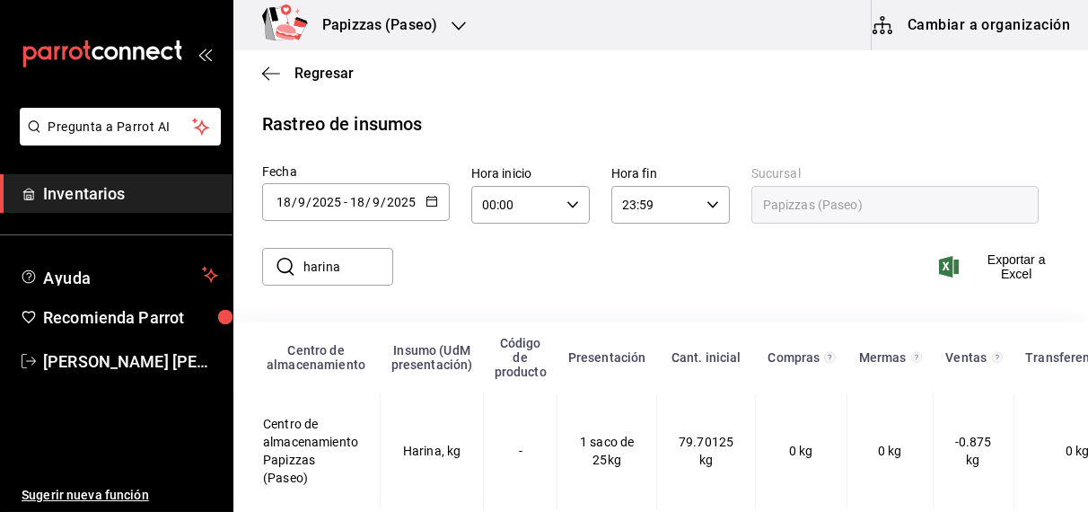
scroll to position [31, 0]
click at [318, 75] on span "Regresar" at bounding box center [324, 73] width 59 height 17
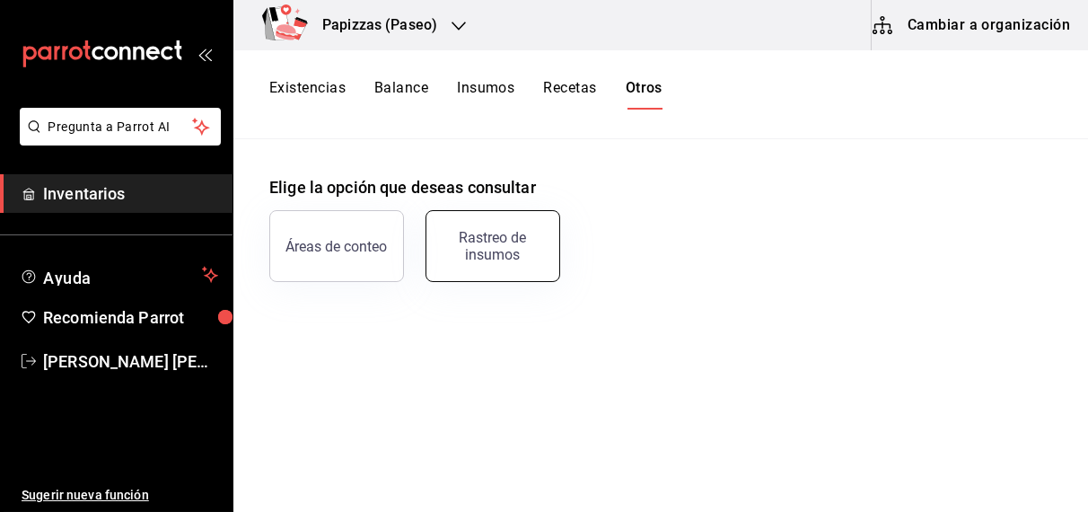
click at [478, 253] on div "Rastreo de insumos" at bounding box center [492, 246] width 111 height 34
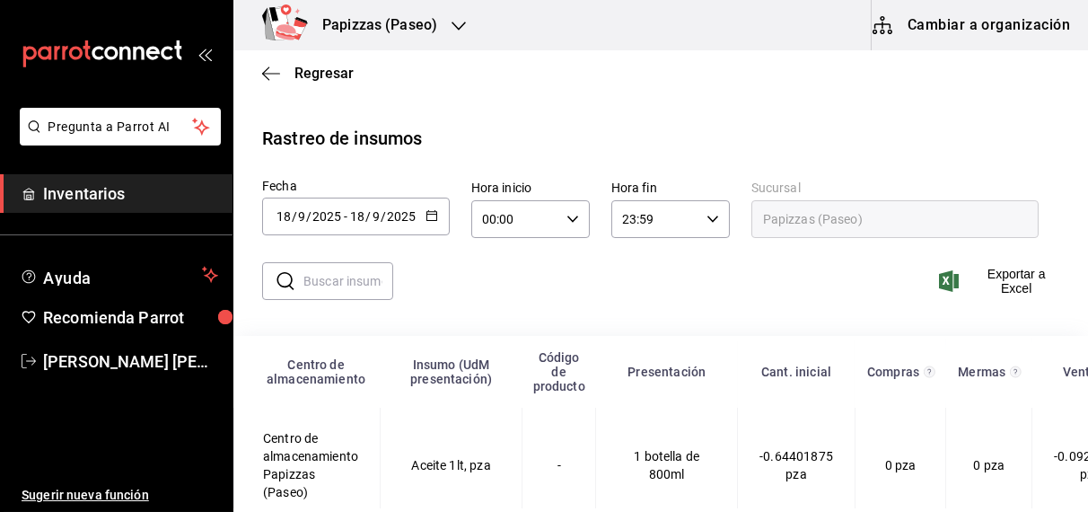
click at [427, 219] on \(Stroke\) "button" at bounding box center [432, 216] width 11 height 10
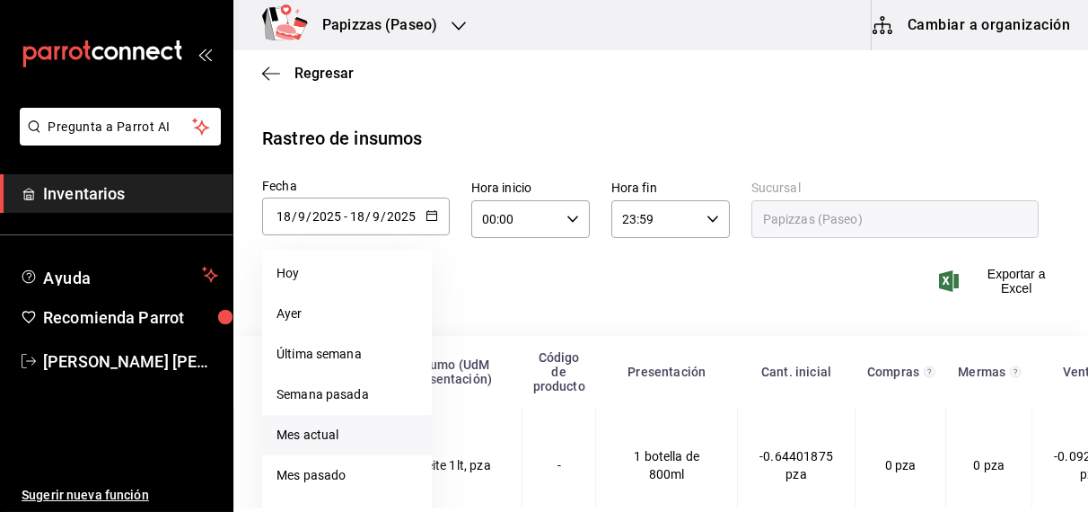
click at [322, 430] on li "Mes actual" at bounding box center [347, 435] width 170 height 40
type input "[DATE]"
type input "1"
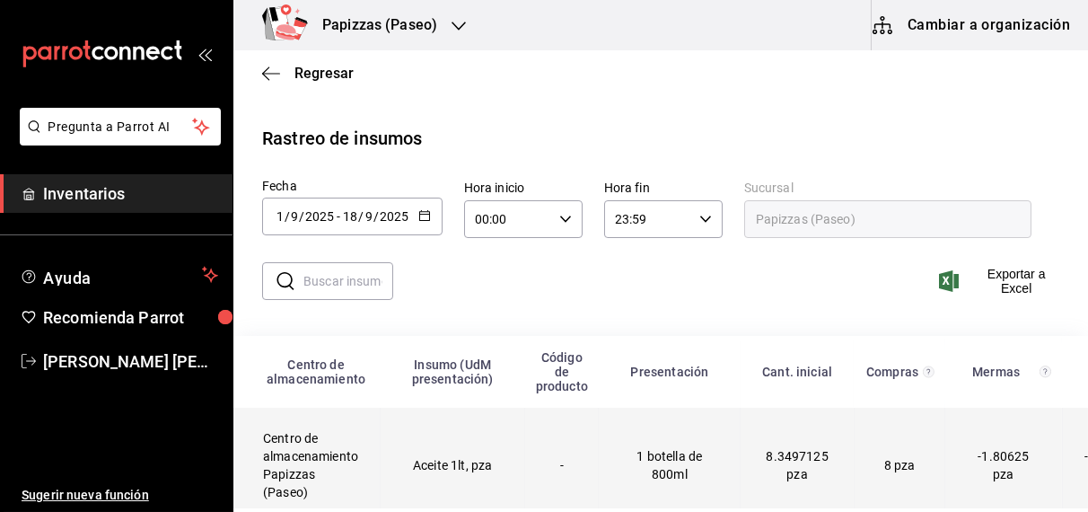
click at [381, 472] on td "Aceite 1lt, pza" at bounding box center [453, 466] width 145 height 116
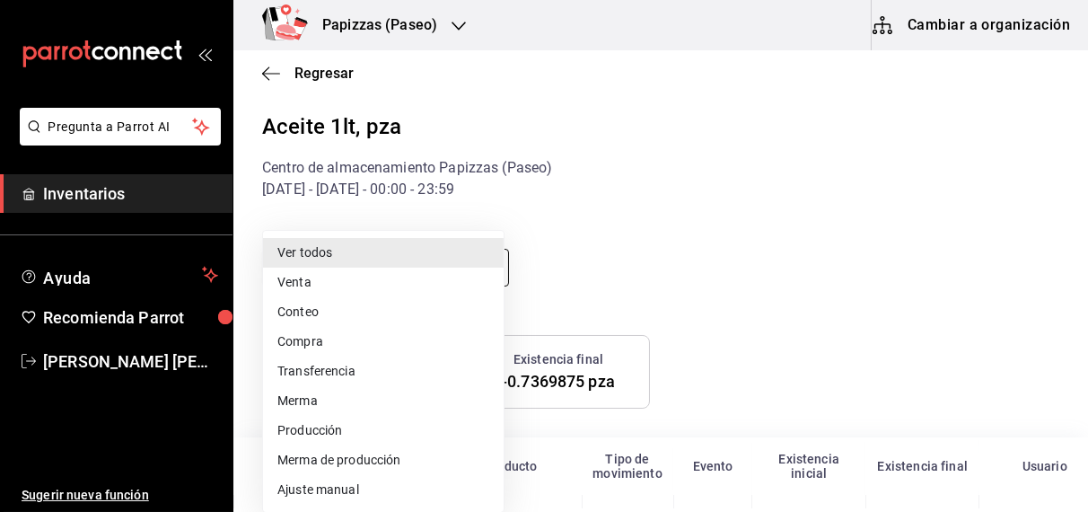
click at [436, 266] on body "Pregunta a Parrot AI Inventarios Ayuda Recomienda Parrot OBDULIA JANNETH CASTRO…" at bounding box center [544, 254] width 1088 height 508
click at [348, 492] on li "Ajuste manual" at bounding box center [383, 490] width 241 height 30
type input "MANUAL_ADJUSTMENT"
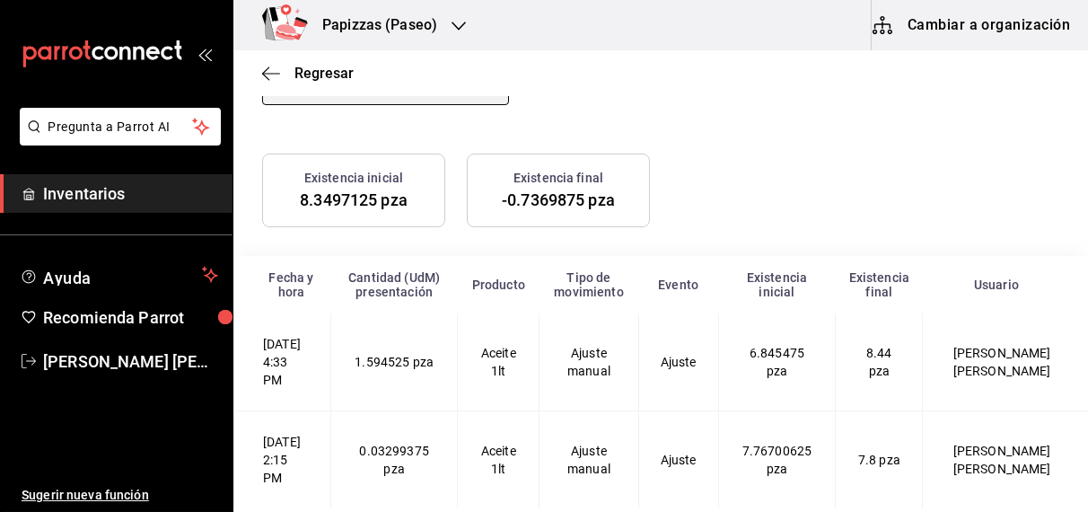
scroll to position [217, 0]
click at [327, 73] on span "Regresar" at bounding box center [324, 73] width 59 height 17
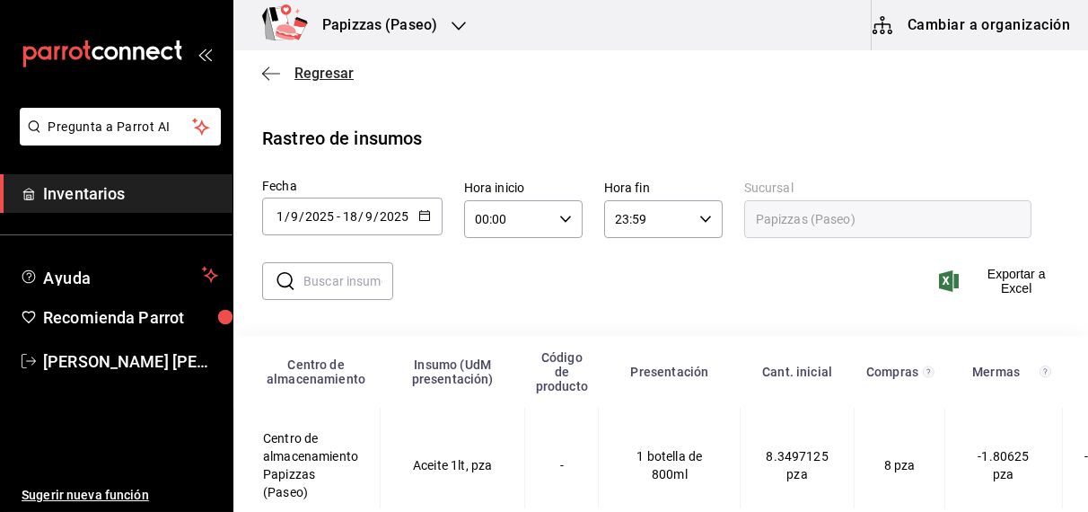
click at [327, 73] on span "Regresar" at bounding box center [324, 73] width 59 height 17
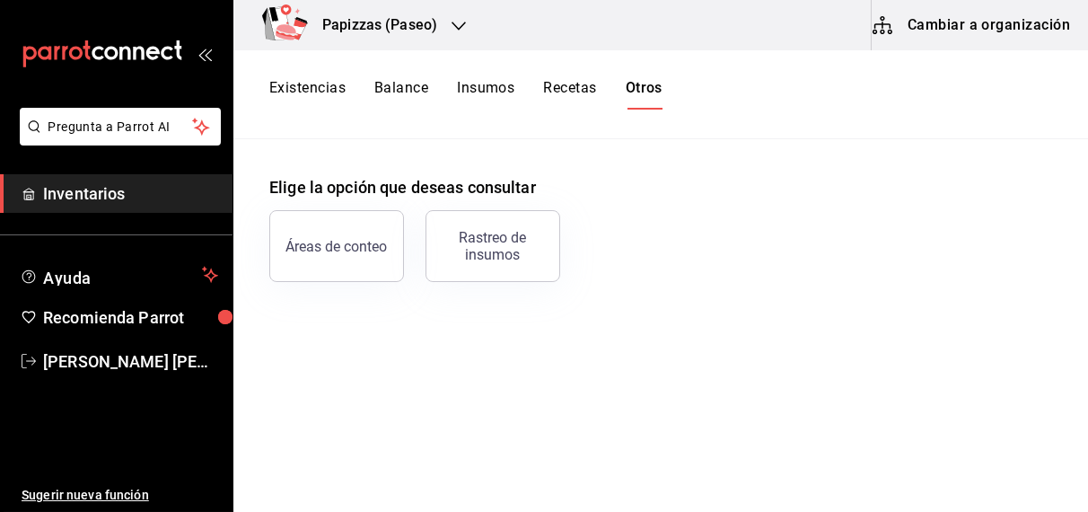
click at [321, 92] on button "Existencias" at bounding box center [307, 94] width 76 height 31
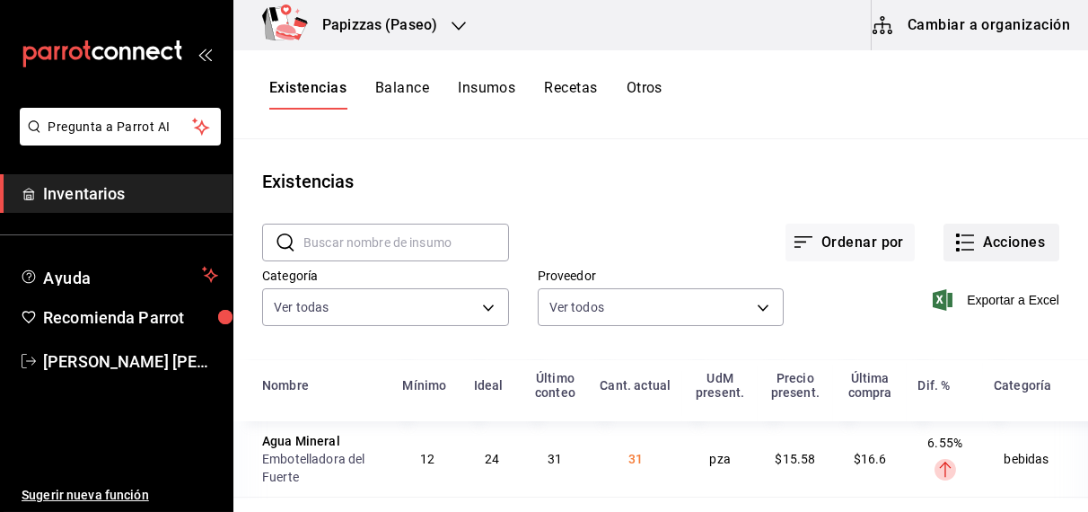
click at [1015, 245] on button "Acciones" at bounding box center [1002, 243] width 116 height 38
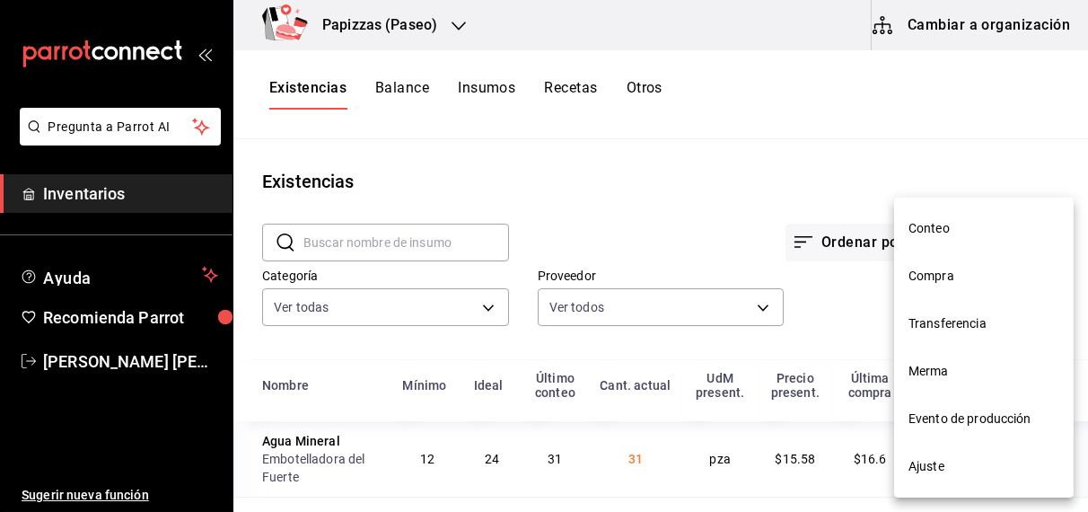
click at [941, 473] on span "Ajuste" at bounding box center [984, 466] width 151 height 19
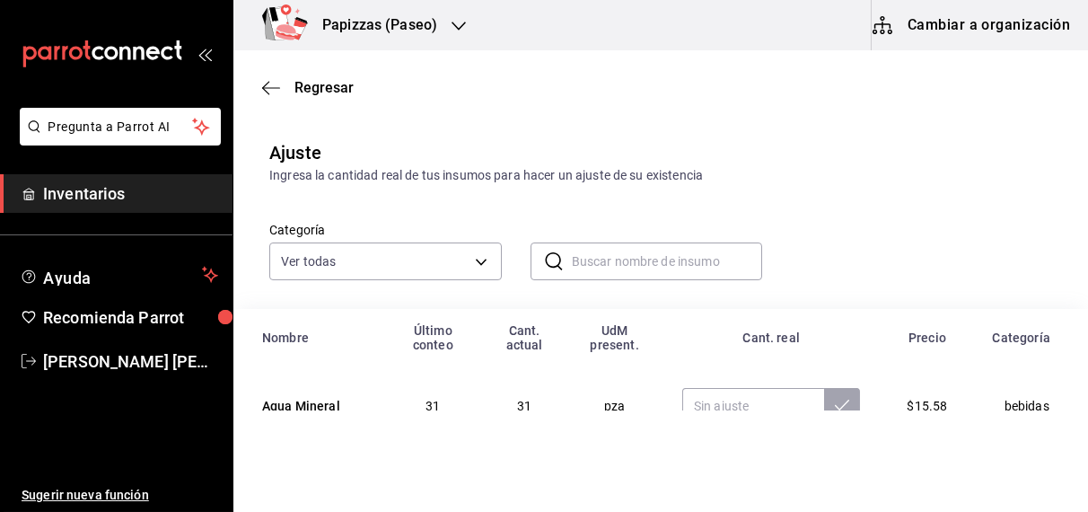
click at [588, 267] on input "text" at bounding box center [667, 261] width 191 height 36
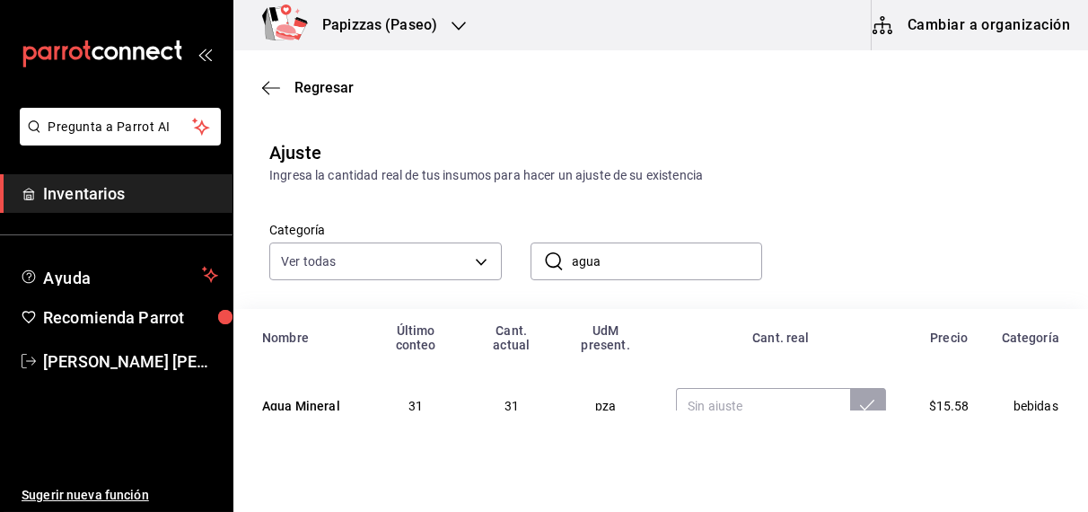
type input "agua"
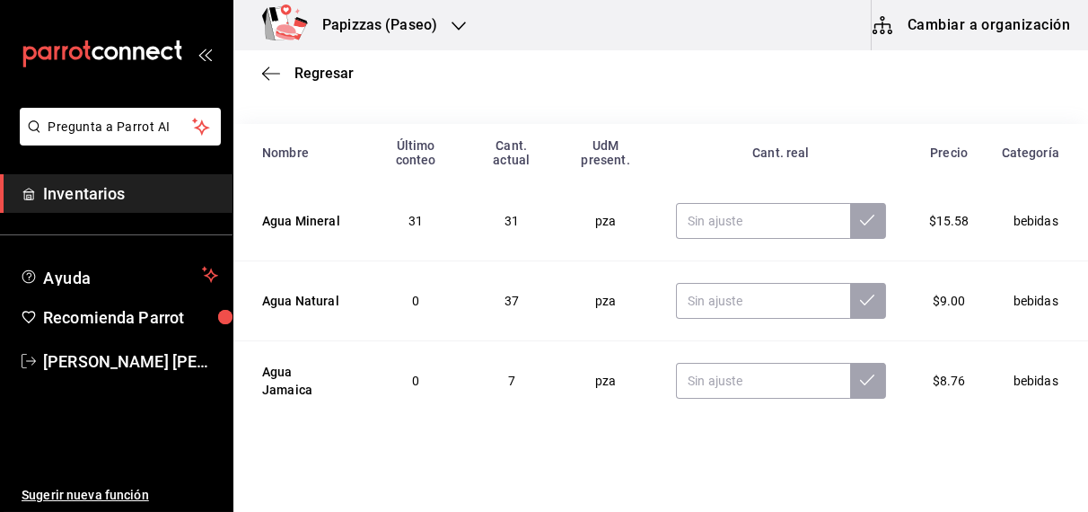
scroll to position [196, 0]
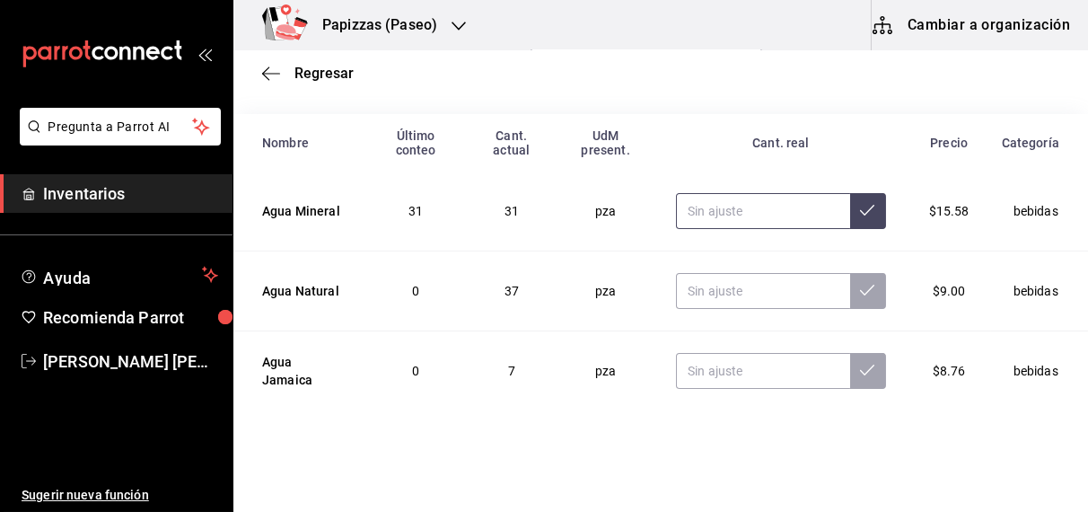
click at [742, 211] on input "text" at bounding box center [763, 211] width 174 height 36
type input "31.00"
click at [850, 197] on button at bounding box center [868, 211] width 36 height 36
click at [740, 292] on input "text" at bounding box center [763, 291] width 174 height 36
type input "37.00"
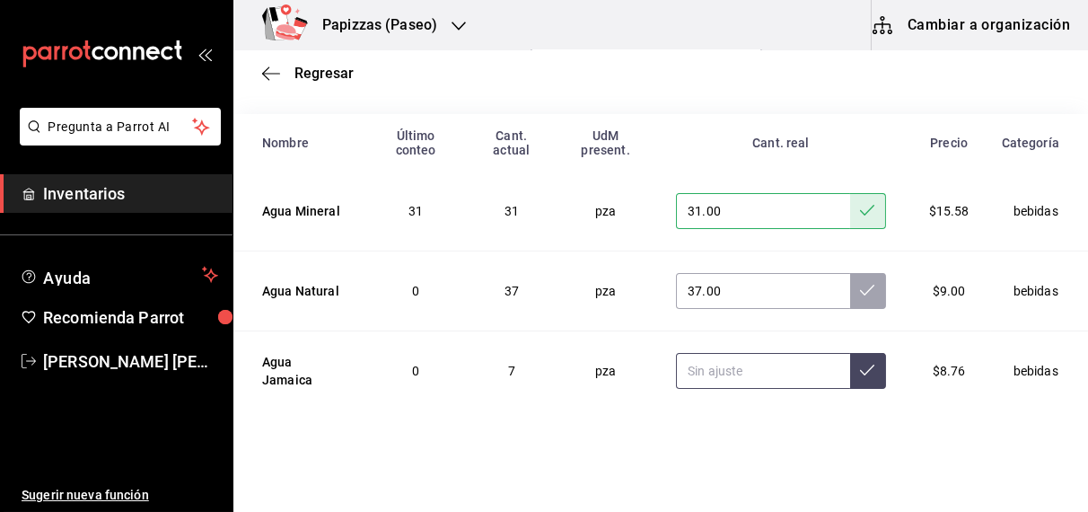
click at [744, 374] on input "text" at bounding box center [763, 371] width 174 height 36
type input "7.00"
click at [863, 374] on icon at bounding box center [867, 370] width 14 height 14
click at [850, 290] on button at bounding box center [868, 291] width 36 height 36
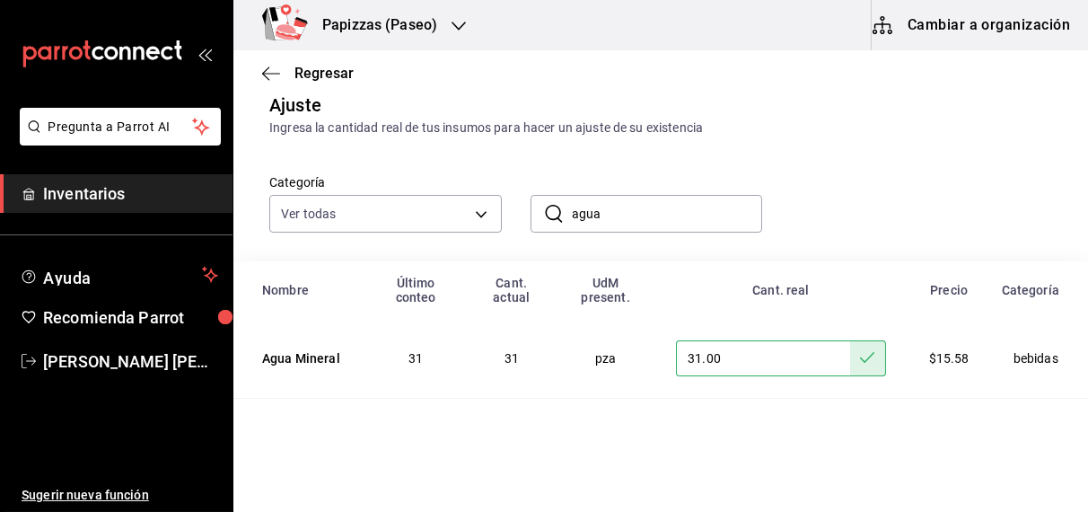
scroll to position [0, 0]
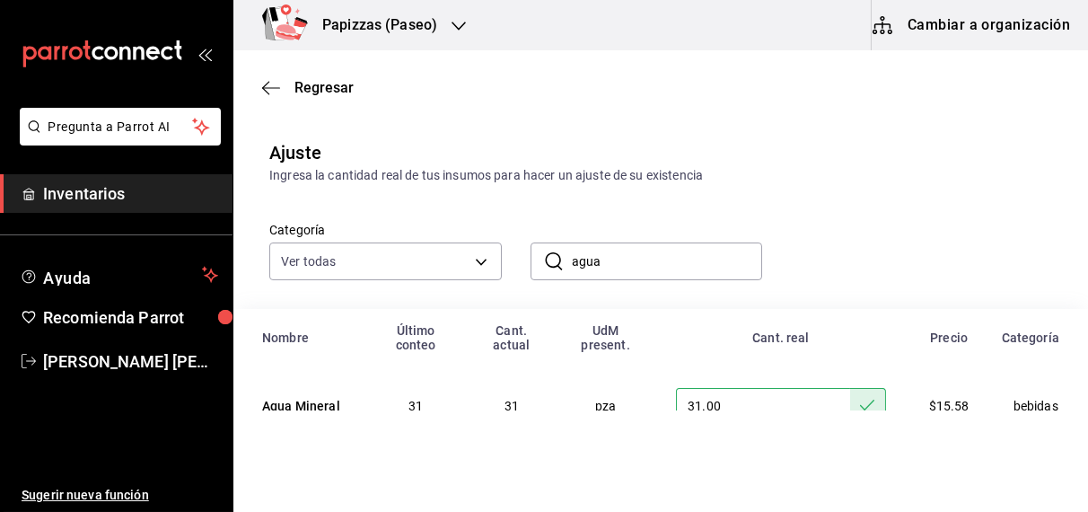
click at [647, 269] on input "agua" at bounding box center [667, 261] width 191 height 36
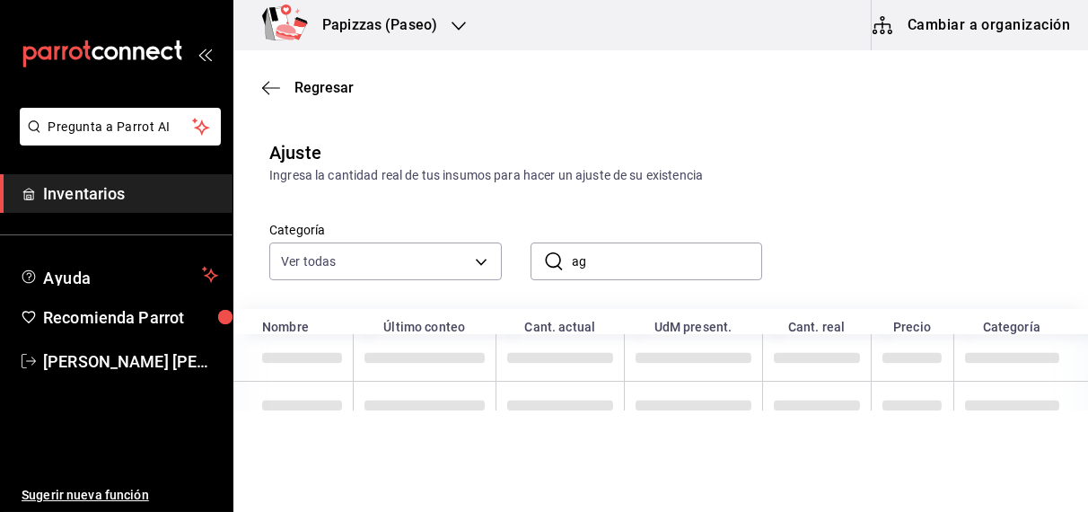
type input "a"
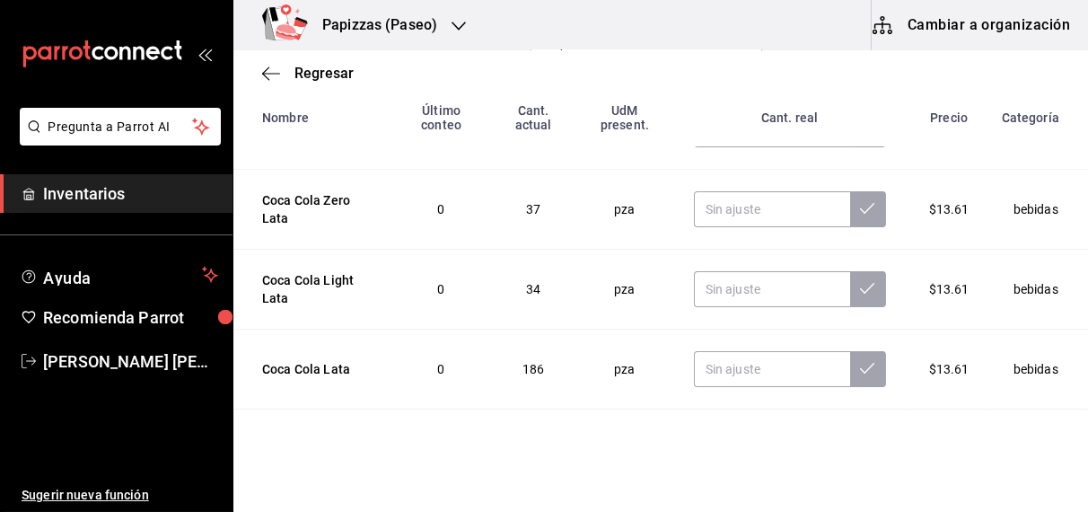
scroll to position [296, 0]
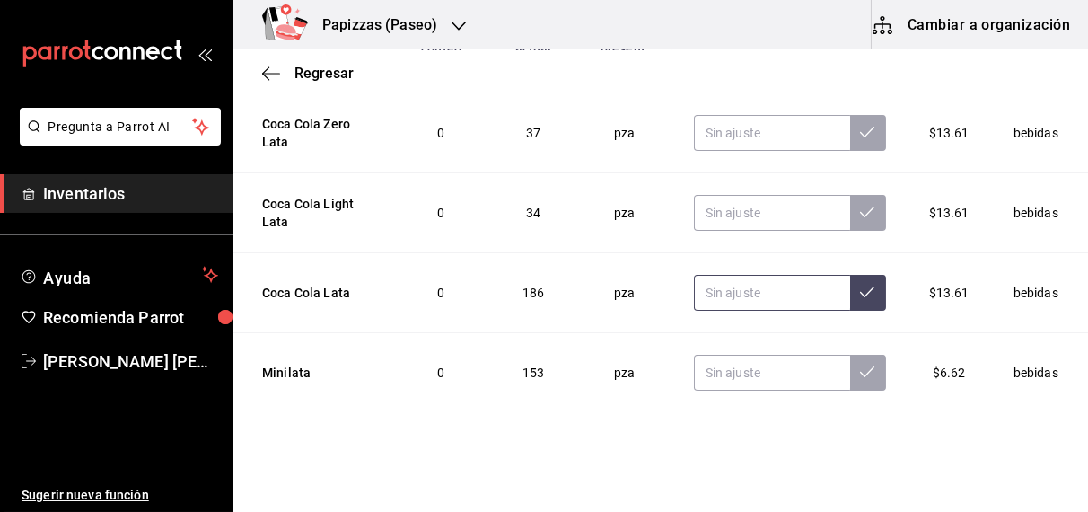
type input "lata"
click at [730, 286] on input "text" at bounding box center [772, 293] width 156 height 36
type input "186.00"
click at [742, 207] on input "text" at bounding box center [772, 213] width 156 height 36
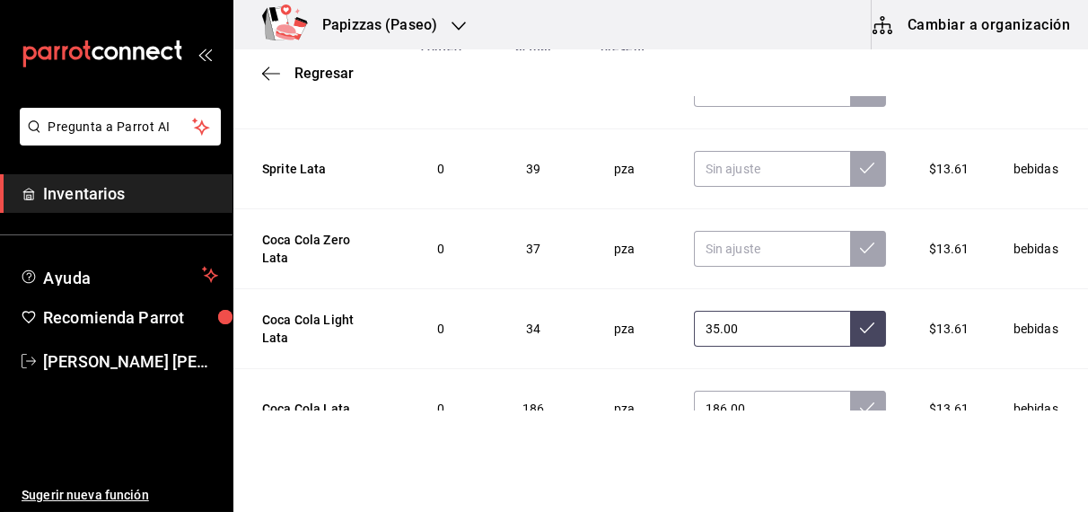
scroll to position [179, 0]
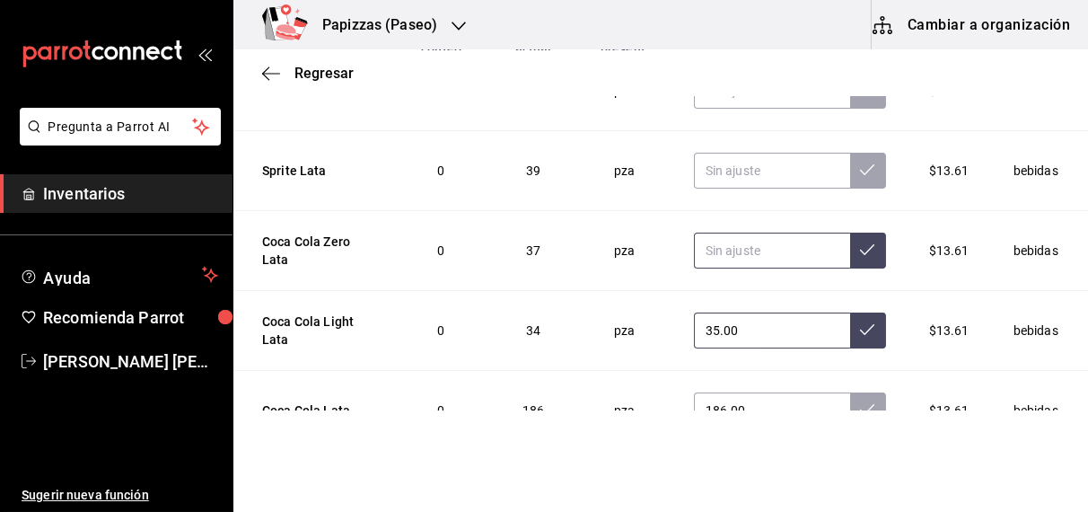
type input "35.00"
click at [727, 255] on input "text" at bounding box center [772, 251] width 156 height 36
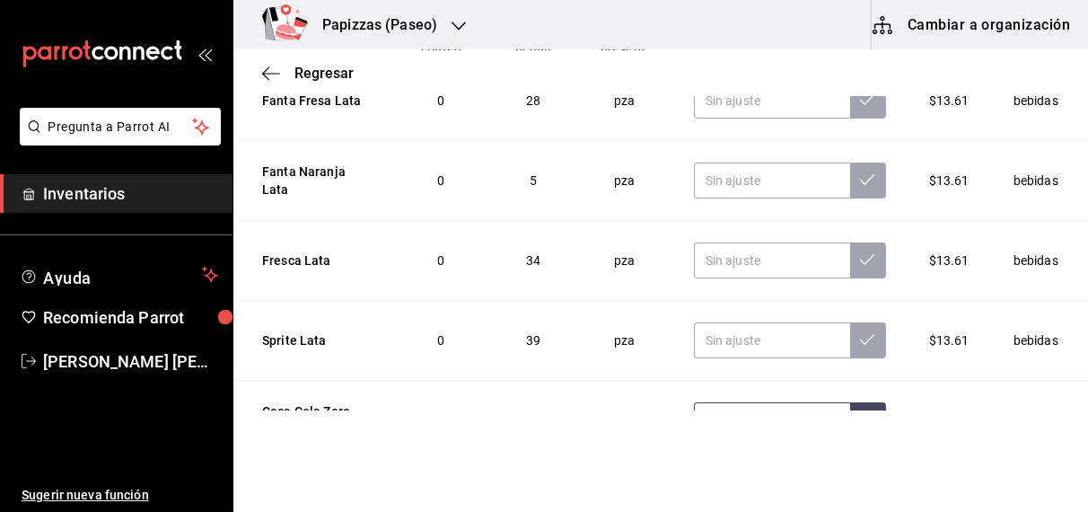
scroll to position [0, 0]
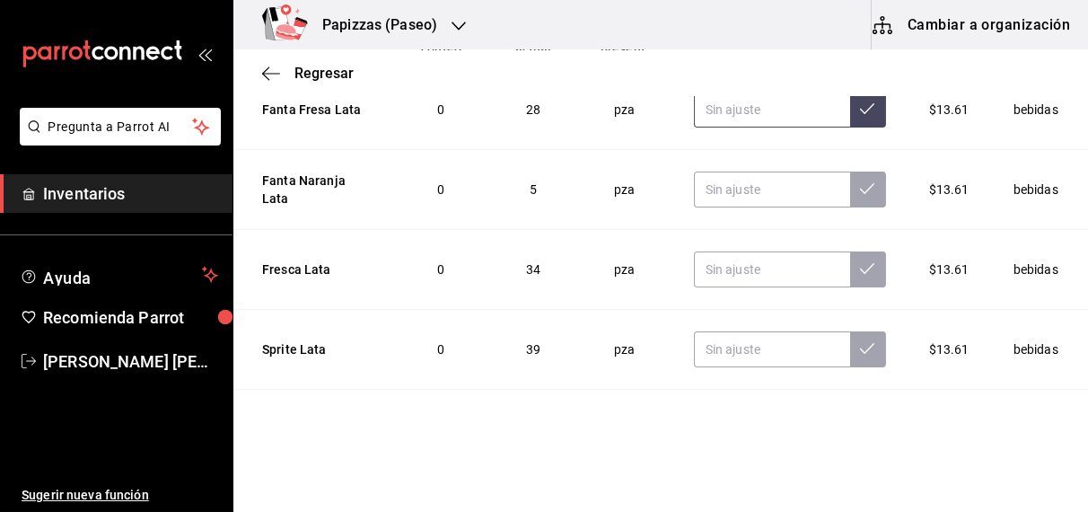
type input "39.00"
click at [749, 107] on input "text" at bounding box center [772, 110] width 156 height 36
type input "26.00"
click at [736, 191] on input "text" at bounding box center [772, 190] width 156 height 36
type input "6.00"
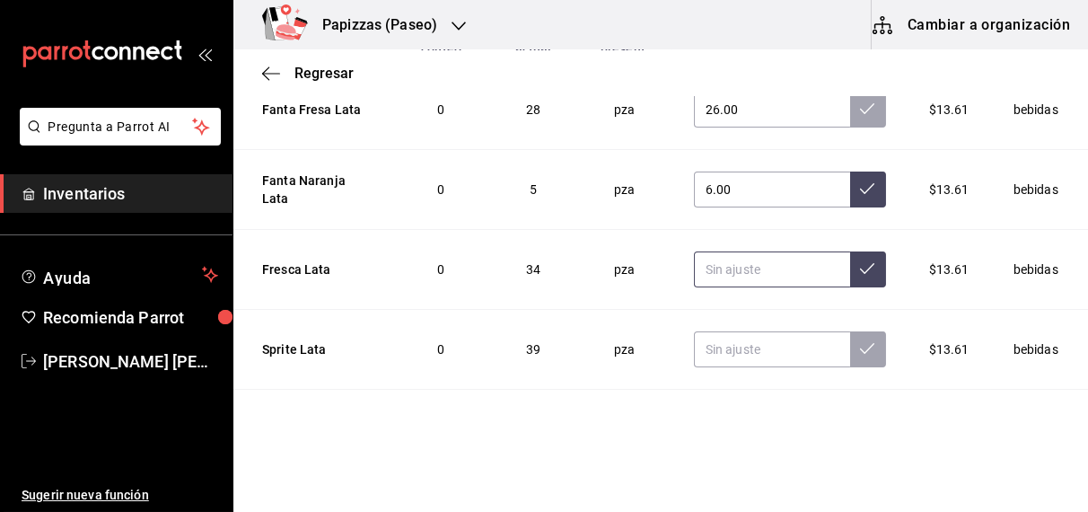
click at [721, 265] on input "text" at bounding box center [772, 269] width 156 height 36
type input "35.00"
click at [738, 348] on input "text" at bounding box center [772, 349] width 156 height 36
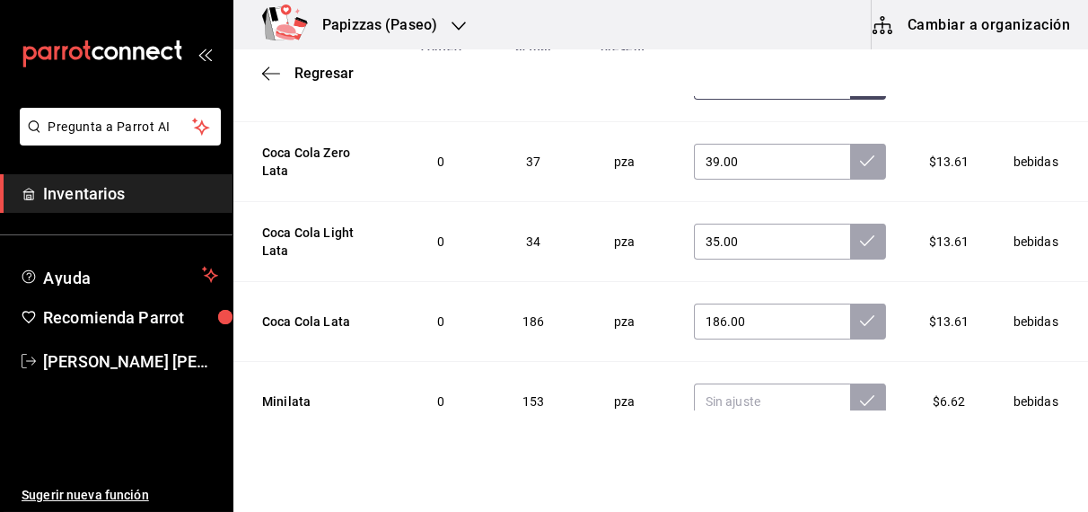
scroll to position [296, 0]
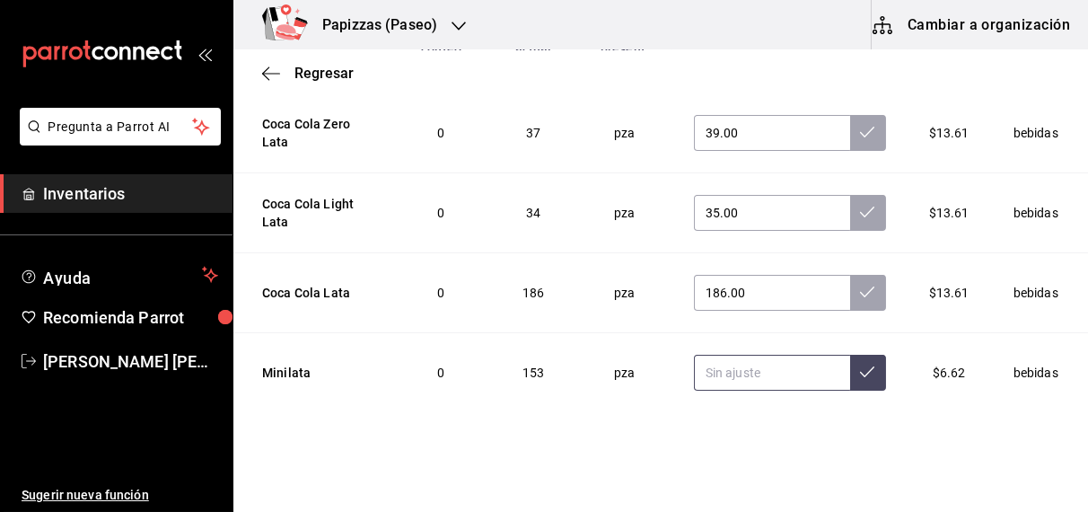
type input "37.00"
click at [776, 367] on input "text" at bounding box center [772, 373] width 156 height 36
type input "158.00"
click at [860, 370] on icon at bounding box center [867, 372] width 14 height 14
click at [860, 290] on icon at bounding box center [867, 292] width 14 height 14
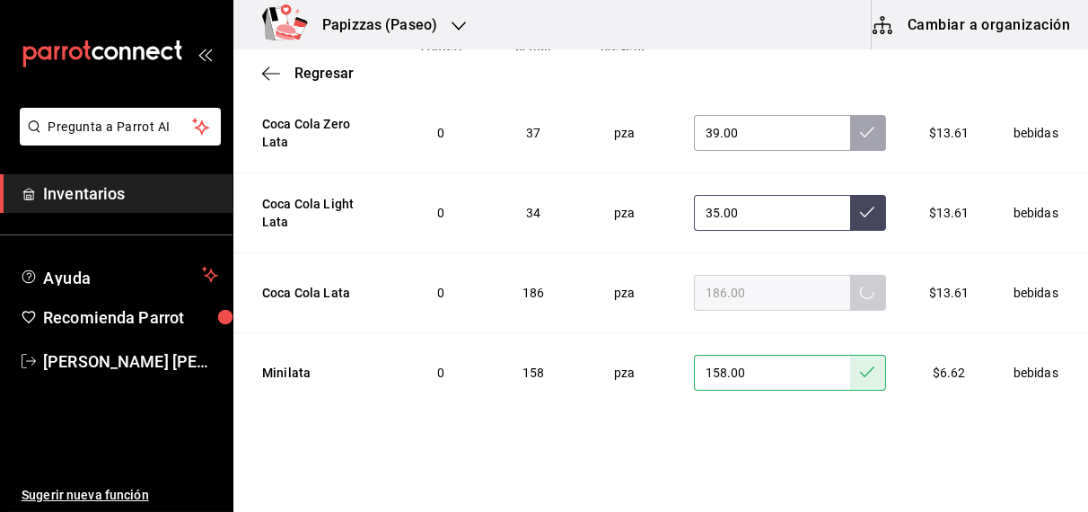
click at [860, 207] on icon at bounding box center [867, 212] width 14 height 14
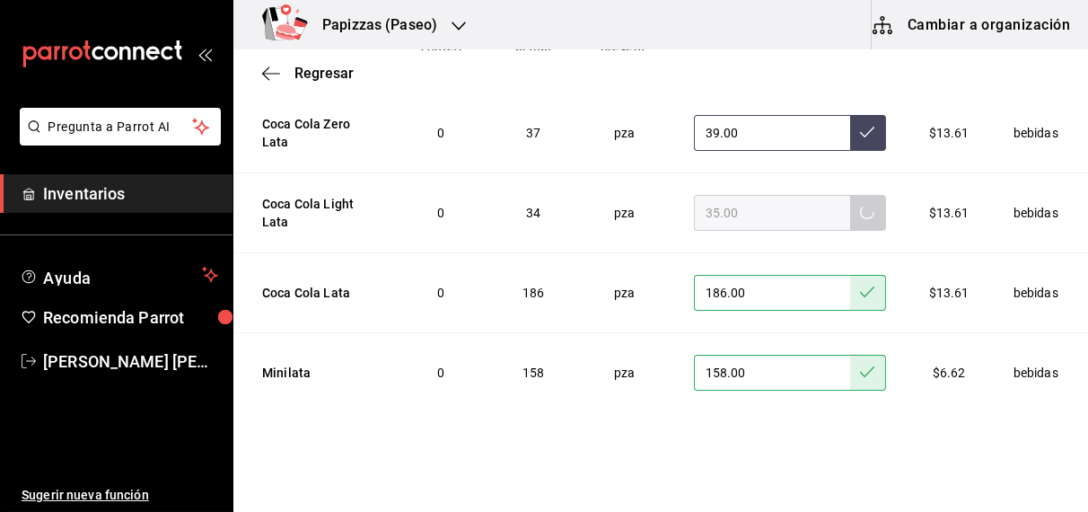
click at [860, 133] on icon at bounding box center [867, 132] width 14 height 11
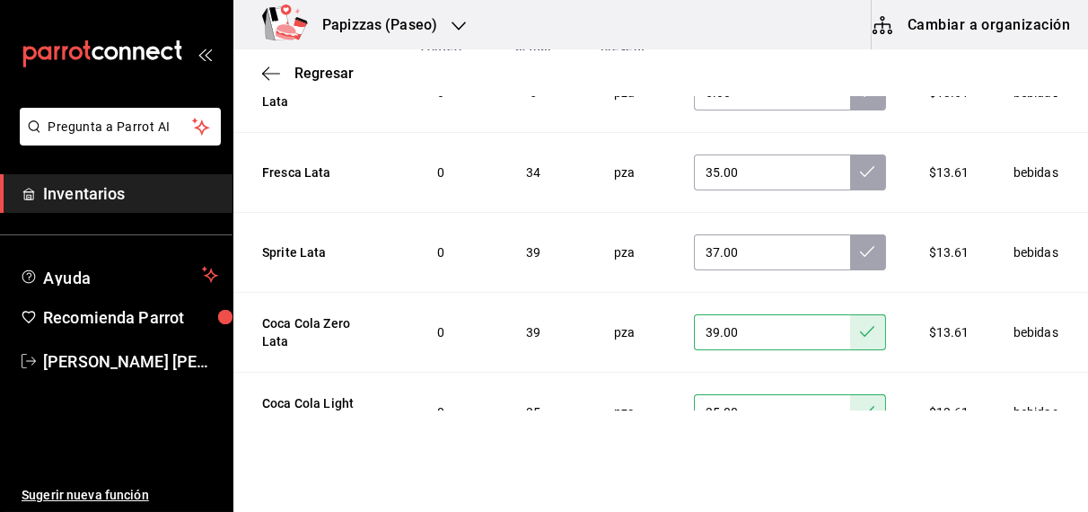
scroll to position [89, 0]
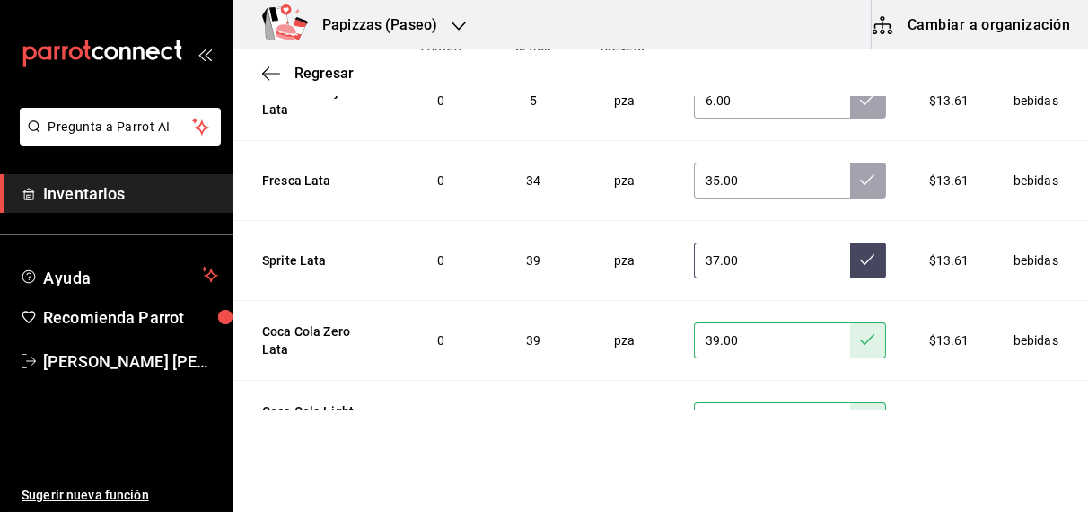
click at [860, 259] on icon at bounding box center [867, 259] width 14 height 14
click at [850, 189] on button at bounding box center [868, 181] width 36 height 36
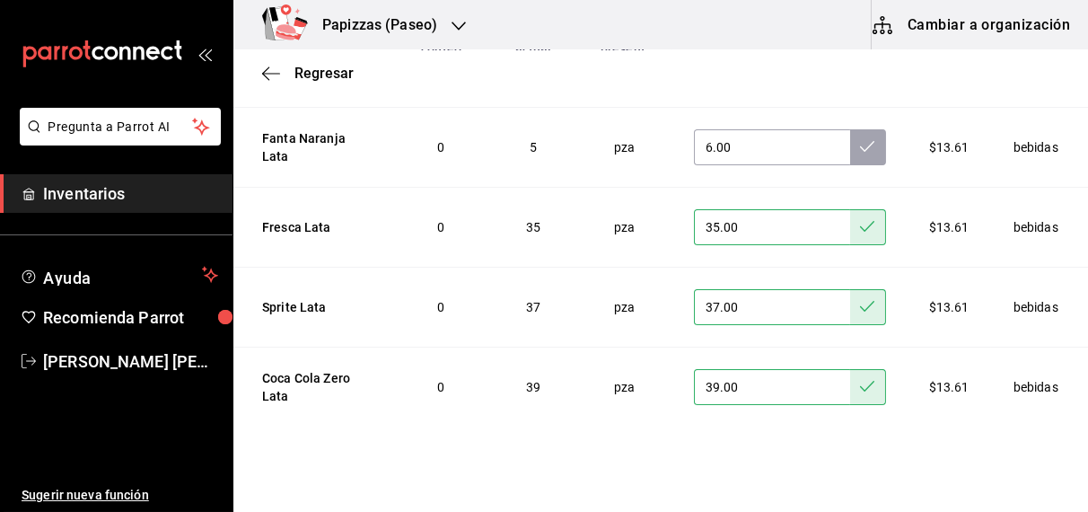
scroll to position [0, 0]
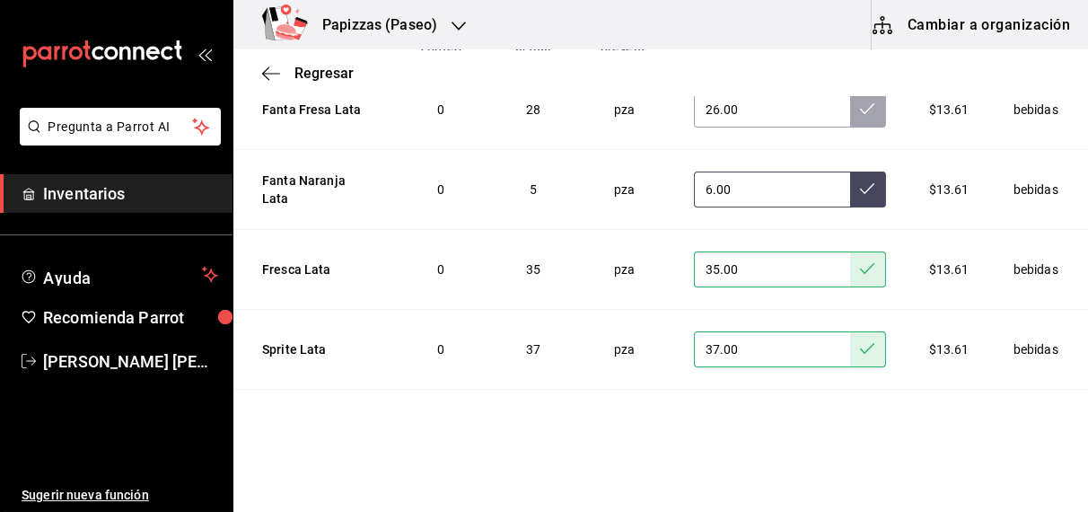
click at [860, 189] on icon at bounding box center [867, 188] width 14 height 14
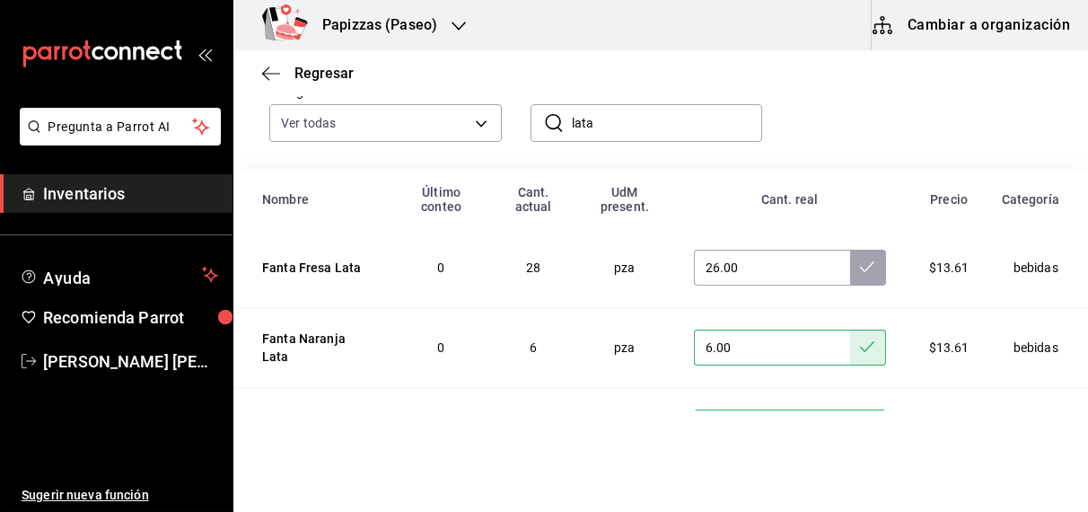
scroll to position [129, 0]
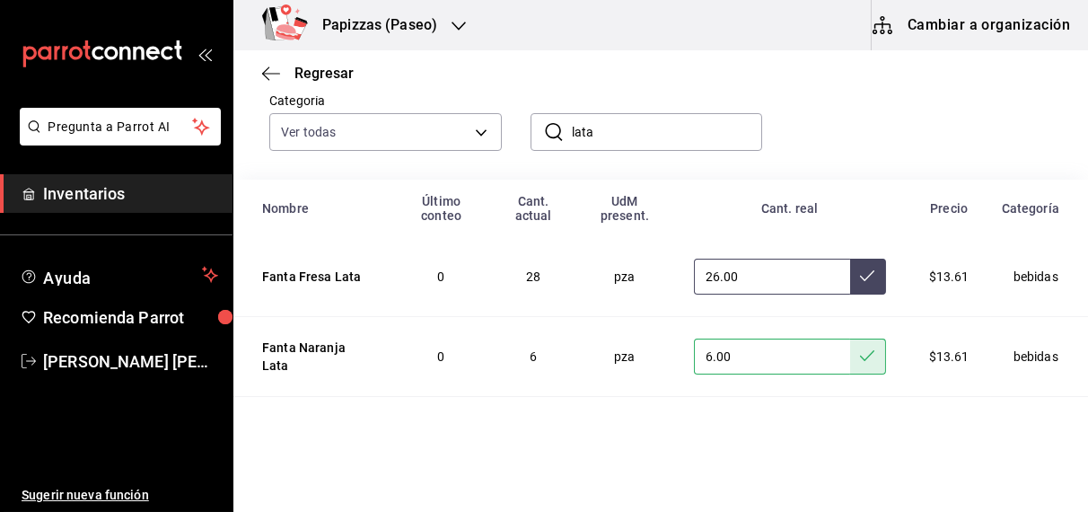
click at [860, 283] on icon at bounding box center [867, 276] width 14 height 14
click at [643, 131] on input "lata" at bounding box center [667, 132] width 191 height 36
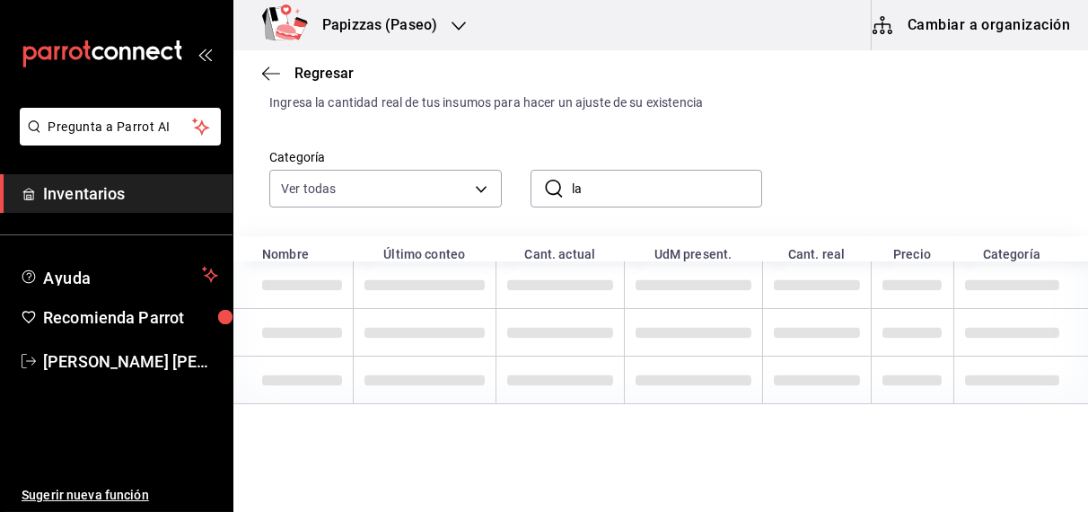
type input "l"
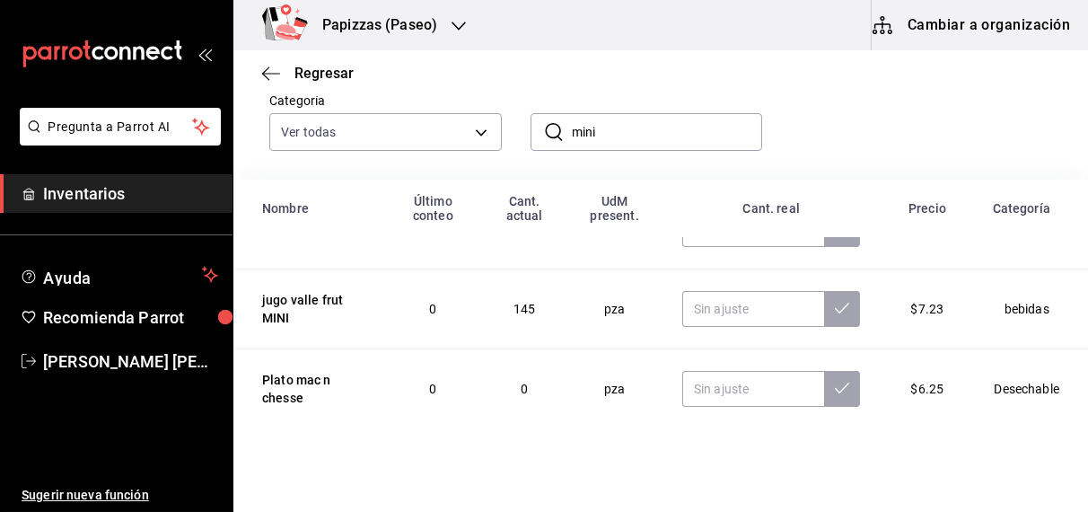
scroll to position [128, 0]
type input "mini"
click at [719, 307] on input "text" at bounding box center [754, 309] width 142 height 36
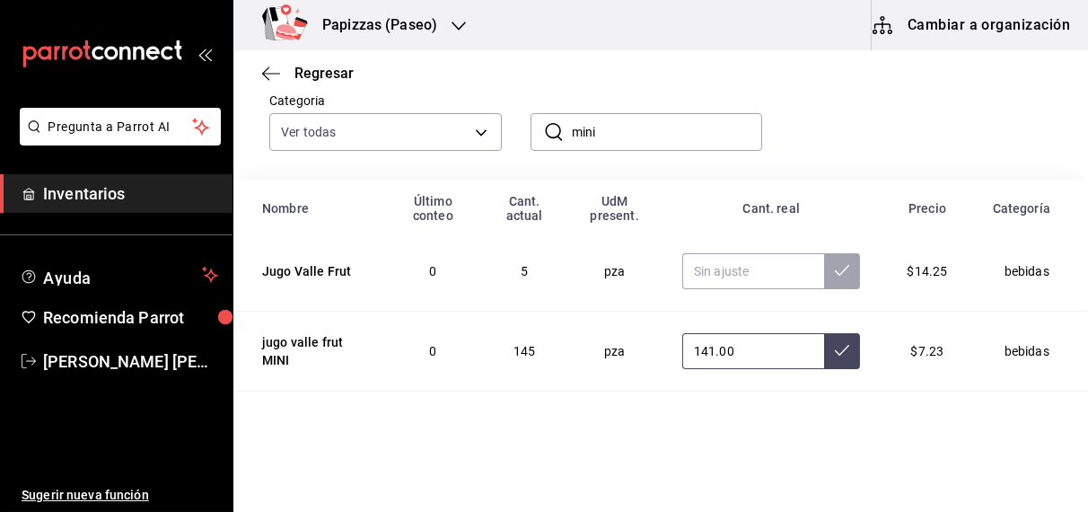
scroll to position [60, 0]
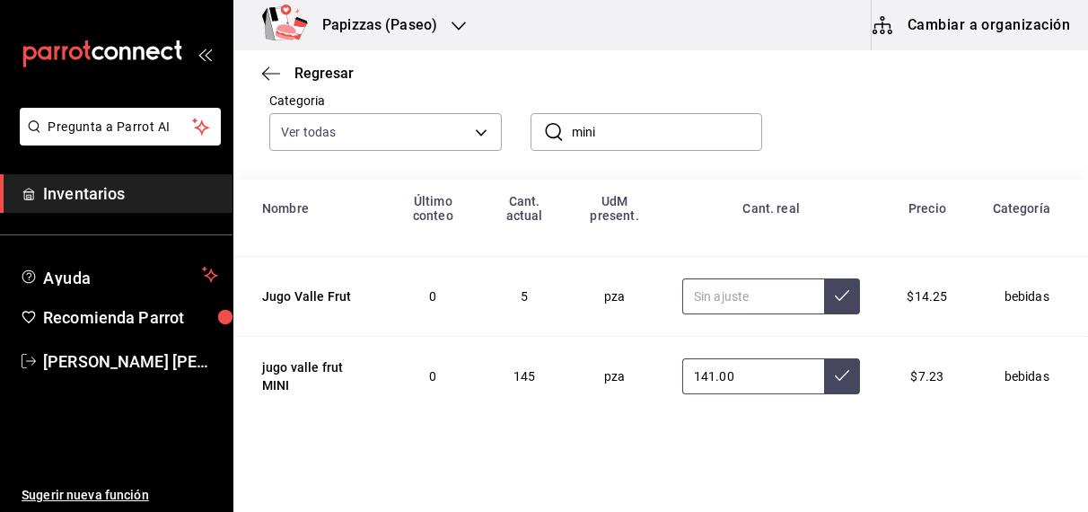
type input "141.00"
click at [740, 301] on input "text" at bounding box center [754, 296] width 142 height 36
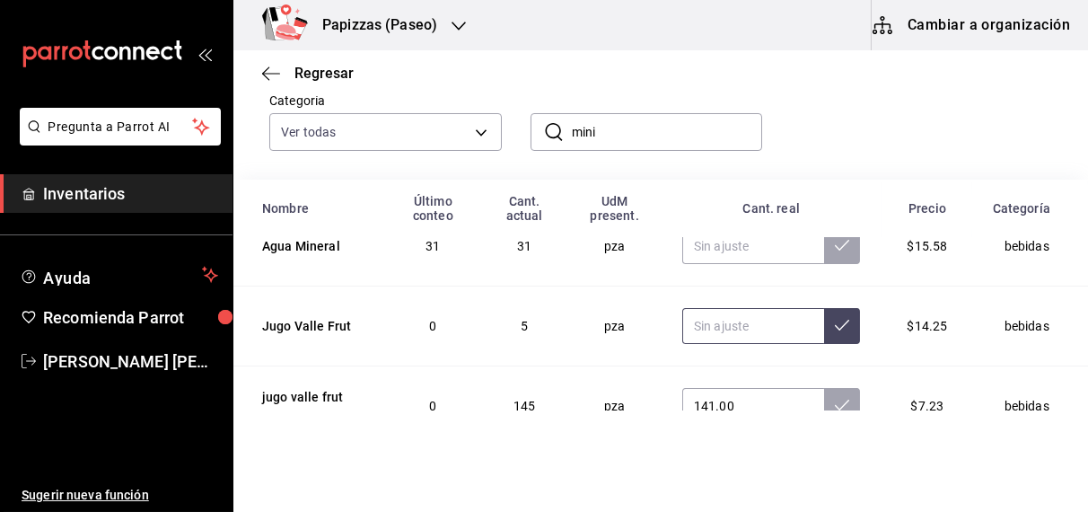
scroll to position [0, 0]
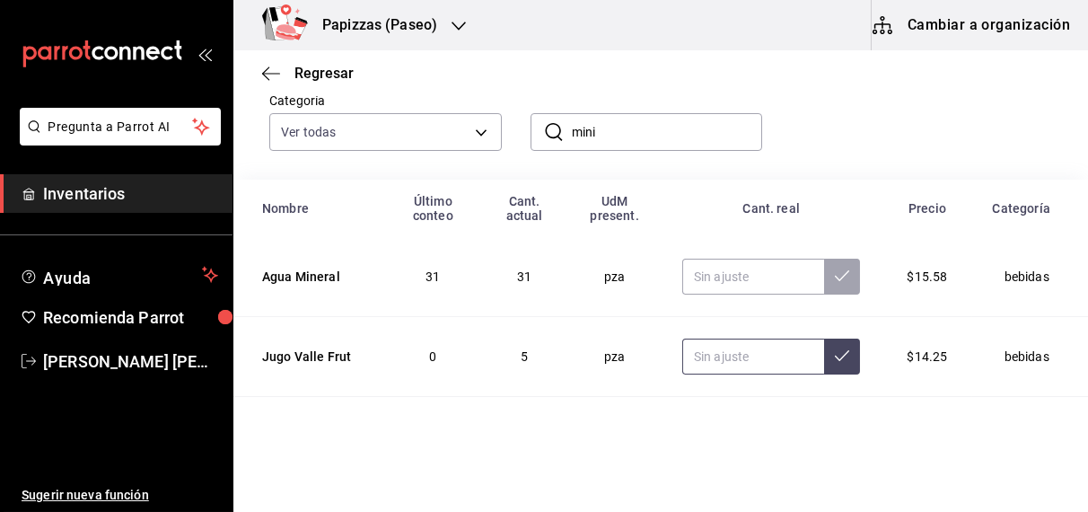
click at [835, 356] on icon at bounding box center [842, 355] width 14 height 14
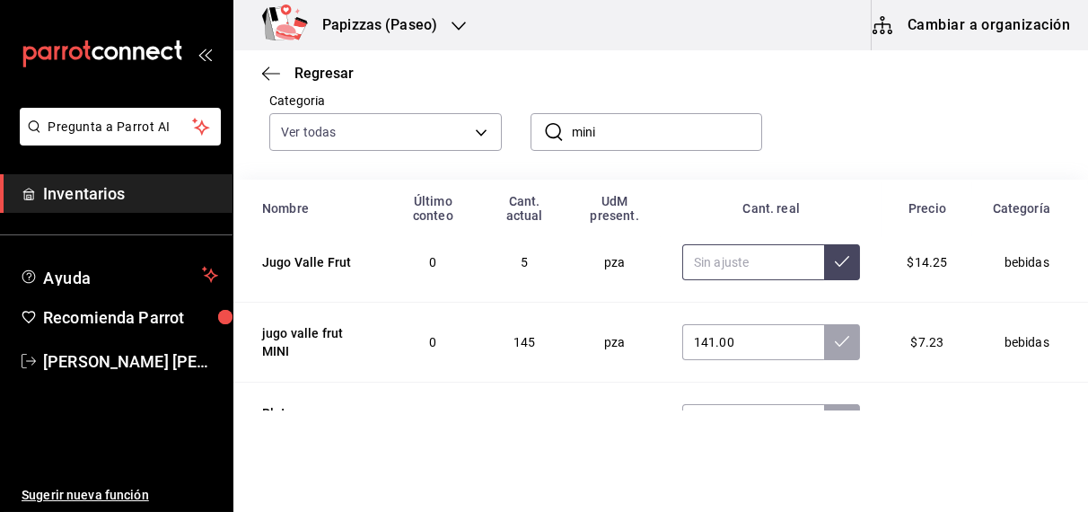
scroll to position [95, 0]
click at [746, 259] on input "text" at bounding box center [754, 261] width 142 height 36
type input "5.00"
click at [835, 262] on icon at bounding box center [842, 260] width 14 height 11
click at [685, 131] on input "mini" at bounding box center [667, 132] width 191 height 36
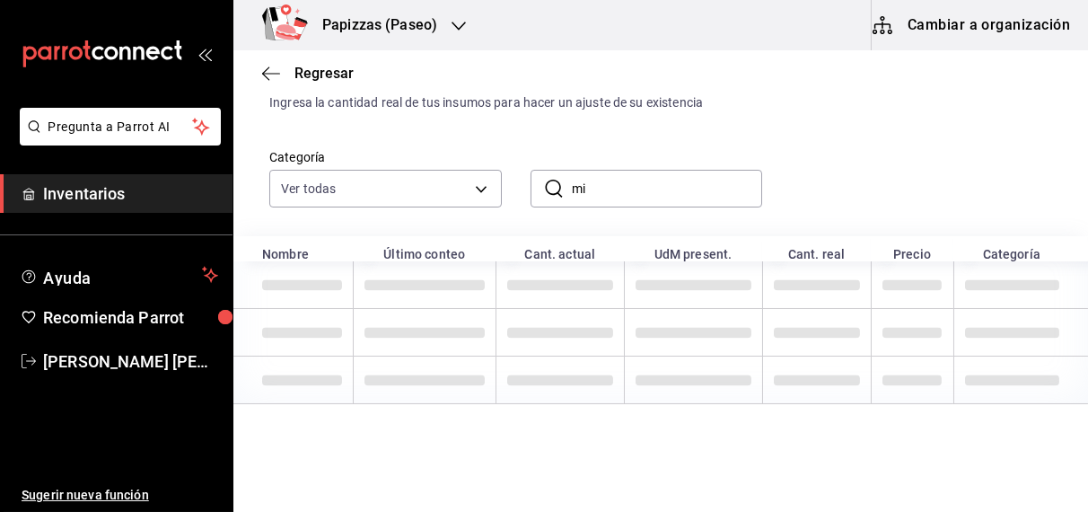
type input "m"
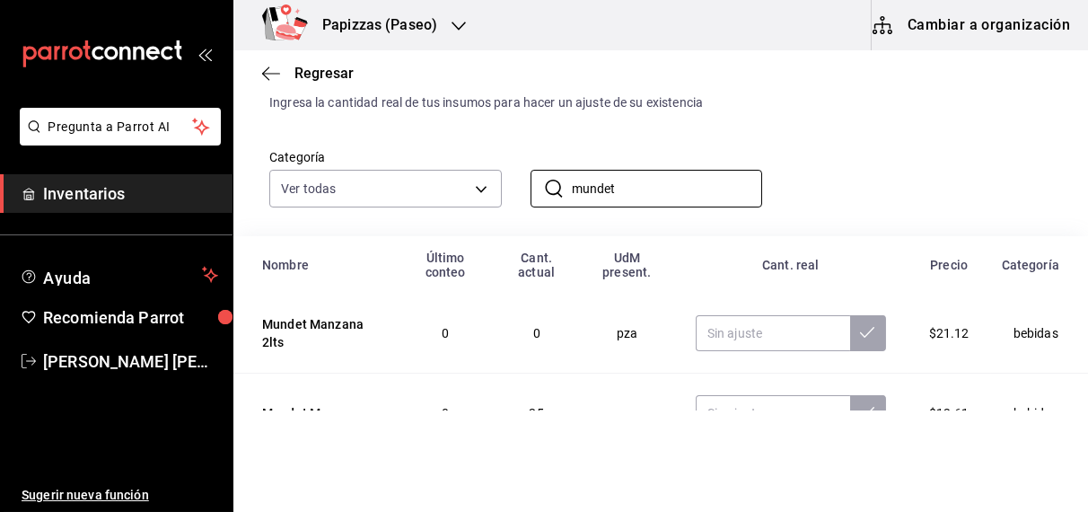
scroll to position [116, 0]
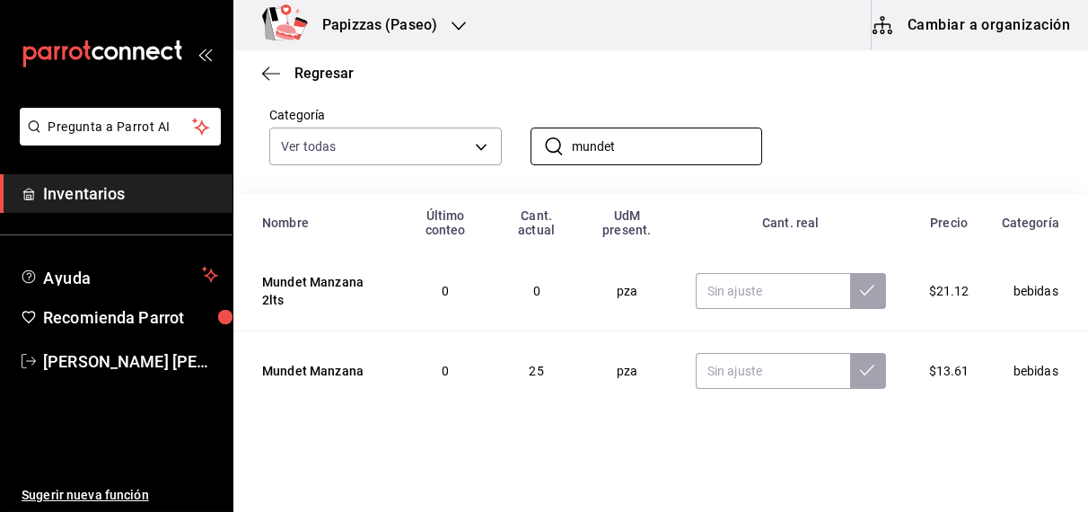
type input "mundet"
click at [747, 373] on input "text" at bounding box center [773, 371] width 154 height 36
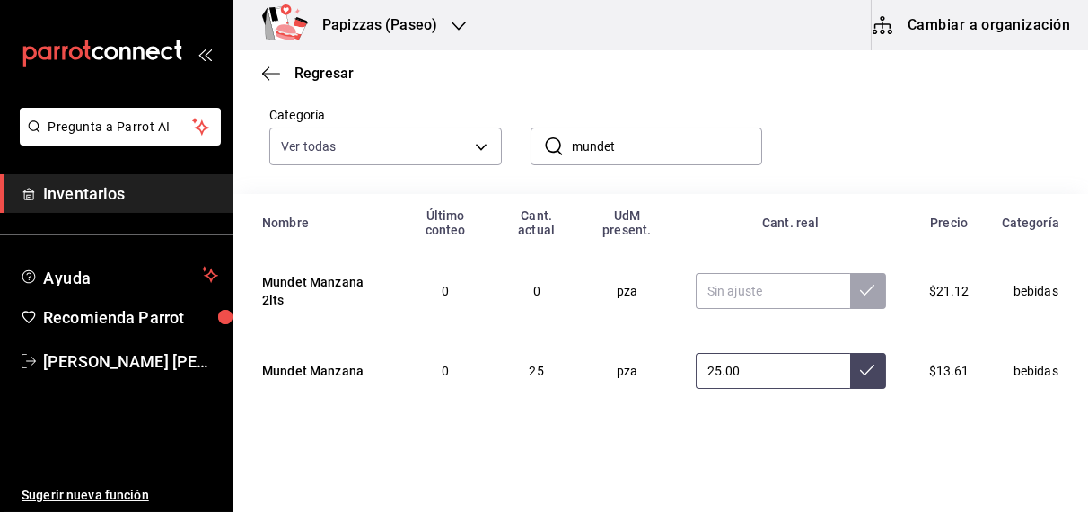
type input "25.00"
click at [860, 369] on icon at bounding box center [867, 370] width 14 height 14
click at [670, 140] on input "mundet" at bounding box center [667, 146] width 191 height 36
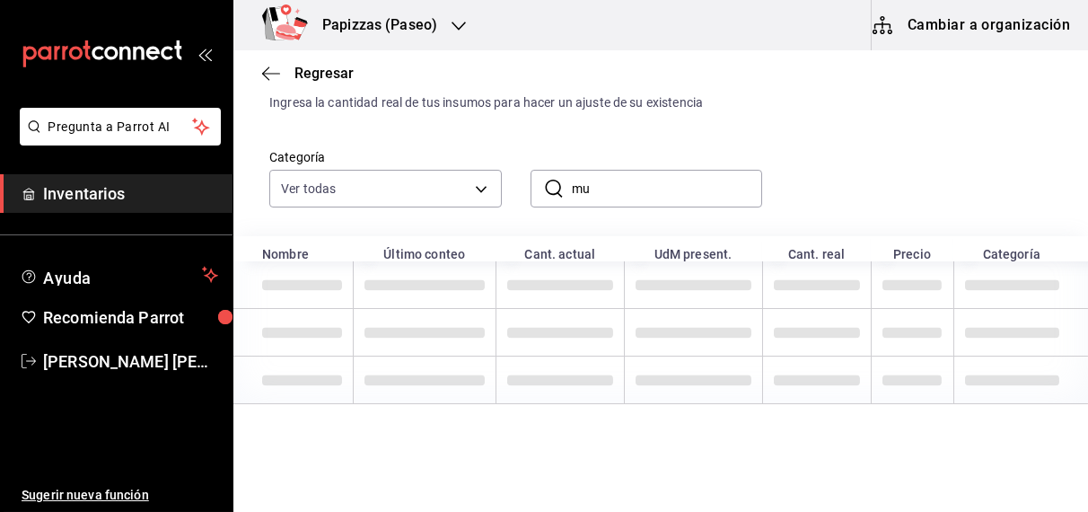
type input "m"
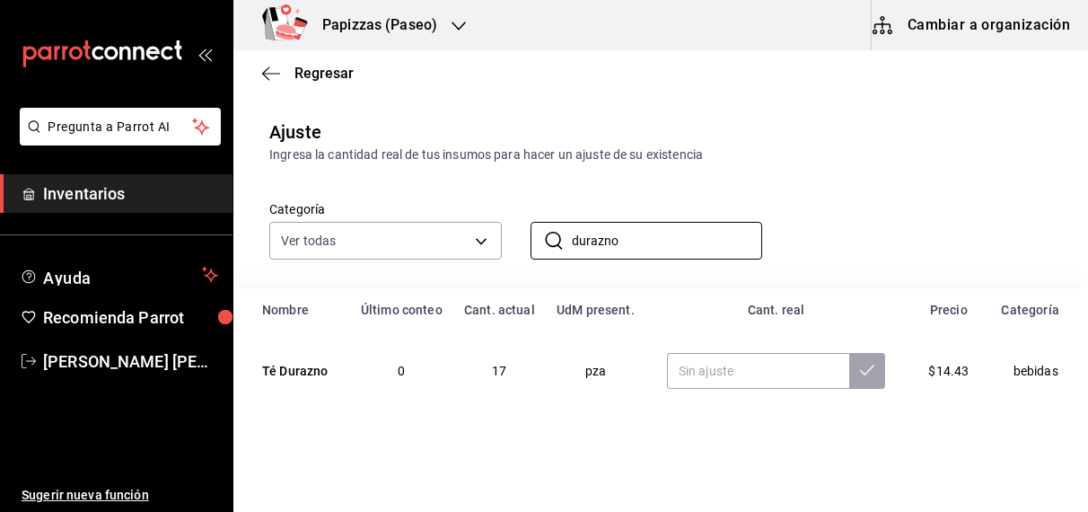
scroll to position [22, 0]
type input "durazno"
click at [762, 380] on input "text" at bounding box center [758, 371] width 183 height 36
type input "19.00"
click at [860, 369] on icon at bounding box center [867, 370] width 14 height 14
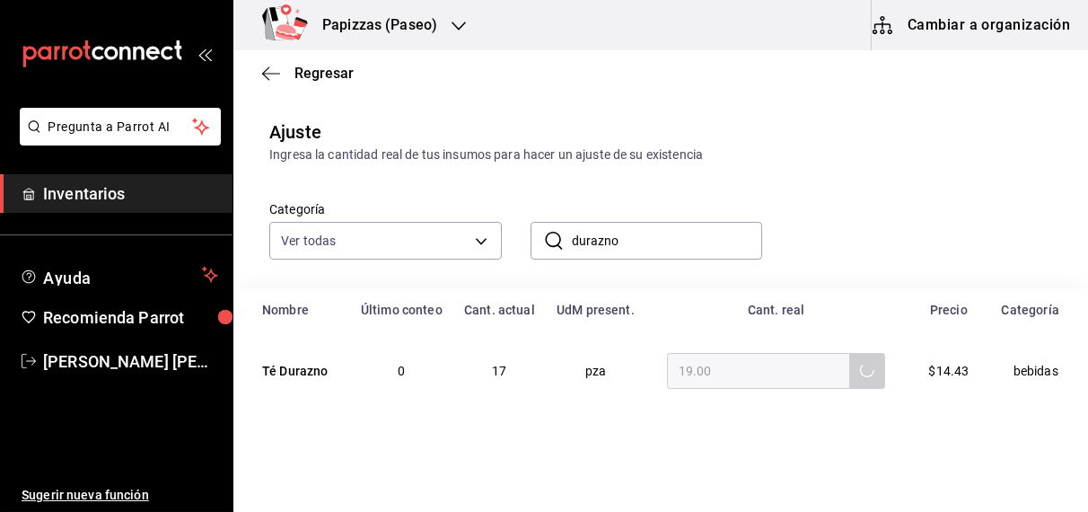
click at [690, 245] on input "durazno" at bounding box center [667, 241] width 191 height 36
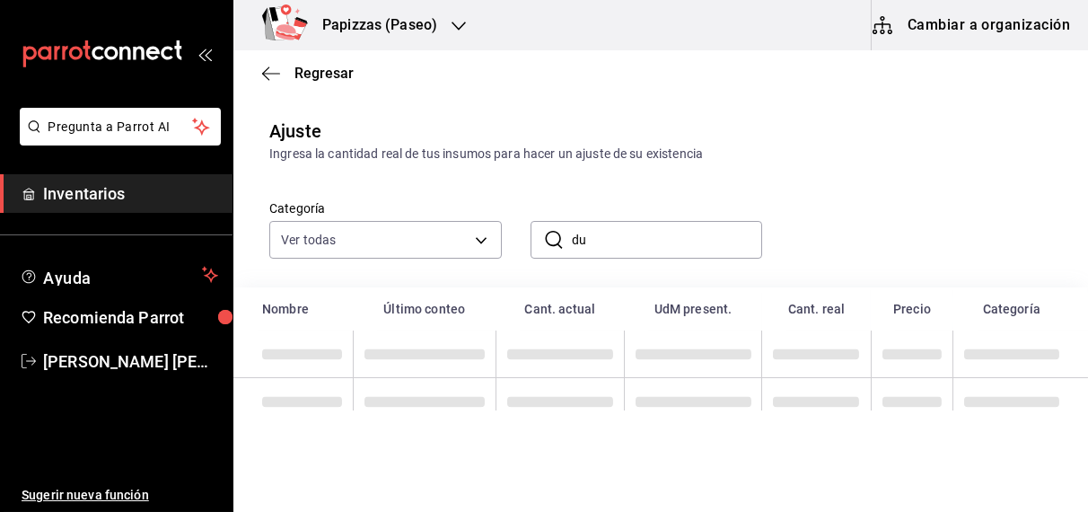
type input "d"
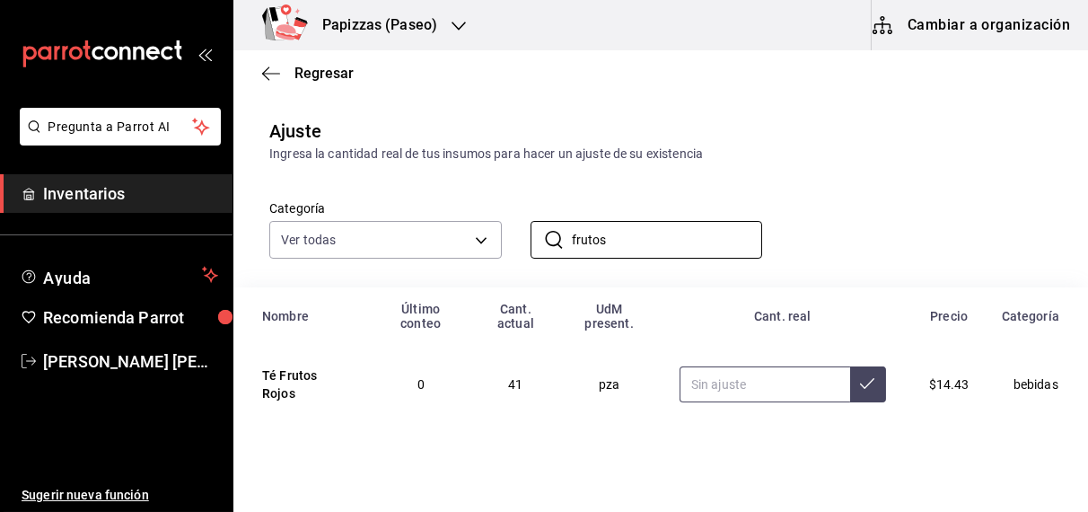
type input "frutos"
click at [766, 397] on input "text" at bounding box center [765, 384] width 171 height 36
type input "35.00"
click at [860, 384] on icon at bounding box center [867, 383] width 14 height 14
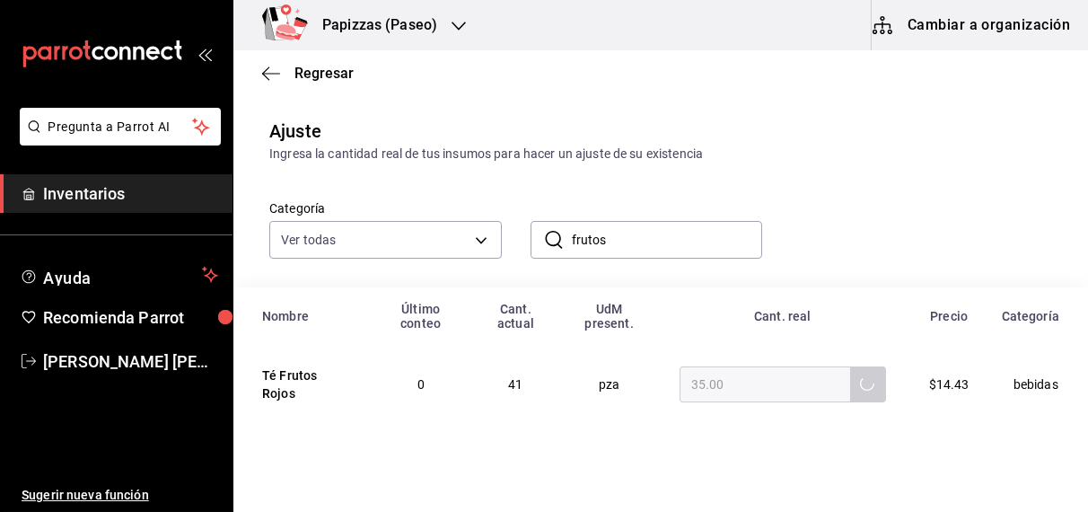
click at [685, 235] on input "frutos" at bounding box center [667, 240] width 191 height 36
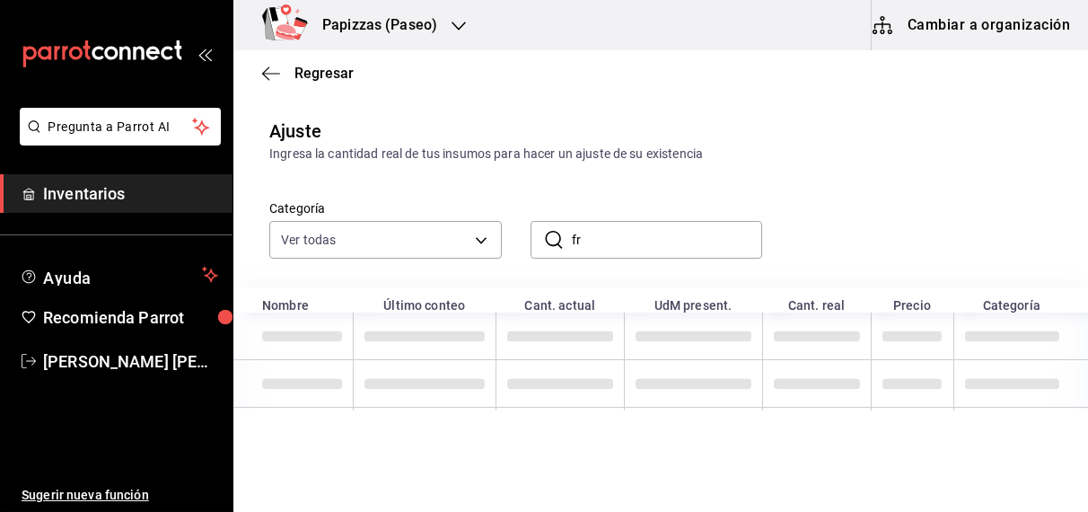
type input "f"
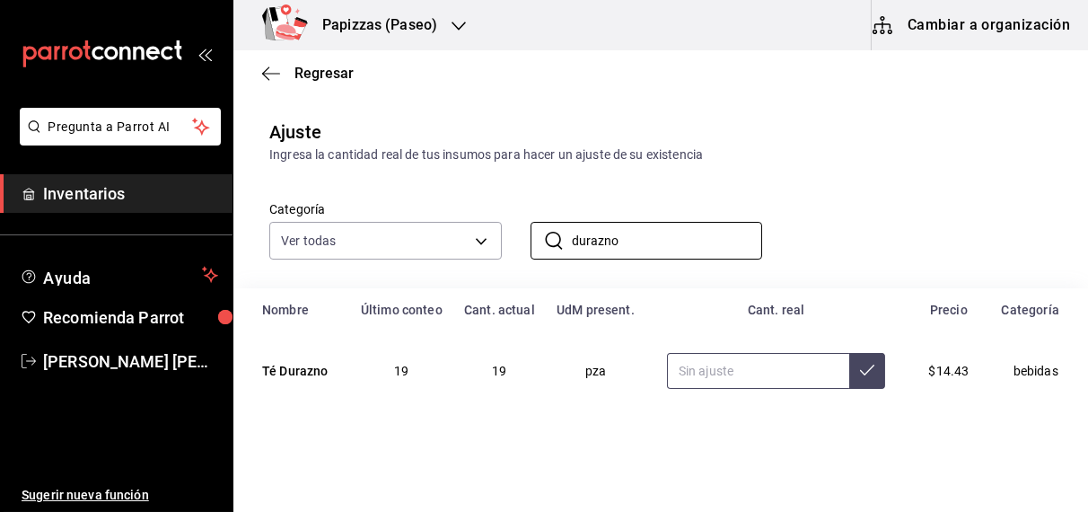
click at [756, 373] on input "text" at bounding box center [758, 371] width 183 height 36
click at [671, 233] on input "durazno" at bounding box center [667, 241] width 191 height 36
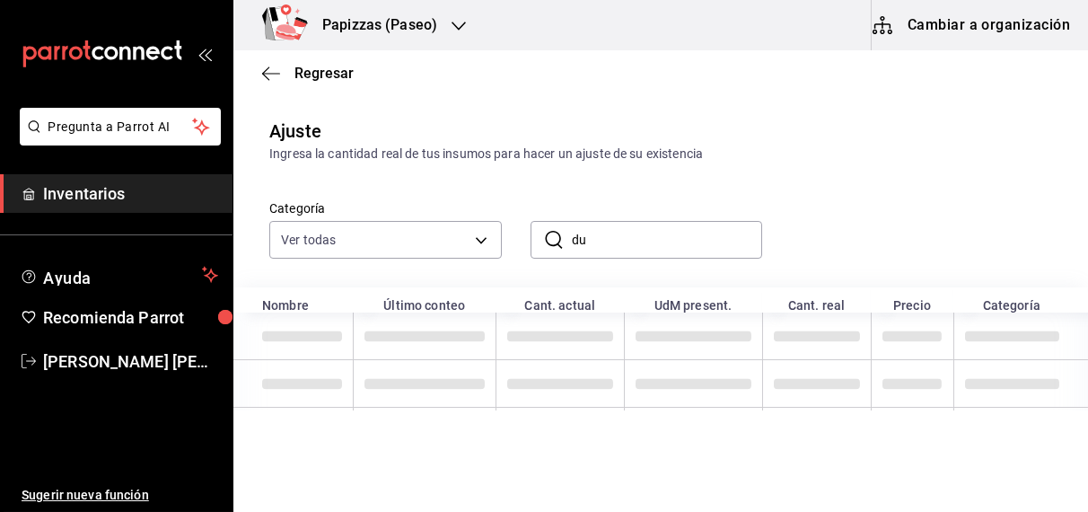
type input "d"
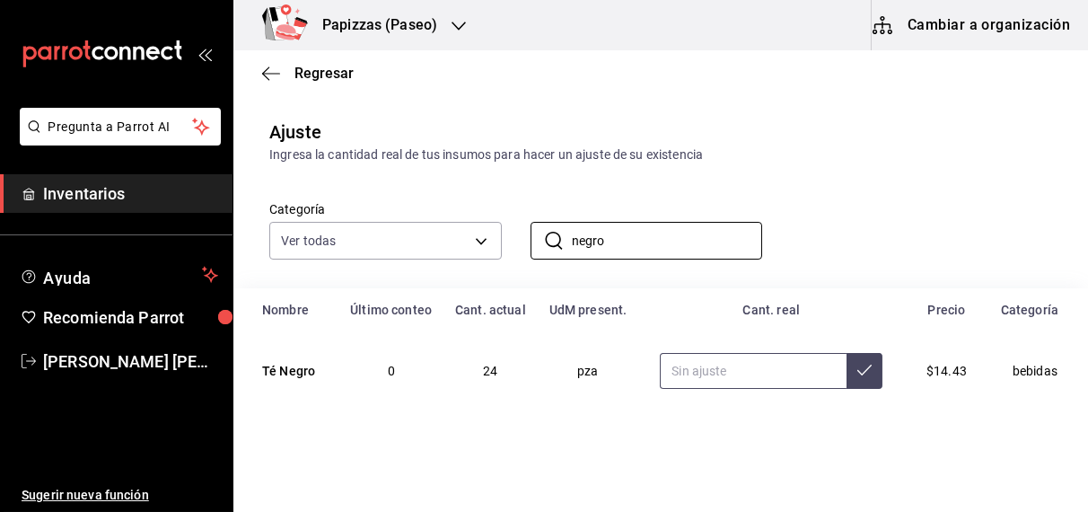
type input "negro"
click at [712, 381] on input "text" at bounding box center [753, 371] width 187 height 36
type input "24.00"
click at [869, 377] on button at bounding box center [865, 371] width 36 height 36
click at [667, 242] on input "negro" at bounding box center [667, 241] width 191 height 36
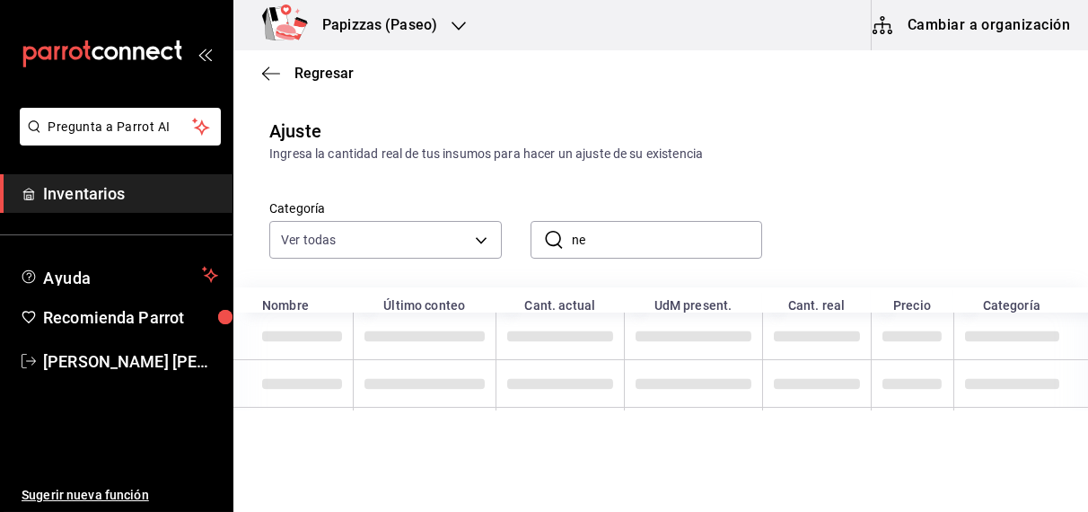
type input "n"
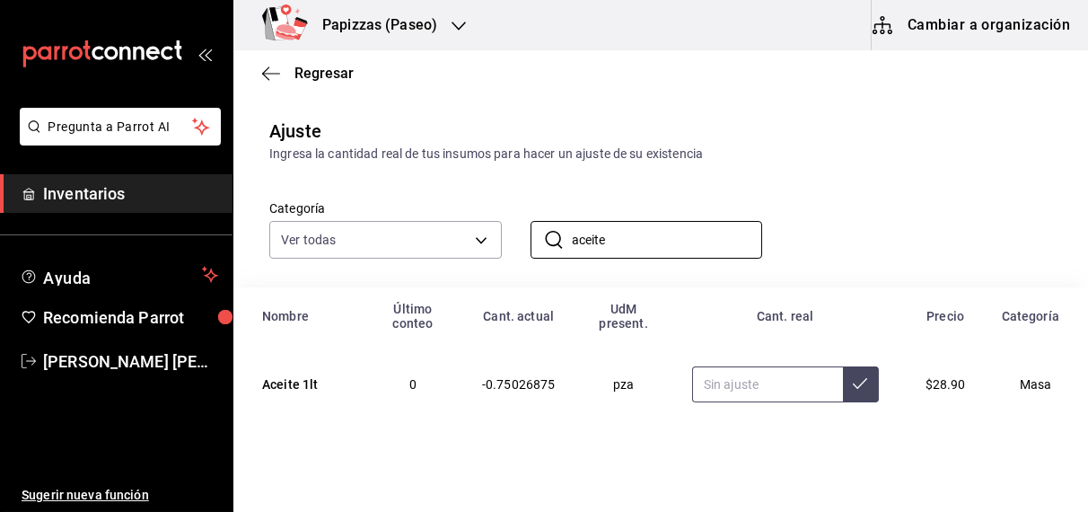
type input "aceite"
click at [744, 391] on input "text" at bounding box center [767, 384] width 151 height 36
type input "7.00"
click at [843, 400] on button at bounding box center [861, 384] width 36 height 36
click at [692, 233] on input "aceite" at bounding box center [667, 240] width 191 height 36
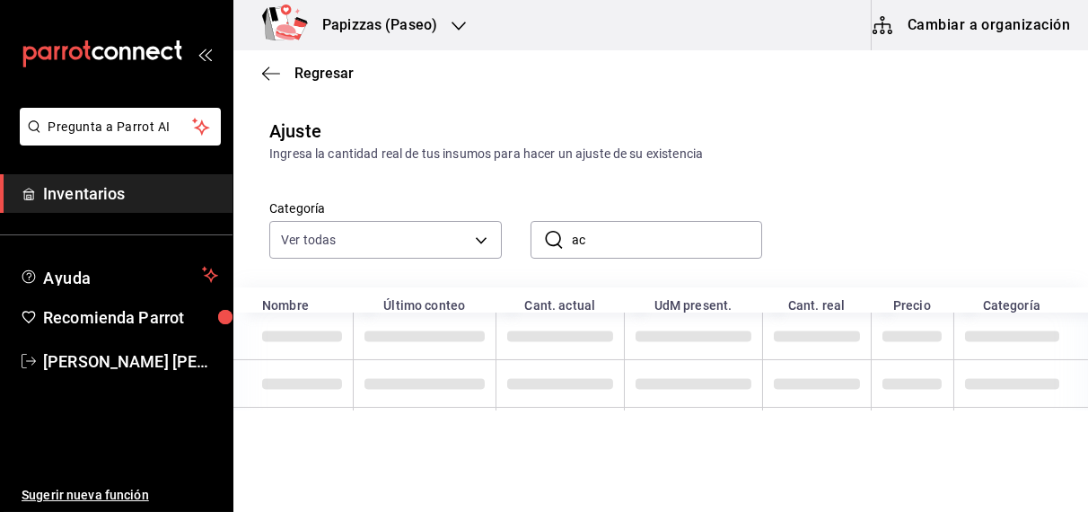
type input "a"
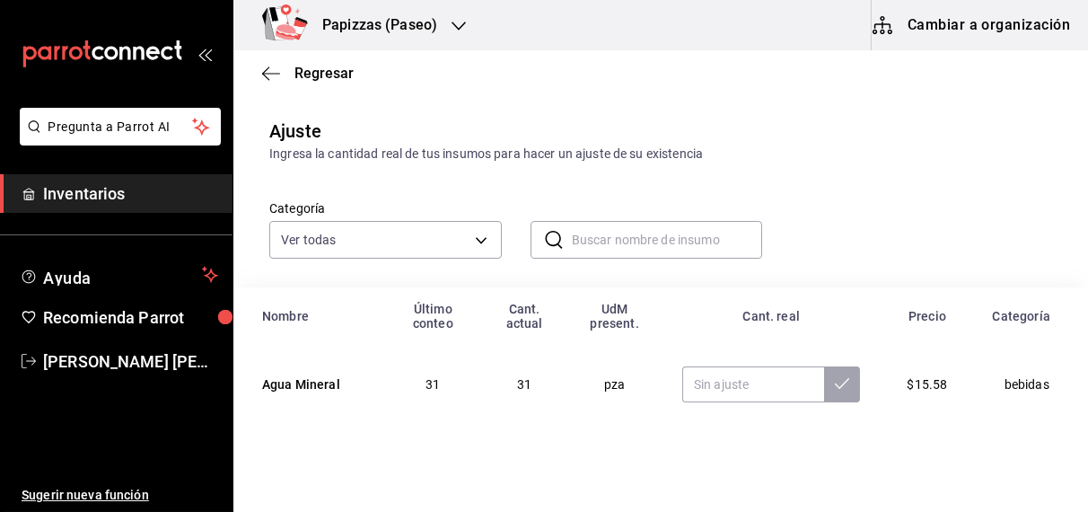
click at [615, 244] on input "text" at bounding box center [667, 240] width 191 height 36
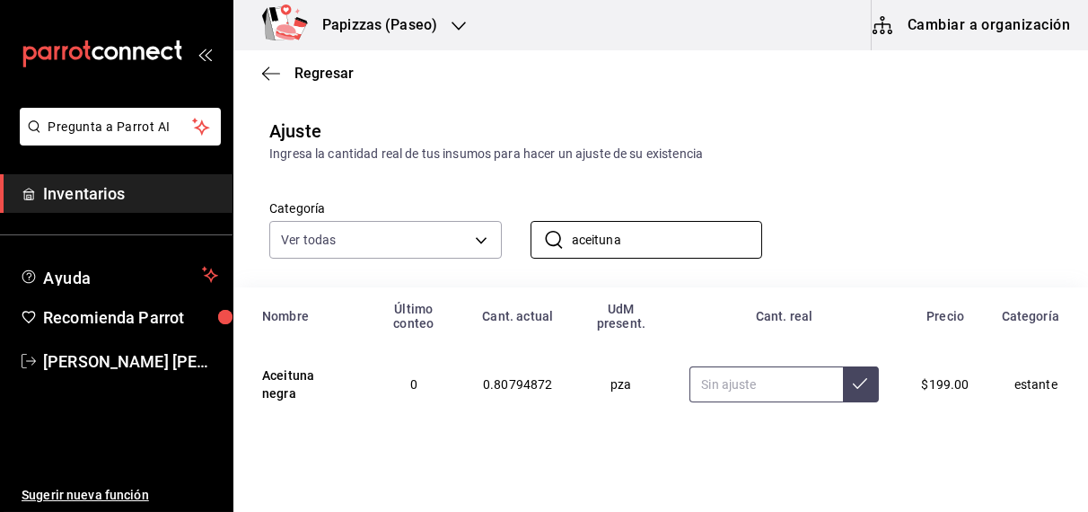
type input "aceituna"
click at [717, 391] on input "text" at bounding box center [766, 384] width 153 height 36
click at [843, 390] on button at bounding box center [861, 384] width 36 height 36
type input "0.60"
click at [670, 246] on input "aceituna" at bounding box center [667, 240] width 191 height 36
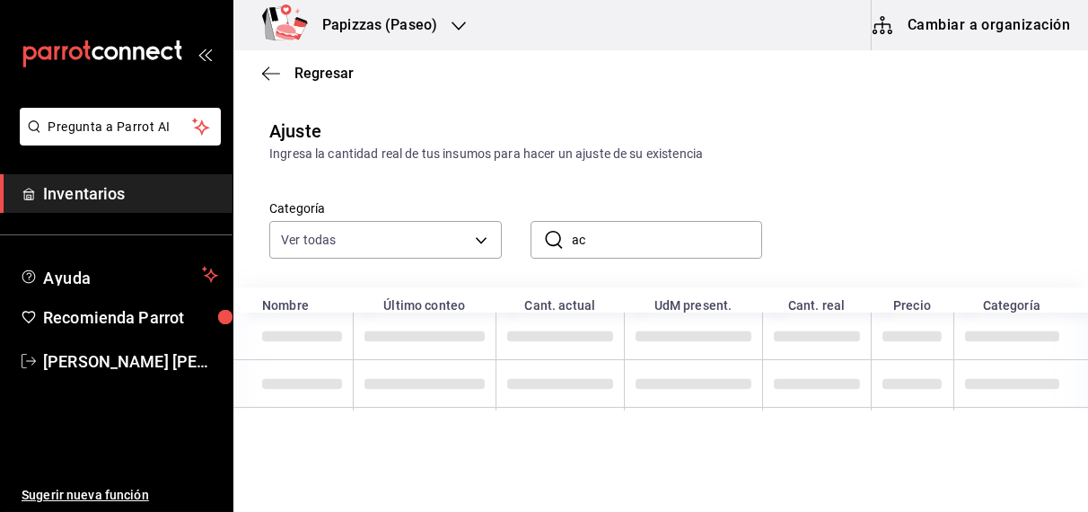
type input "a"
type input "l"
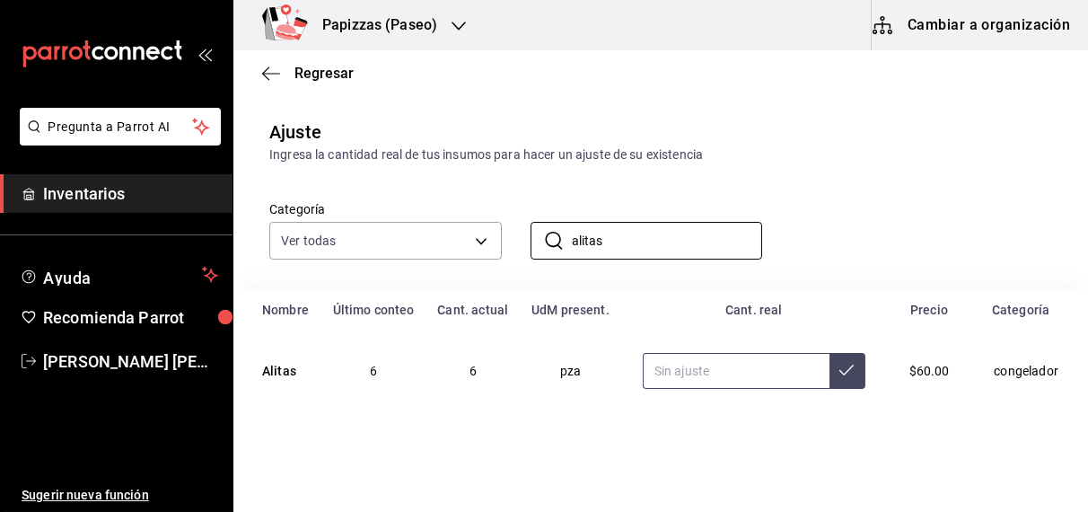
type input "alitas"
click at [731, 372] on input "text" at bounding box center [736, 371] width 187 height 36
type input "6.00"
click at [830, 381] on button at bounding box center [848, 371] width 36 height 36
click at [680, 239] on input "alitas" at bounding box center [667, 241] width 191 height 36
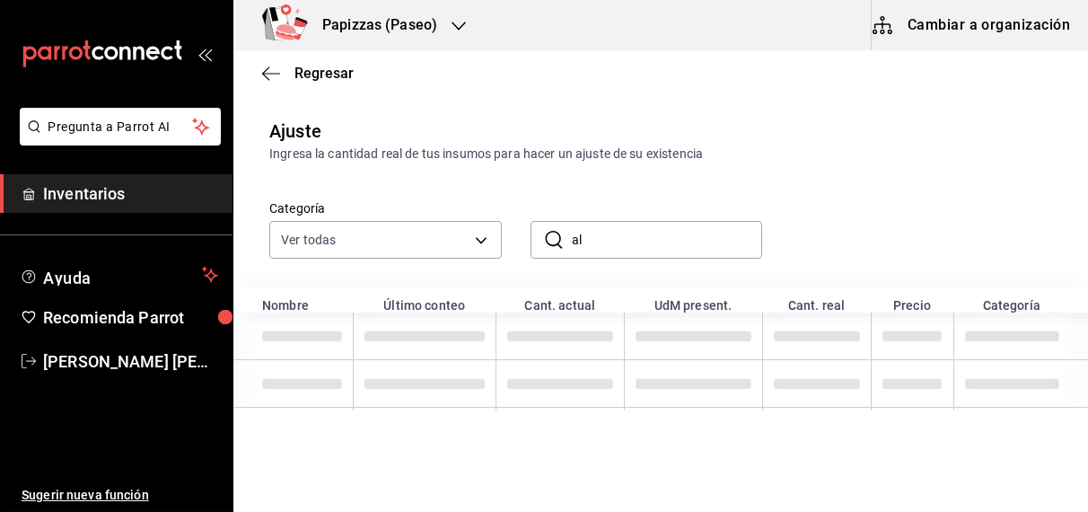
type input "a"
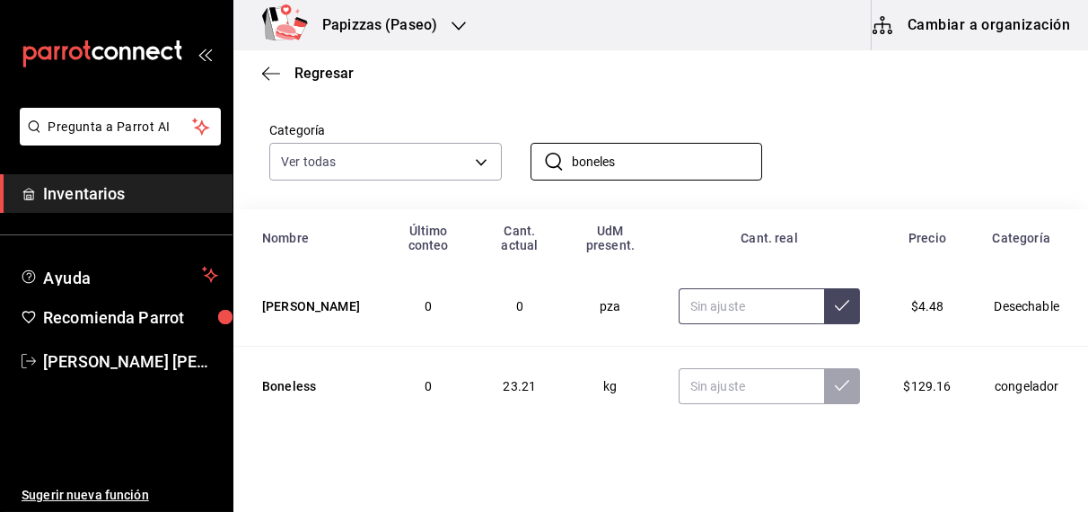
scroll to position [116, 0]
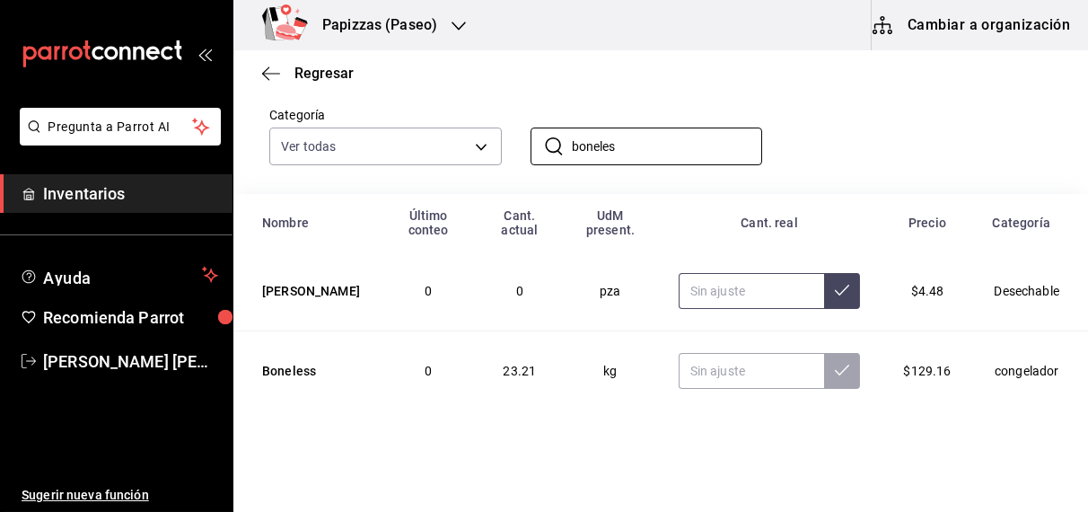
type input "boneles"
click at [706, 377] on input "text" at bounding box center [752, 371] width 146 height 36
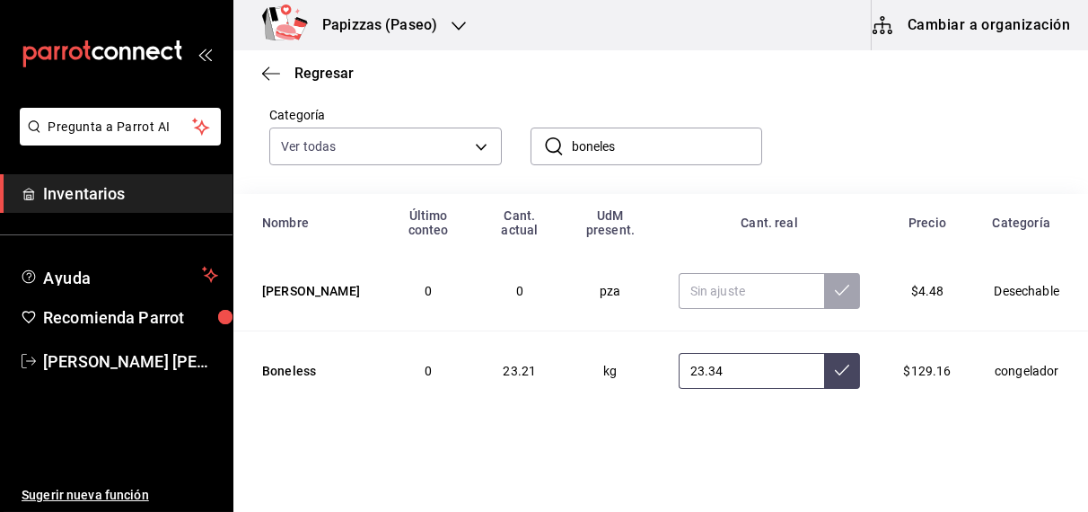
type input "23.34"
click at [824, 383] on button at bounding box center [842, 371] width 36 height 36
click at [700, 149] on input "boneles" at bounding box center [667, 146] width 191 height 36
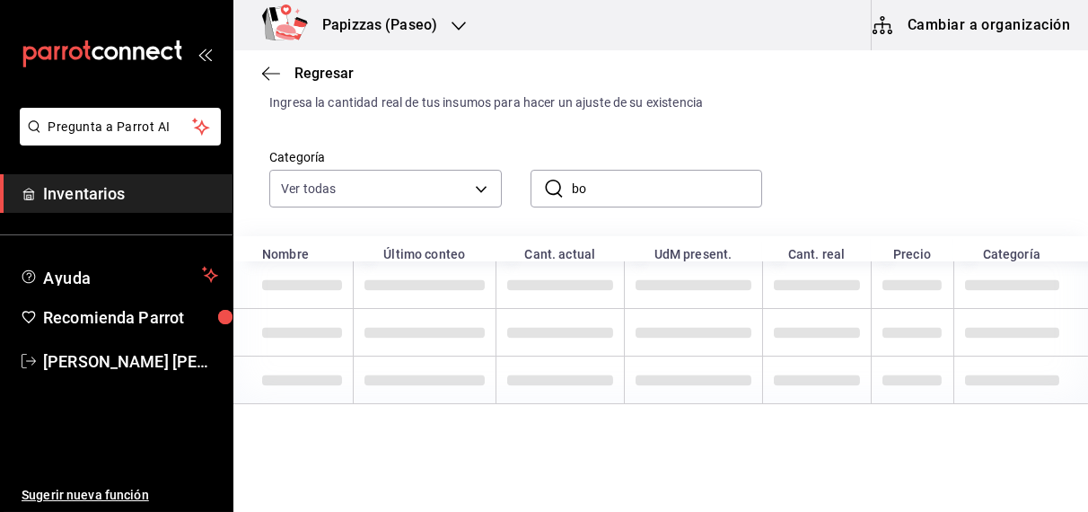
type input "b"
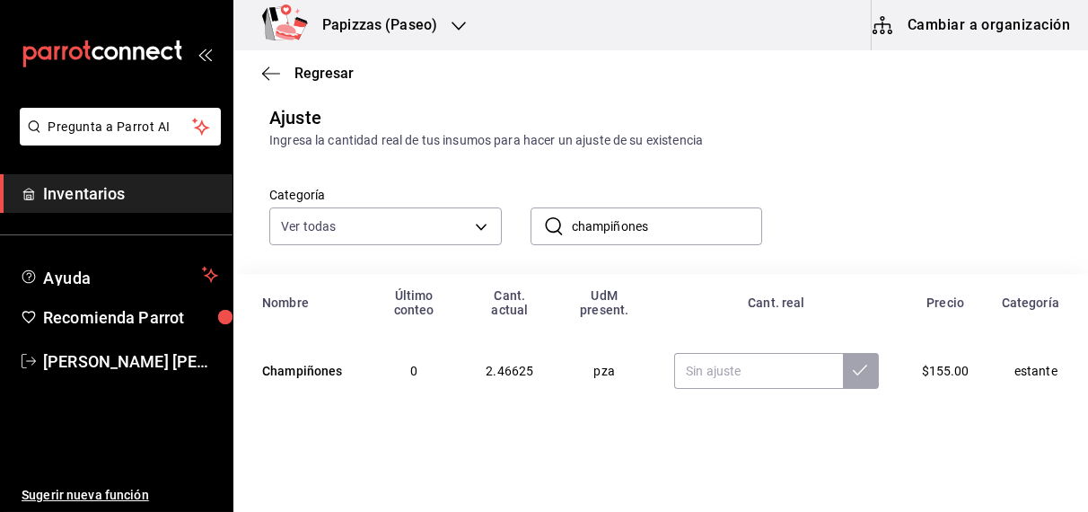
scroll to position [37, 0]
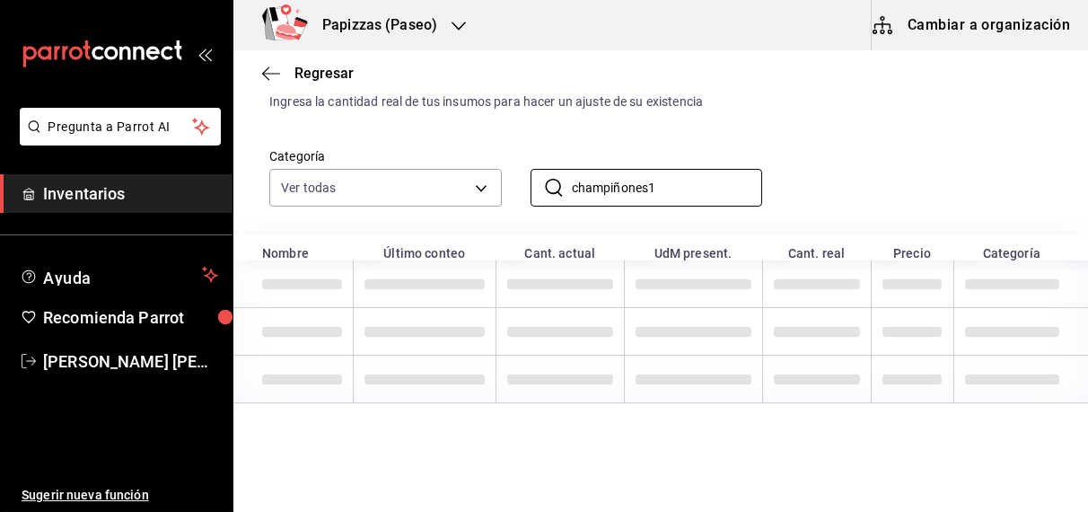
type input "champiñones"
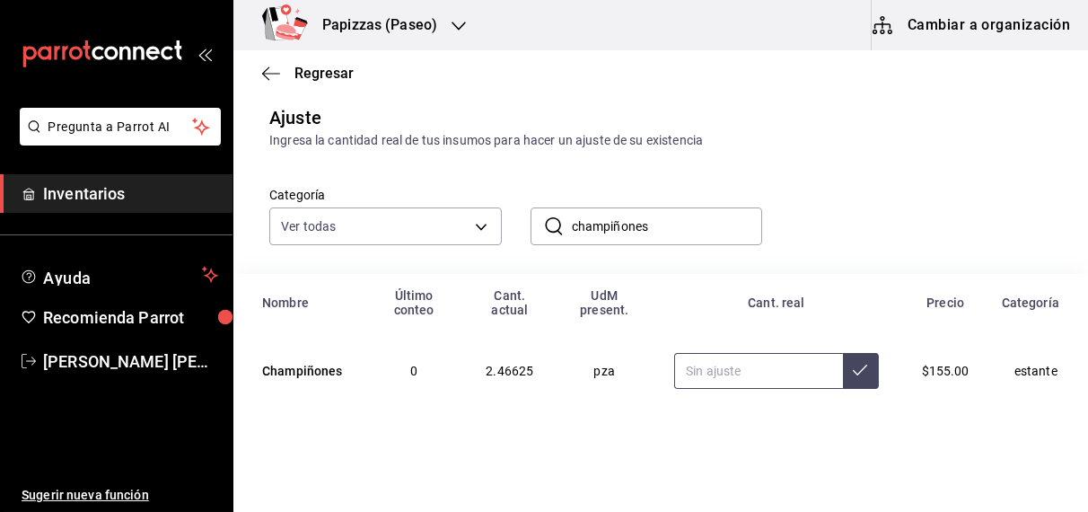
click at [744, 374] on input "text" at bounding box center [758, 371] width 168 height 36
click at [853, 369] on icon at bounding box center [860, 370] width 14 height 14
type input "0.94"
click at [679, 217] on input "champiñones" at bounding box center [667, 226] width 191 height 36
type input "c"
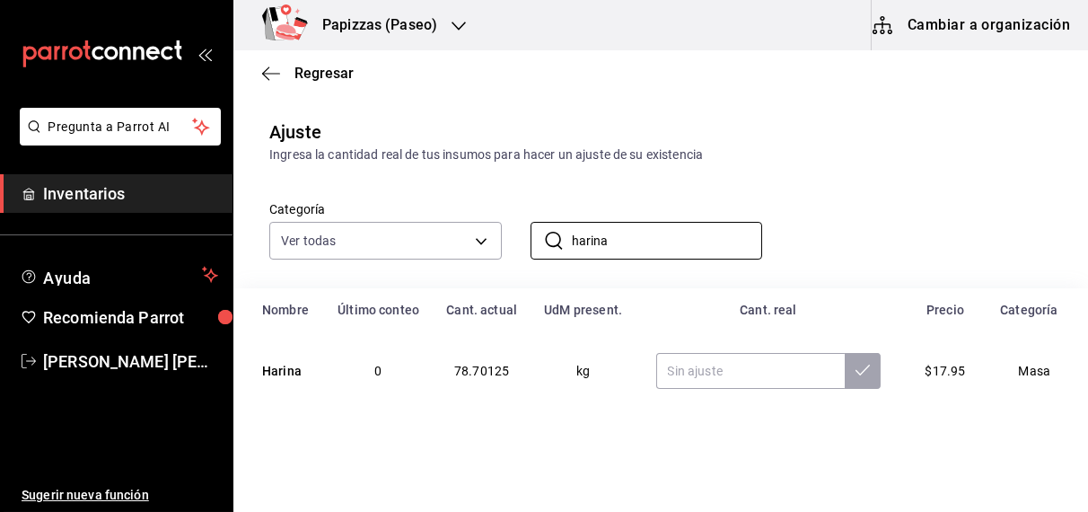
scroll to position [22, 0]
type input "harina"
click at [683, 372] on input "text" at bounding box center [750, 371] width 189 height 36
type input "81.69"
click at [856, 369] on icon at bounding box center [863, 370] width 14 height 14
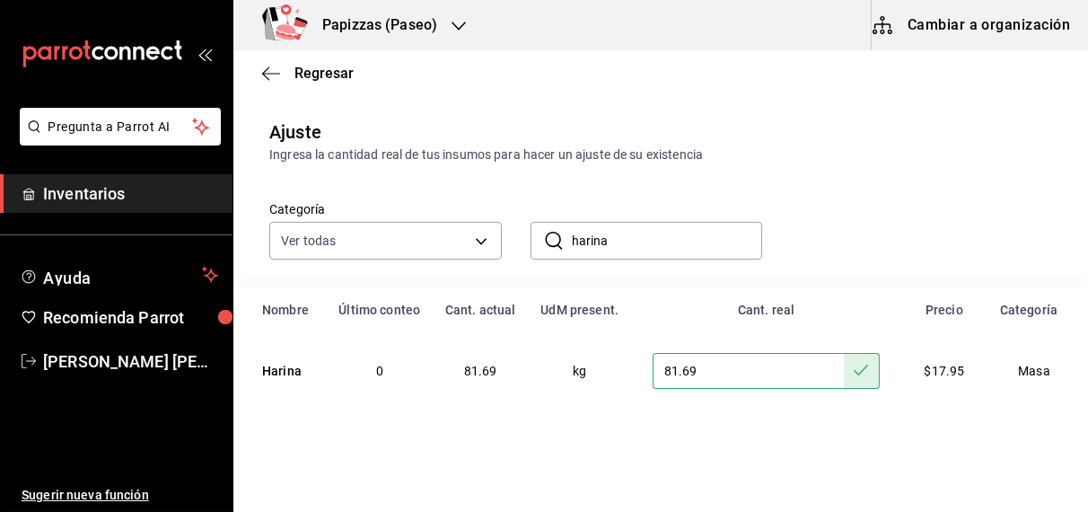
click at [637, 242] on input "harina" at bounding box center [667, 241] width 191 height 36
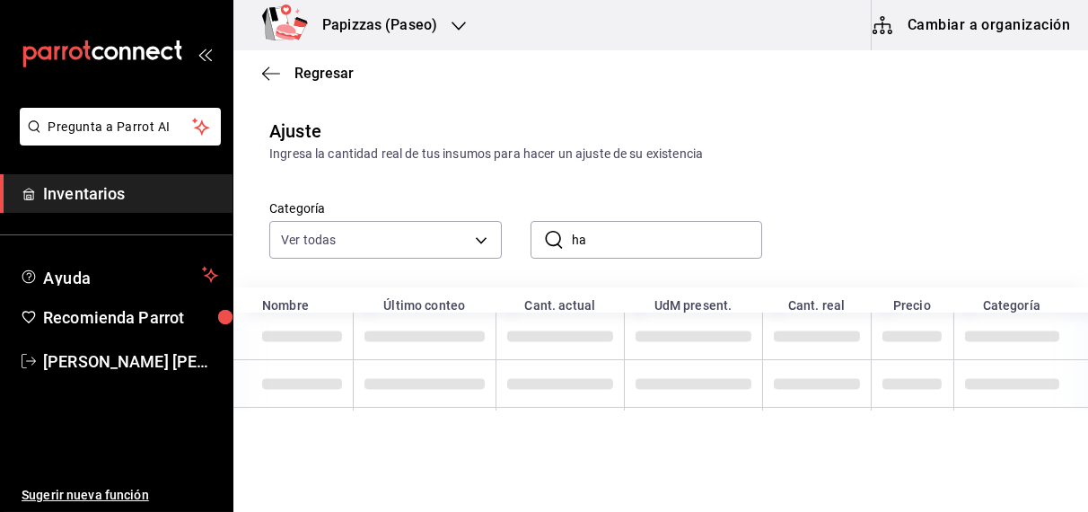
type input "h"
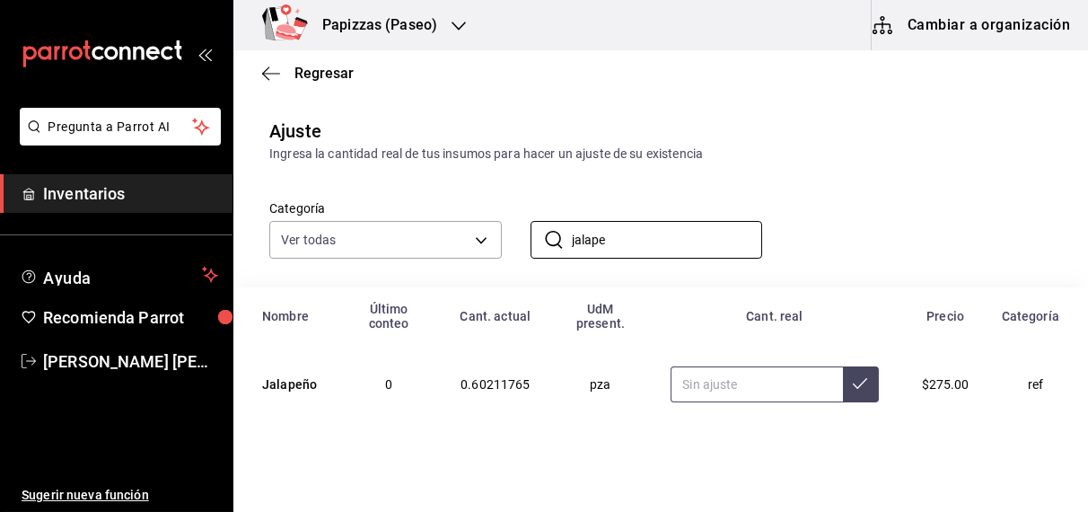
type input "jalape"
click at [818, 382] on input "text" at bounding box center [757, 384] width 172 height 36
type input "1.00"
click at [855, 400] on button at bounding box center [861, 384] width 36 height 36
click at [694, 238] on input "jalape" at bounding box center [667, 240] width 191 height 36
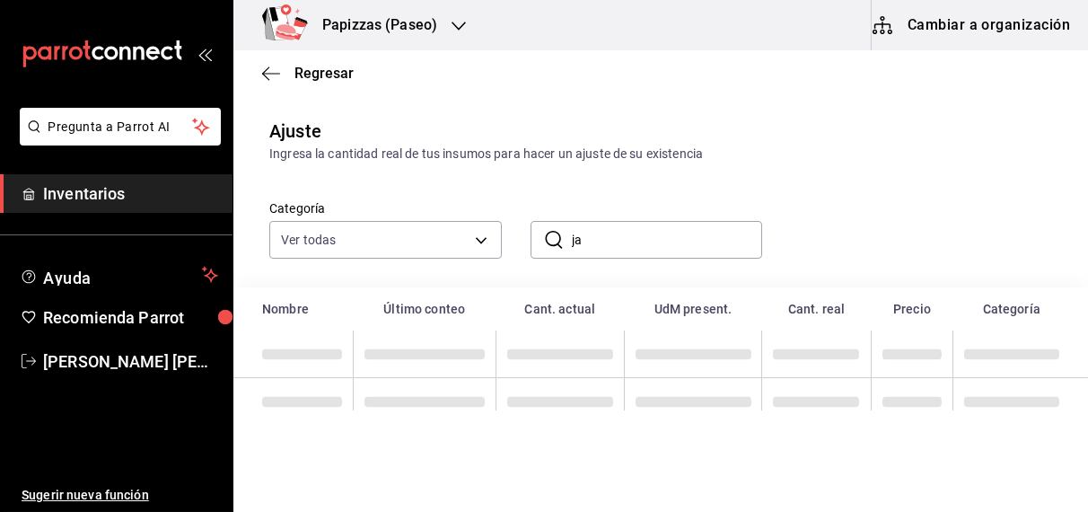
type input "j"
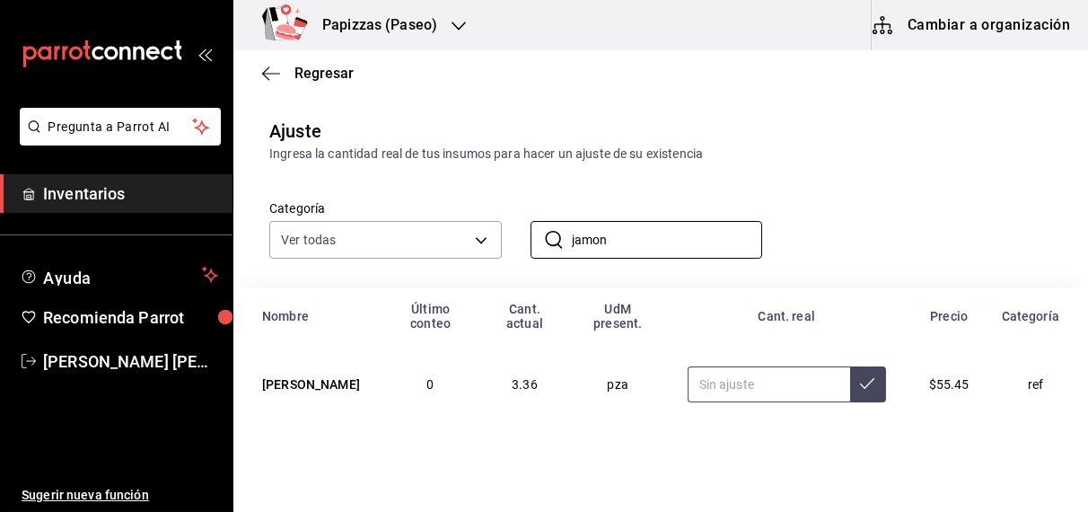
type input "jamon"
click at [745, 391] on input "text" at bounding box center [769, 384] width 163 height 36
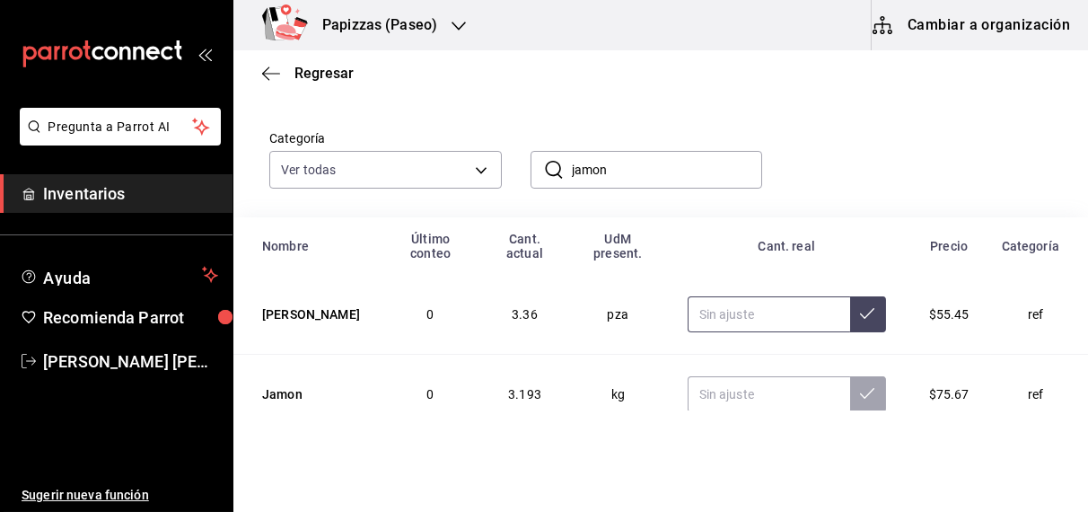
scroll to position [116, 0]
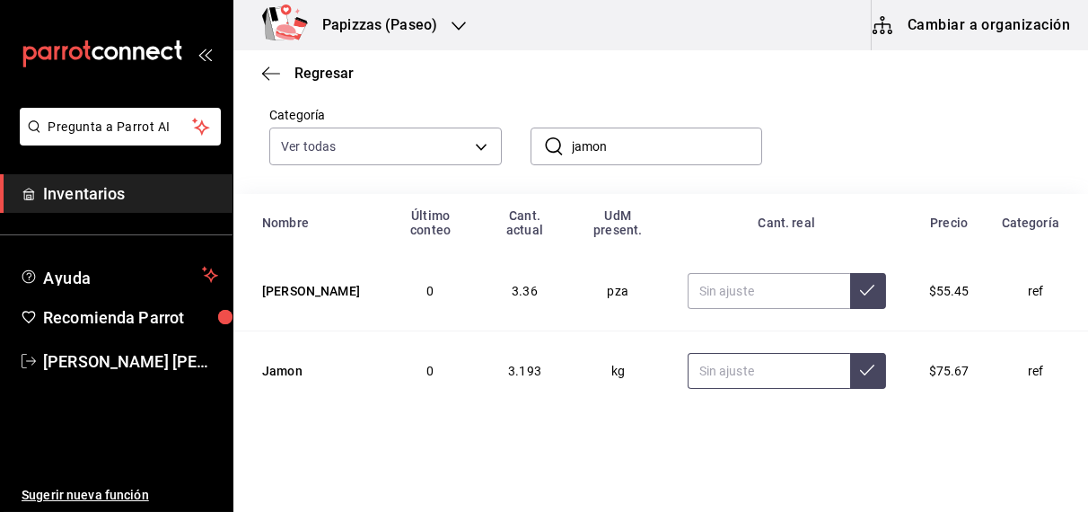
click at [736, 373] on input "text" at bounding box center [769, 371] width 163 height 36
type input "2.32"
click at [860, 370] on icon at bounding box center [867, 370] width 14 height 14
click at [700, 139] on input "jamon" at bounding box center [667, 146] width 191 height 36
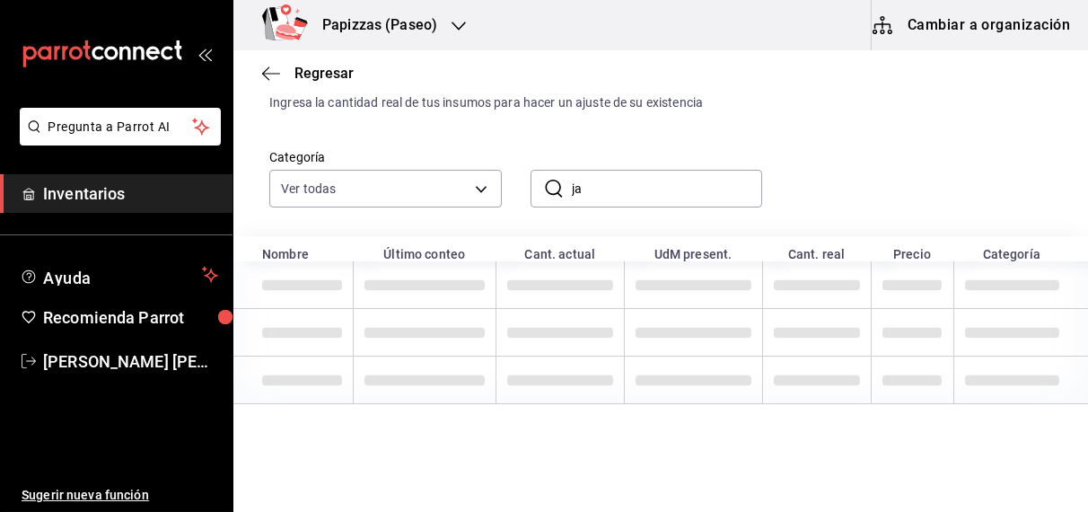
type input "j"
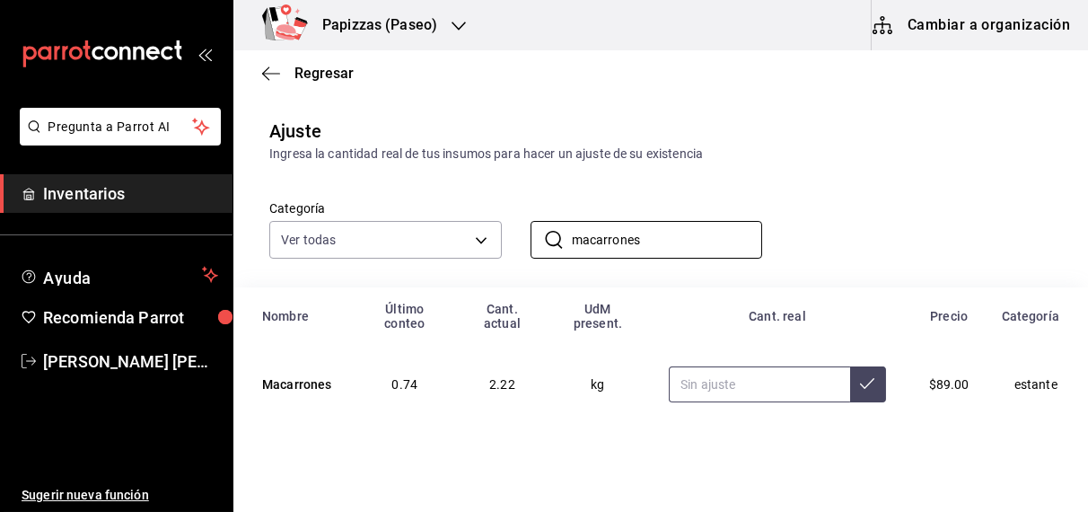
type input "macarrones"
click at [711, 375] on input "text" at bounding box center [759, 384] width 181 height 36
type input "3.00"
click at [860, 376] on icon at bounding box center [867, 383] width 14 height 14
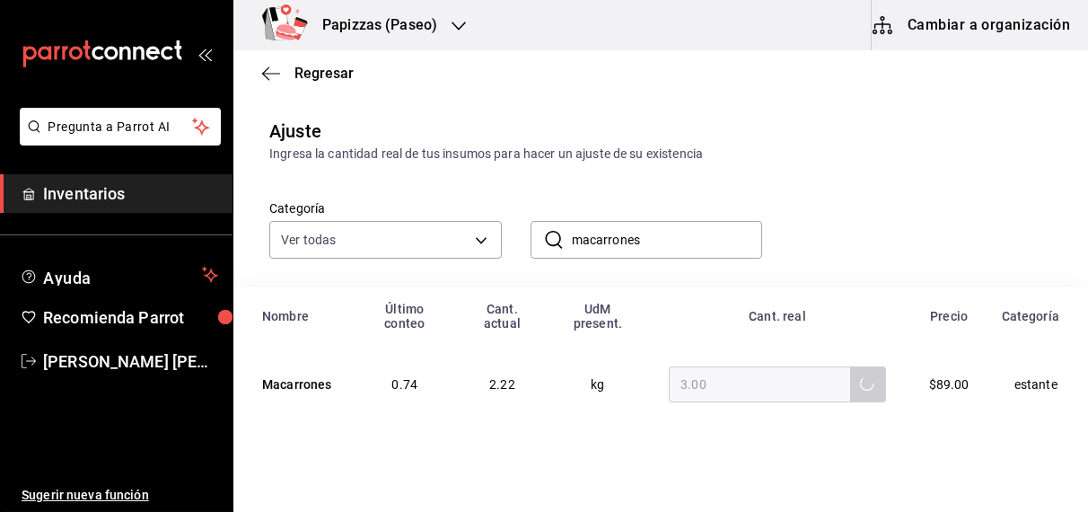
click at [709, 234] on input "macarrones" at bounding box center [667, 240] width 191 height 36
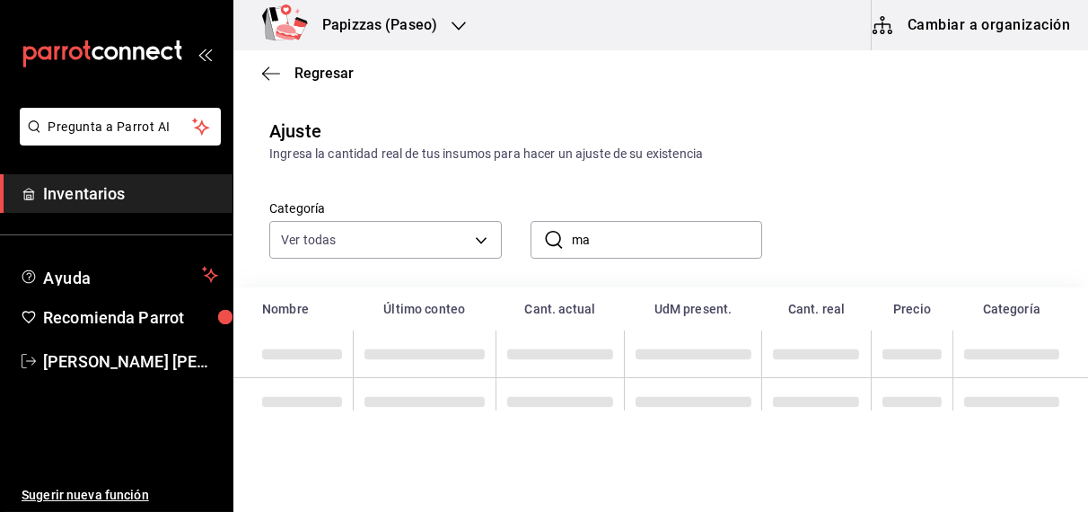
type input "m"
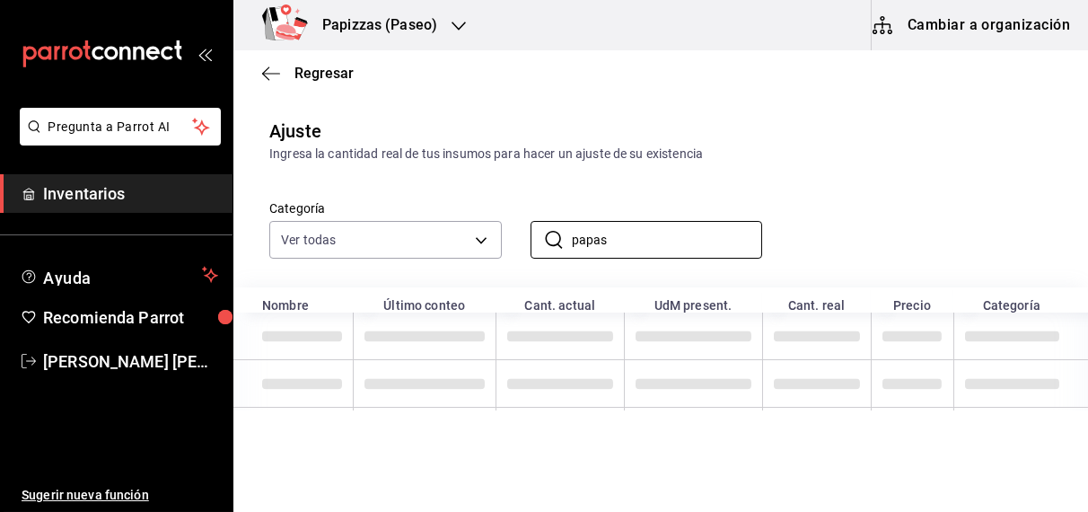
type input "papas"
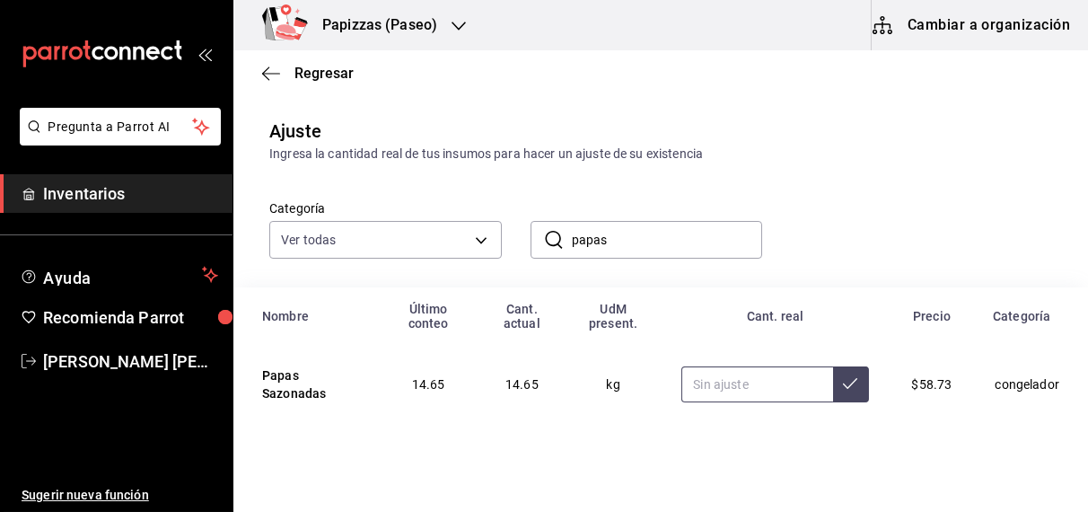
click at [719, 392] on input "text" at bounding box center [757, 384] width 151 height 36
type input "14.65"
click at [843, 384] on icon at bounding box center [850, 383] width 14 height 14
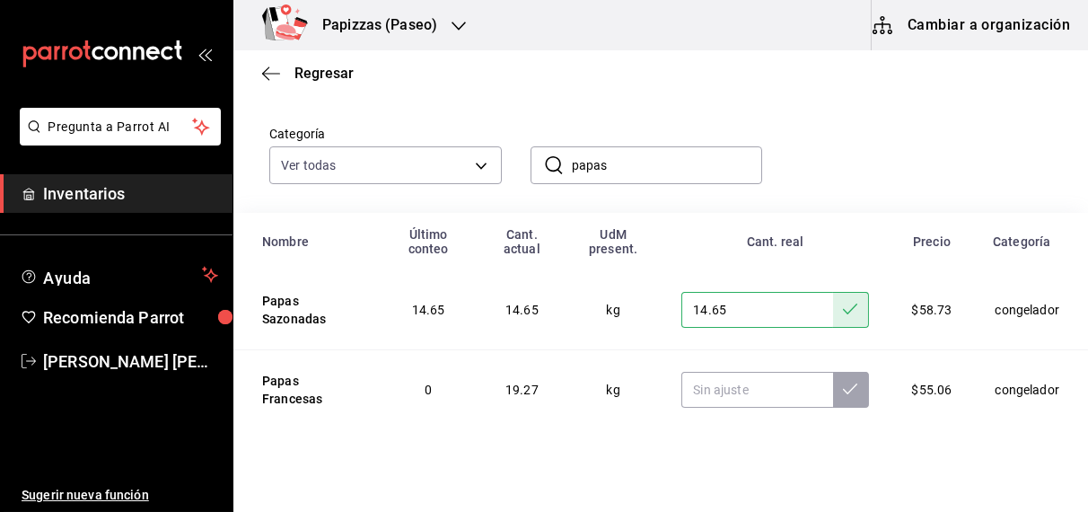
scroll to position [116, 0]
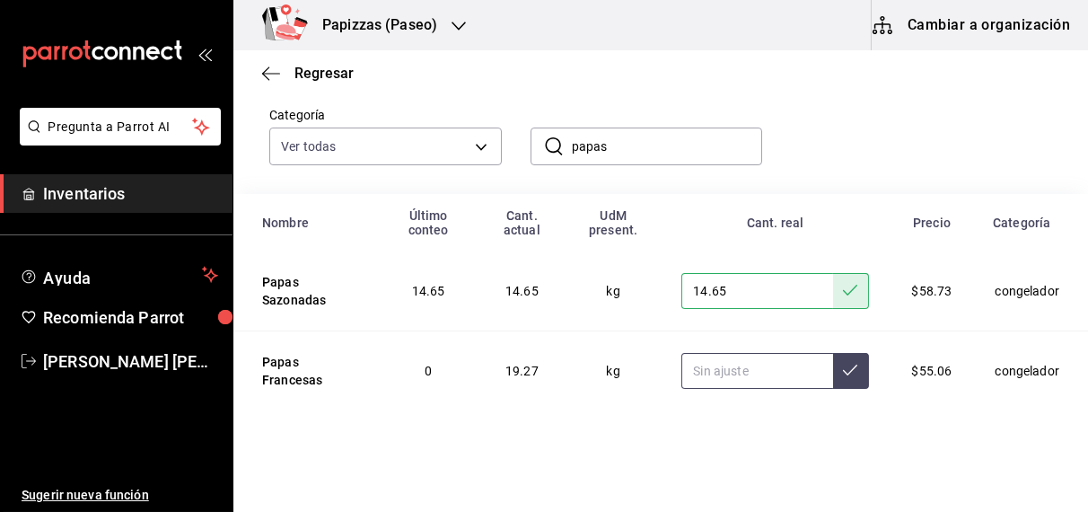
click at [753, 372] on input "text" at bounding box center [757, 371] width 151 height 36
type input "19.27"
click at [843, 370] on icon at bounding box center [850, 370] width 14 height 14
click at [679, 145] on input "papas" at bounding box center [667, 146] width 191 height 36
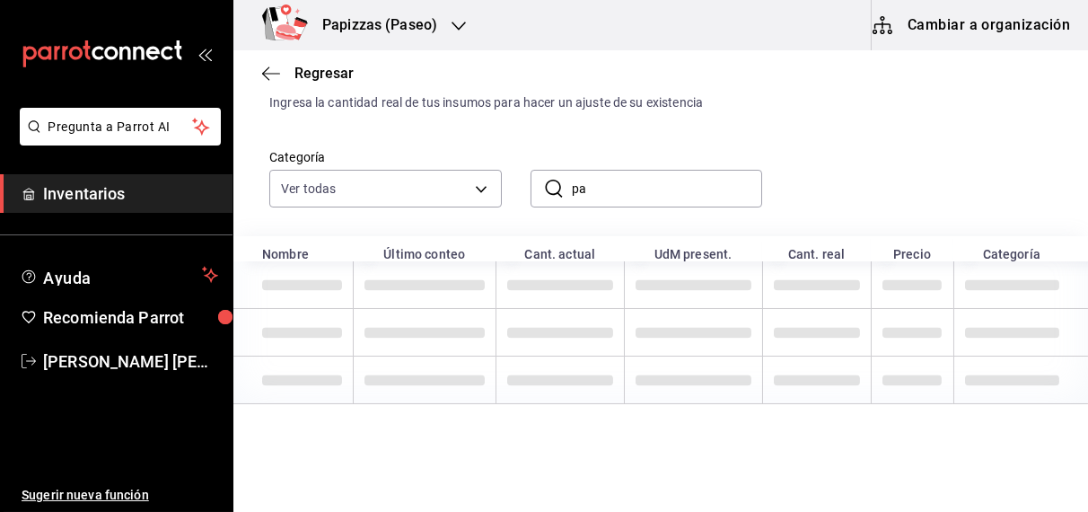
type input "p"
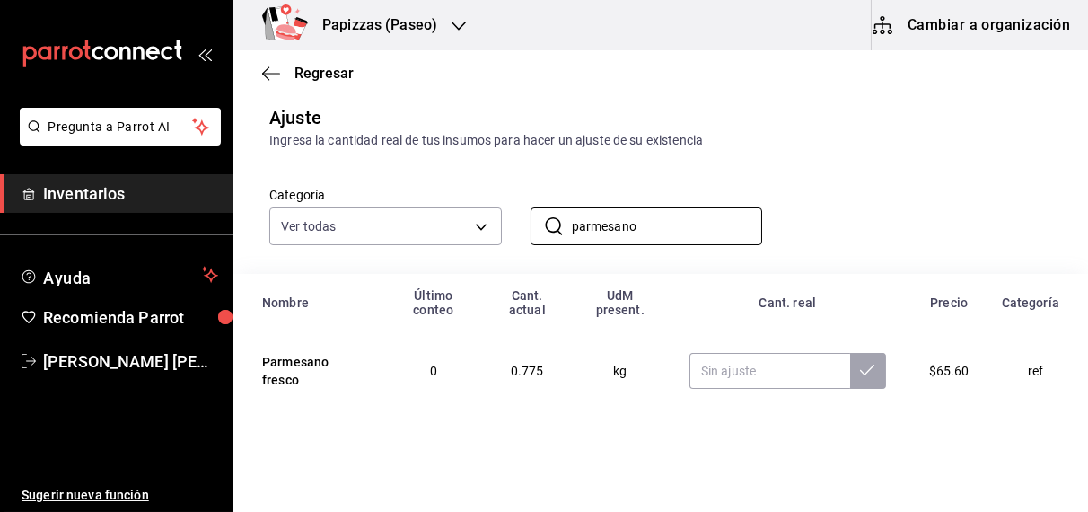
scroll to position [37, 0]
type input "parmesano"
click at [740, 369] on input "text" at bounding box center [770, 371] width 161 height 36
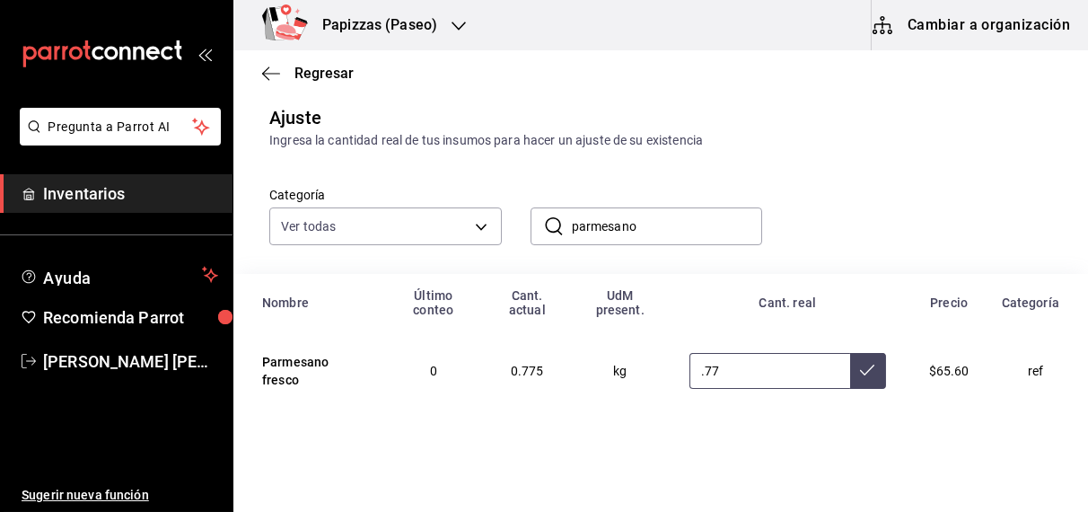
click at [850, 371] on button at bounding box center [868, 371] width 36 height 36
type input "0.77"
click at [696, 228] on input "parmesano" at bounding box center [667, 226] width 191 height 36
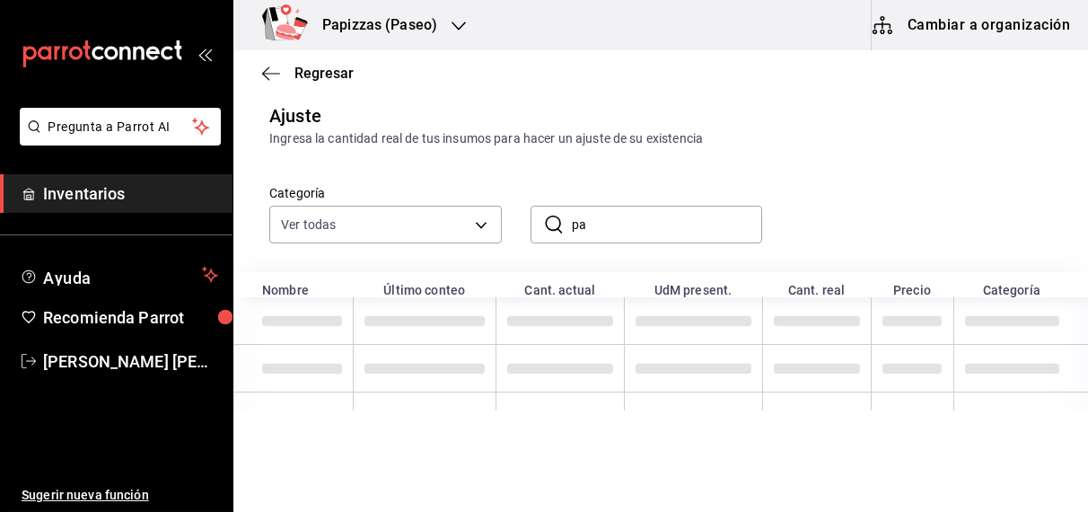
type input "p"
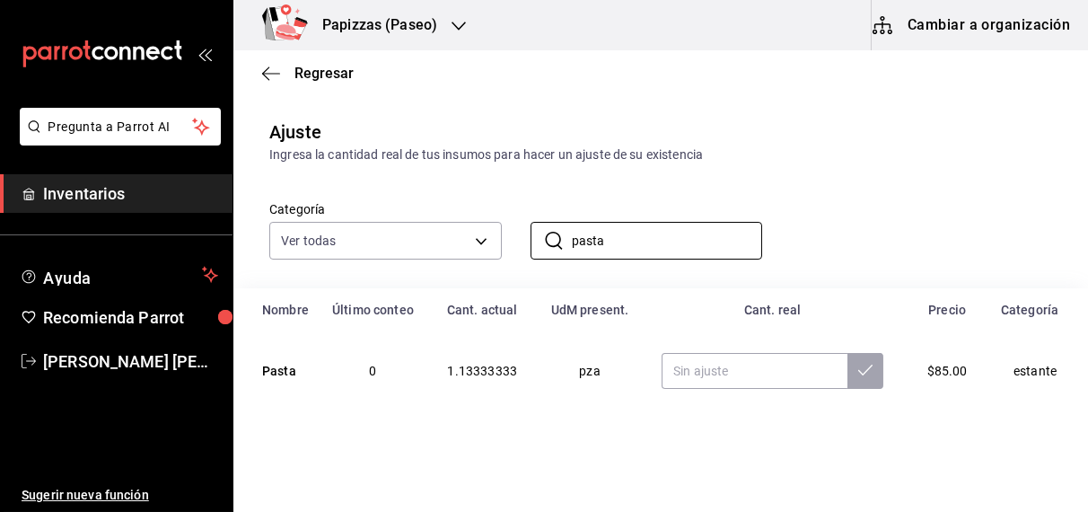
scroll to position [22, 0]
type input "pasta"
click at [715, 370] on input "text" at bounding box center [755, 371] width 186 height 36
click at [859, 369] on icon at bounding box center [866, 370] width 14 height 14
type input "0.70"
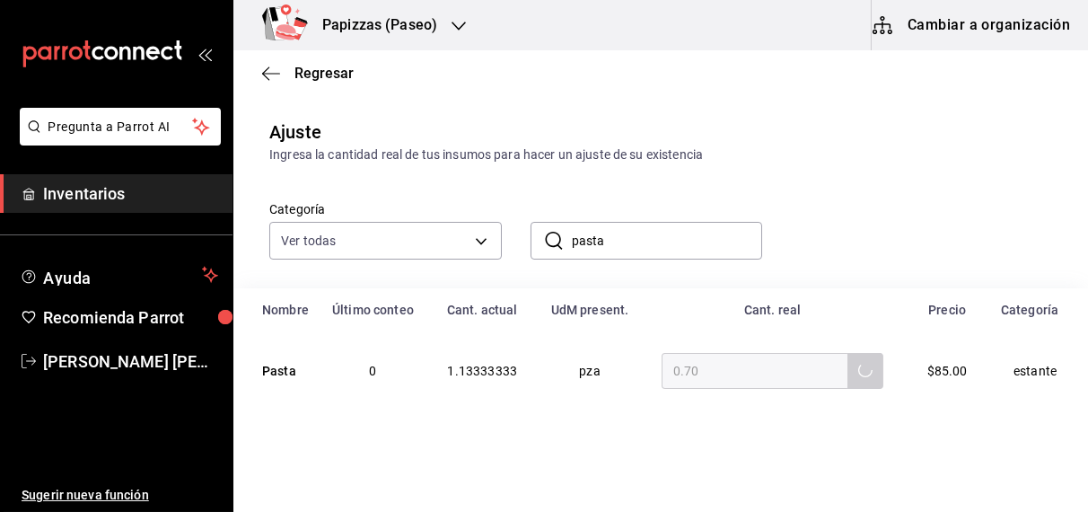
click at [700, 240] on input "pasta" at bounding box center [667, 241] width 191 height 36
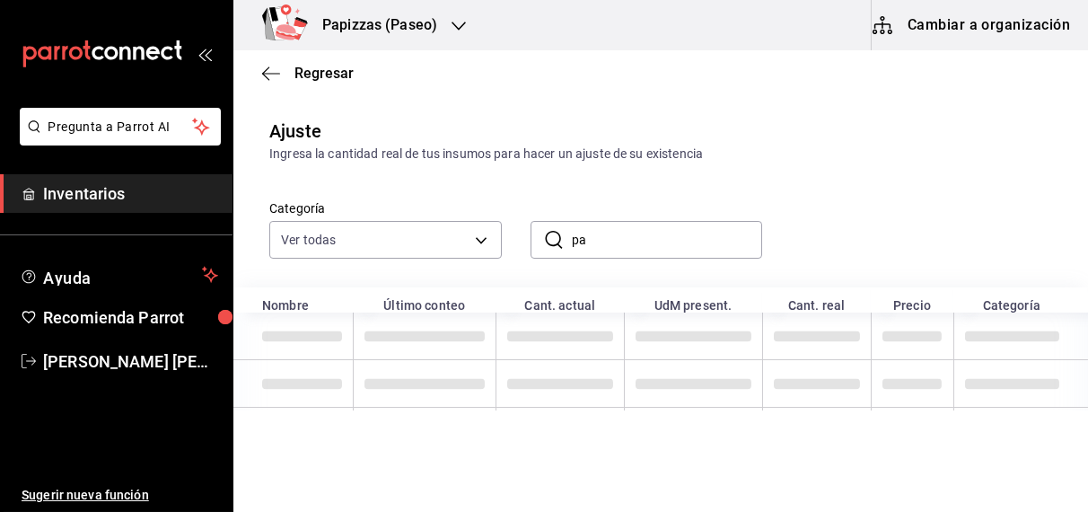
type input "p"
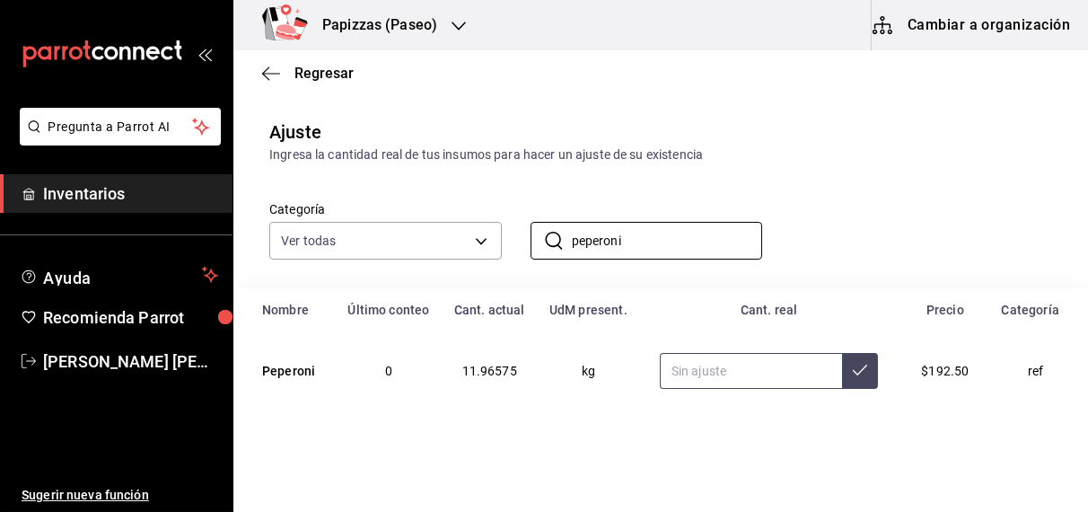
type input "peperoni"
click at [722, 372] on input "text" at bounding box center [751, 371] width 182 height 36
type input "11.49"
click at [853, 369] on icon at bounding box center [860, 370] width 14 height 14
click at [677, 246] on input "peperoni" at bounding box center [667, 241] width 191 height 36
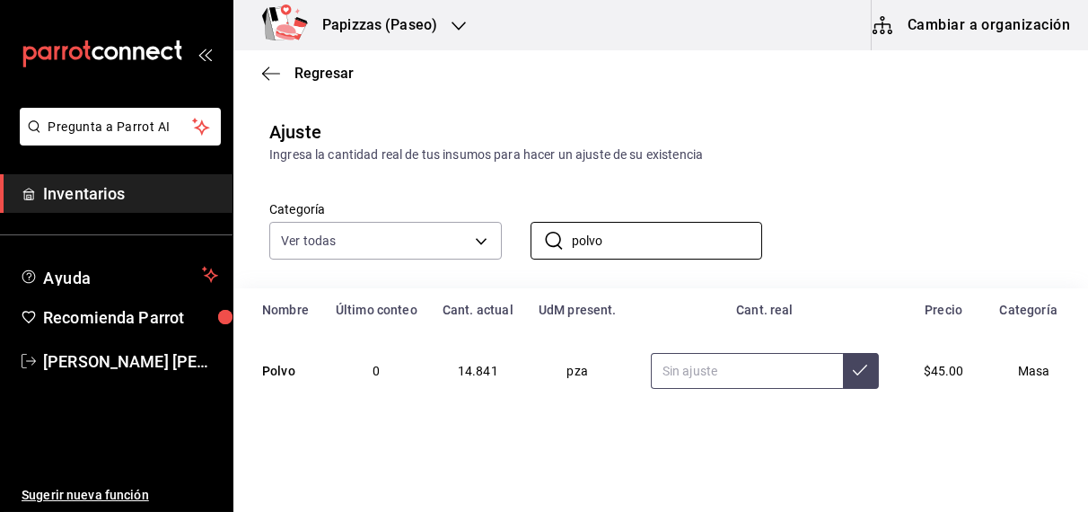
type input "polvo"
click at [705, 370] on input "text" at bounding box center [747, 371] width 192 height 36
type input "14.84"
click at [852, 384] on button at bounding box center [861, 371] width 36 height 36
click at [692, 241] on input "polvo" at bounding box center [667, 241] width 191 height 36
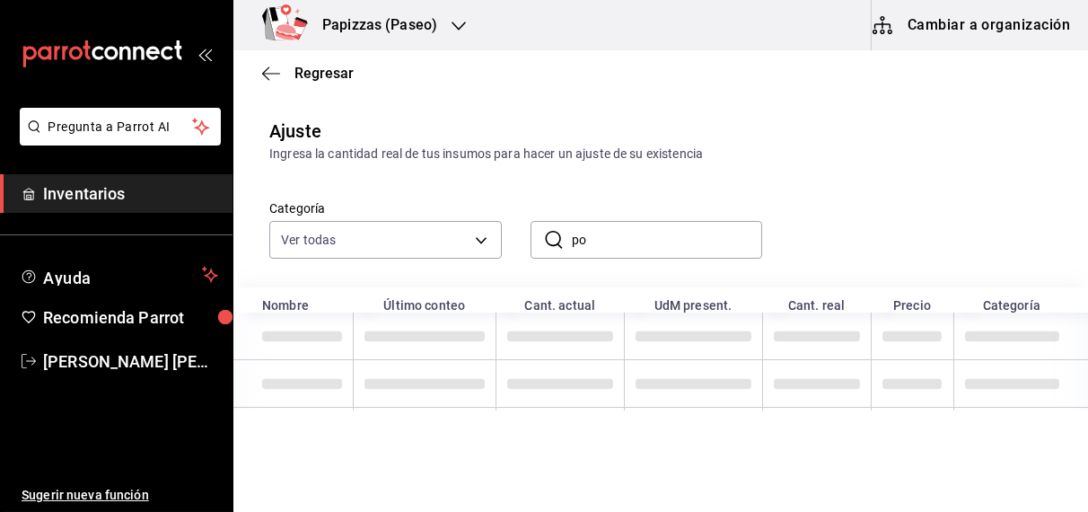
type input "p"
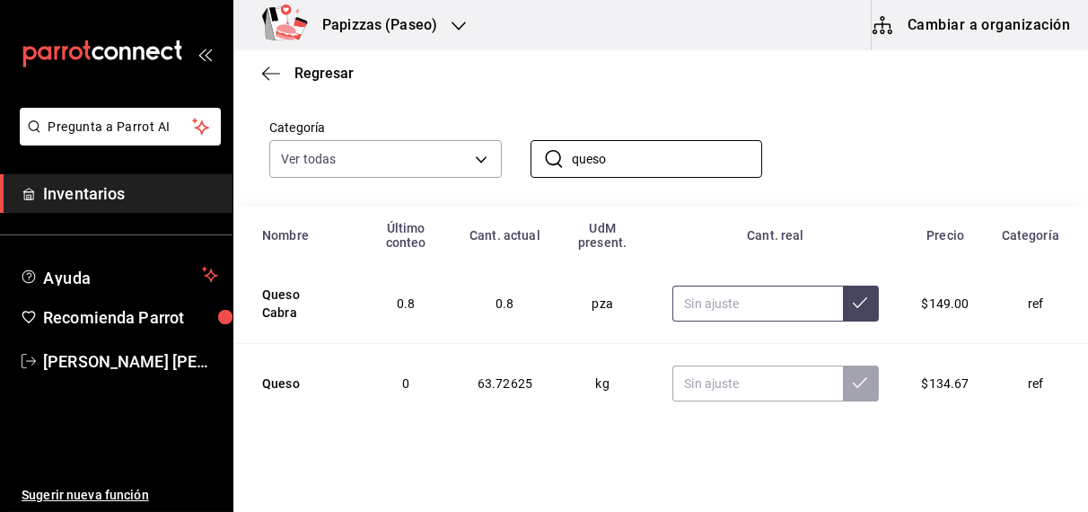
scroll to position [112, 0]
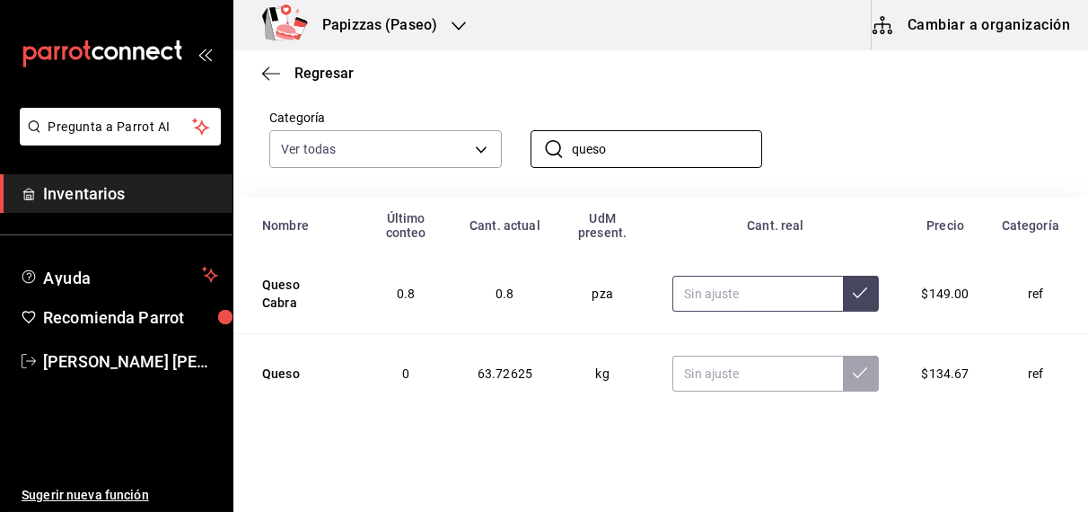
type input "queso"
click at [757, 370] on input "text" at bounding box center [758, 374] width 170 height 36
click at [738, 373] on input "text" at bounding box center [758, 374] width 170 height 36
click at [706, 371] on input "text" at bounding box center [758, 374] width 170 height 36
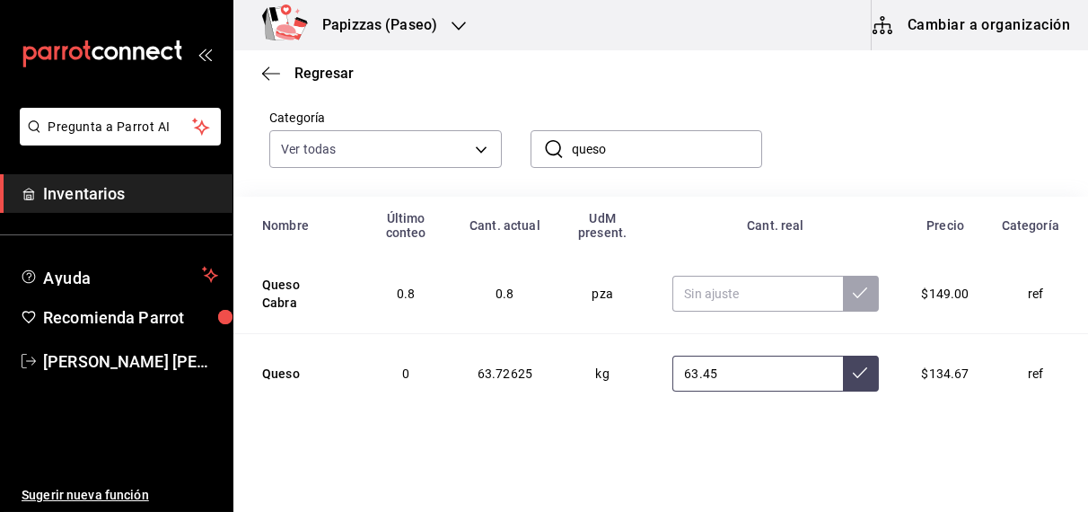
type input "63.45"
click at [854, 386] on button at bounding box center [861, 374] width 36 height 36
click at [661, 154] on input "queso" at bounding box center [667, 149] width 191 height 36
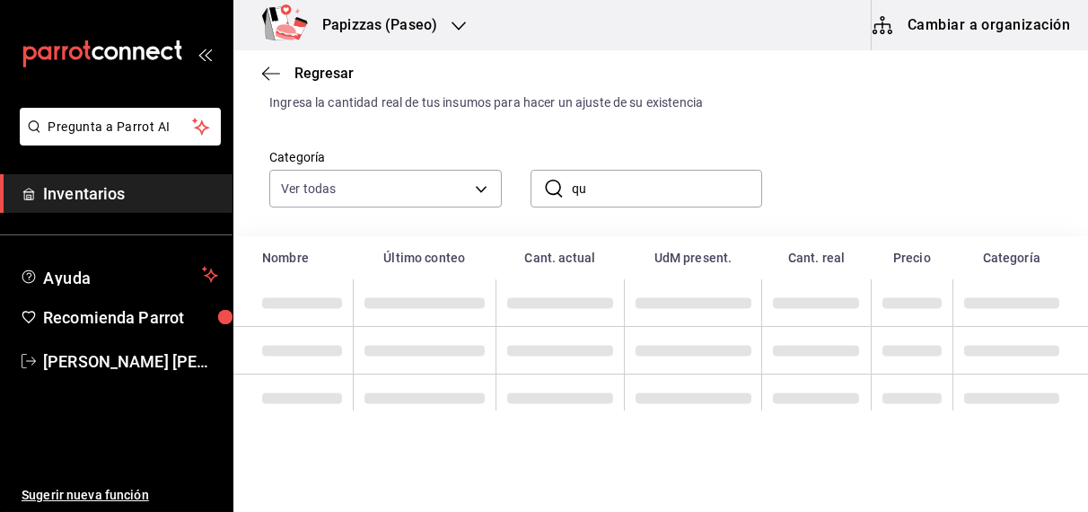
type input "q"
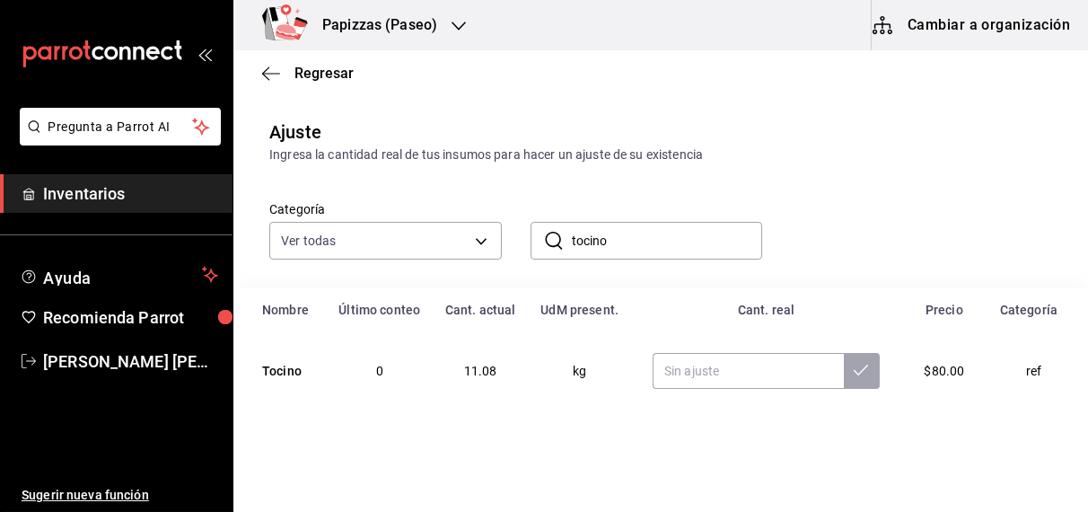
scroll to position [22, 0]
type input "tocino"
click at [709, 369] on input "text" at bounding box center [748, 371] width 191 height 36
type input "10.58"
click at [854, 371] on icon at bounding box center [861, 370] width 14 height 11
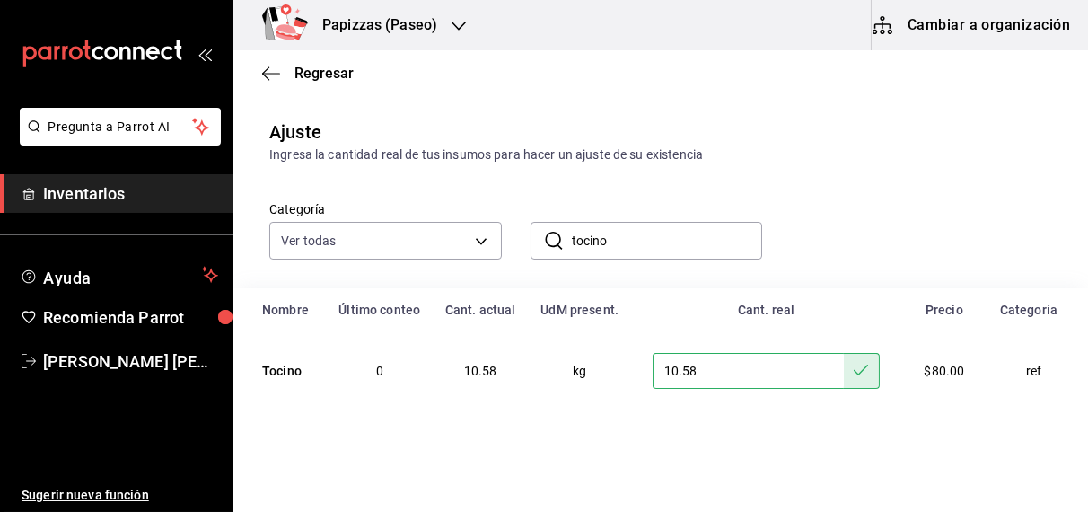
click at [674, 241] on input "tocino" at bounding box center [667, 241] width 191 height 36
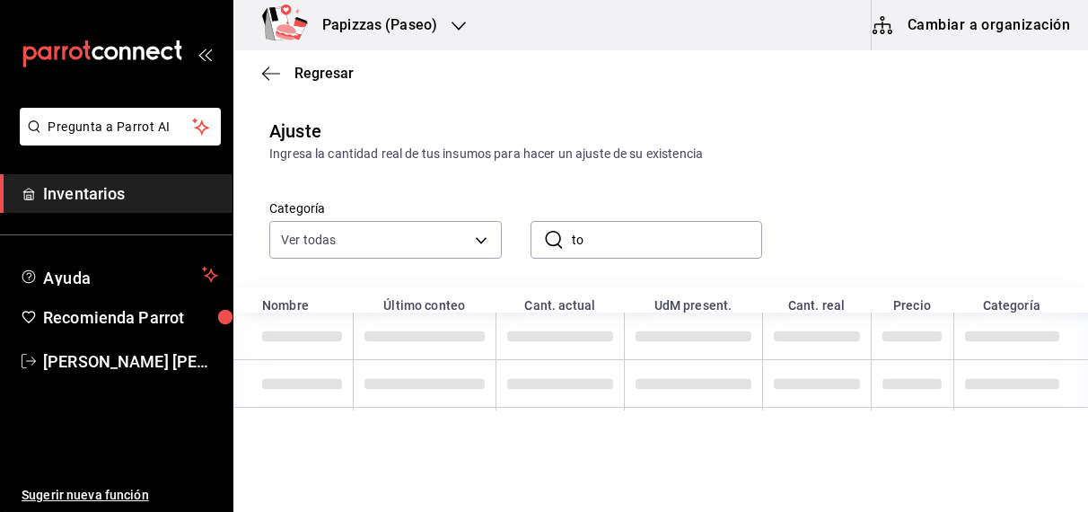
type input "t"
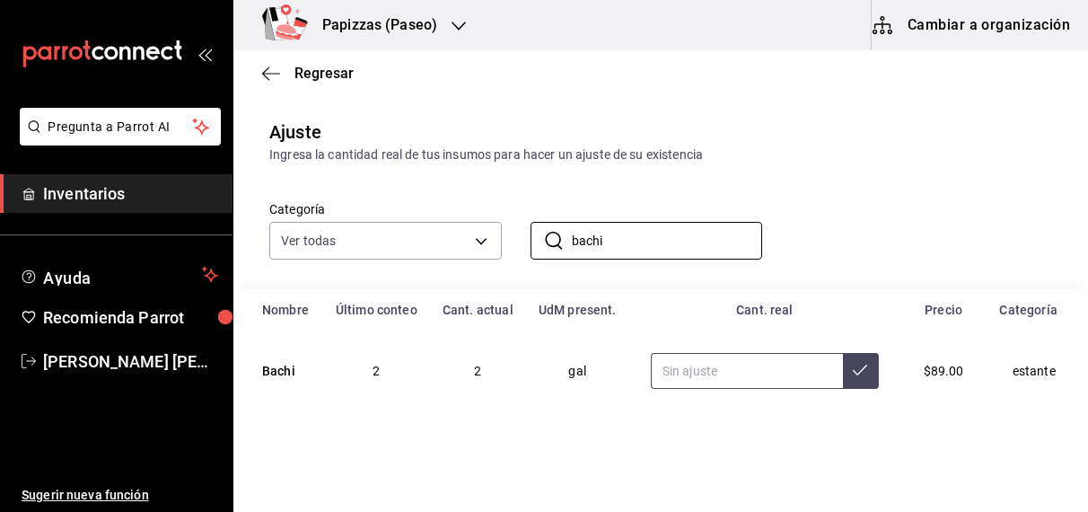
type input "bachi"
click at [726, 374] on input "text" at bounding box center [747, 371] width 192 height 36
type input "1.00"
click at [843, 364] on button at bounding box center [861, 371] width 36 height 36
click at [668, 235] on input "bachi" at bounding box center [667, 241] width 191 height 36
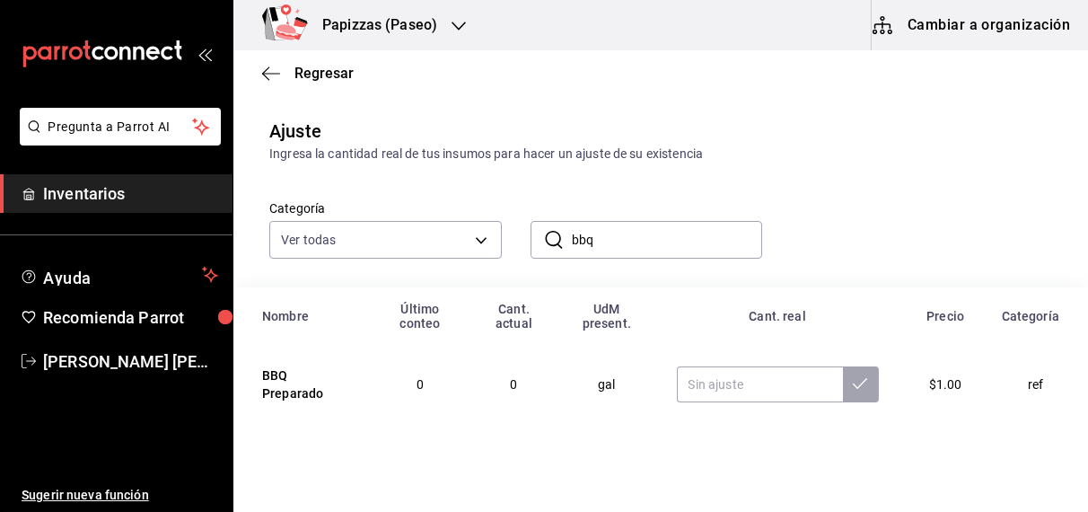
type input "bbq"
click at [776, 384] on input "text" at bounding box center [760, 384] width 166 height 36
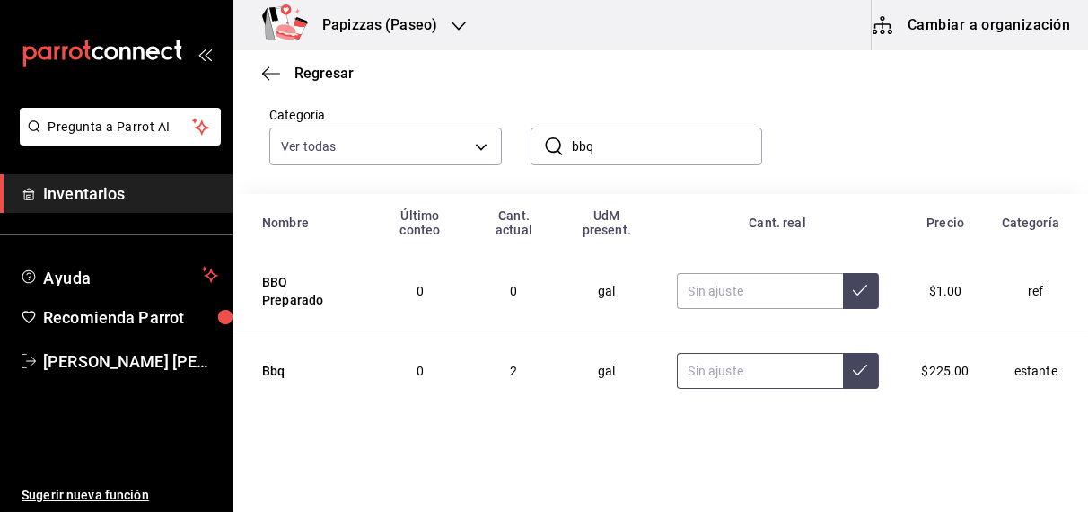
click at [703, 366] on input "text" at bounding box center [760, 371] width 166 height 36
type input "1.00"
click at [853, 370] on icon at bounding box center [860, 370] width 14 height 14
click at [699, 145] on input "bbq" at bounding box center [667, 146] width 191 height 36
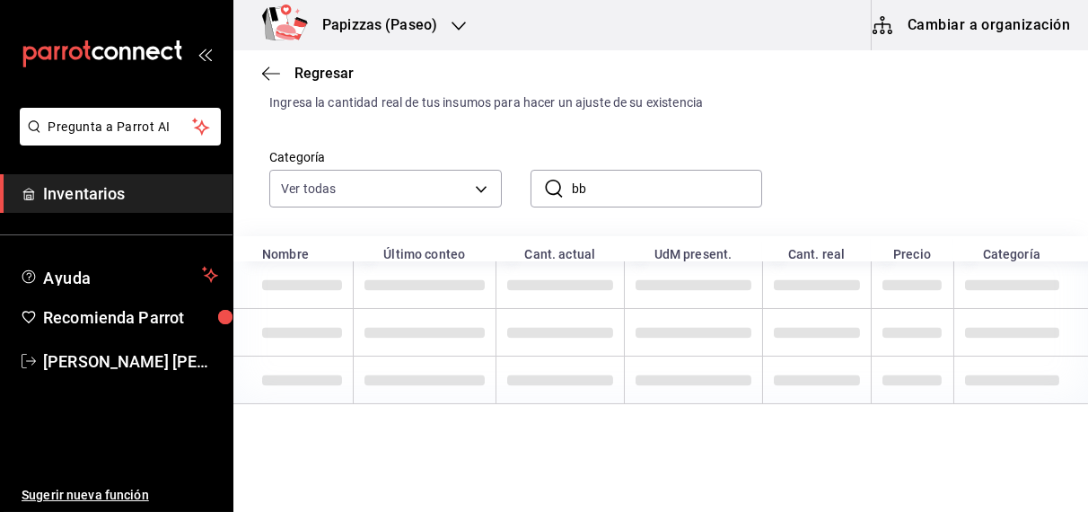
type input "b"
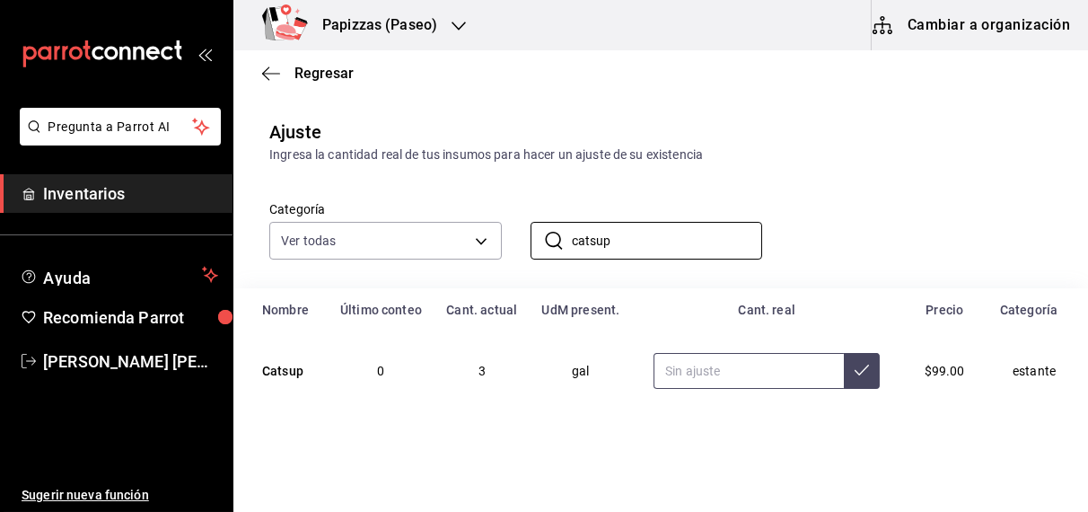
type input "catsup"
click at [772, 375] on input "text" at bounding box center [749, 371] width 190 height 36
type input "2.00"
click at [855, 369] on icon at bounding box center [862, 370] width 14 height 14
click at [674, 246] on input "catsup" at bounding box center [667, 241] width 191 height 36
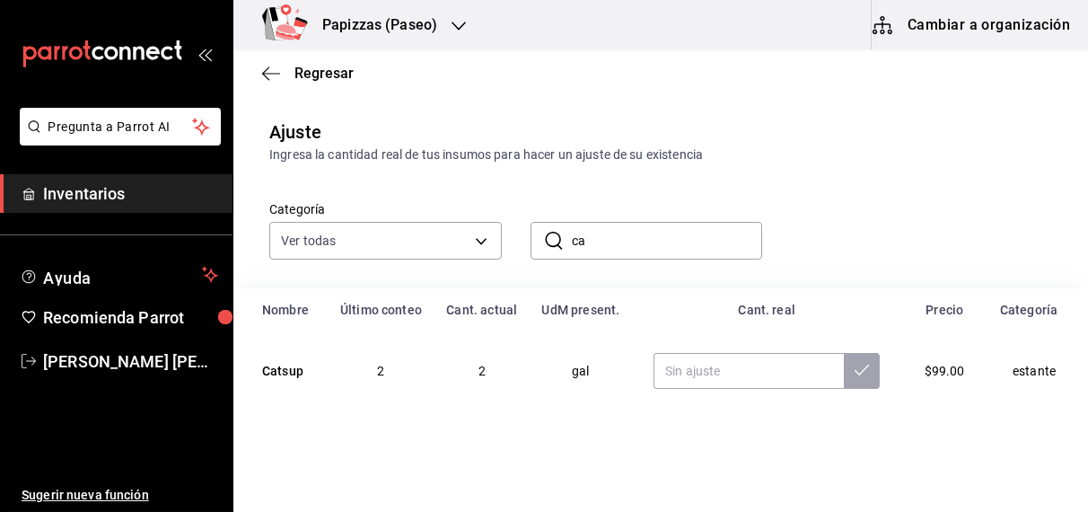
type input "c"
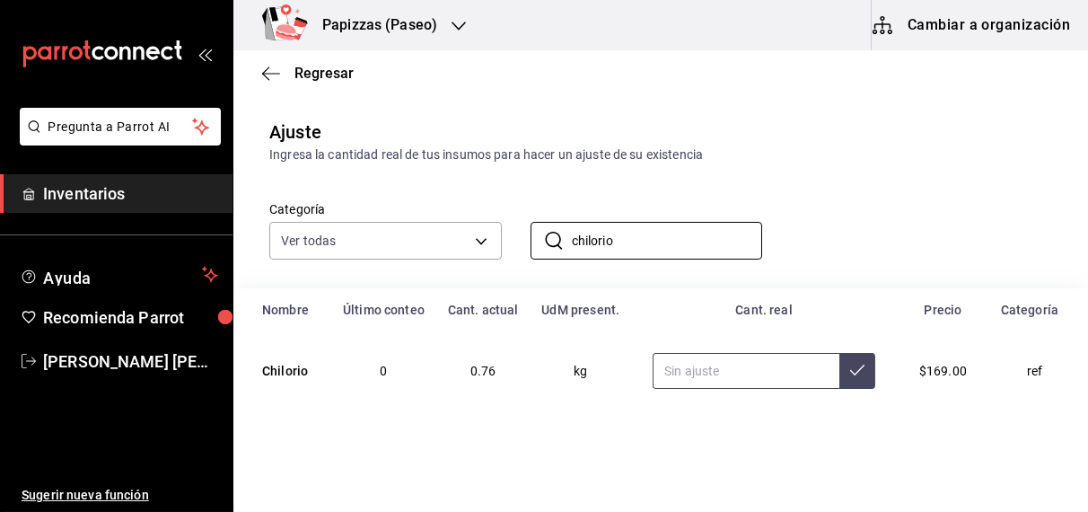
type input "chilorio"
click at [729, 369] on input "text" at bounding box center [746, 371] width 187 height 36
click at [850, 369] on icon at bounding box center [857, 370] width 14 height 14
type input "0.66"
click at [700, 234] on input "chilorio" at bounding box center [667, 241] width 191 height 36
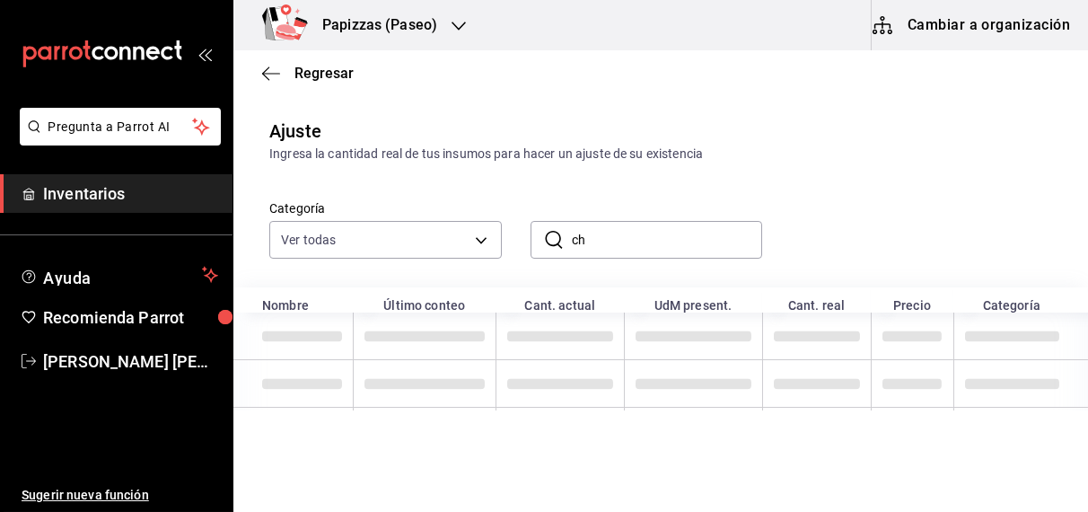
type input "c"
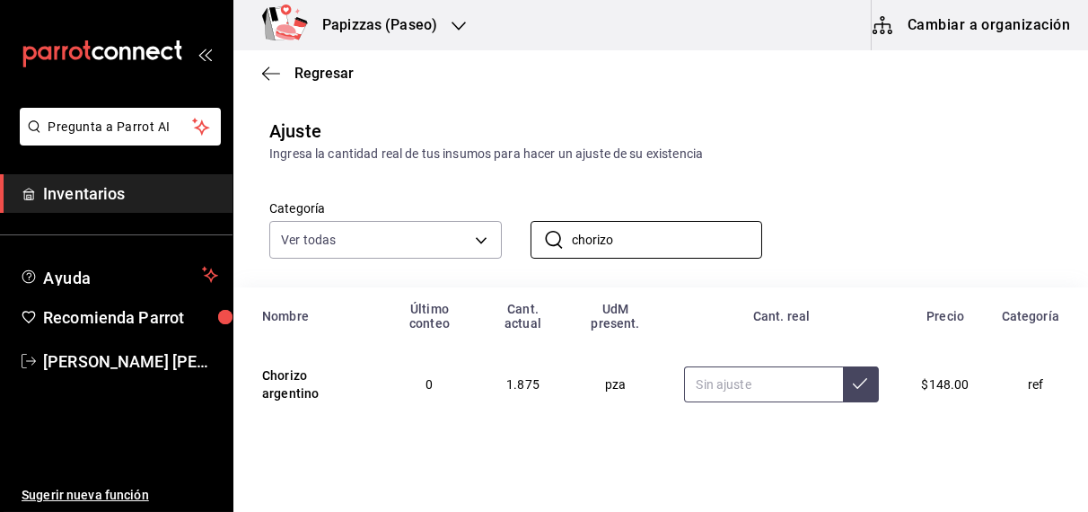
type input "chorizo"
click at [738, 390] on input "text" at bounding box center [763, 384] width 158 height 36
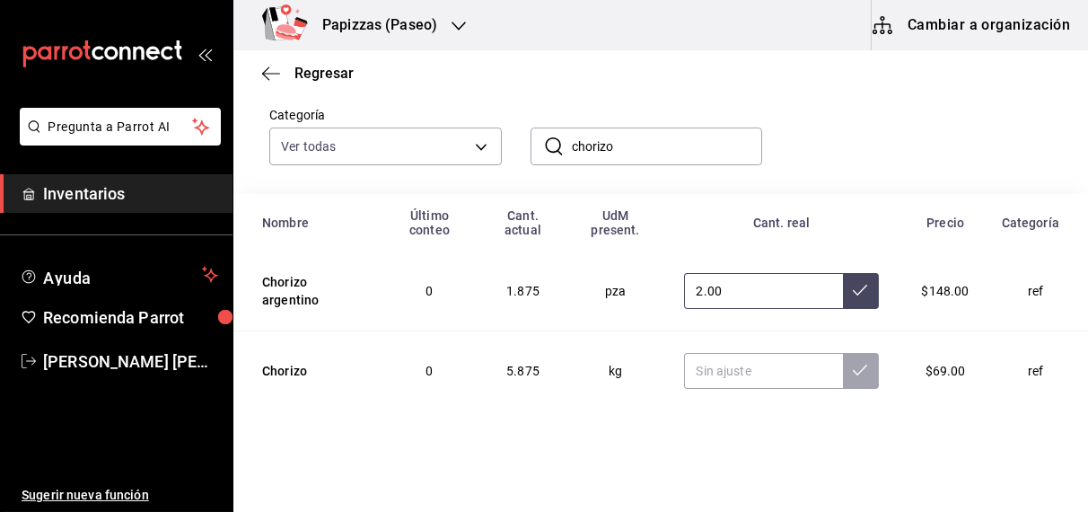
type input "2.00"
click at [751, 368] on input "text" at bounding box center [763, 371] width 158 height 36
type input "4.98"
click at [853, 374] on icon at bounding box center [860, 370] width 14 height 14
click at [673, 145] on input "chorizo" at bounding box center [667, 146] width 191 height 36
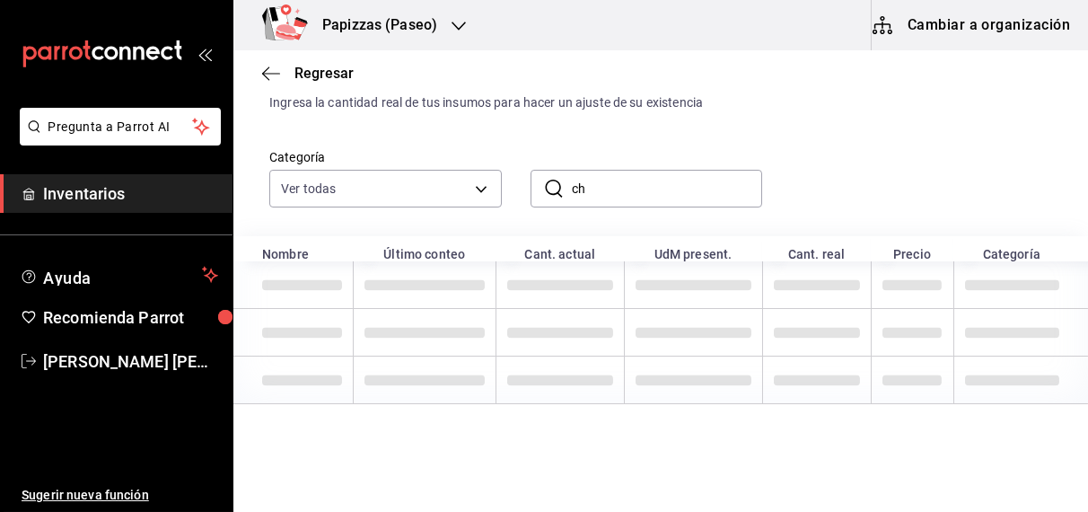
type input "c"
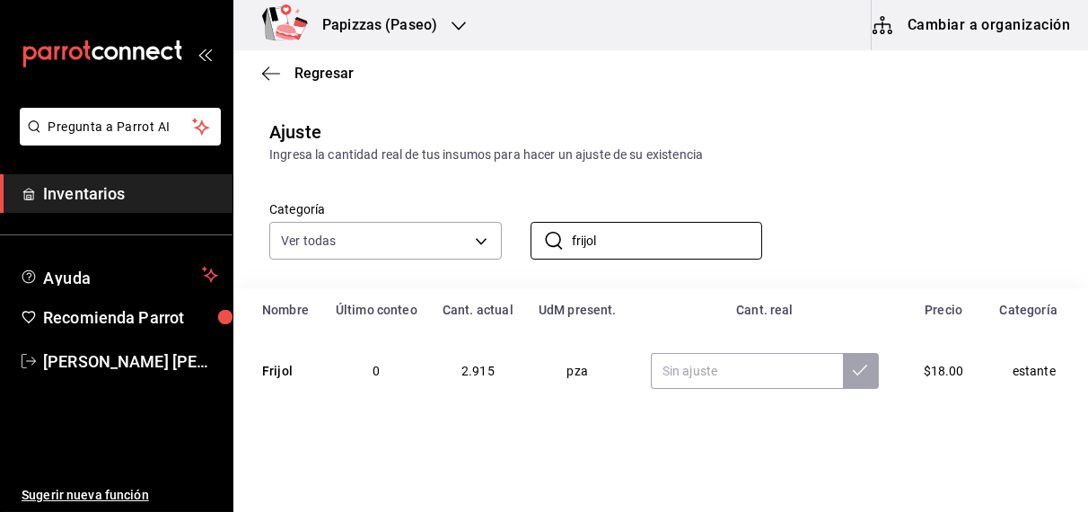
scroll to position [22, 0]
type input "frijol"
click at [746, 371] on input "text" at bounding box center [747, 371] width 192 height 36
type input "2.50"
click at [853, 375] on icon at bounding box center [860, 370] width 14 height 14
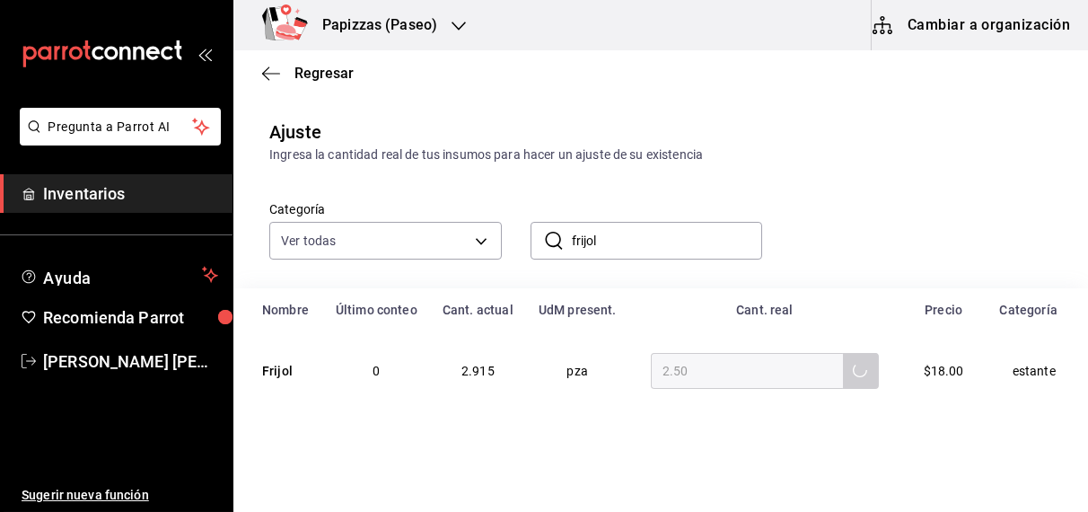
click at [701, 241] on input "frijol" at bounding box center [667, 241] width 191 height 36
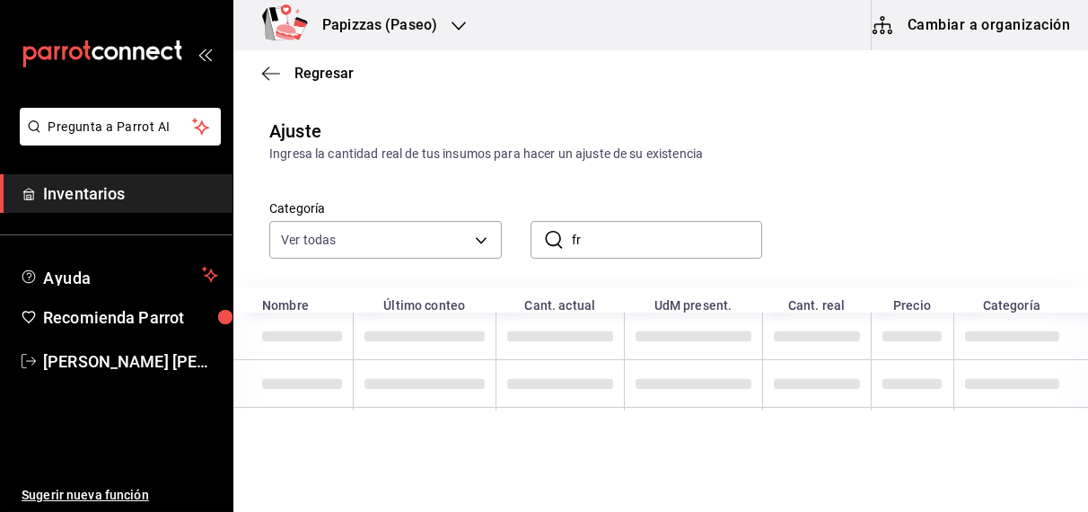
type input "f"
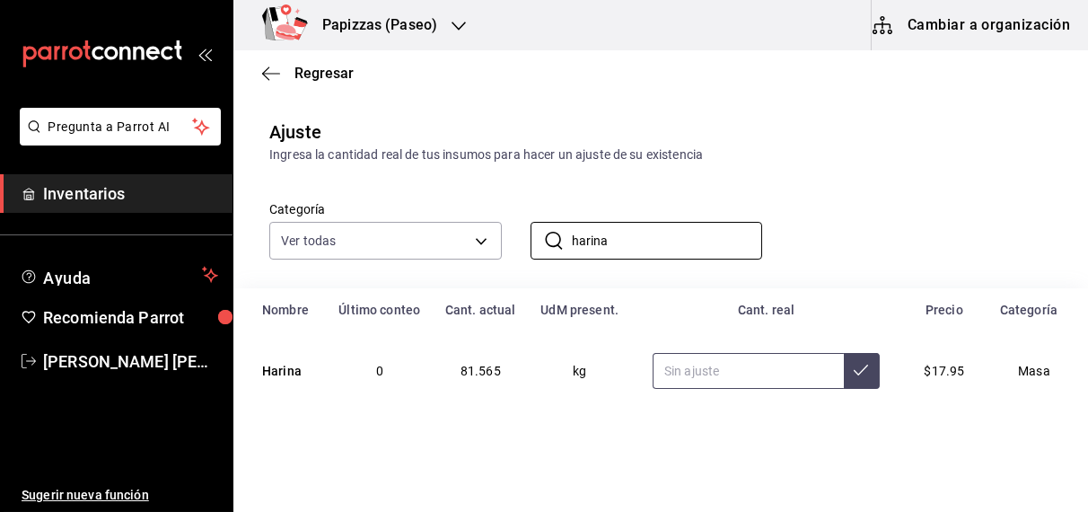
type input "harina"
click at [666, 378] on input "text" at bounding box center [748, 371] width 191 height 36
type input "84.46"
click at [854, 373] on icon at bounding box center [861, 370] width 14 height 14
click at [687, 242] on input "harina" at bounding box center [667, 241] width 191 height 36
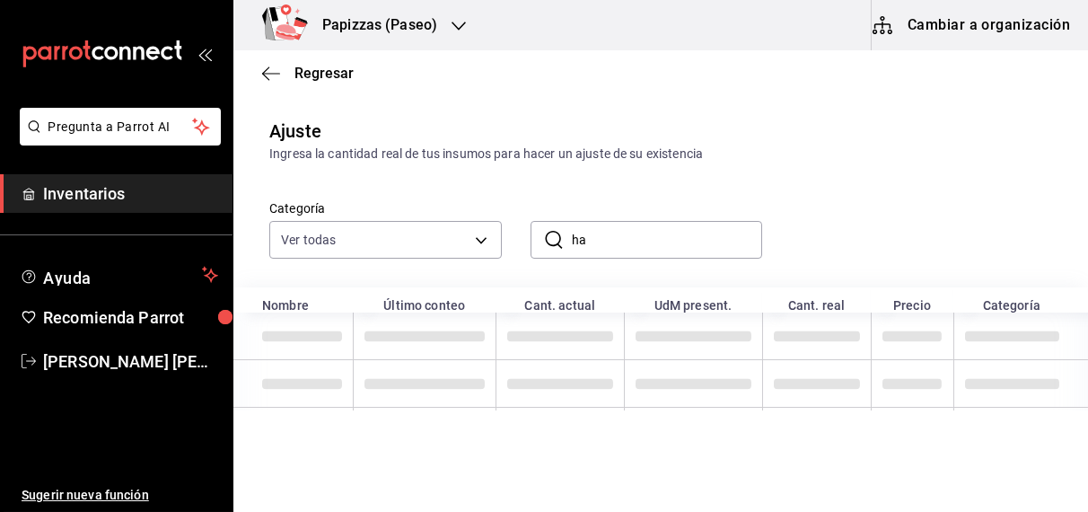
type input "h"
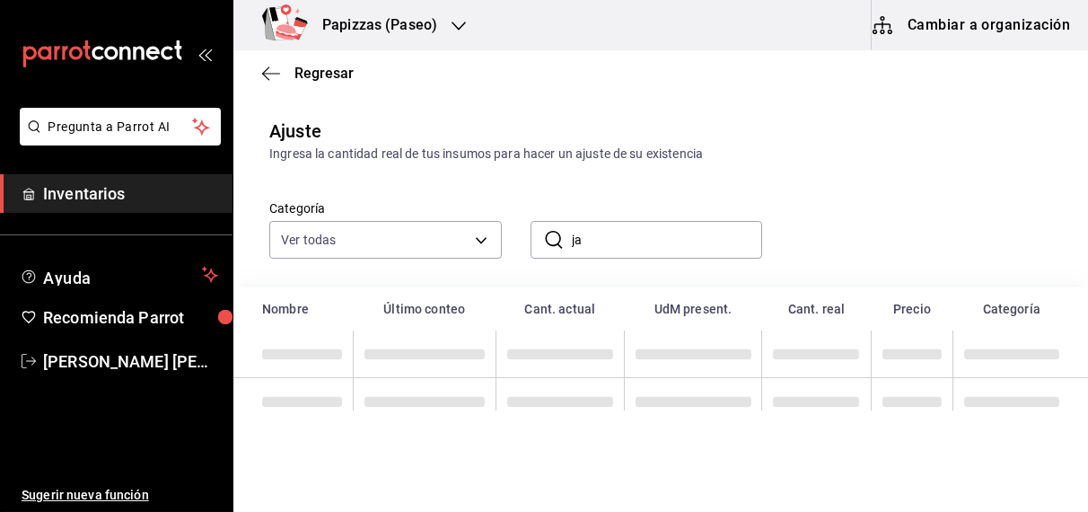
type input "j"
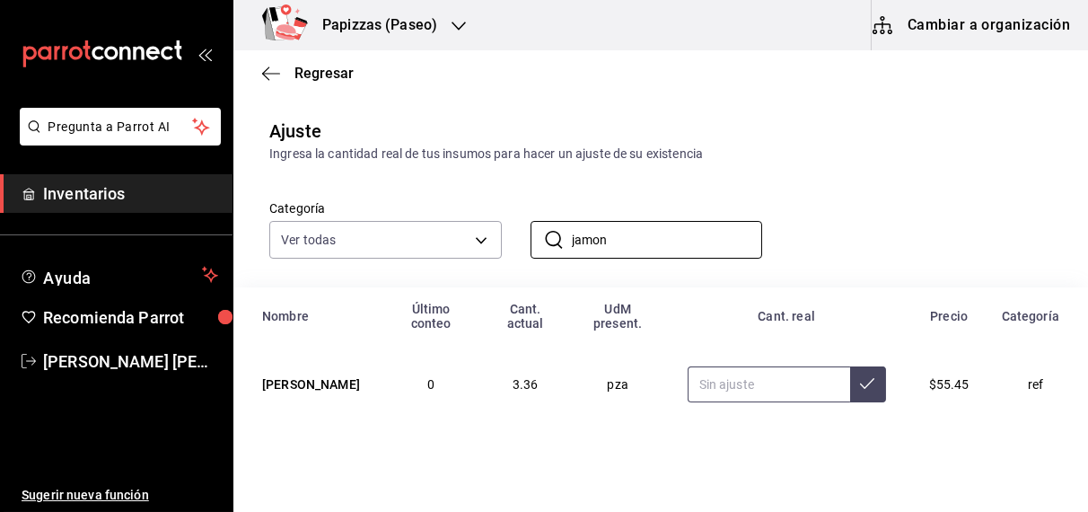
type input "jamon"
click at [708, 382] on input "text" at bounding box center [769, 384] width 163 height 36
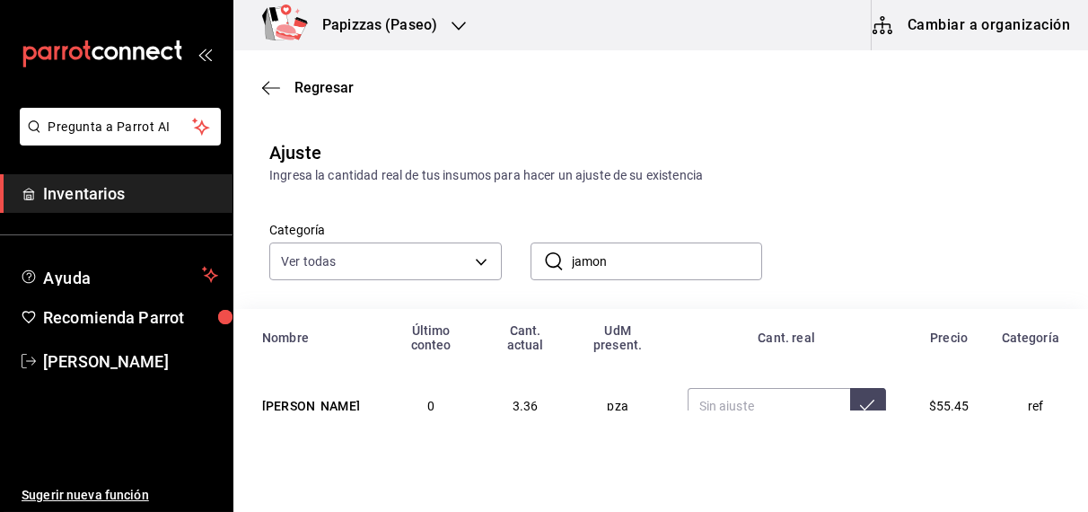
scroll to position [116, 0]
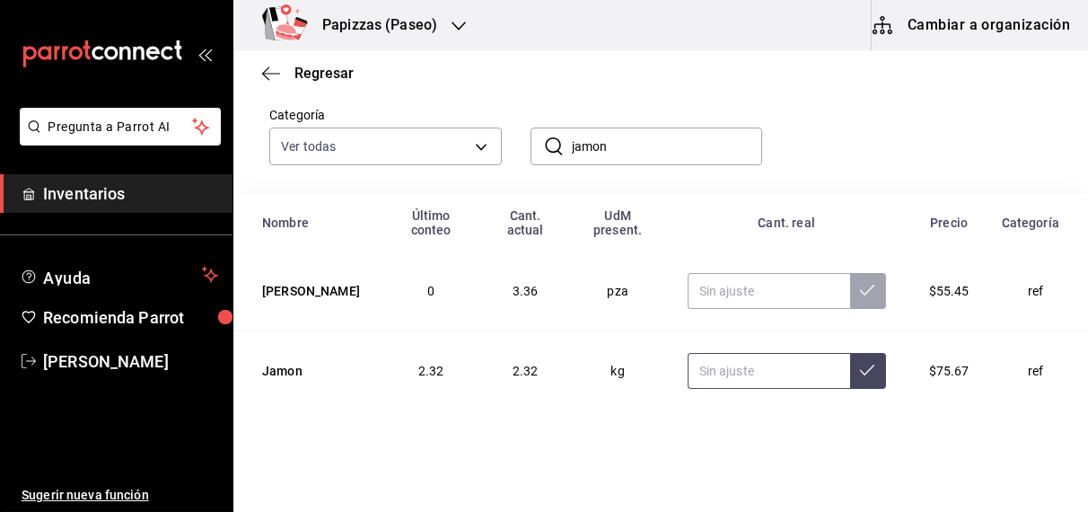
click at [707, 377] on input "text" at bounding box center [769, 371] width 163 height 36
type input "1.45"
click at [860, 369] on icon at bounding box center [867, 370] width 14 height 14
click at [692, 147] on input "jamon" at bounding box center [667, 146] width 191 height 36
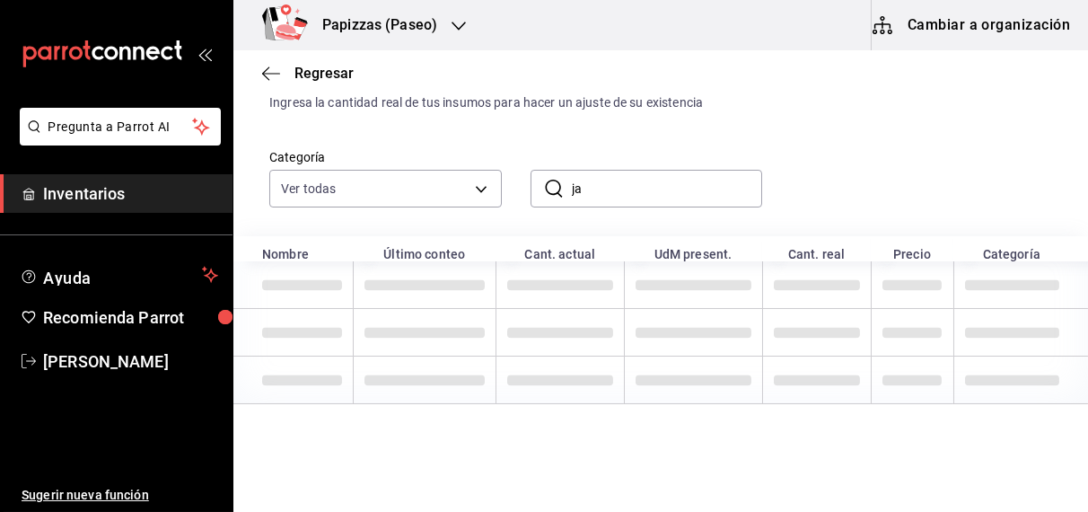
type input "j"
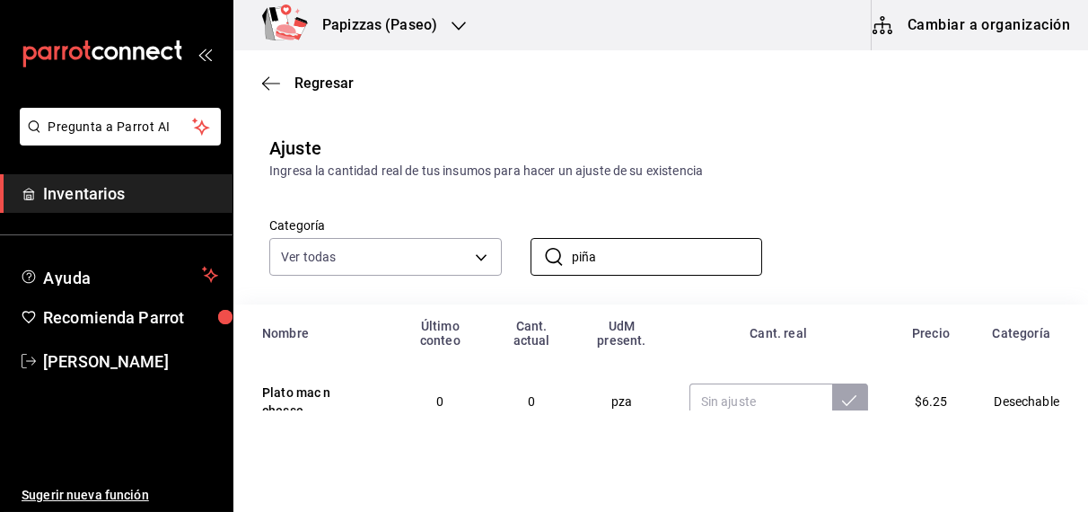
scroll to position [0, 0]
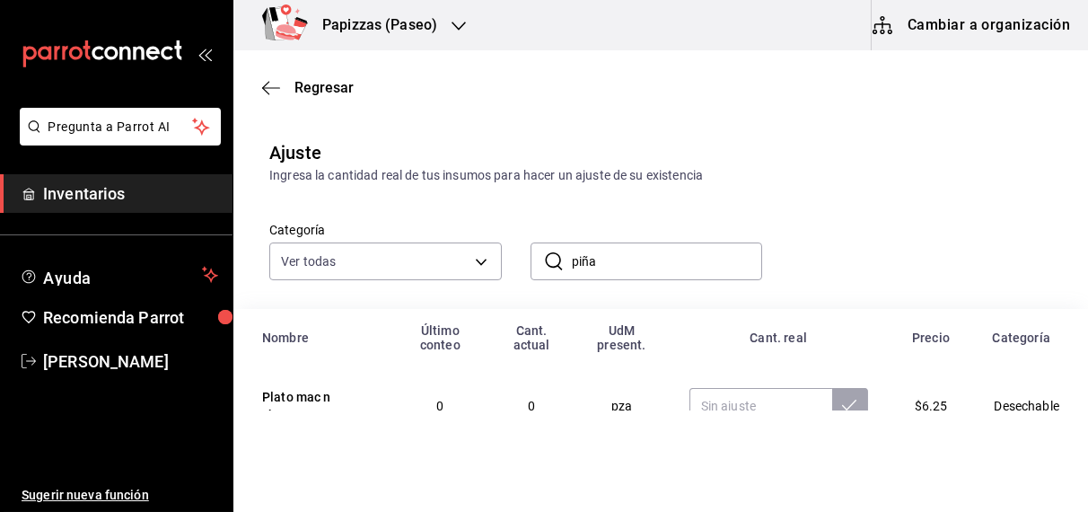
click at [656, 264] on input "piña" at bounding box center [667, 261] width 191 height 36
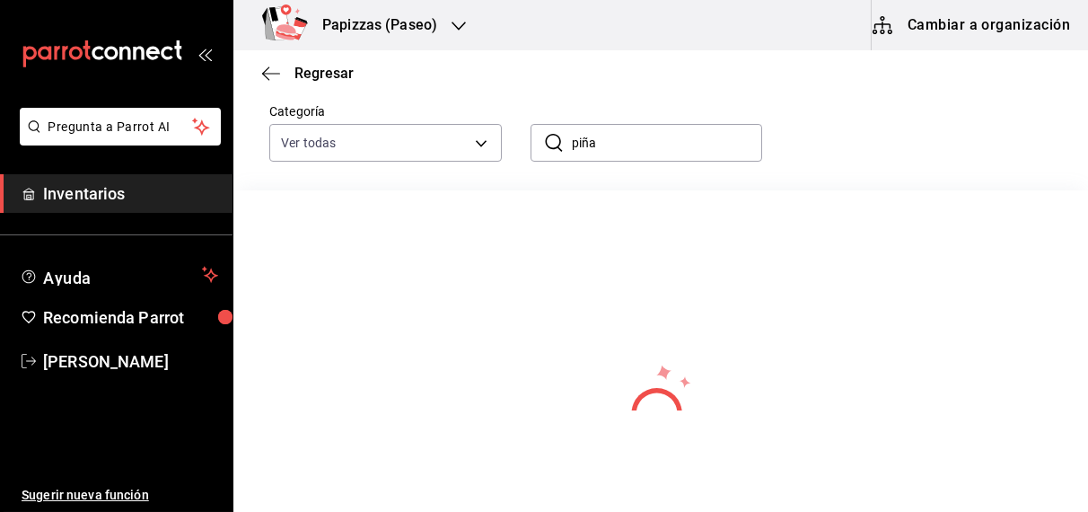
scroll to position [123, 0]
type input "p"
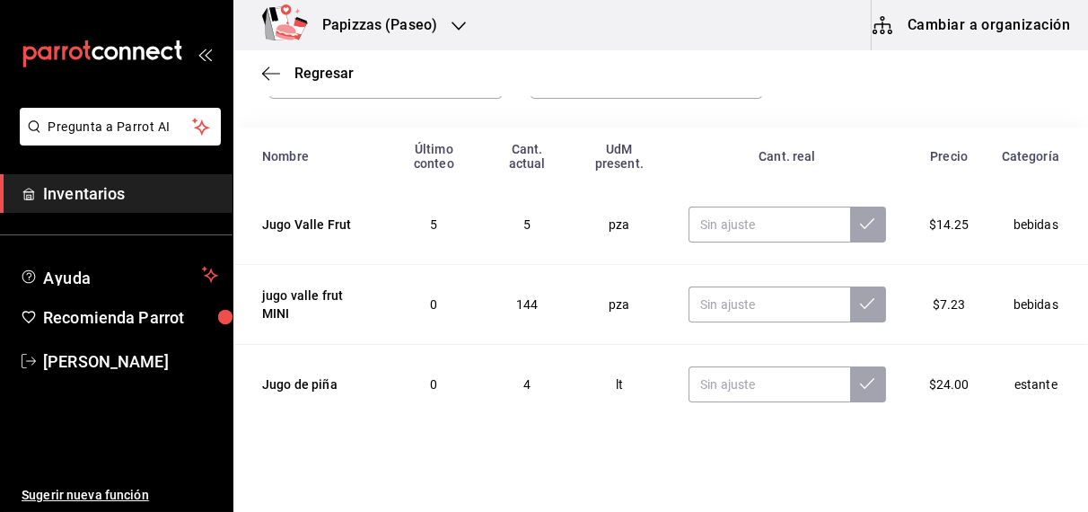
scroll to position [196, 0]
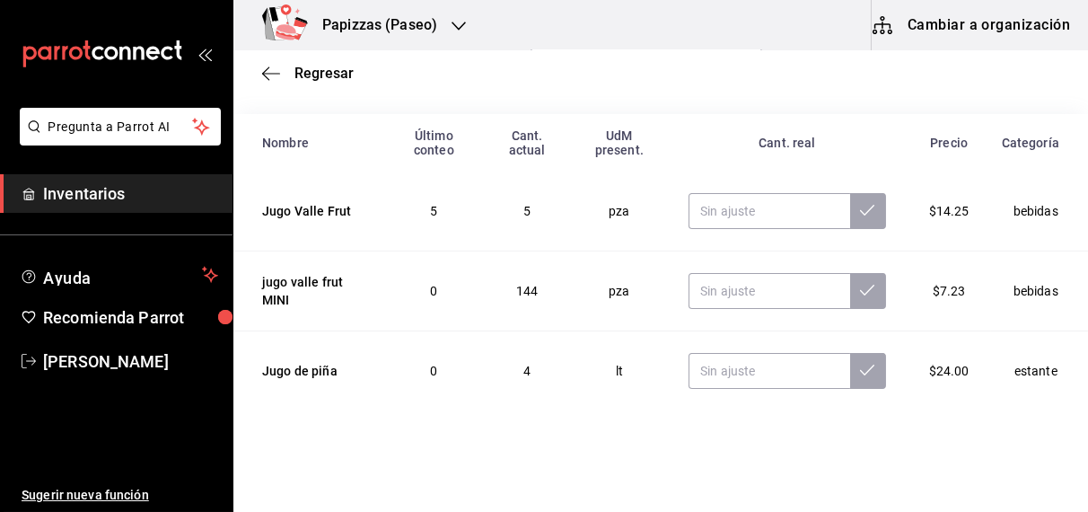
type input "jugo"
click at [765, 372] on input "text" at bounding box center [770, 371] width 162 height 36
type input "2.00"
click at [860, 374] on icon at bounding box center [867, 370] width 14 height 11
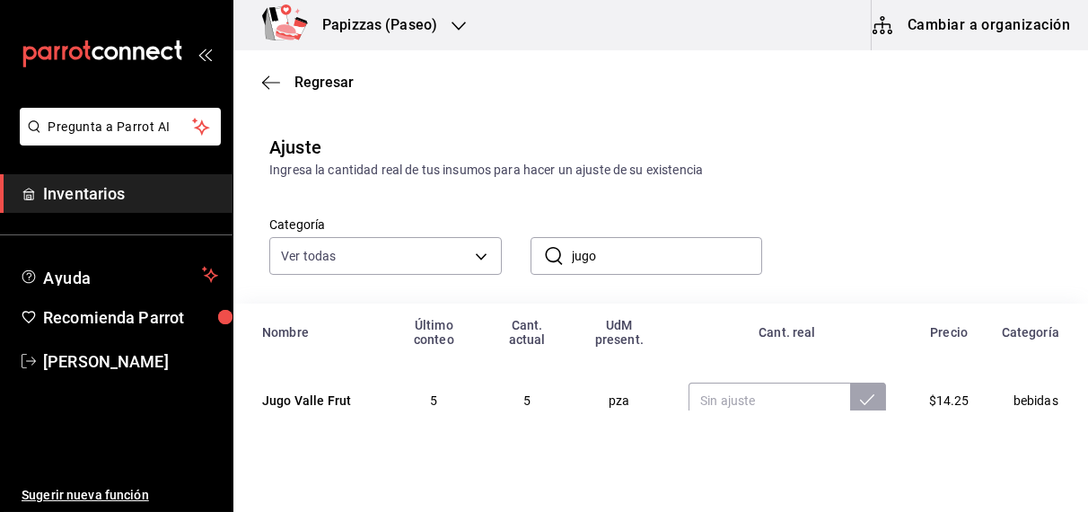
scroll to position [3, 0]
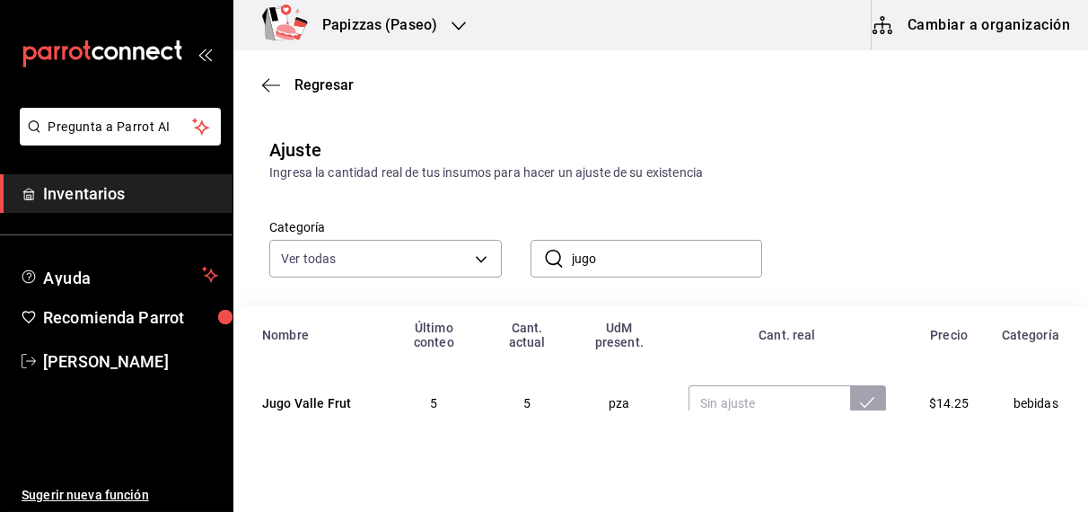
click at [646, 260] on input "jugo" at bounding box center [667, 259] width 191 height 36
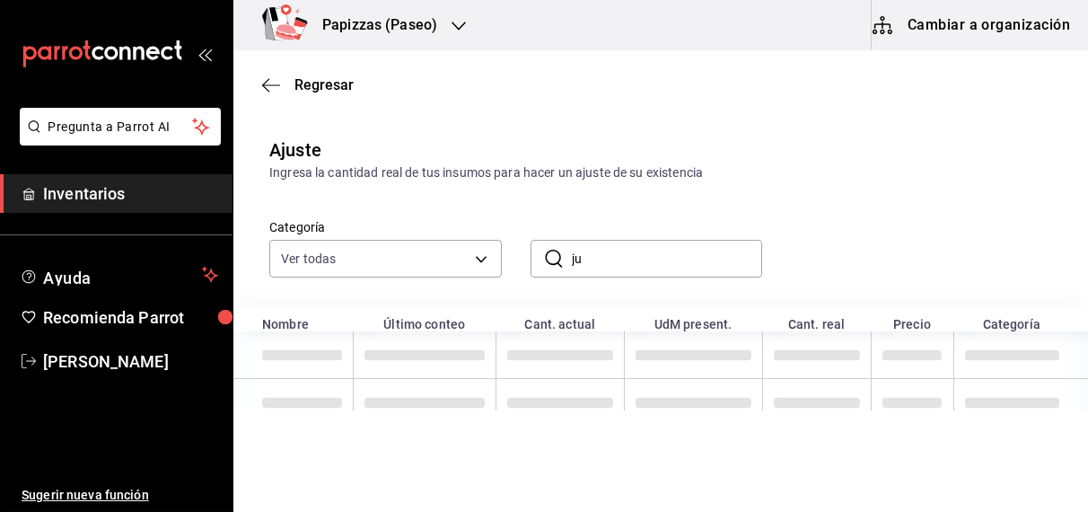
type input "j"
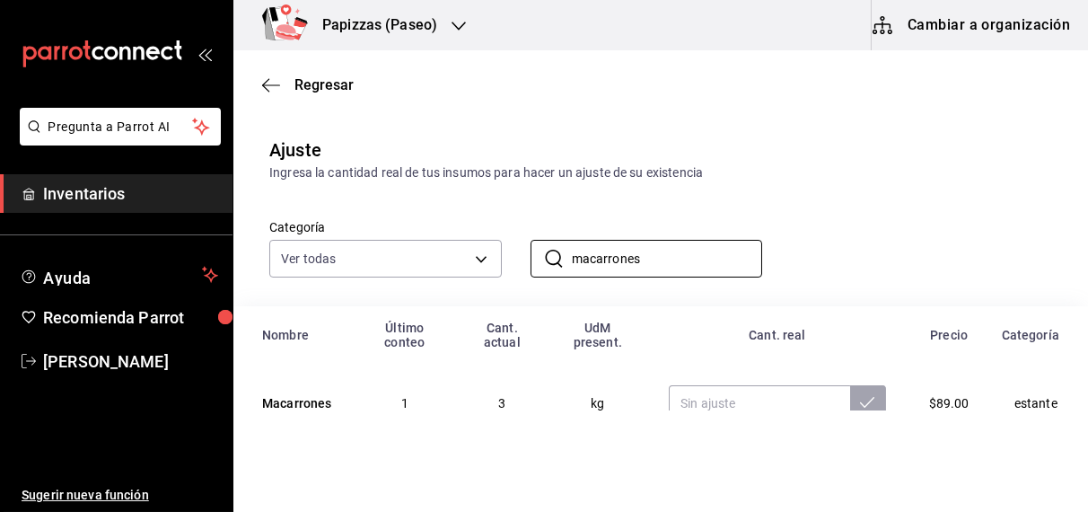
scroll to position [22, 0]
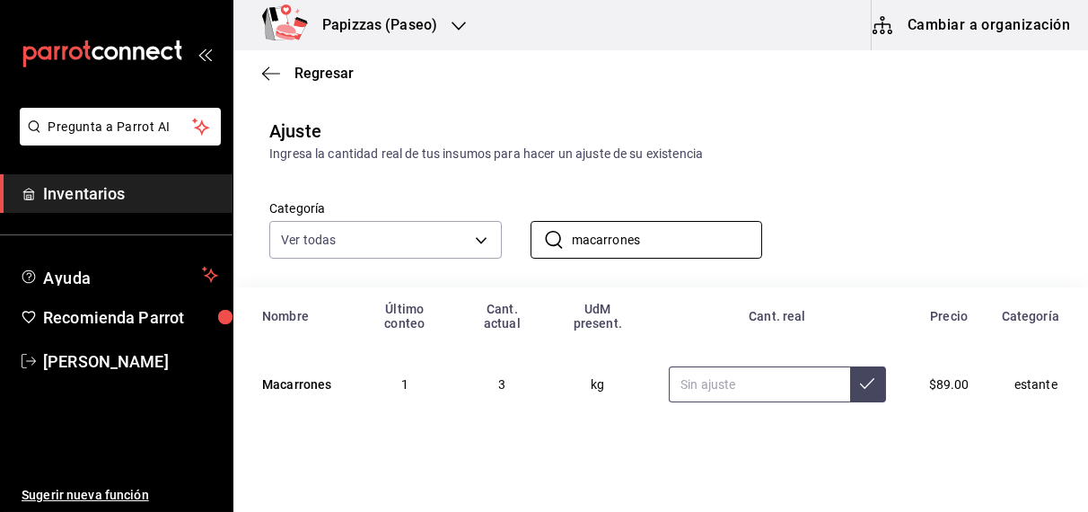
type input "macarrones"
click at [784, 366] on input "text" at bounding box center [759, 384] width 181 height 36
click at [674, 241] on input "macarrones" at bounding box center [667, 240] width 191 height 36
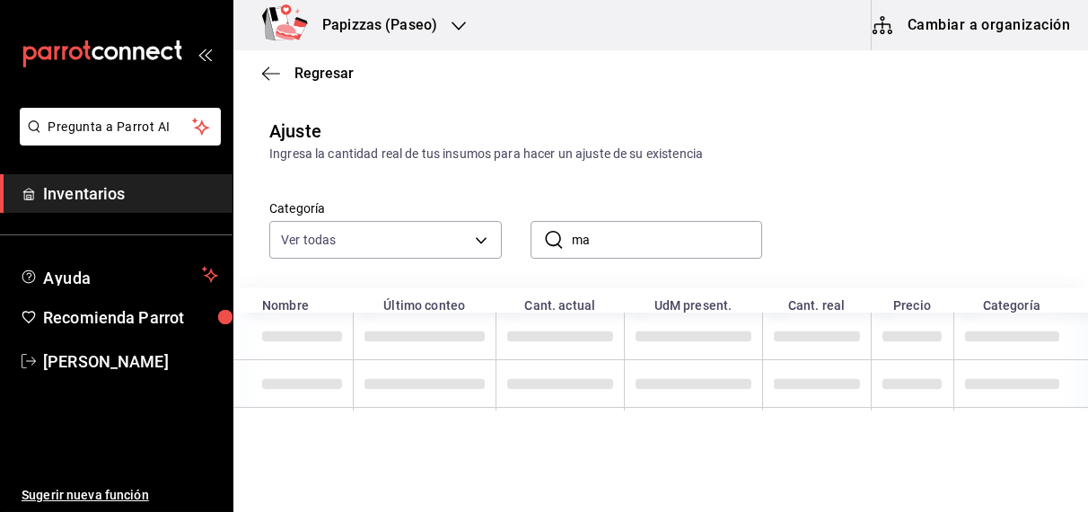
type input "m"
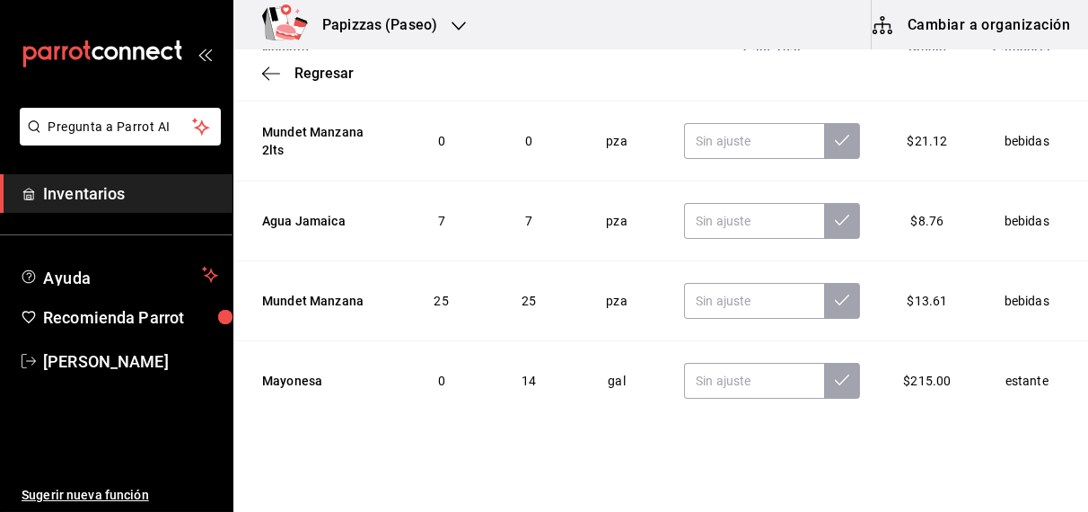
scroll to position [296, 0]
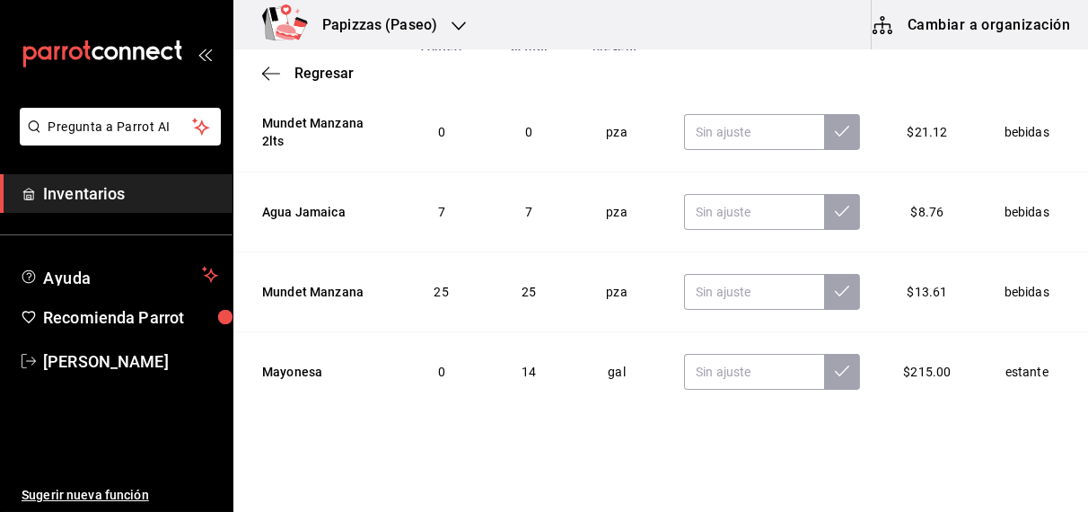
type input "mayonesa"
click at [707, 376] on input "text" at bounding box center [754, 372] width 140 height 36
type input "2.00"
click at [835, 370] on icon at bounding box center [842, 371] width 14 height 14
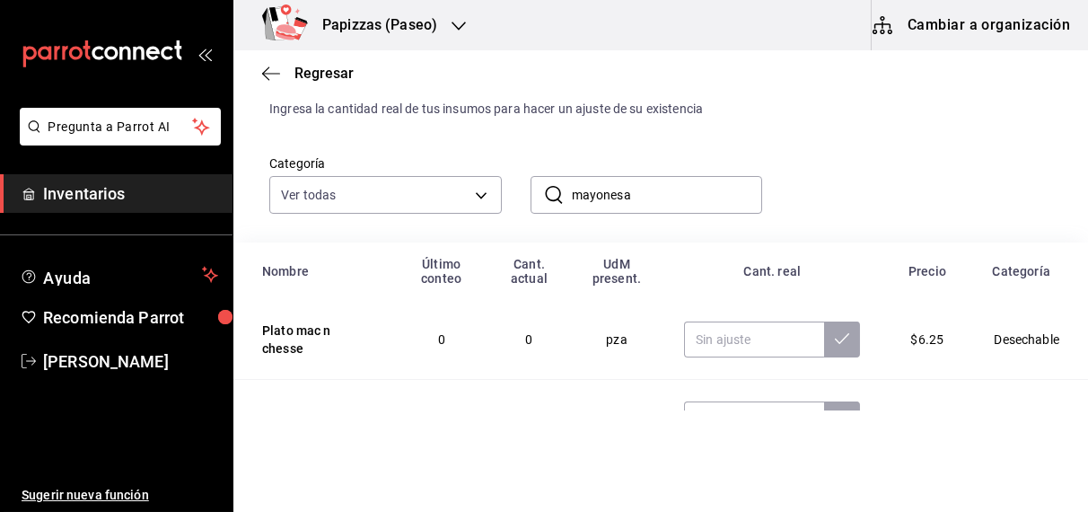
scroll to position [0, 0]
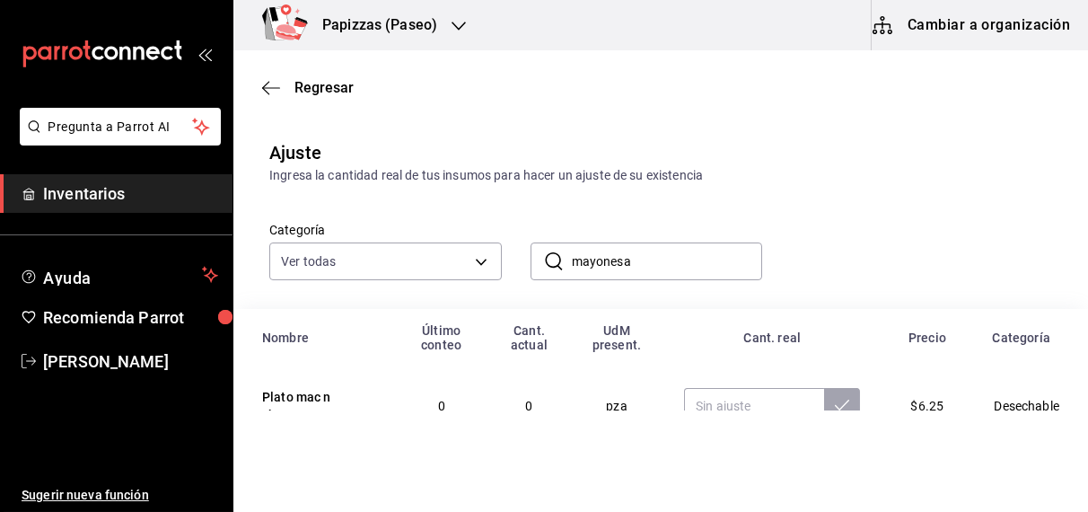
click at [668, 263] on input "mayonesa" at bounding box center [667, 261] width 191 height 36
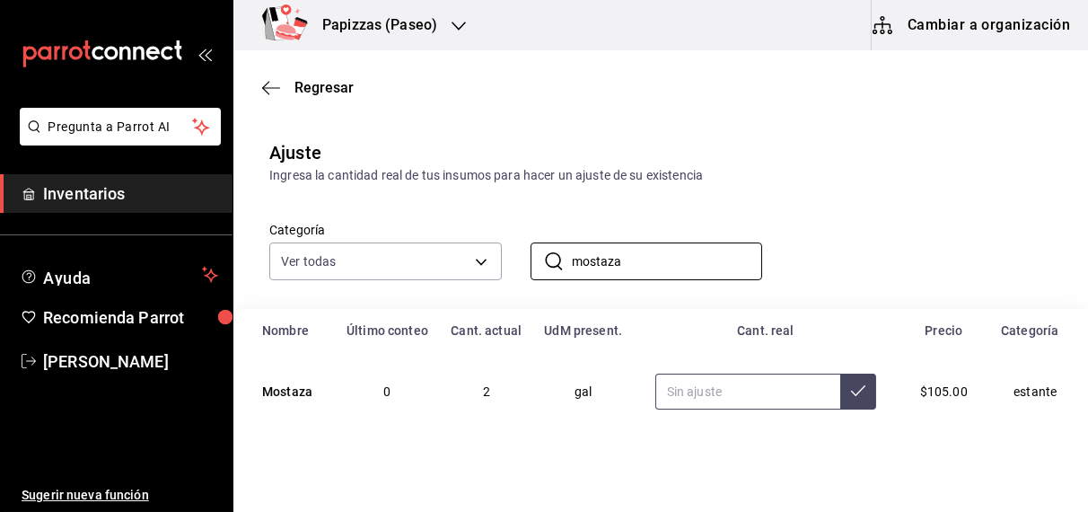
type input "mostaza"
click at [764, 383] on input "text" at bounding box center [748, 392] width 185 height 36
type input "1.00"
click at [851, 392] on icon at bounding box center [858, 390] width 14 height 14
drag, startPoint x: 629, startPoint y: 261, endPoint x: 515, endPoint y: 279, distance: 114.6
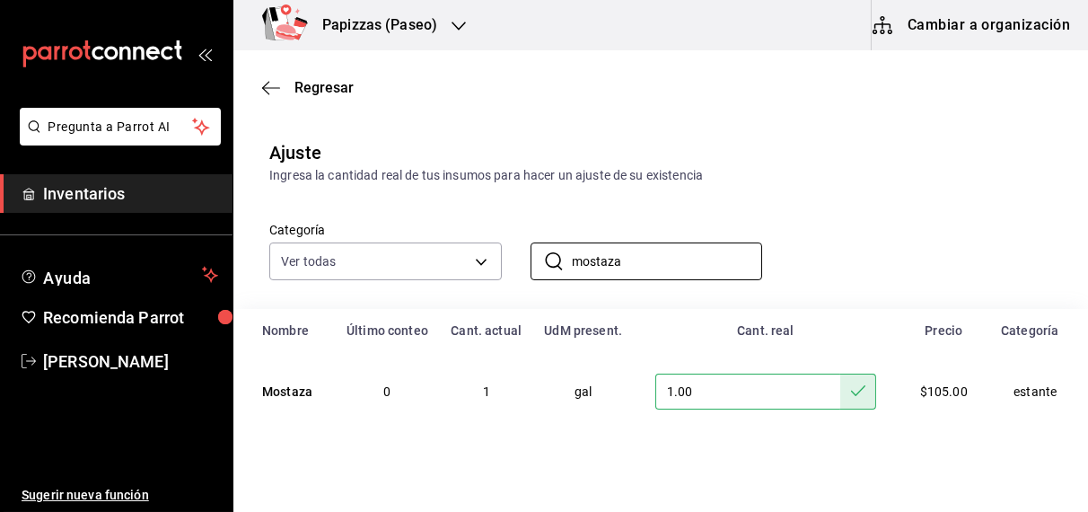
click at [515, 279] on div "​ mostaza ​" at bounding box center [632, 247] width 261 height 66
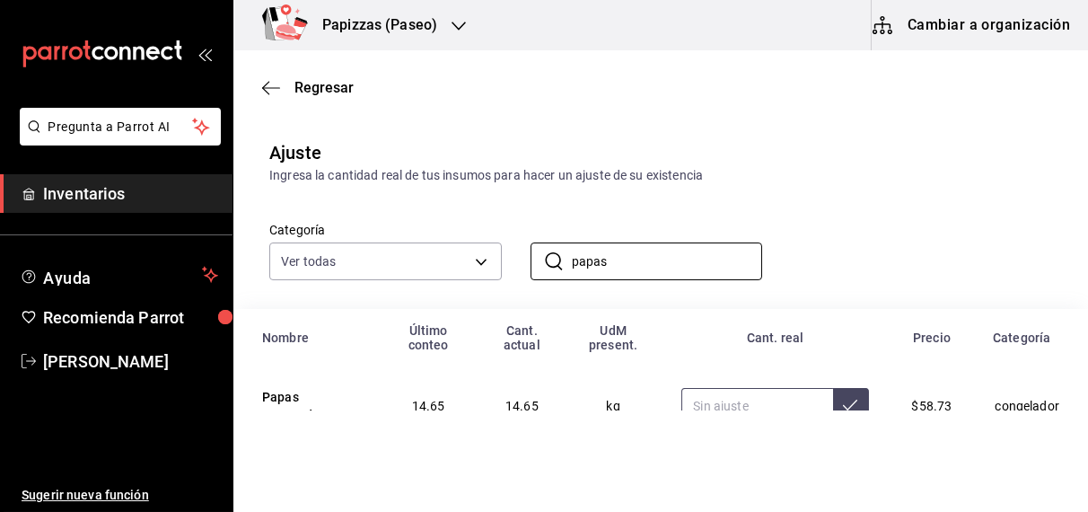
type input "papas"
click at [705, 401] on input "text" at bounding box center [757, 406] width 151 height 36
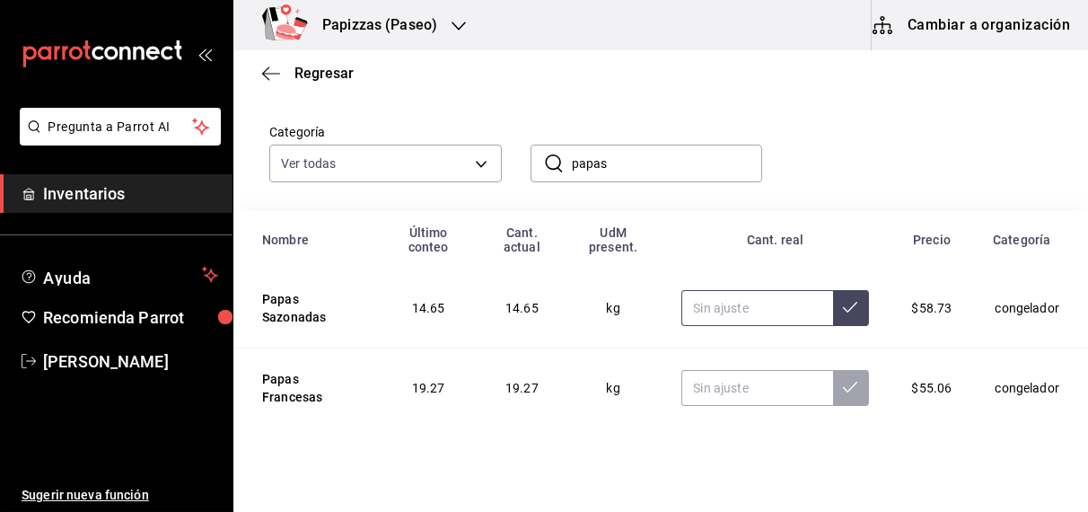
scroll to position [116, 0]
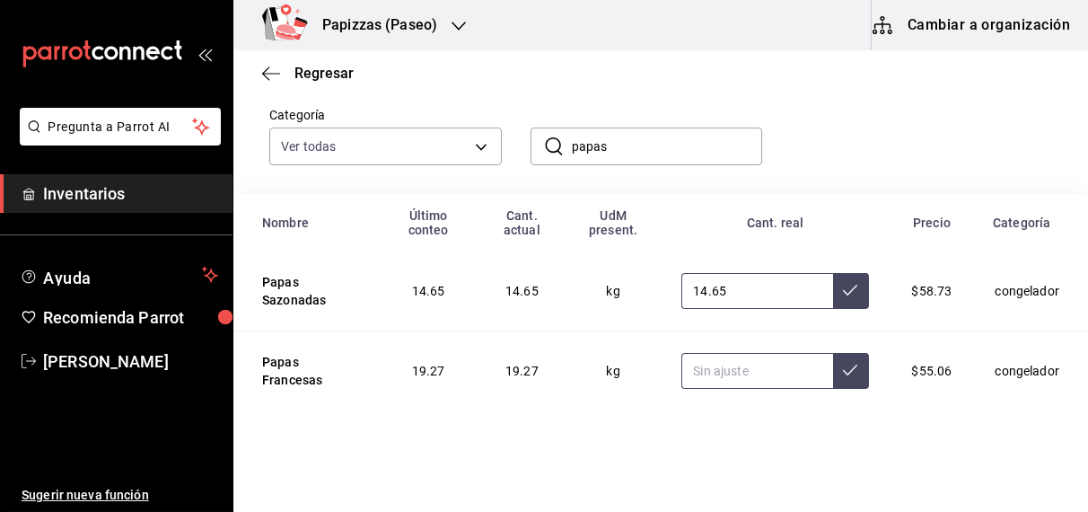
type input "14.65"
click at [765, 373] on input "text" at bounding box center [757, 371] width 151 height 36
type input "19.27"
click at [843, 374] on icon at bounding box center [850, 370] width 14 height 14
click at [843, 290] on icon at bounding box center [850, 290] width 14 height 14
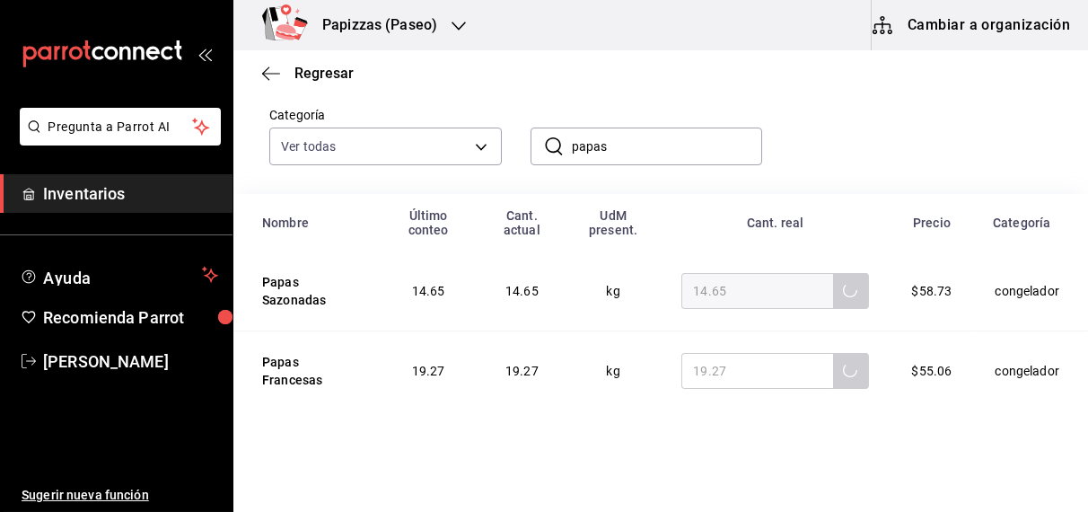
click at [687, 146] on input "papas" at bounding box center [667, 146] width 191 height 36
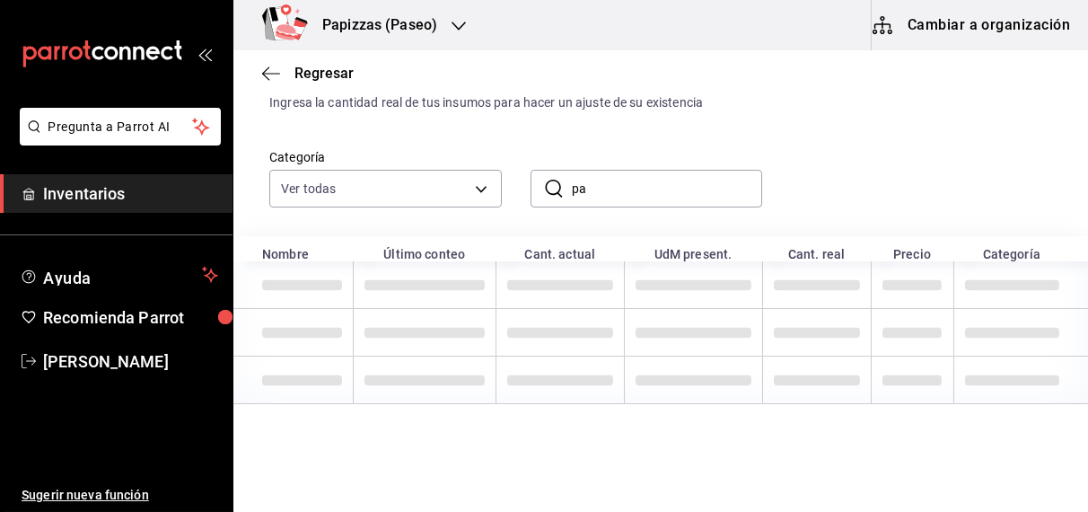
type input "p"
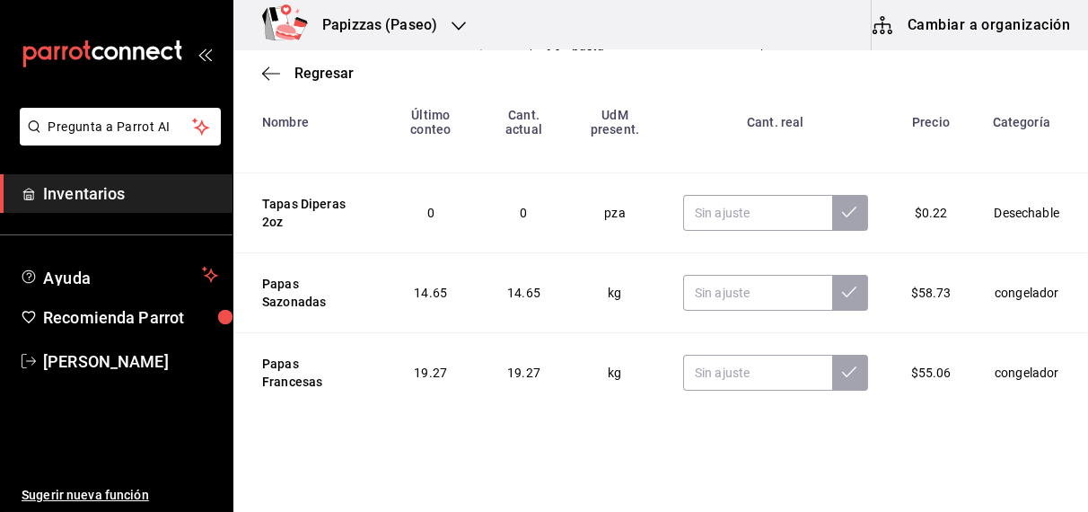
scroll to position [296, 0]
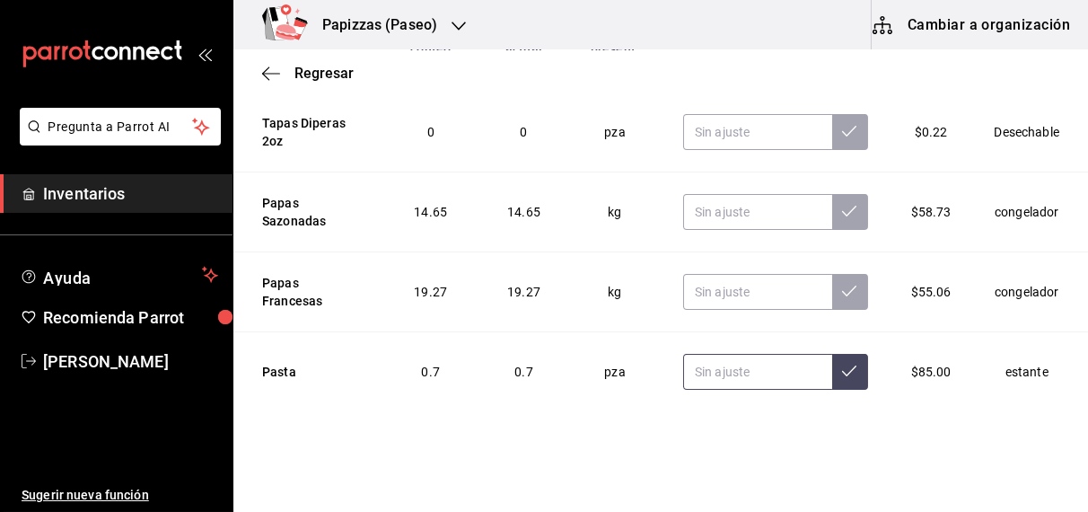
type input "pasta"
click at [734, 375] on input "text" at bounding box center [757, 372] width 149 height 36
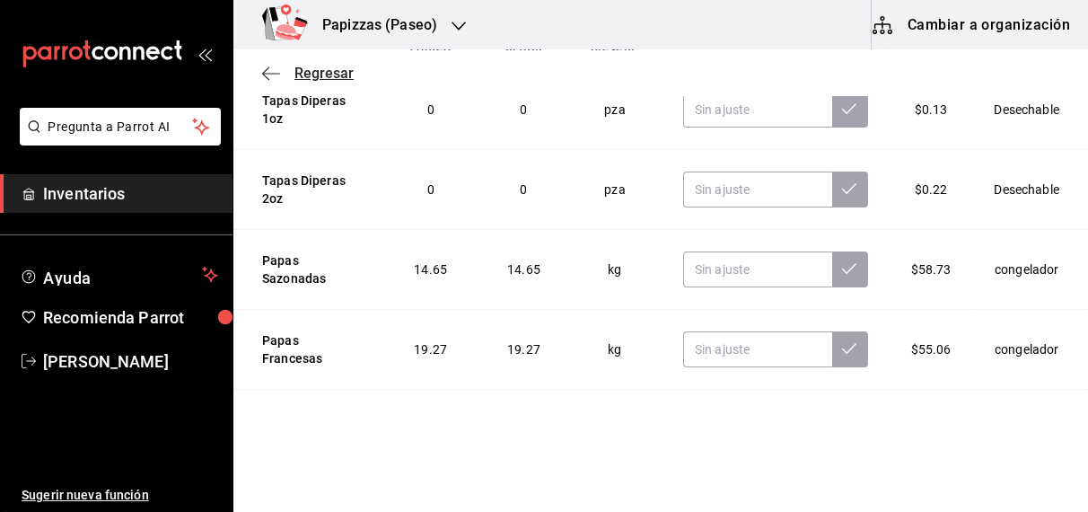
click at [324, 68] on span "Regresar" at bounding box center [324, 73] width 59 height 17
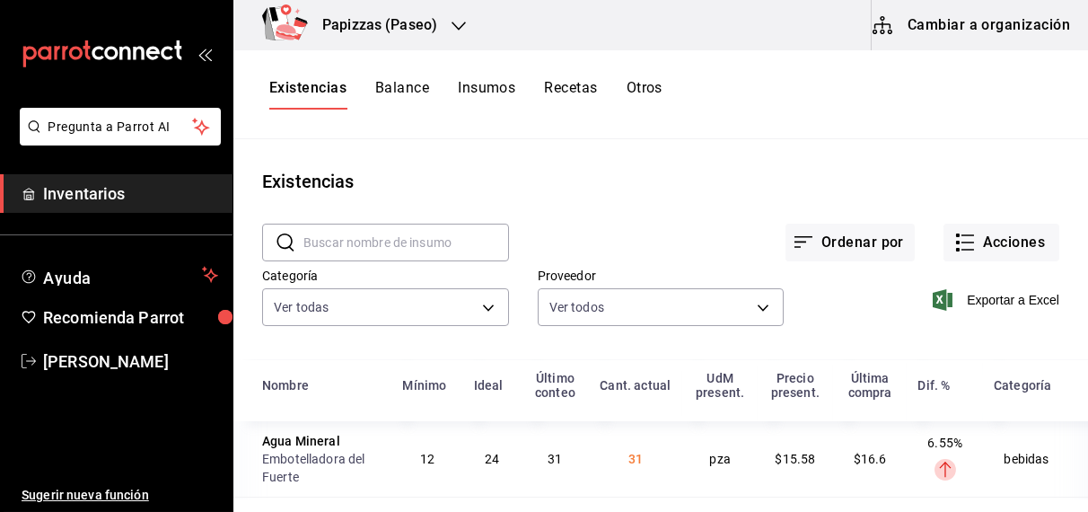
click at [648, 83] on button "Otros" at bounding box center [645, 94] width 36 height 31
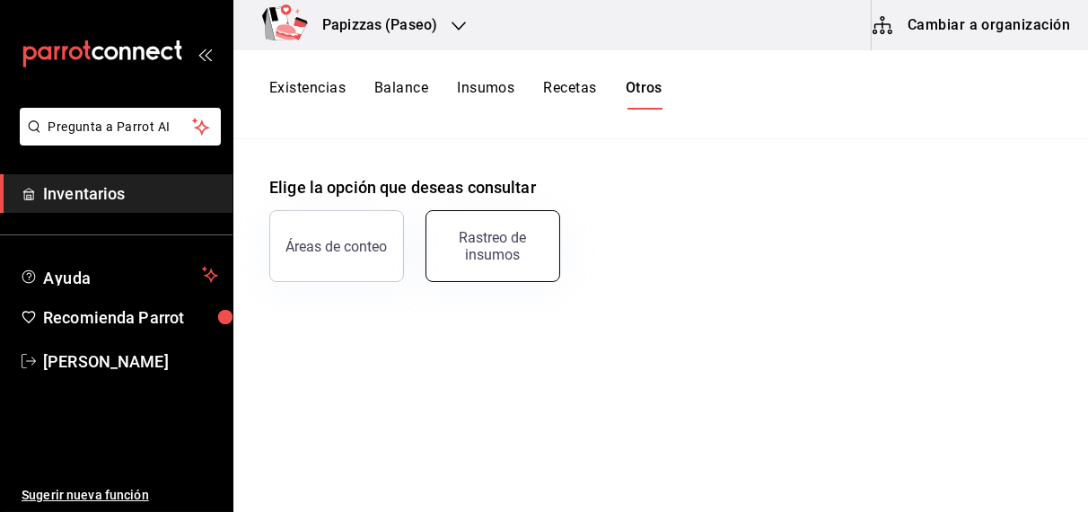
click at [480, 237] on div "Rastreo de insumos" at bounding box center [492, 246] width 111 height 34
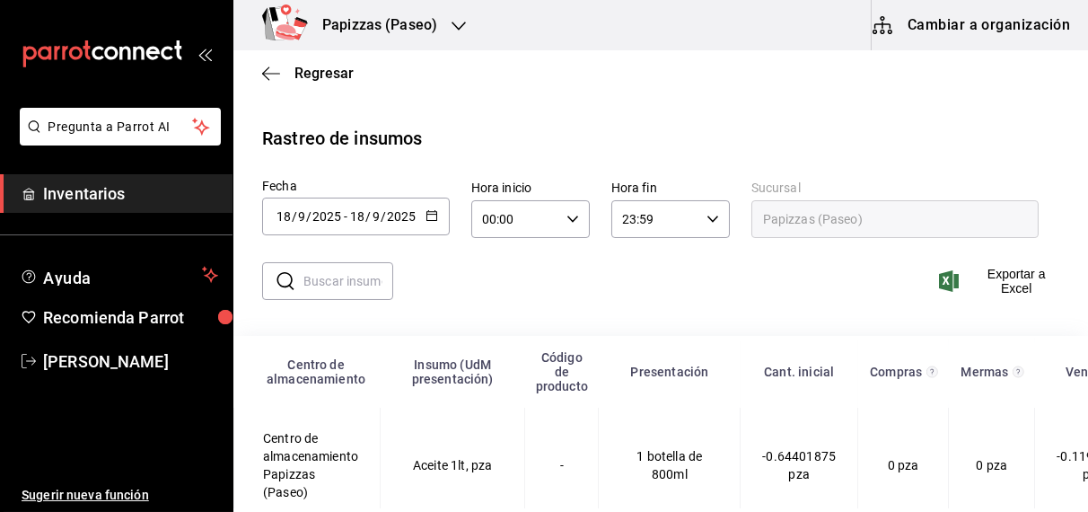
click at [433, 212] on icon "button" at bounding box center [432, 215] width 13 height 13
click at [745, 322] on div "​ ​ Exportar a Excel" at bounding box center [653, 292] width 869 height 74
click at [997, 283] on span "Exportar a Excel" at bounding box center [1001, 281] width 117 height 29
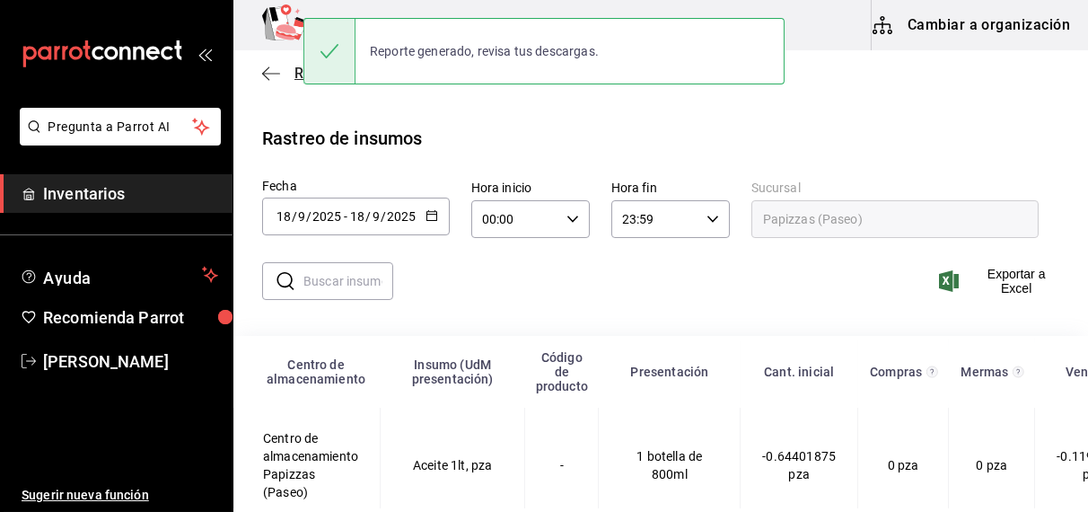
click at [280, 74] on span "Regresar" at bounding box center [308, 73] width 92 height 17
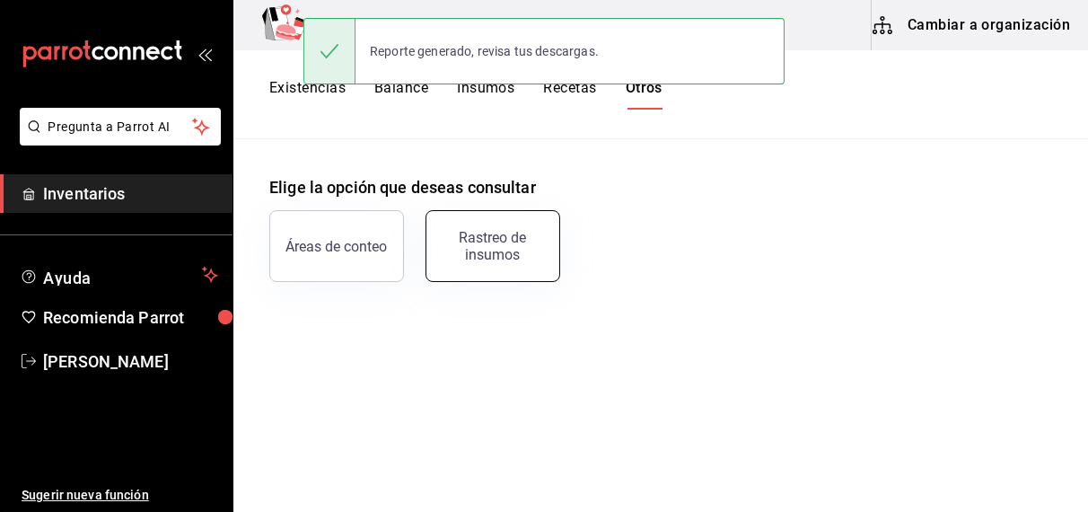
click at [515, 242] on div "Rastreo de insumos" at bounding box center [492, 246] width 111 height 34
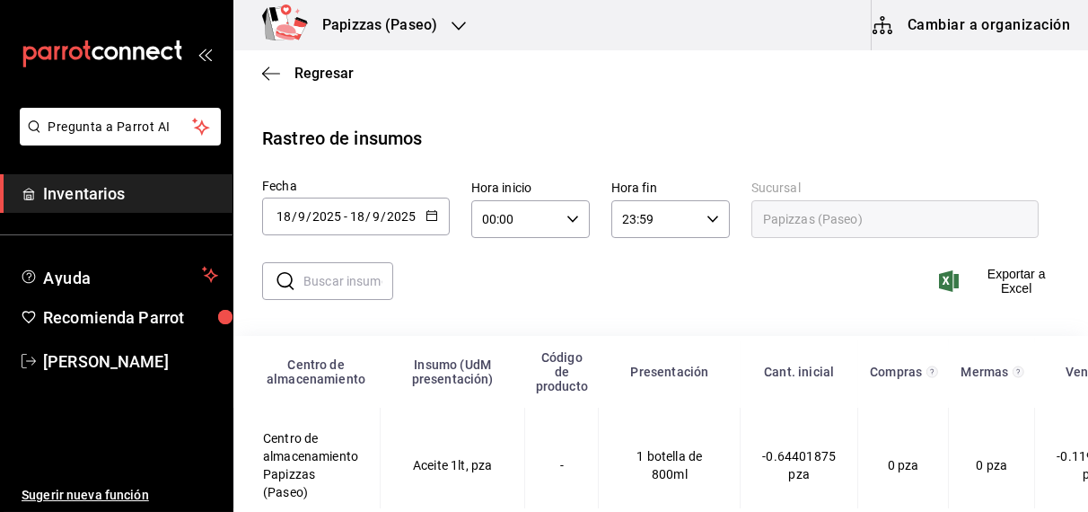
click at [343, 283] on input "text" at bounding box center [349, 281] width 90 height 36
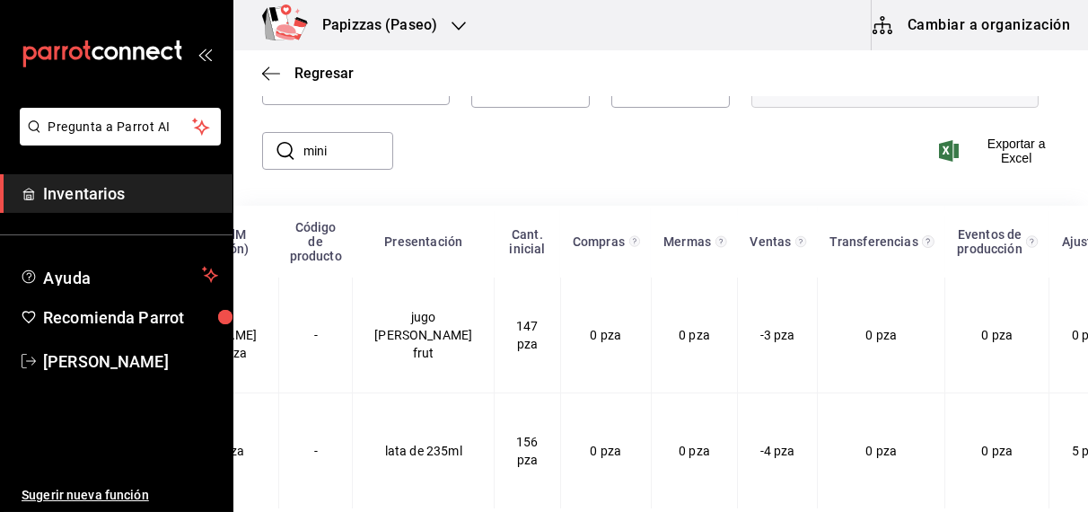
scroll to position [0, 313]
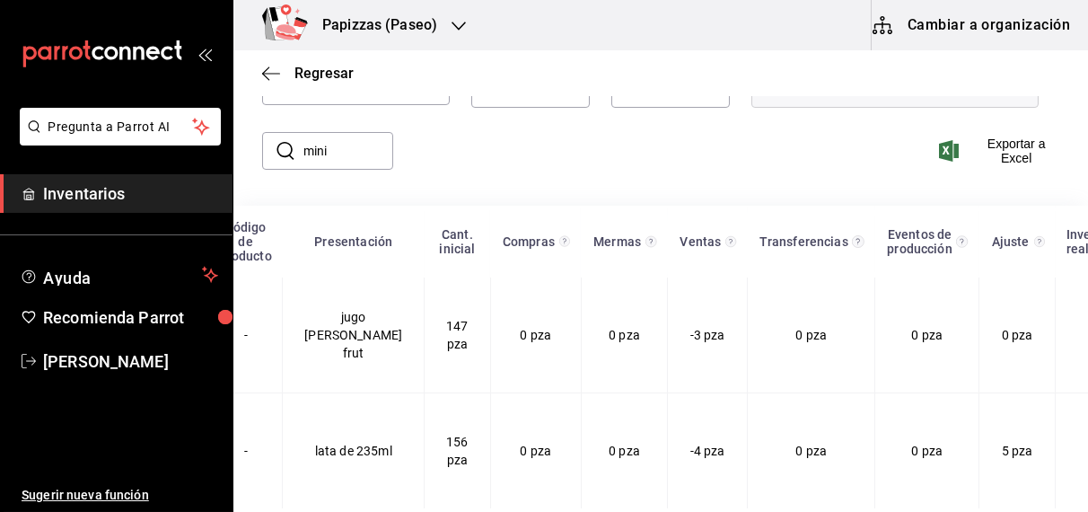
type input "mini"
click at [448, 21] on div "Papizzas (Paseo)" at bounding box center [360, 25] width 225 height 50
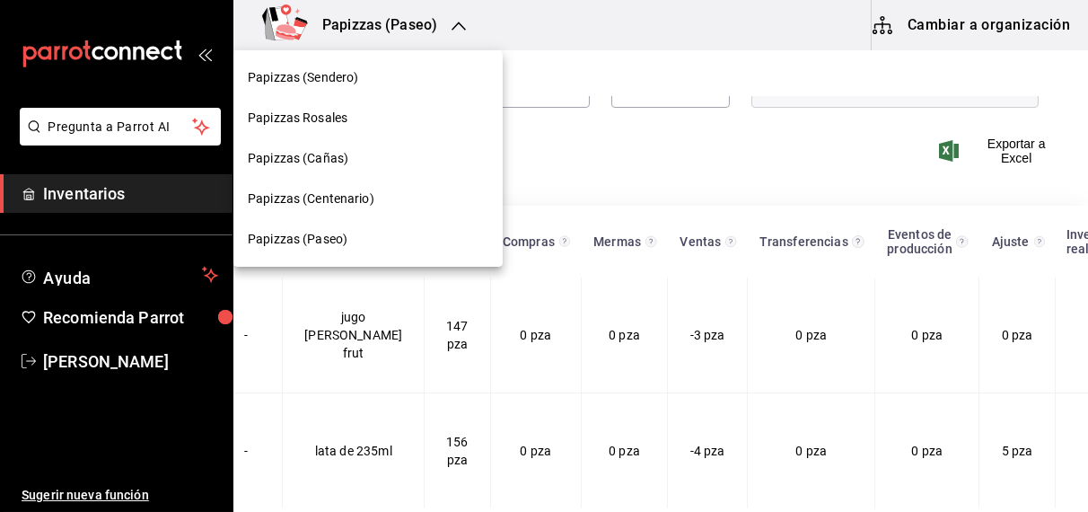
click at [322, 78] on span "Papizzas (Sendero)" at bounding box center [303, 77] width 110 height 19
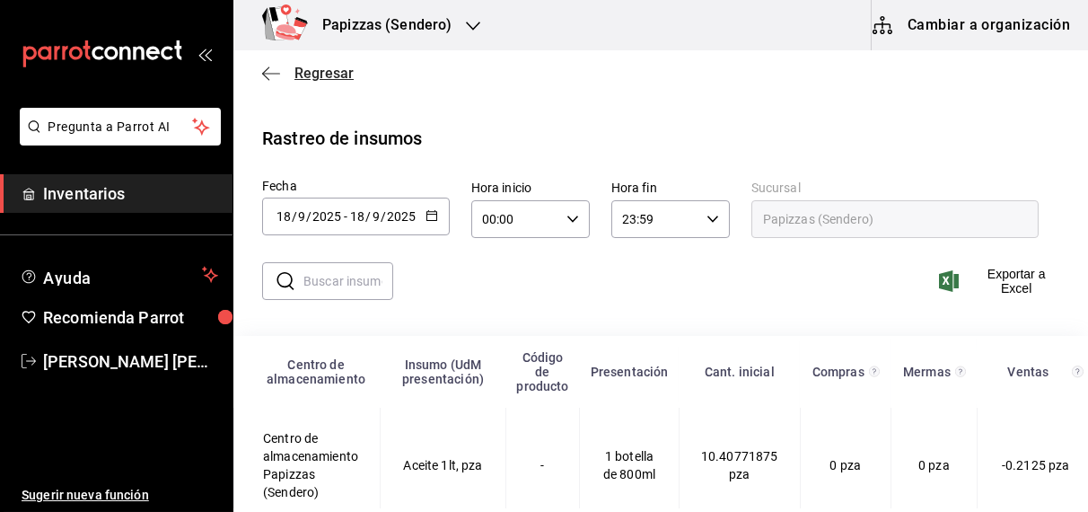
click at [335, 75] on span "Regresar" at bounding box center [324, 73] width 59 height 17
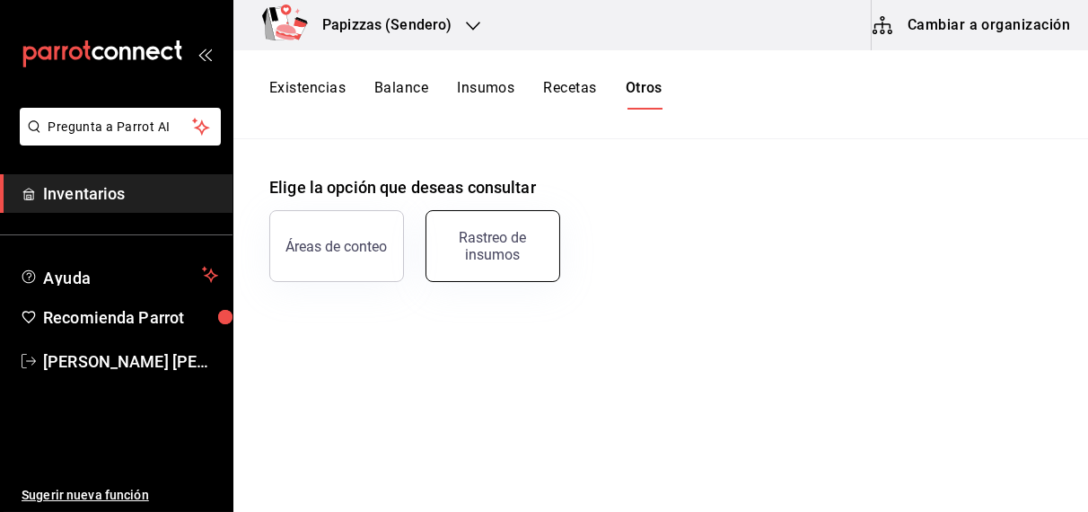
click at [504, 245] on div "Rastreo de insumos" at bounding box center [492, 246] width 111 height 34
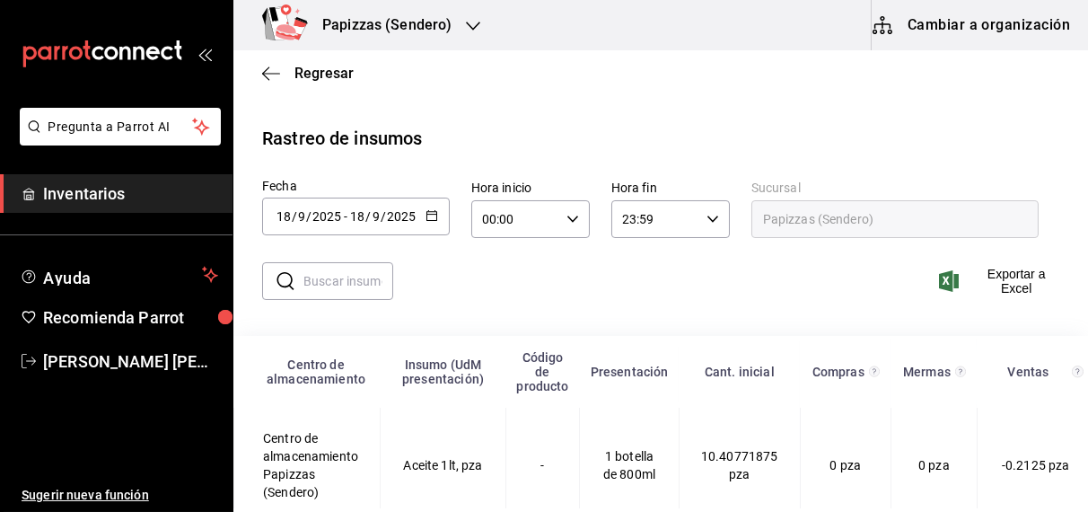
click at [431, 215] on icon "button" at bounding box center [432, 215] width 13 height 13
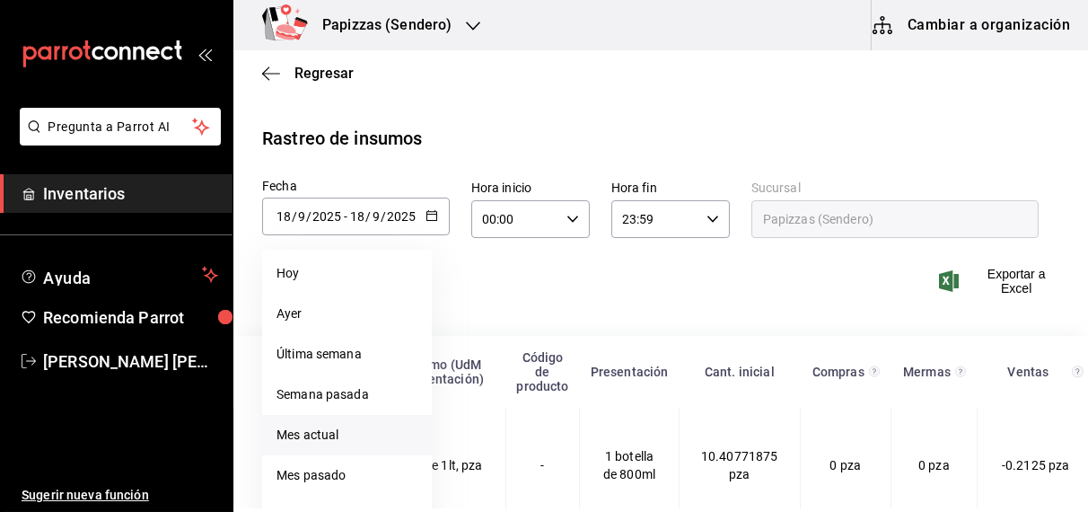
click at [293, 436] on li "Mes actual" at bounding box center [347, 435] width 170 height 40
type input "[DATE]"
type input "1"
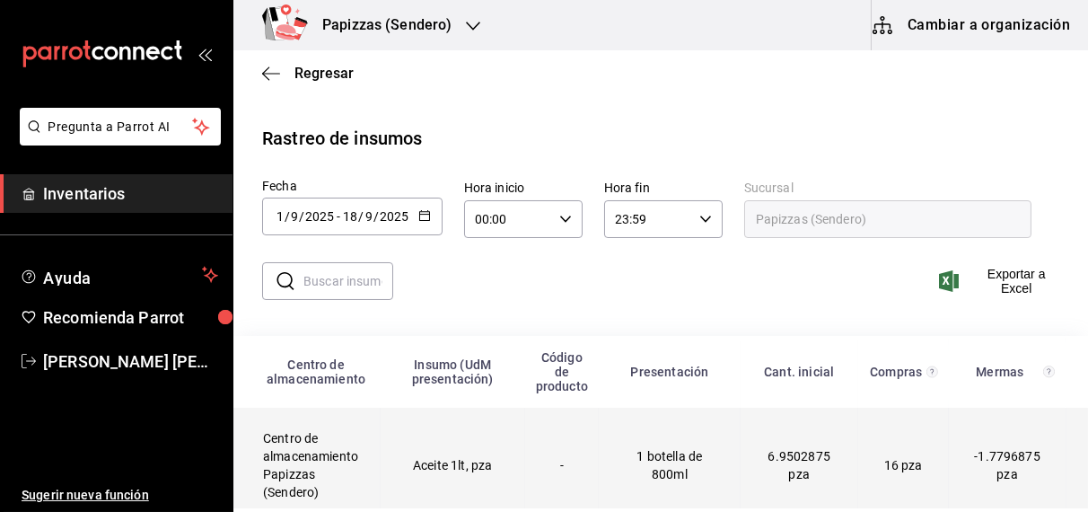
click at [480, 473] on td "Aceite 1lt, pza" at bounding box center [453, 466] width 145 height 116
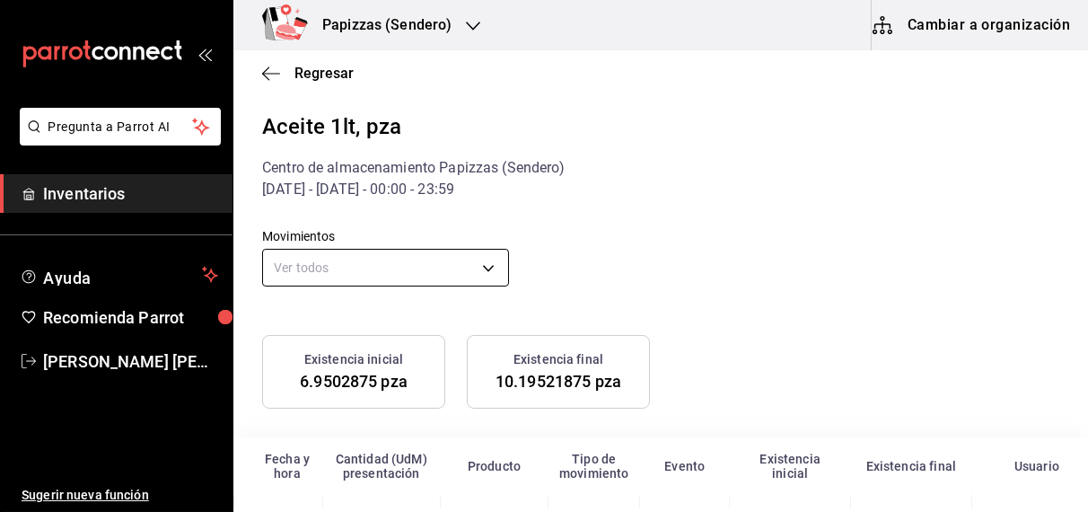
click at [454, 268] on body "Pregunta a Parrot AI Inventarios Ayuda Recomienda Parrot [PERSON_NAME] [PERSON_…" at bounding box center [544, 254] width 1088 height 508
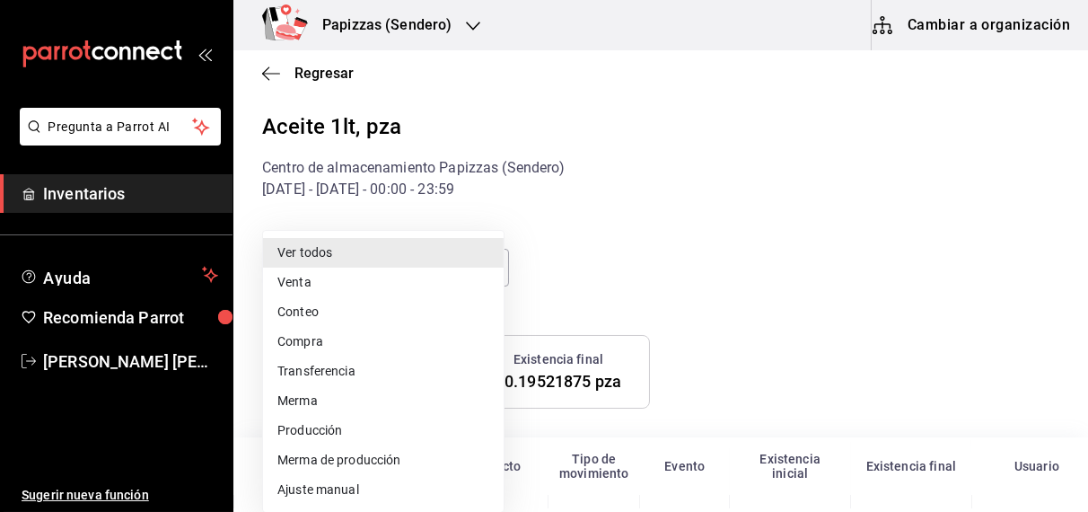
click at [339, 484] on li "Ajuste manual" at bounding box center [383, 490] width 241 height 30
type input "MANUAL_ADJUSTMENT"
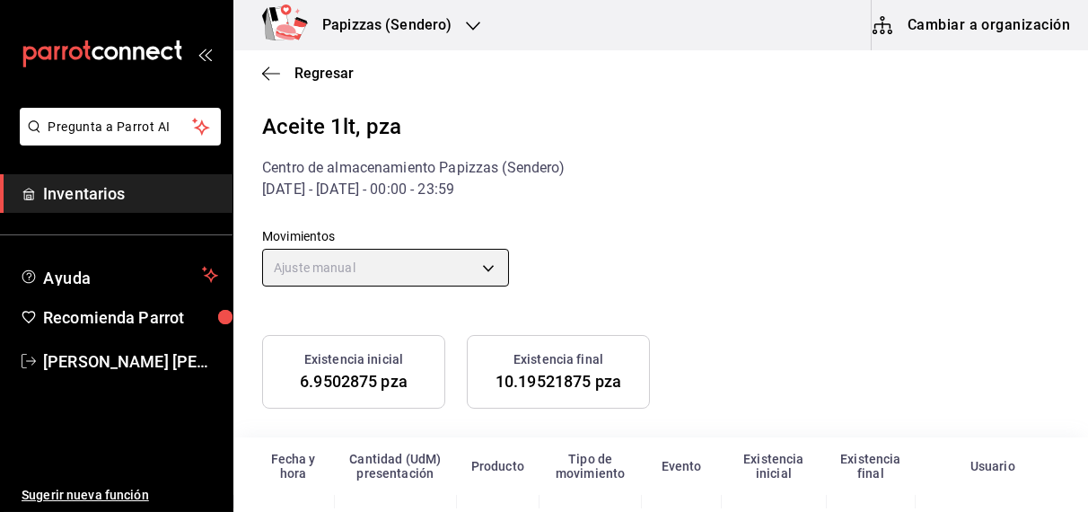
scroll to position [102, 0]
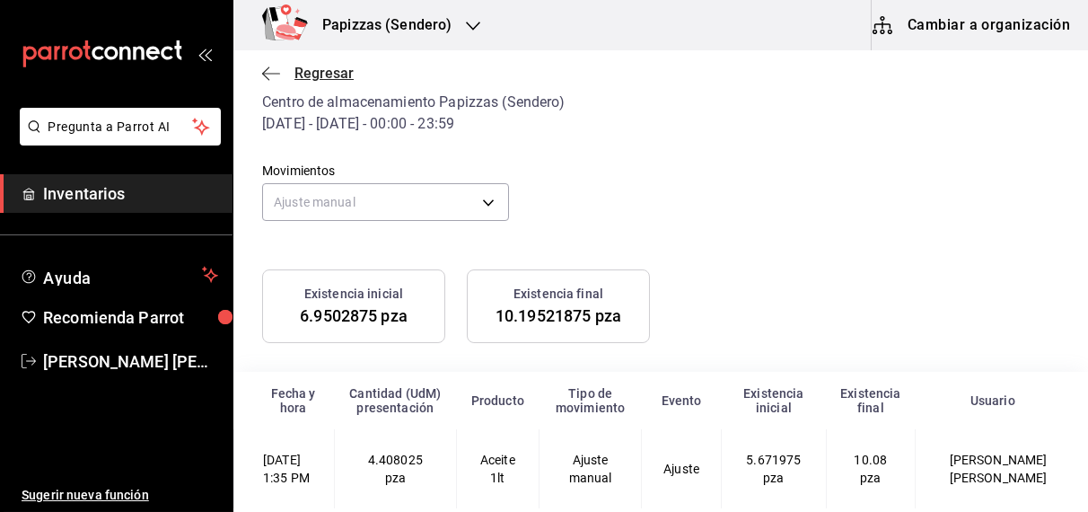
click at [306, 67] on span "Regresar" at bounding box center [324, 73] width 59 height 17
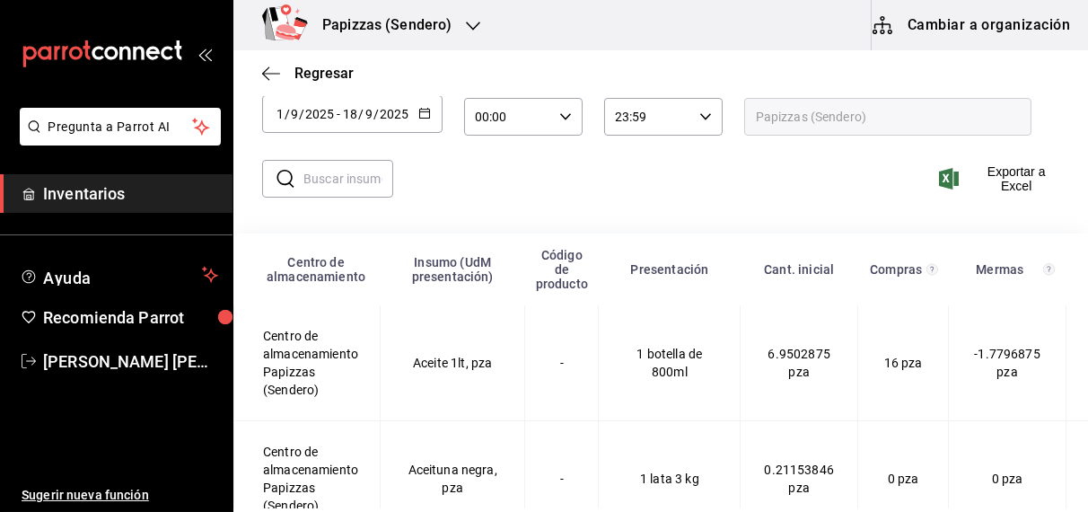
click at [420, 122] on div "[DATE] [DATE] - [DATE] [DATE]" at bounding box center [352, 114] width 181 height 38
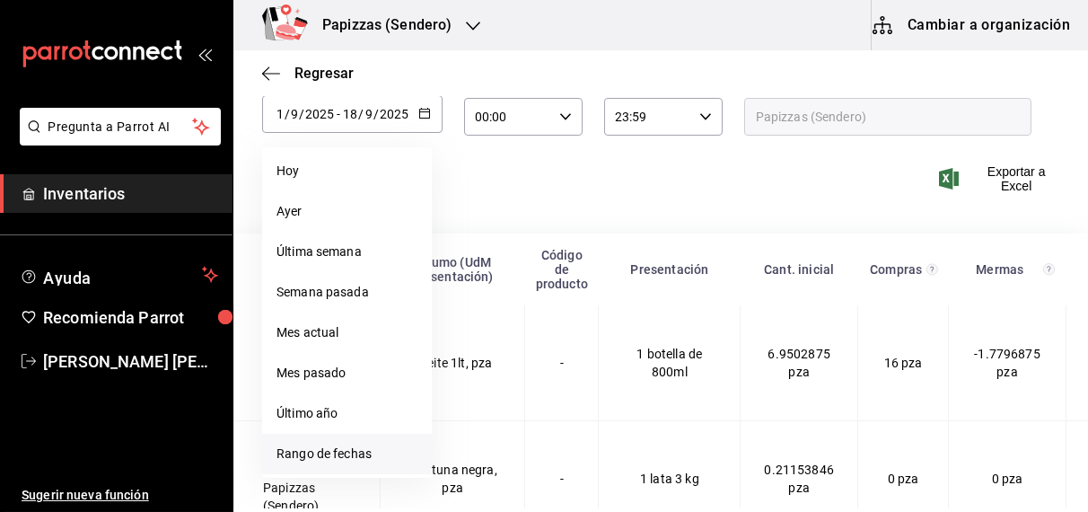
click at [304, 446] on li "Rango de fechas" at bounding box center [347, 454] width 170 height 40
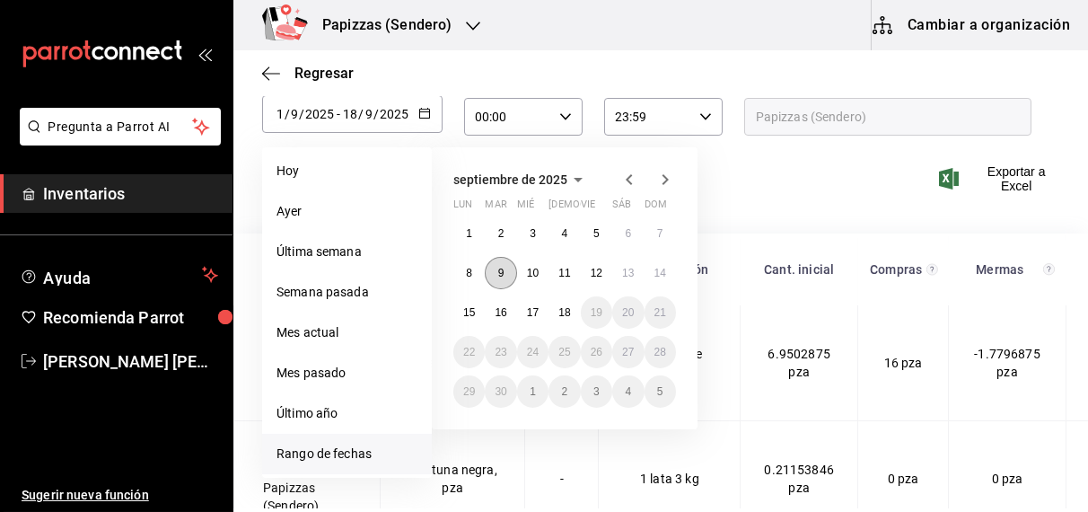
click at [502, 274] on abbr "9" at bounding box center [501, 273] width 6 height 13
type input "[DATE]"
type input "9"
type input "[DATE]"
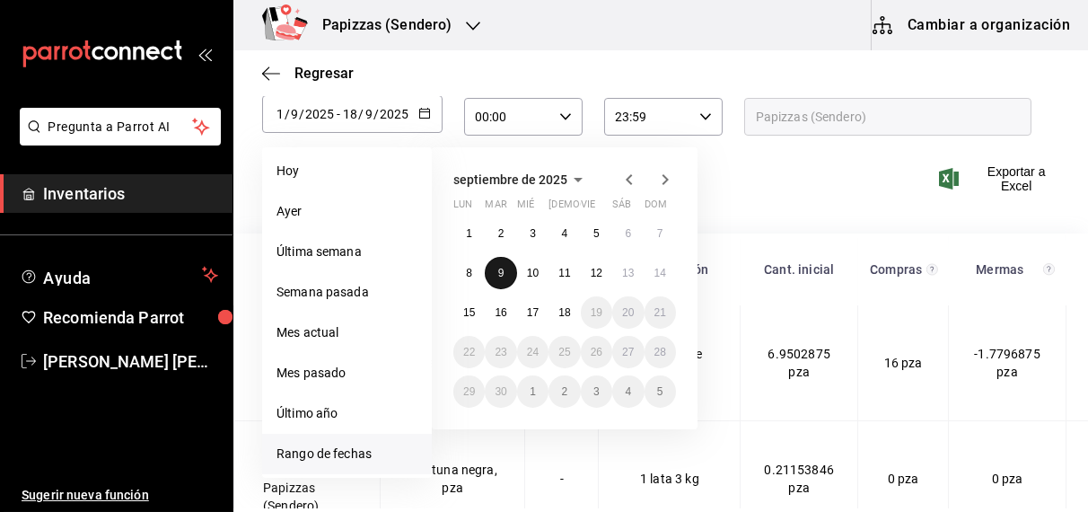
type input "9"
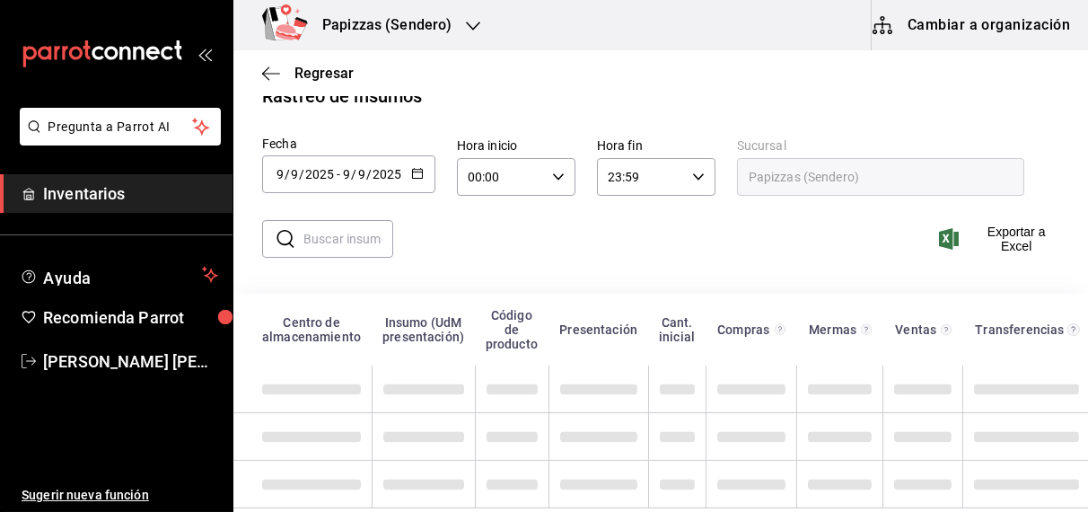
scroll to position [57, 0]
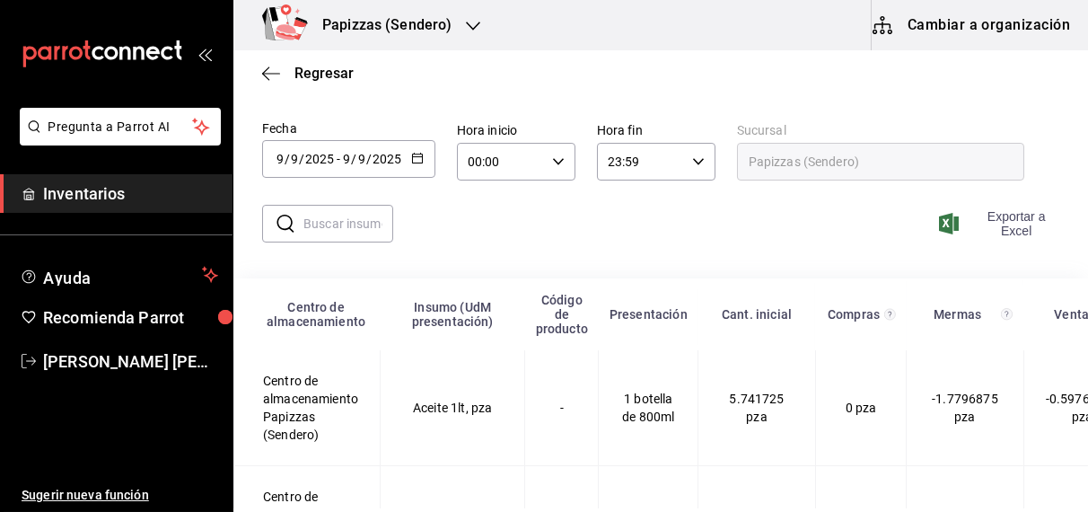
click at [991, 215] on span "Exportar a Excel" at bounding box center [1001, 223] width 117 height 29
click at [415, 161] on \(Stroke\) "button" at bounding box center [417, 159] width 11 height 10
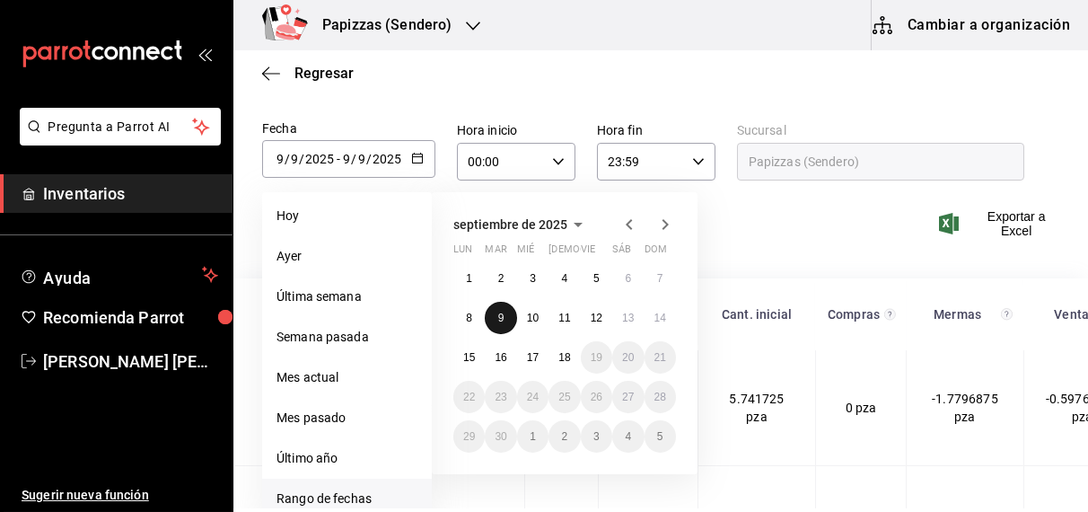
click at [501, 316] on abbr "9" at bounding box center [501, 318] width 6 height 13
click at [561, 364] on button "18" at bounding box center [564, 357] width 31 height 32
type input "[DATE]"
type input "18"
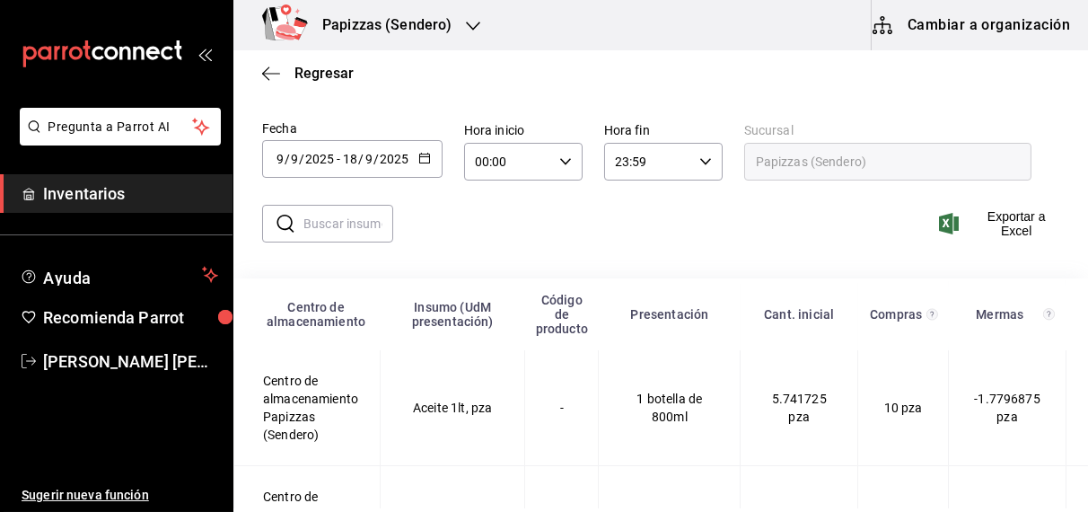
click at [362, 228] on input "text" at bounding box center [349, 224] width 90 height 36
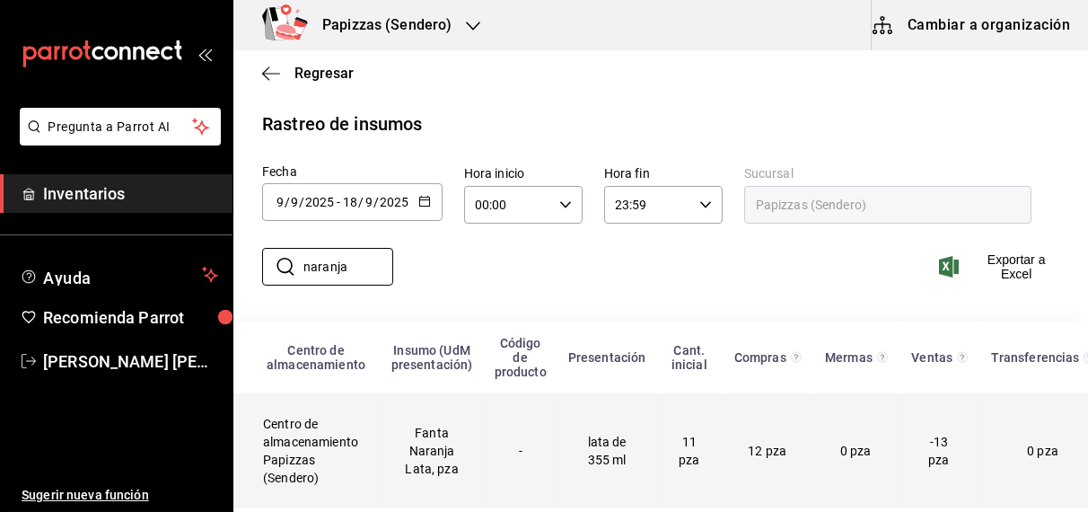
scroll to position [31, 0]
type input "naranja"
click at [472, 428] on td "Fanta Naranja Lata, pza" at bounding box center [432, 450] width 103 height 115
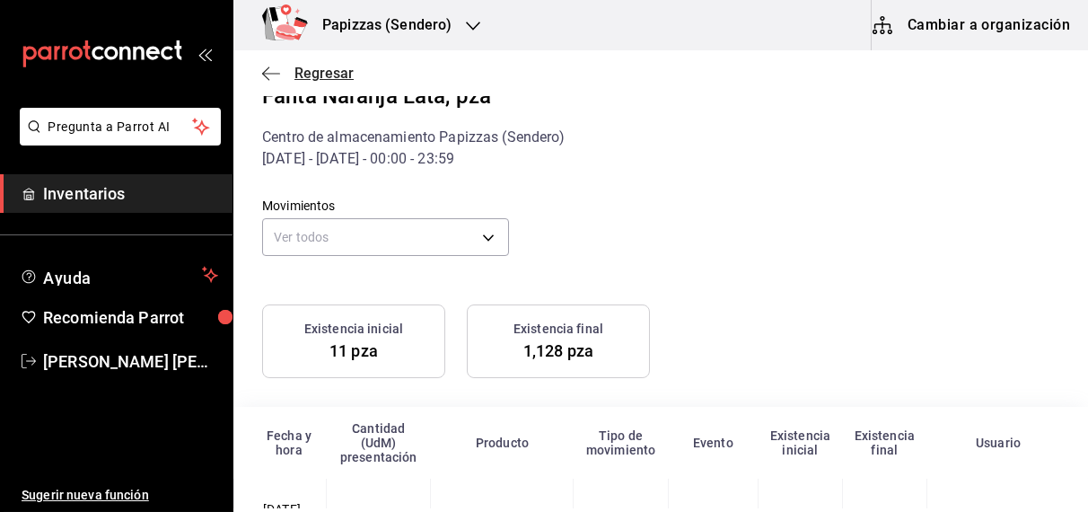
click at [333, 72] on span "Regresar" at bounding box center [324, 73] width 59 height 17
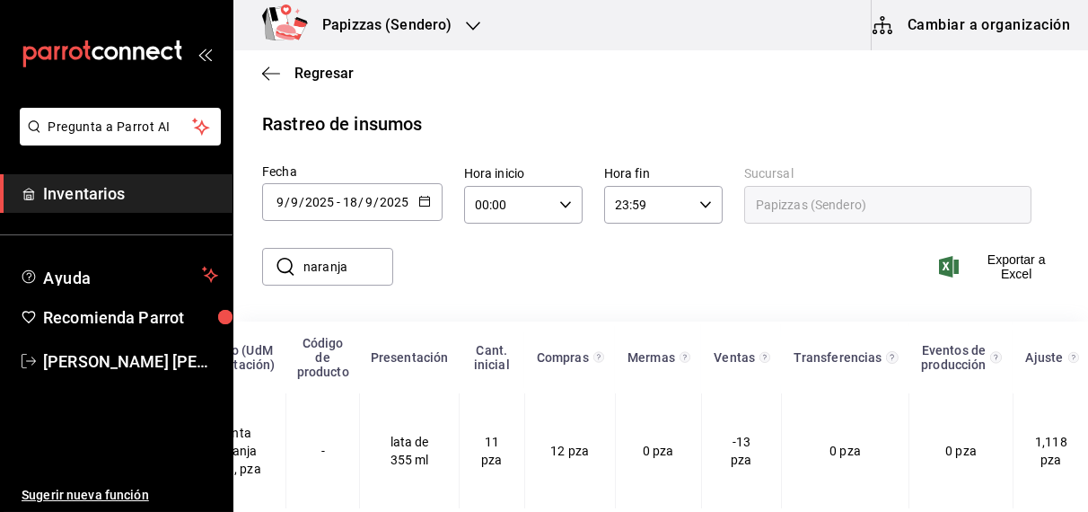
scroll to position [0, 313]
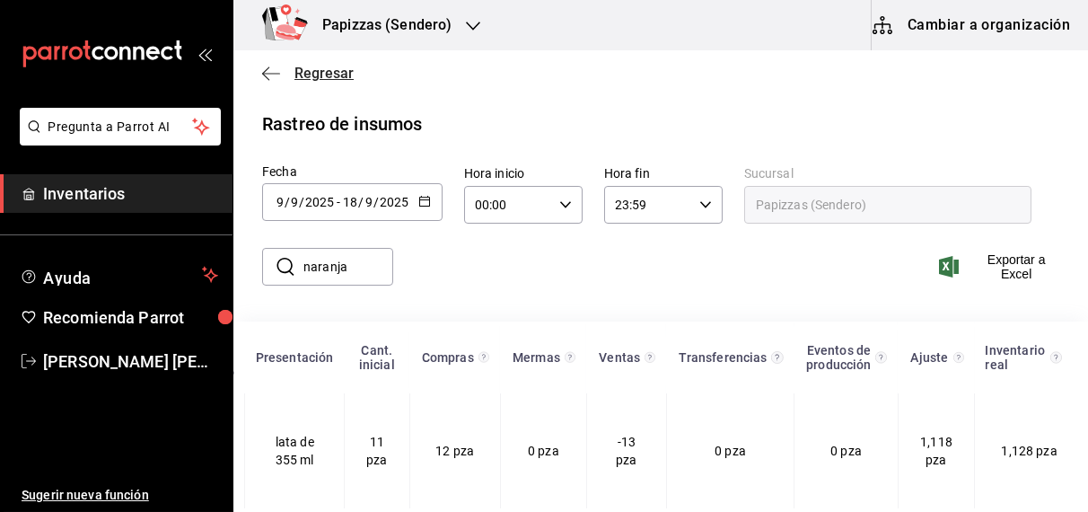
click at [330, 75] on span "Regresar" at bounding box center [324, 73] width 59 height 17
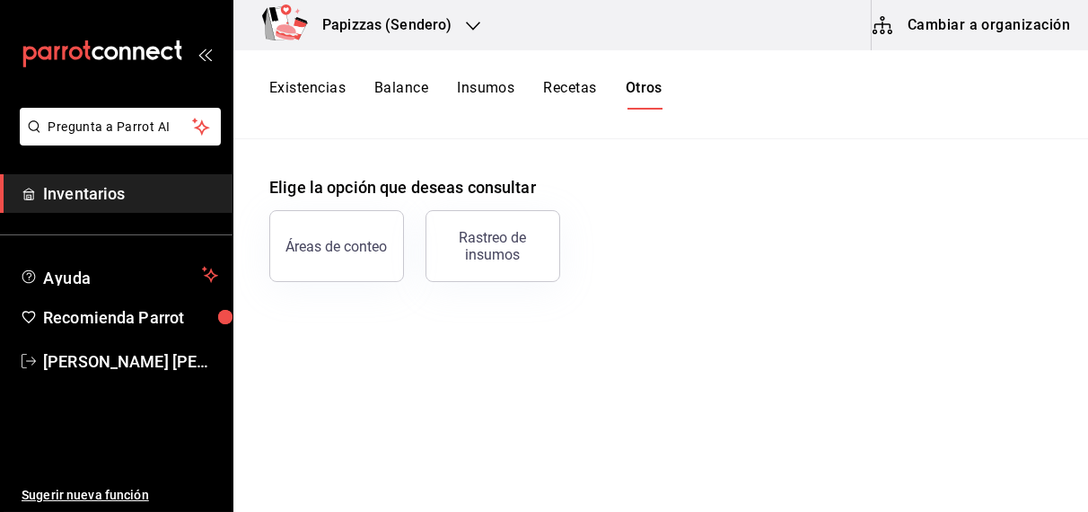
click at [326, 93] on button "Existencias" at bounding box center [307, 94] width 76 height 31
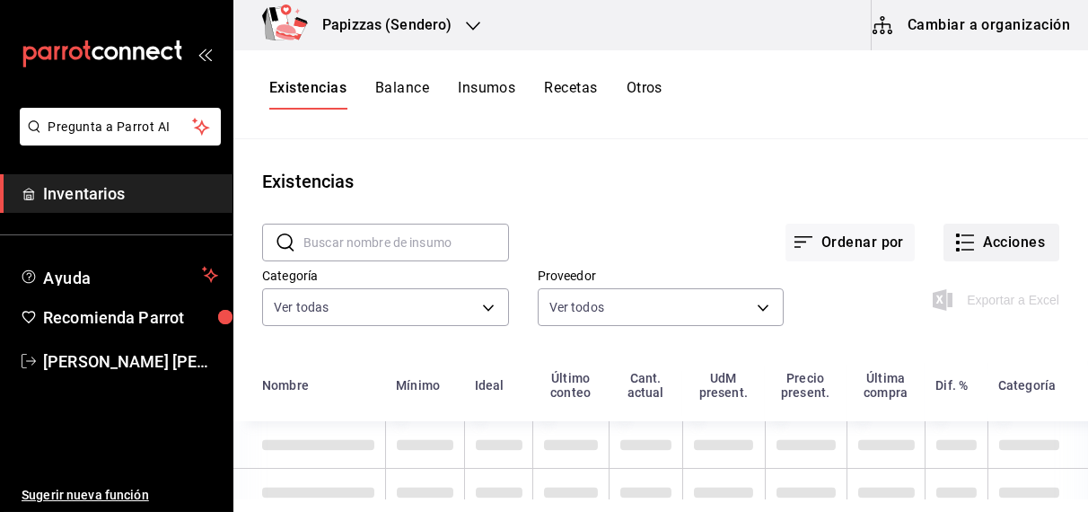
click at [978, 243] on button "Acciones" at bounding box center [1002, 243] width 116 height 38
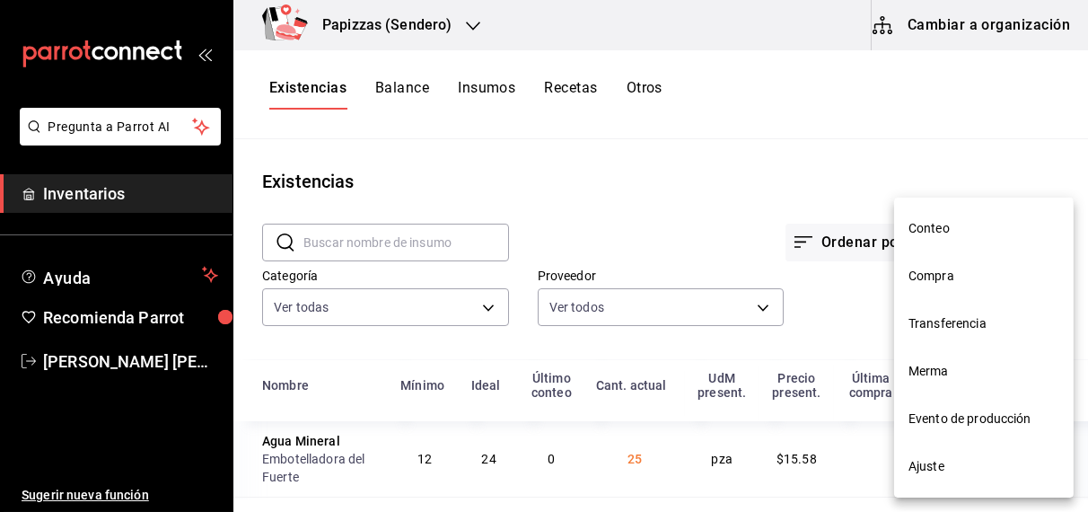
click at [932, 382] on li "Merma" at bounding box center [984, 372] width 180 height 48
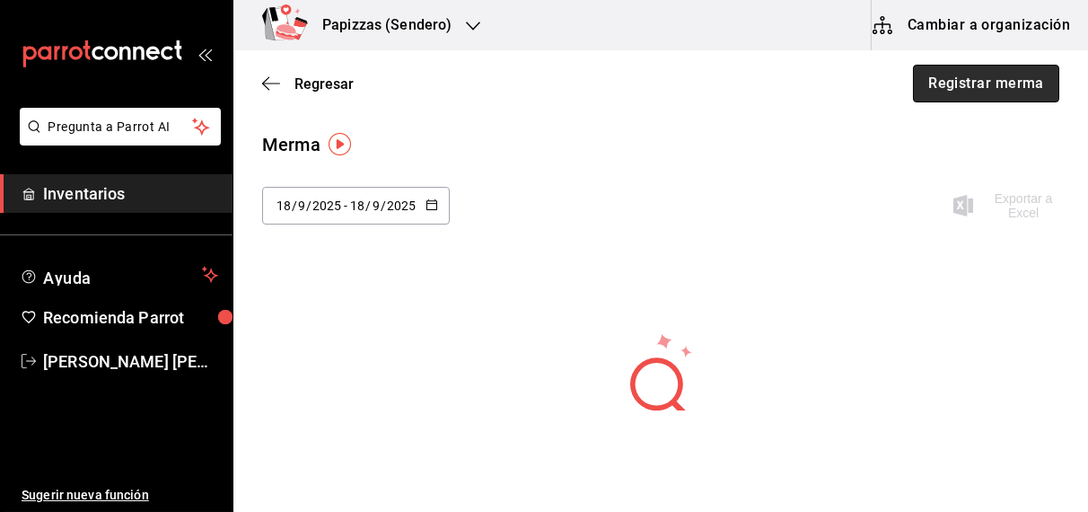
click at [942, 91] on button "Registrar merma" at bounding box center [986, 84] width 146 height 38
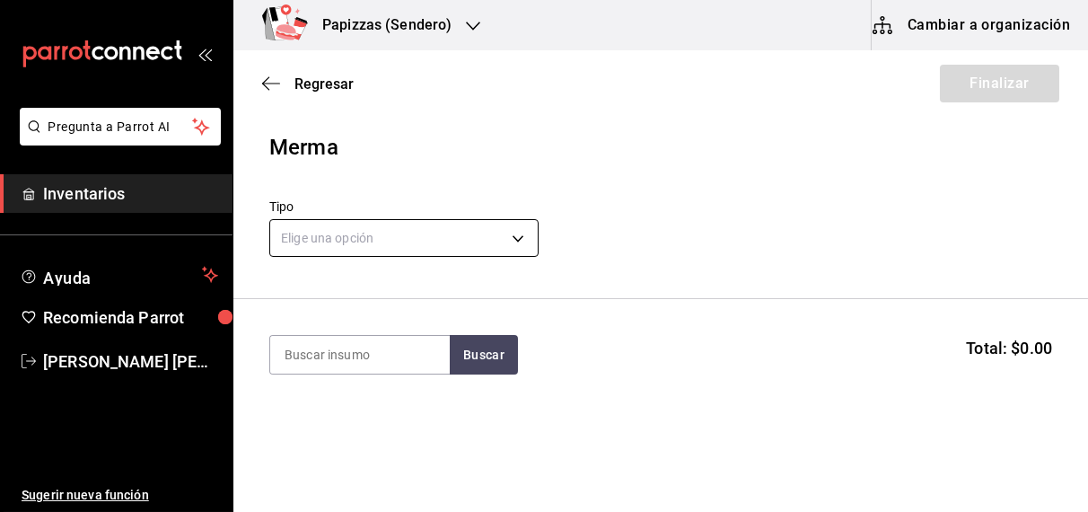
click at [489, 244] on body "Pregunta a Parrot AI Inventarios Ayuda Recomienda Parrot [PERSON_NAME] [PERSON_…" at bounding box center [544, 205] width 1088 height 410
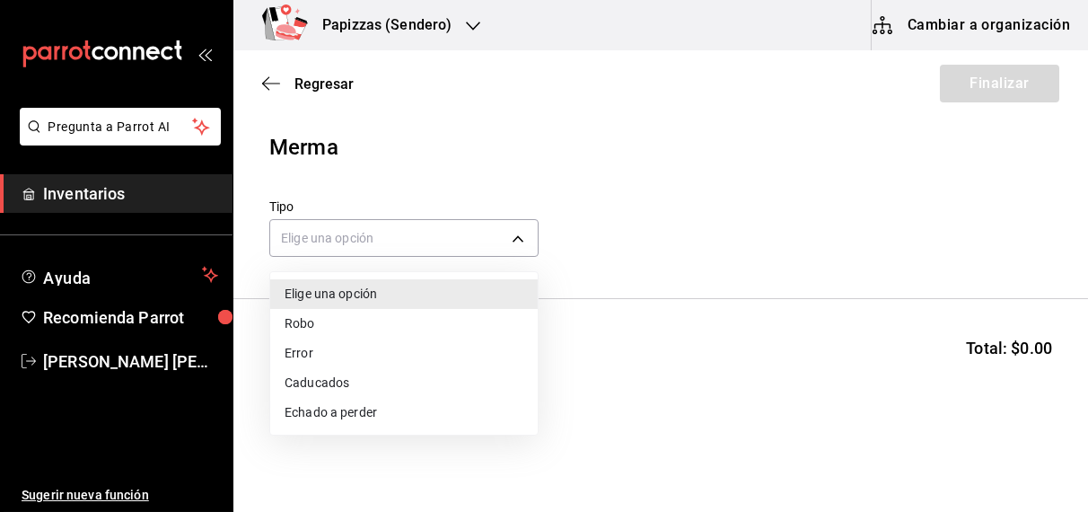
click at [316, 361] on li "Error" at bounding box center [404, 354] width 268 height 30
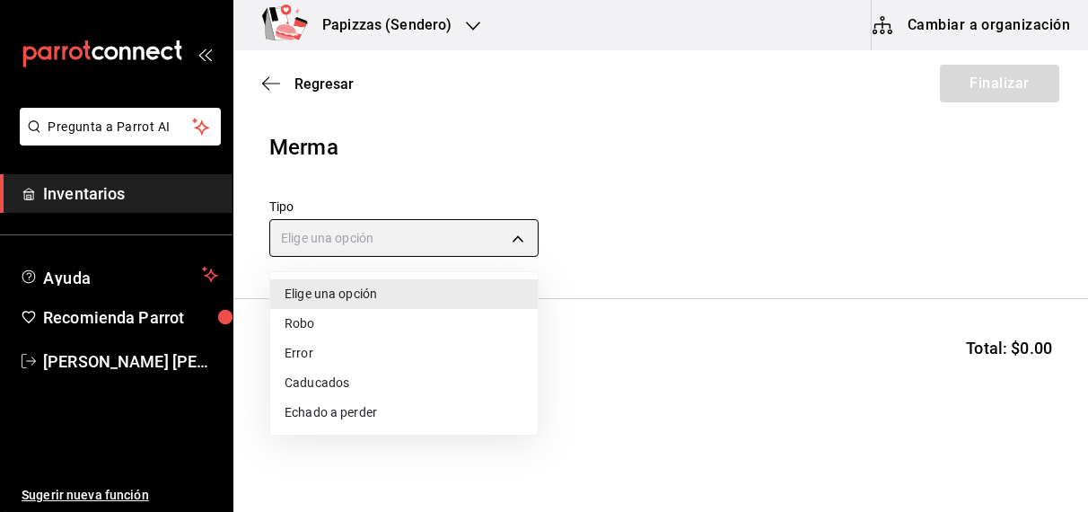
type input "ERROR"
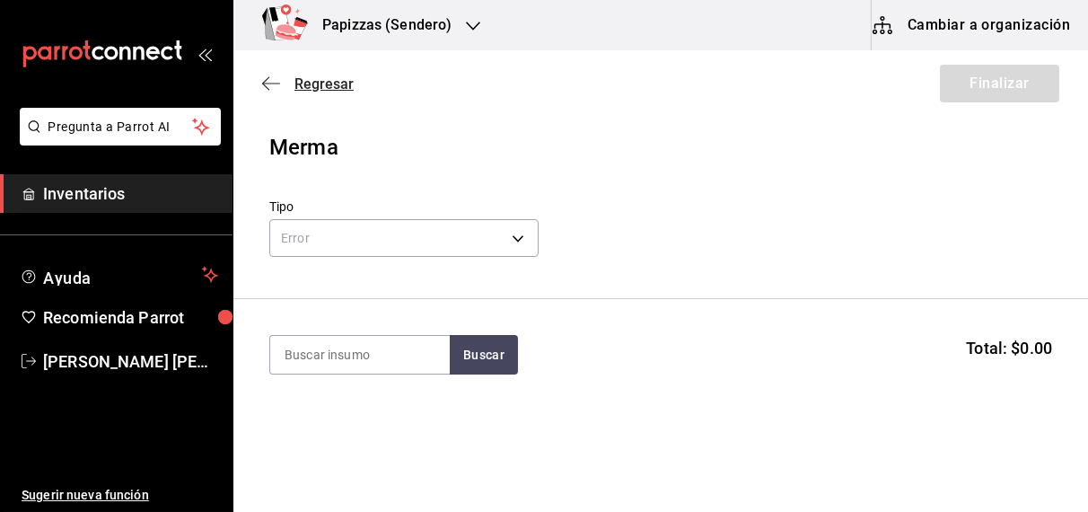
click at [313, 89] on span "Regresar" at bounding box center [324, 83] width 59 height 17
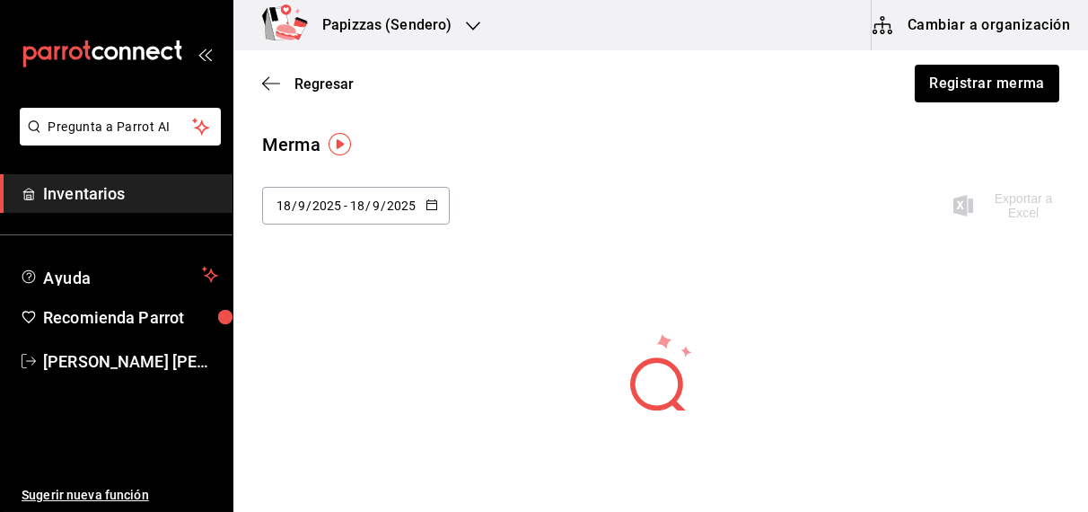
click at [313, 89] on span "Regresar" at bounding box center [324, 83] width 59 height 17
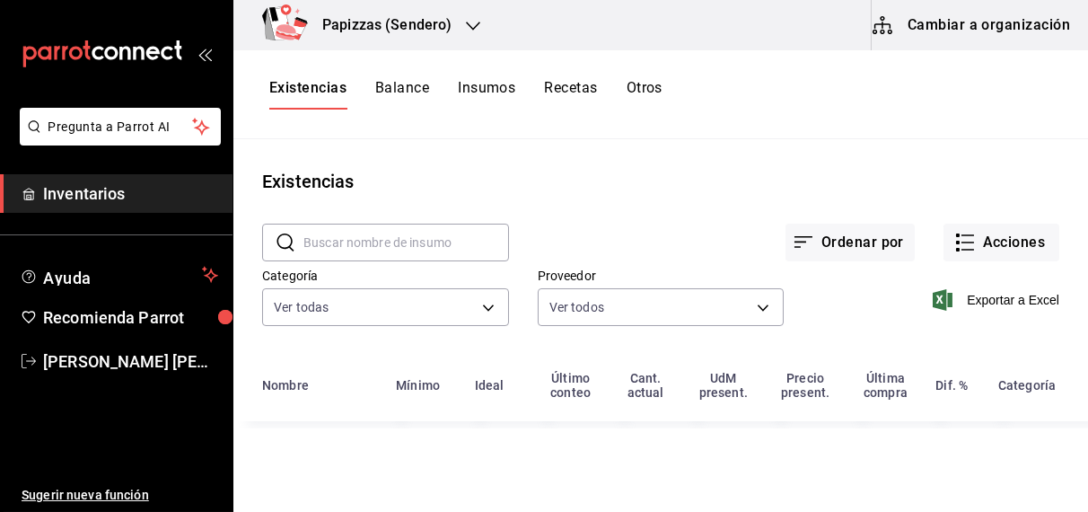
click at [313, 89] on button "Existencias" at bounding box center [307, 94] width 77 height 31
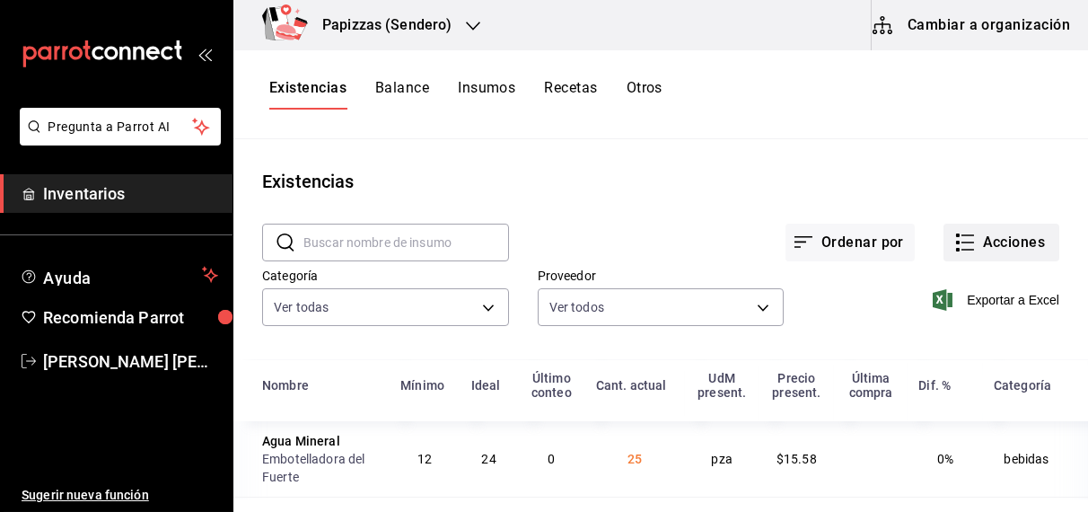
click at [1013, 242] on button "Acciones" at bounding box center [1002, 243] width 116 height 38
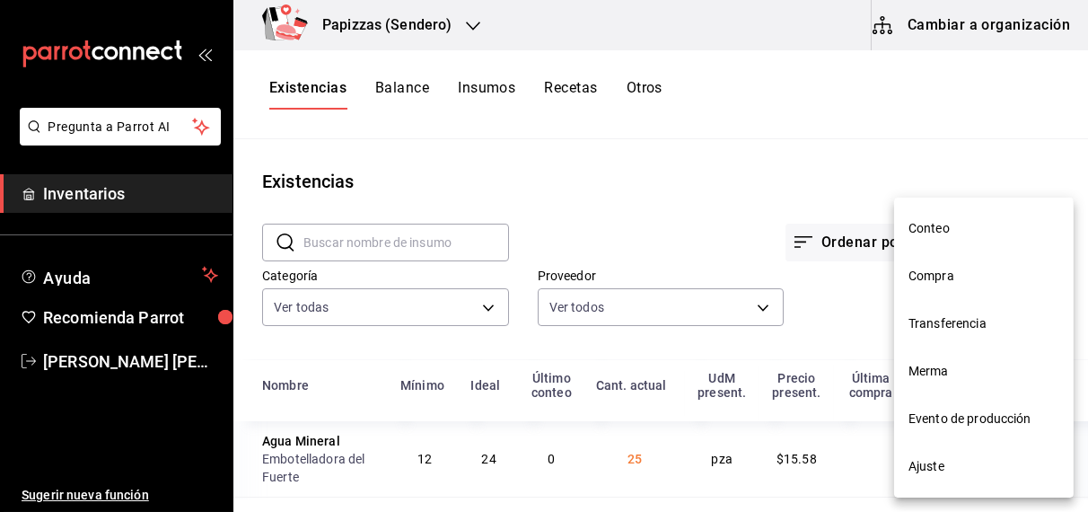
click at [989, 462] on span "Ajuste" at bounding box center [984, 466] width 151 height 19
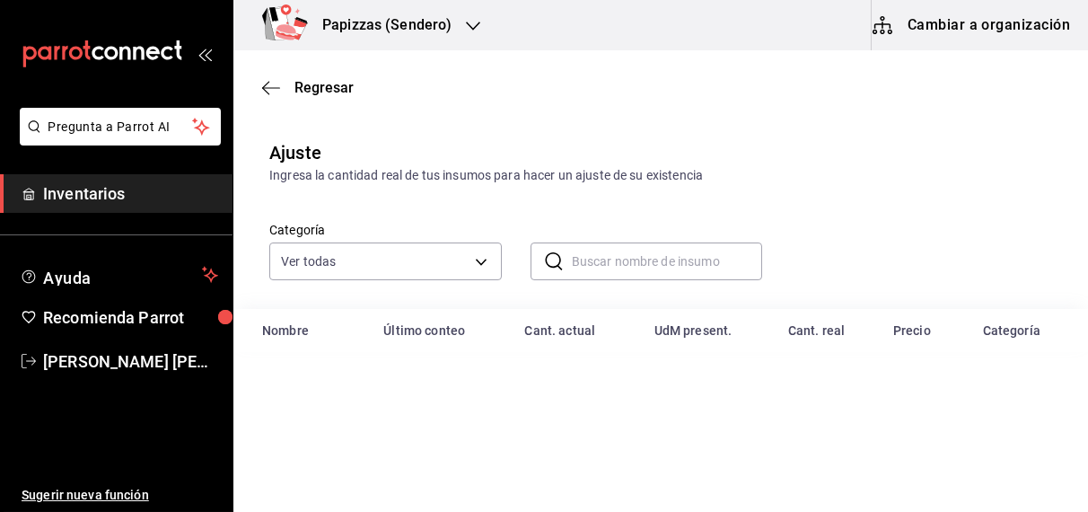
click at [642, 269] on input "text" at bounding box center [667, 261] width 191 height 36
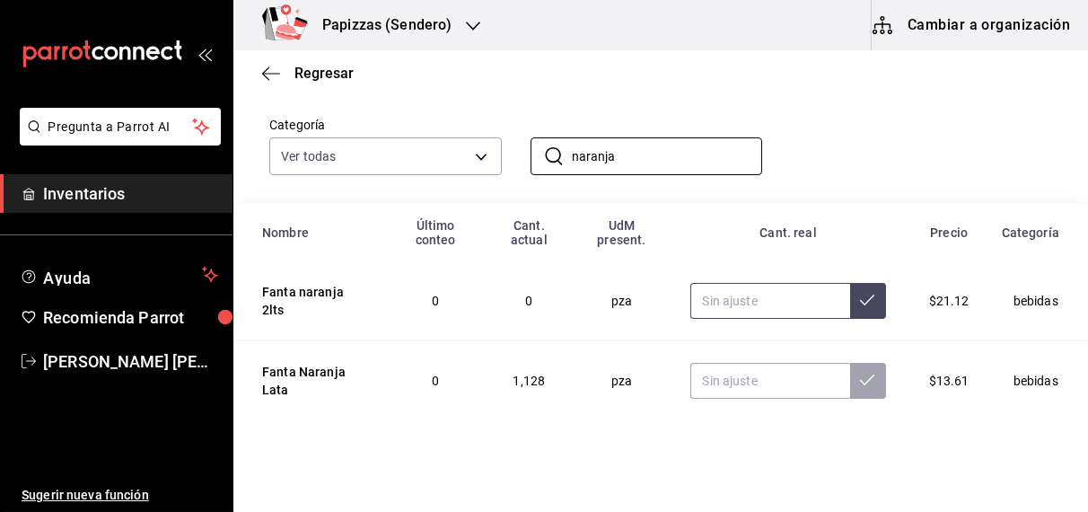
scroll to position [116, 0]
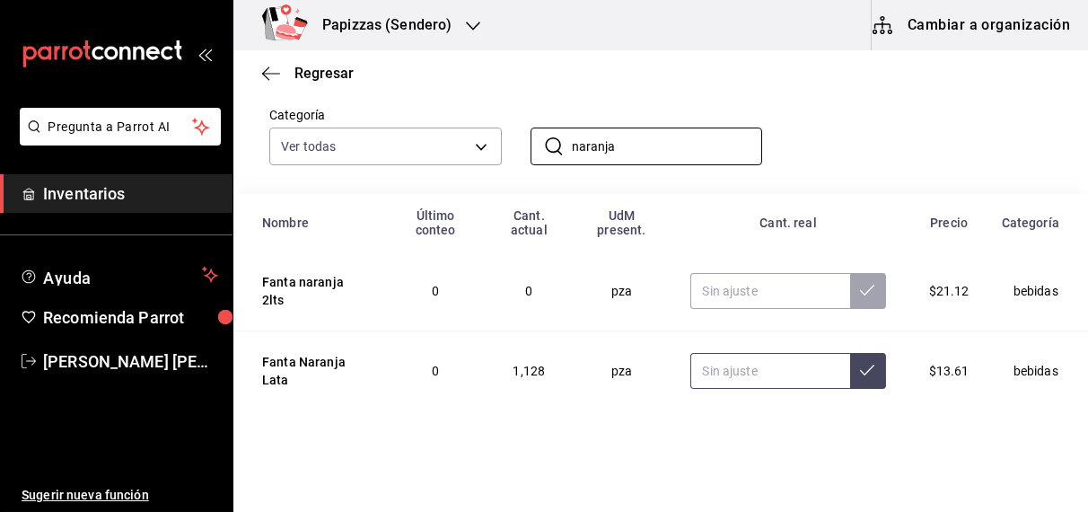
type input "naranja"
click at [763, 378] on input "text" at bounding box center [770, 371] width 159 height 36
type input "10.00"
click at [853, 377] on button at bounding box center [868, 371] width 36 height 36
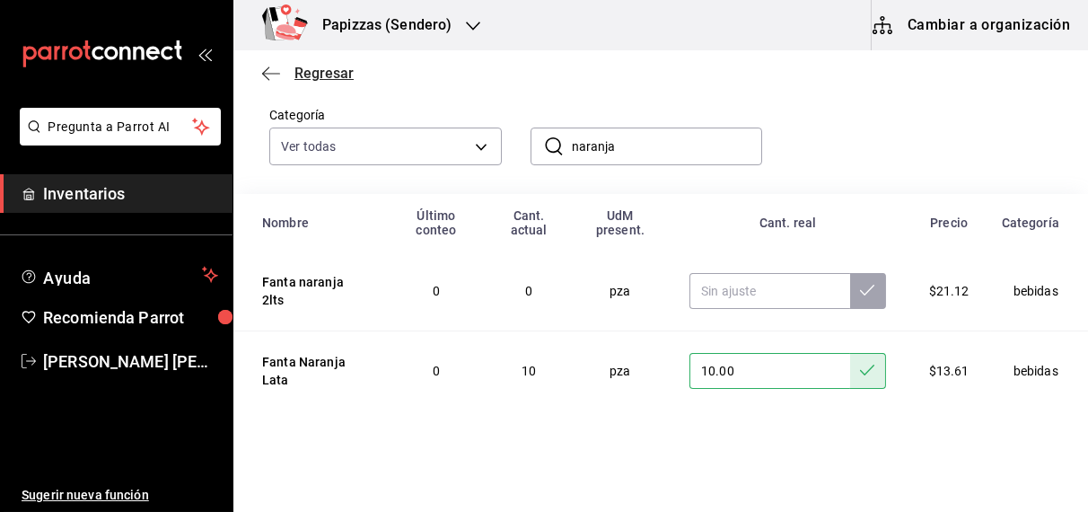
click at [302, 75] on span "Regresar" at bounding box center [324, 73] width 59 height 17
